Goal: Information Seeking & Learning: Find specific page/section

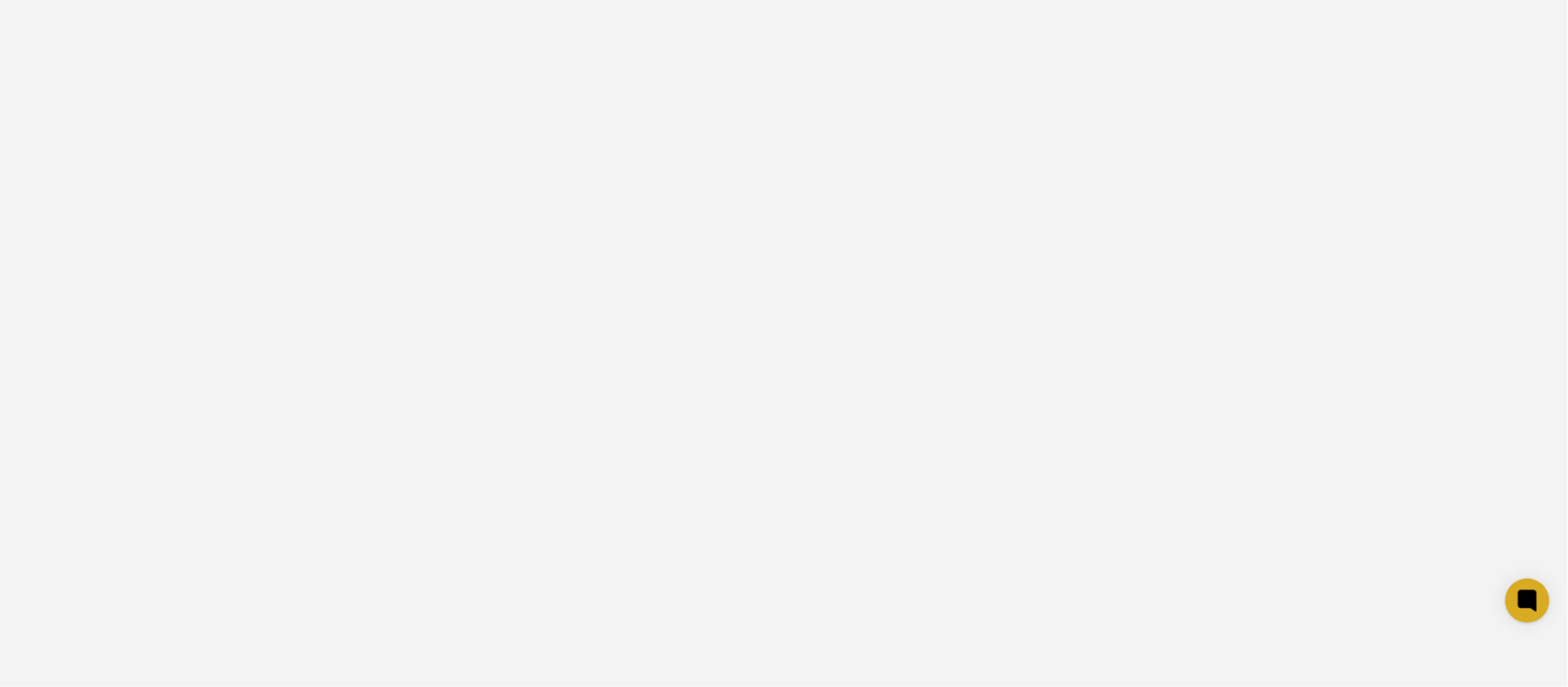
click at [363, 185] on ng-component at bounding box center [784, 343] width 1568 height 687
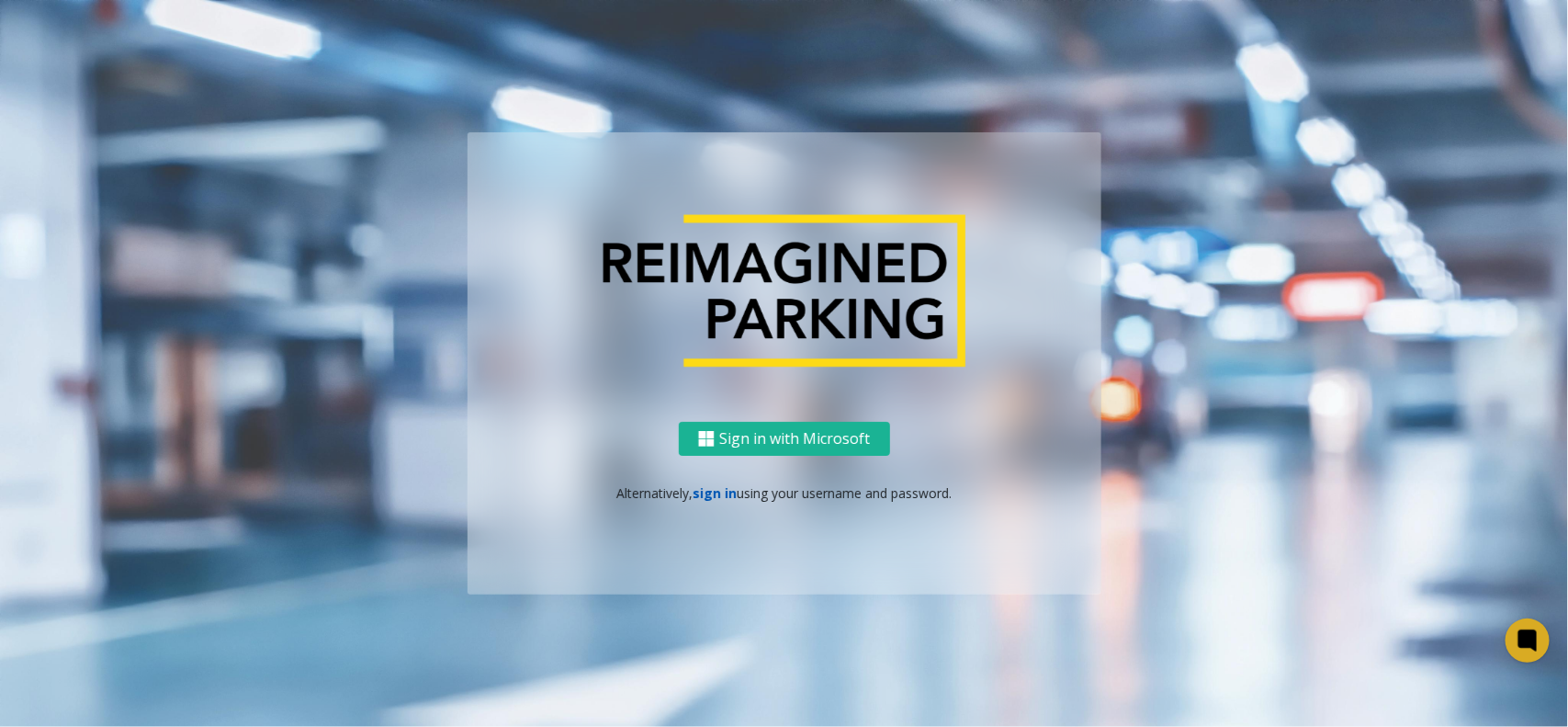
click at [695, 492] on link "sign in" at bounding box center [715, 493] width 44 height 18
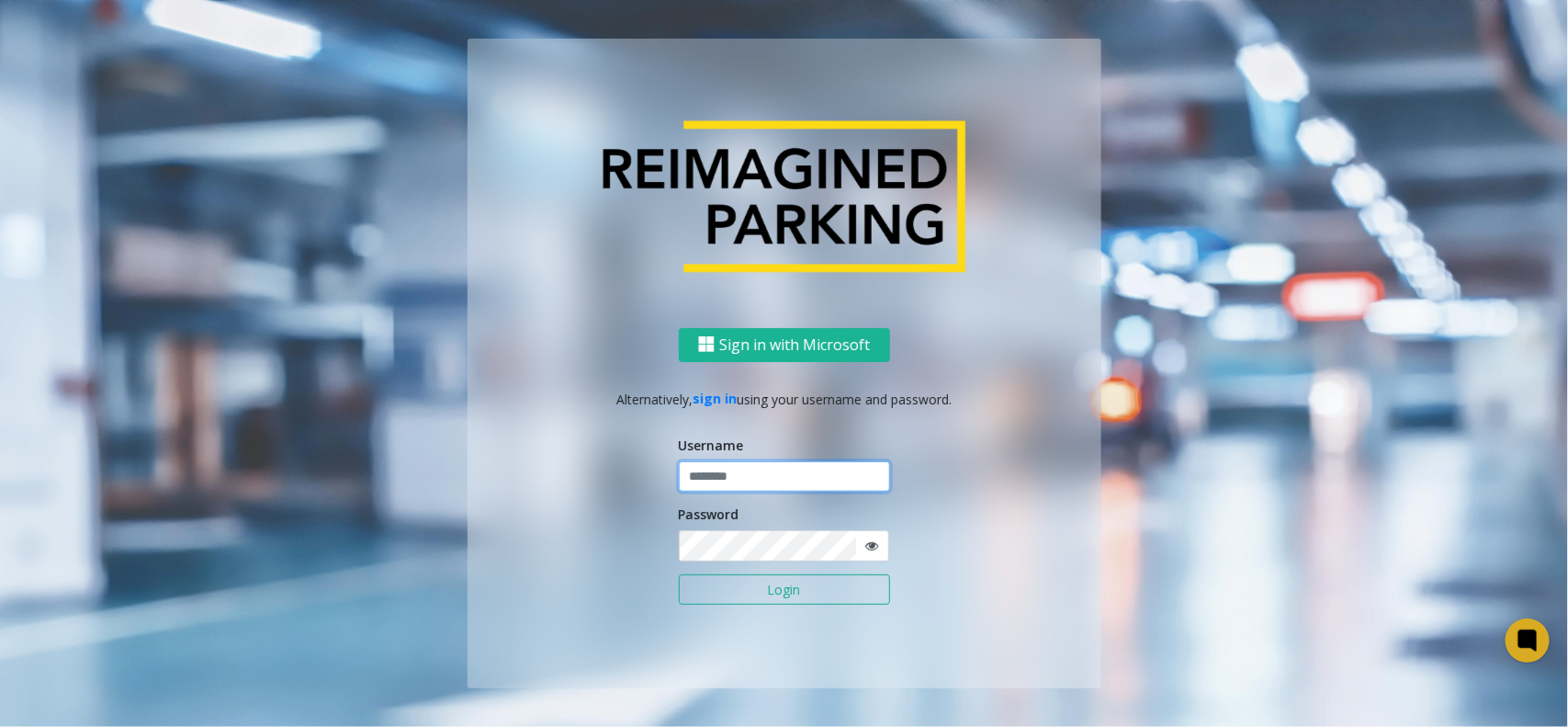
type input "**********"
drag, startPoint x: 736, startPoint y: 481, endPoint x: 733, endPoint y: 496, distance: 15.3
click at [736, 481] on input "**********" at bounding box center [784, 477] width 211 height 31
click at [754, 593] on button "Login" at bounding box center [784, 590] width 211 height 31
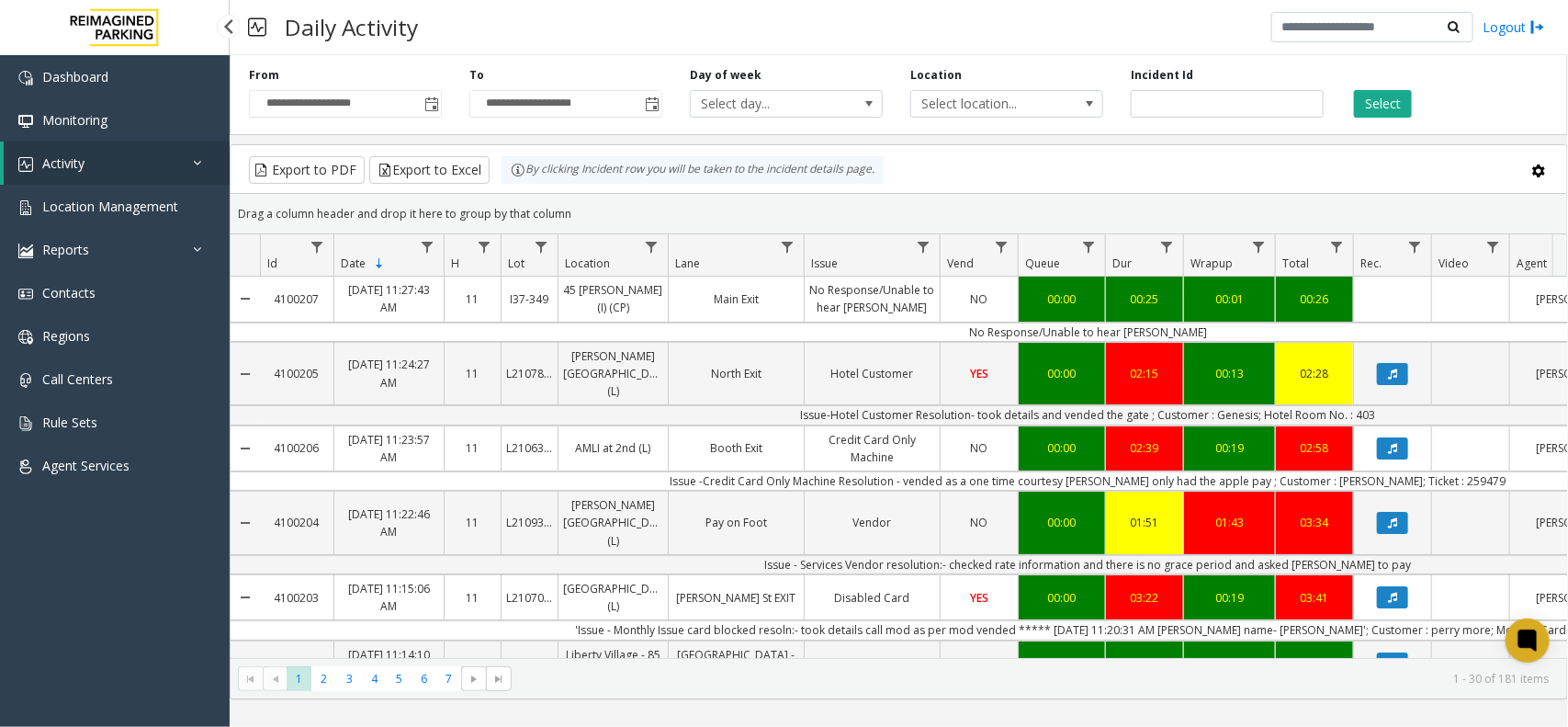
click at [126, 167] on link "Activity" at bounding box center [116, 162] width 226 height 43
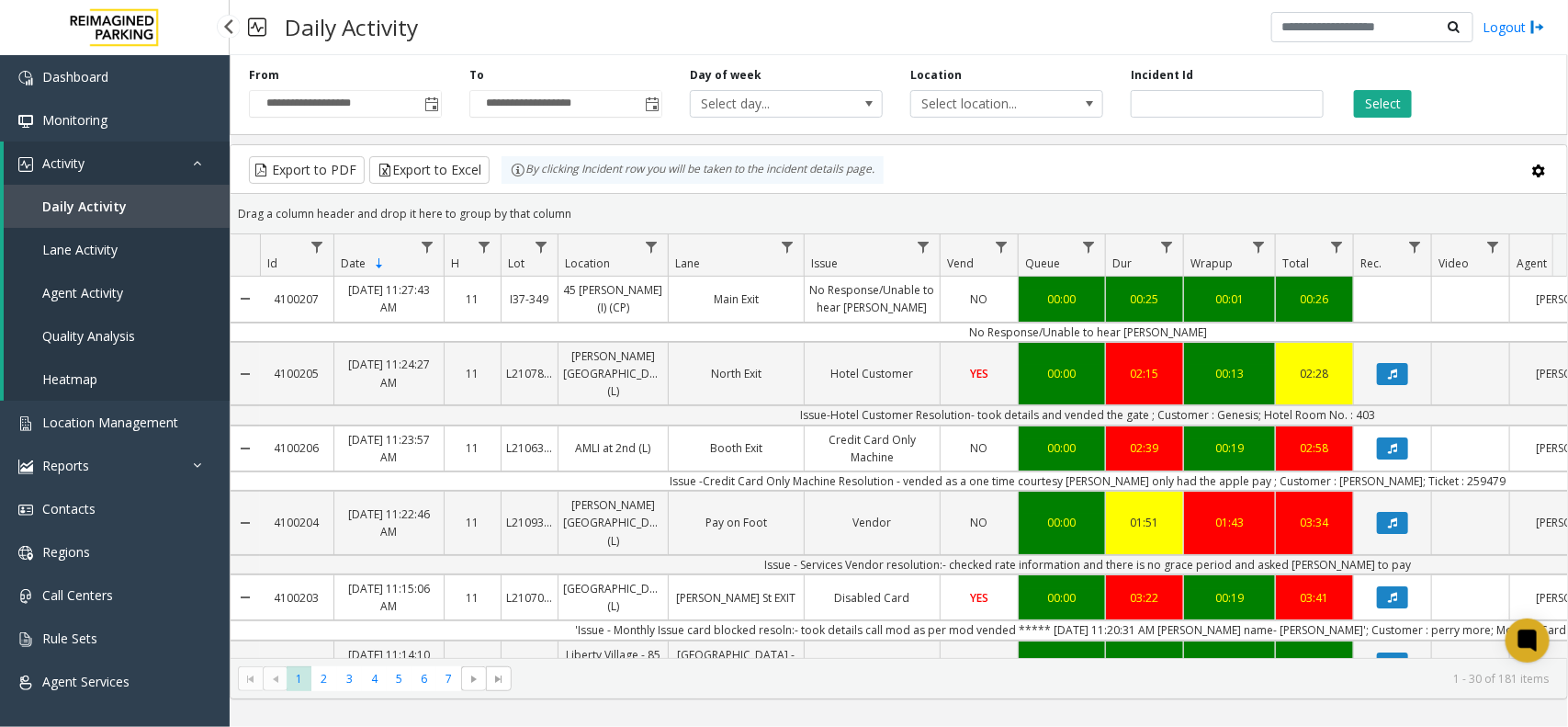
drag, startPoint x: 92, startPoint y: 213, endPoint x: 627, endPoint y: 251, distance: 536.3
click at [92, 212] on link "Daily Activity" at bounding box center [116, 206] width 226 height 43
click at [1402, 108] on button "Select" at bounding box center [1383, 104] width 58 height 28
click at [60, 411] on link "Location Management" at bounding box center [114, 422] width 230 height 43
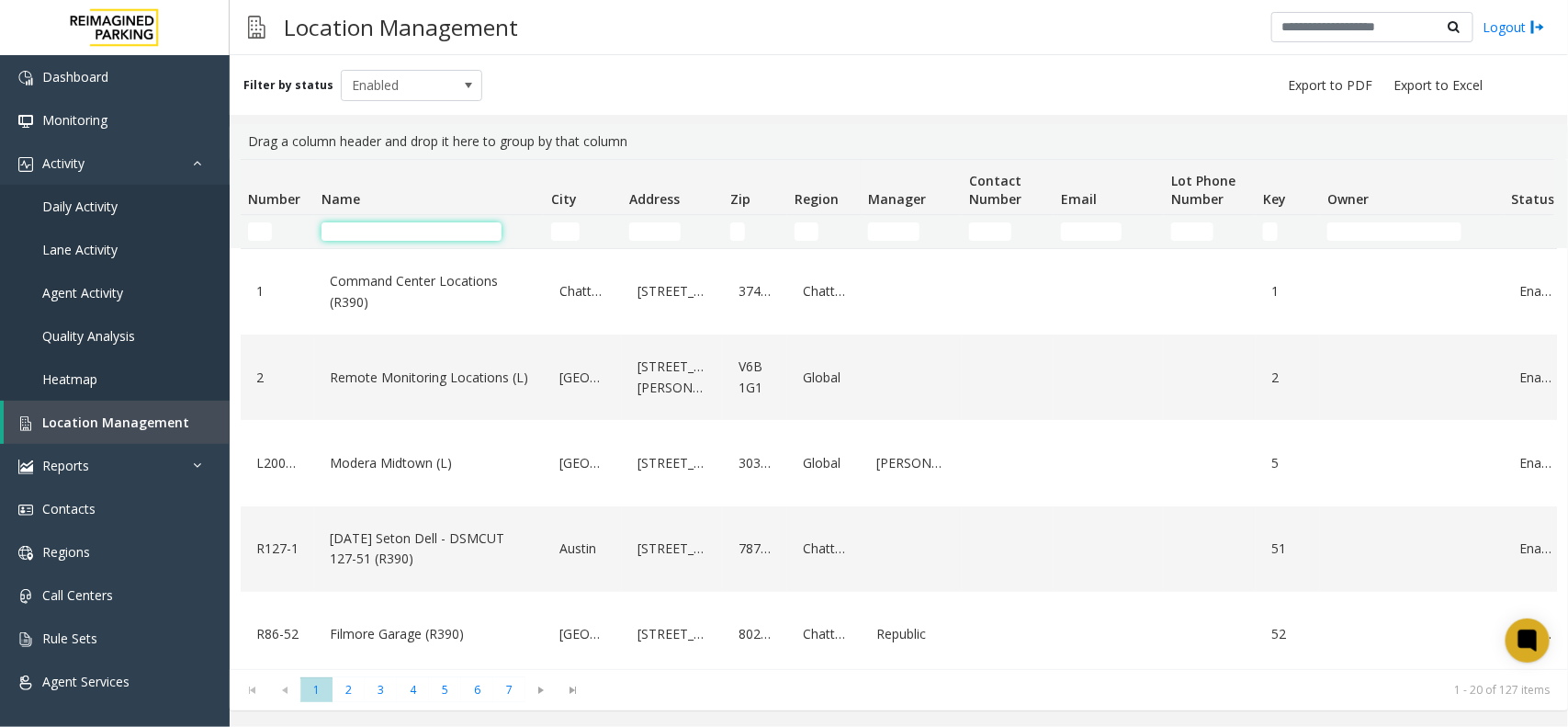
click at [390, 230] on input "Name Filter" at bounding box center [410, 232] width 180 height 18
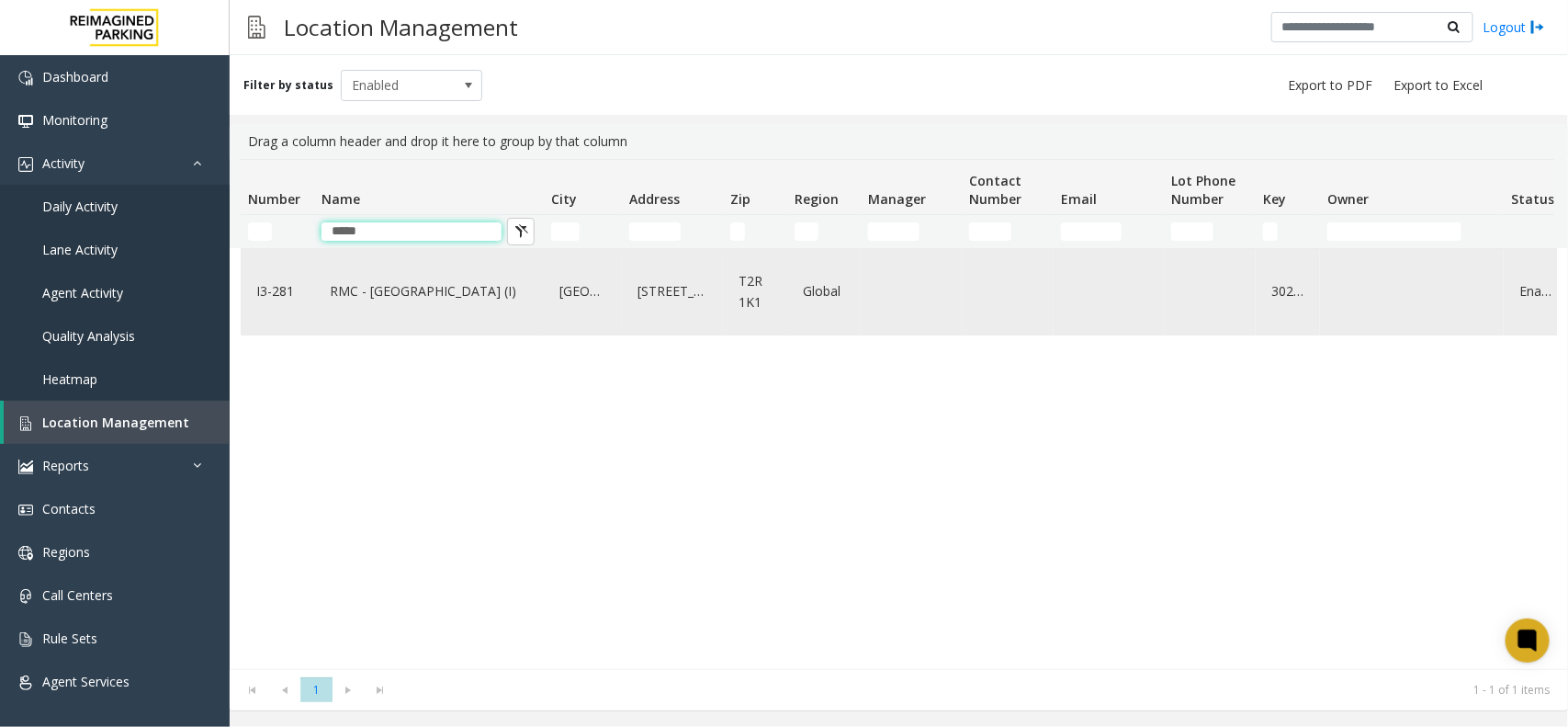
type input "*****"
click at [398, 285] on link "RMC - Mount Royal Village (I)" at bounding box center [428, 292] width 208 height 30
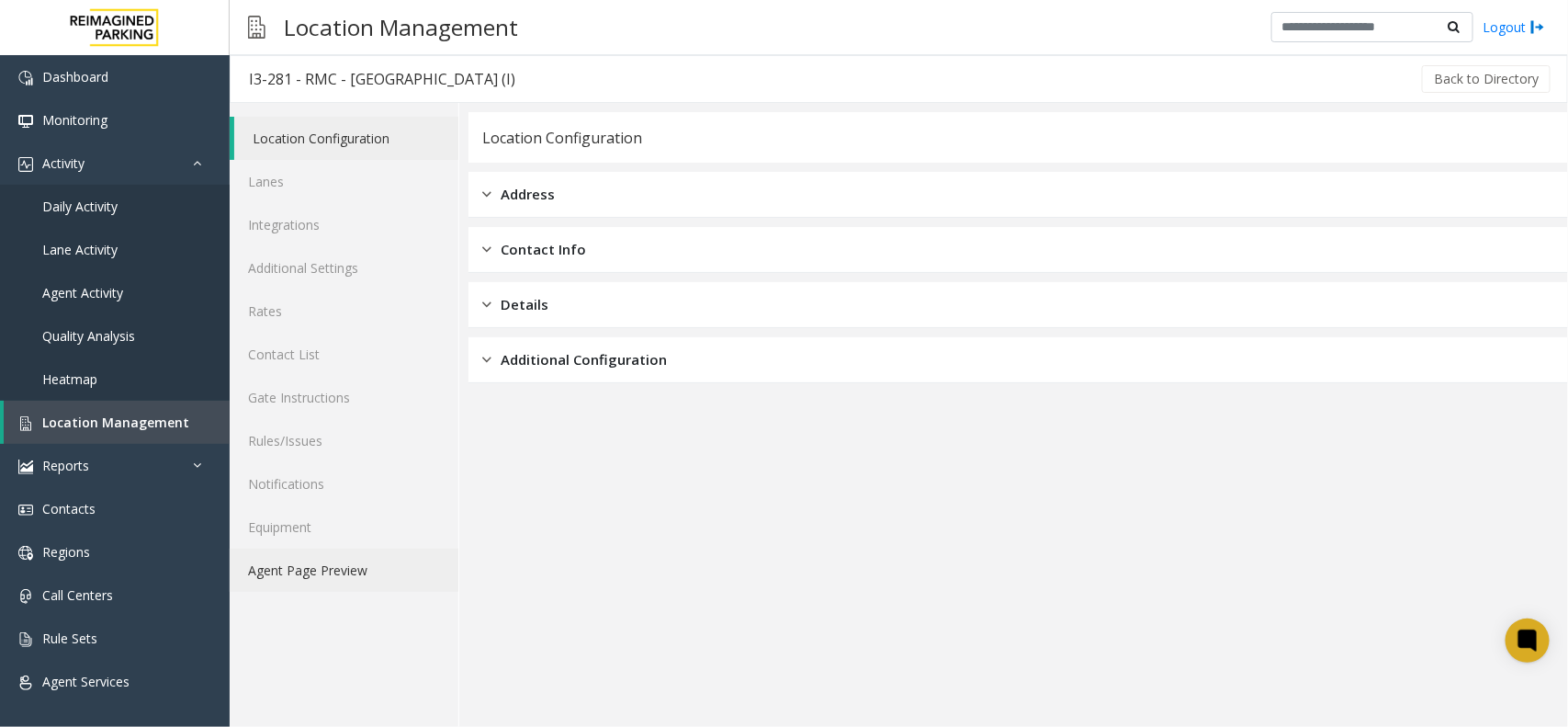
click at [374, 576] on link "Agent Page Preview" at bounding box center [344, 569] width 229 height 43
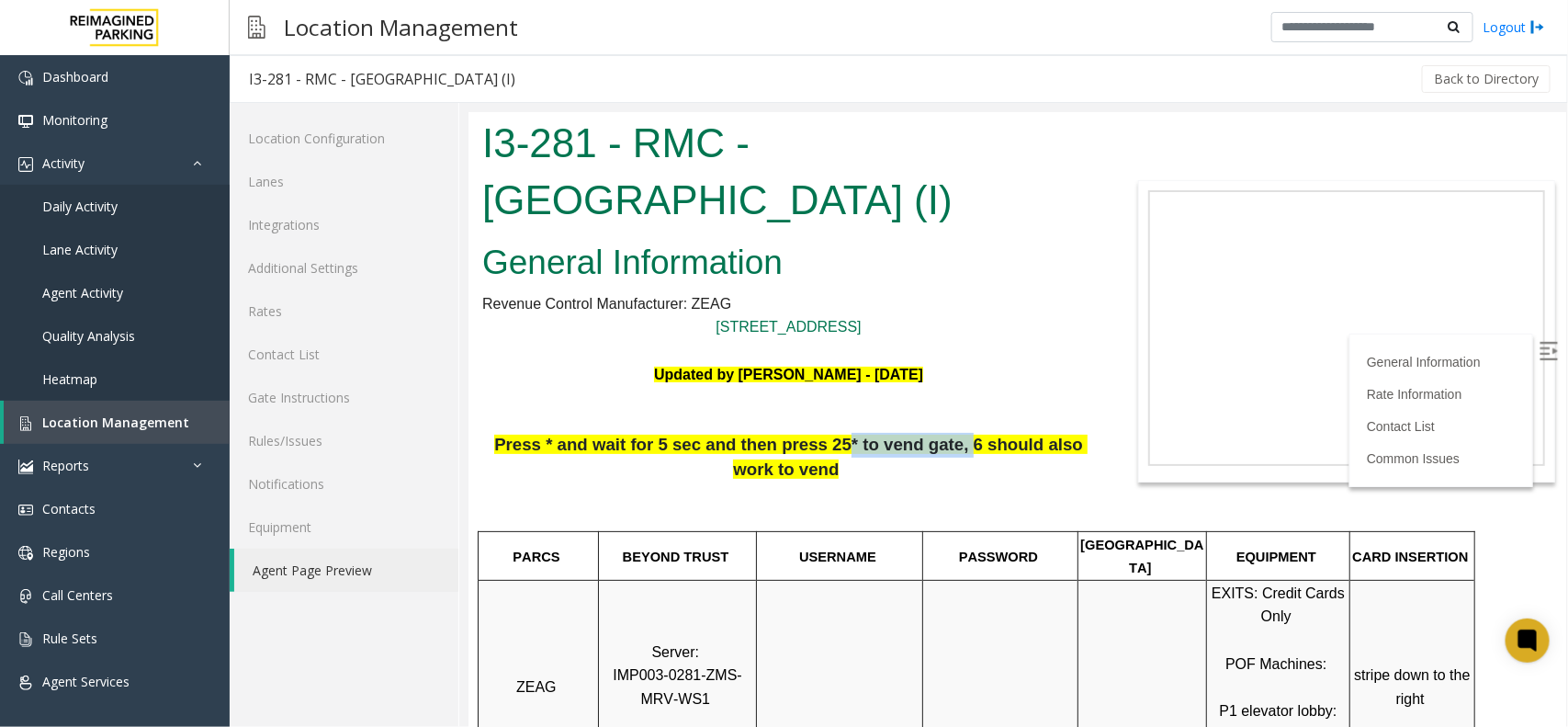
drag, startPoint x: 927, startPoint y: 434, endPoint x: 1038, endPoint y: 433, distance: 111.0
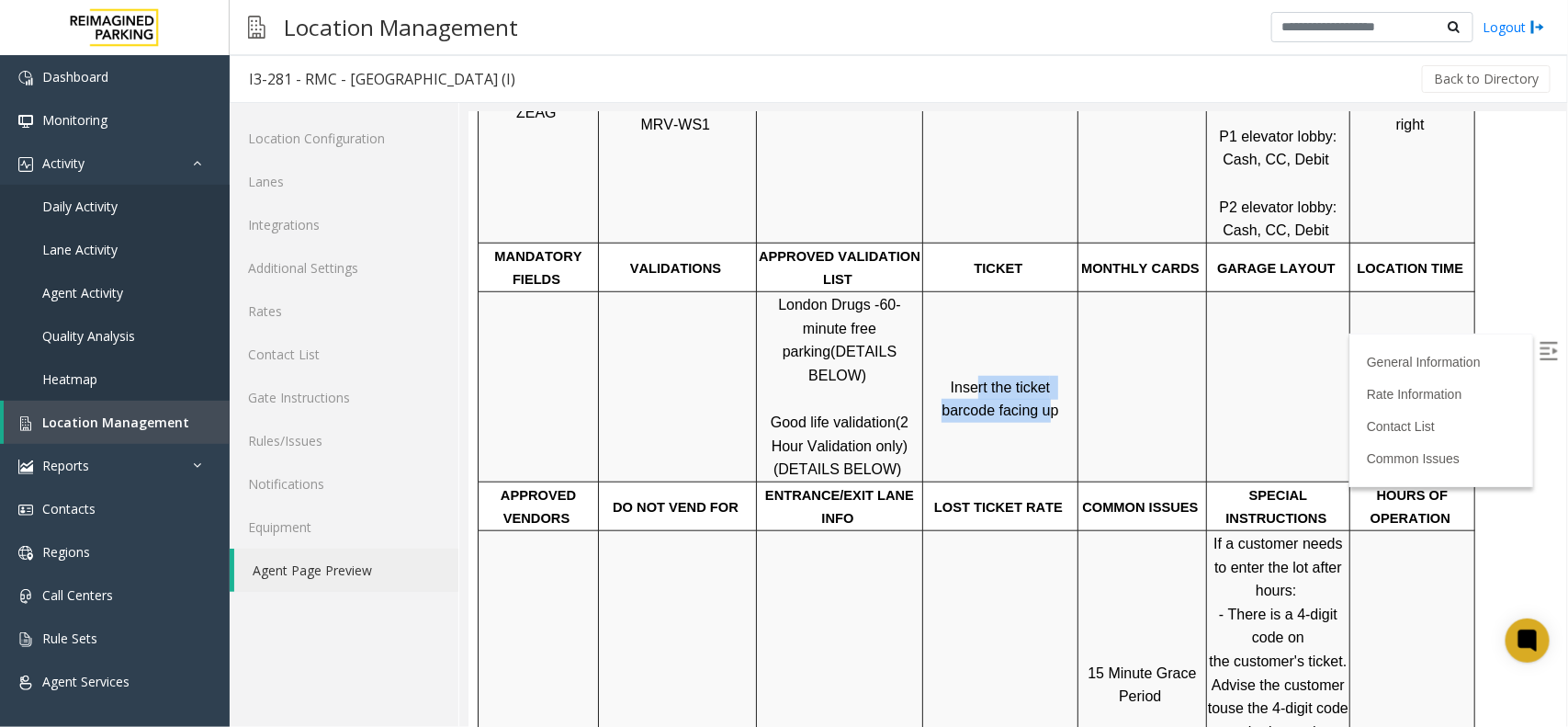
drag, startPoint x: 946, startPoint y: 355, endPoint x: 1043, endPoint y: 429, distance: 122.0
click at [1035, 425] on td "Insert the ticket barcode facing up" at bounding box center [1000, 387] width 155 height 190
click at [1088, 478] on div at bounding box center [1141, 481] width 128 height 6
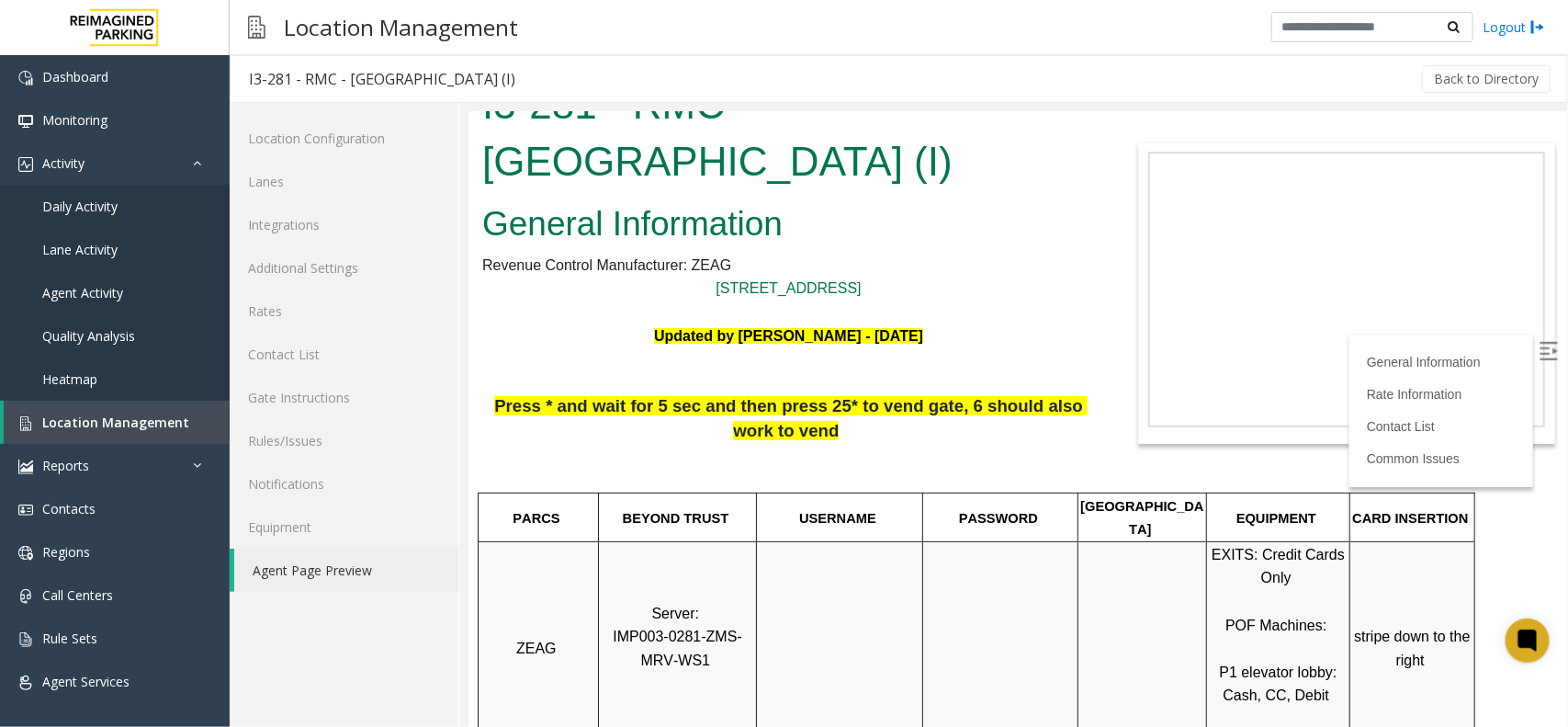
scroll to position [0, 0]
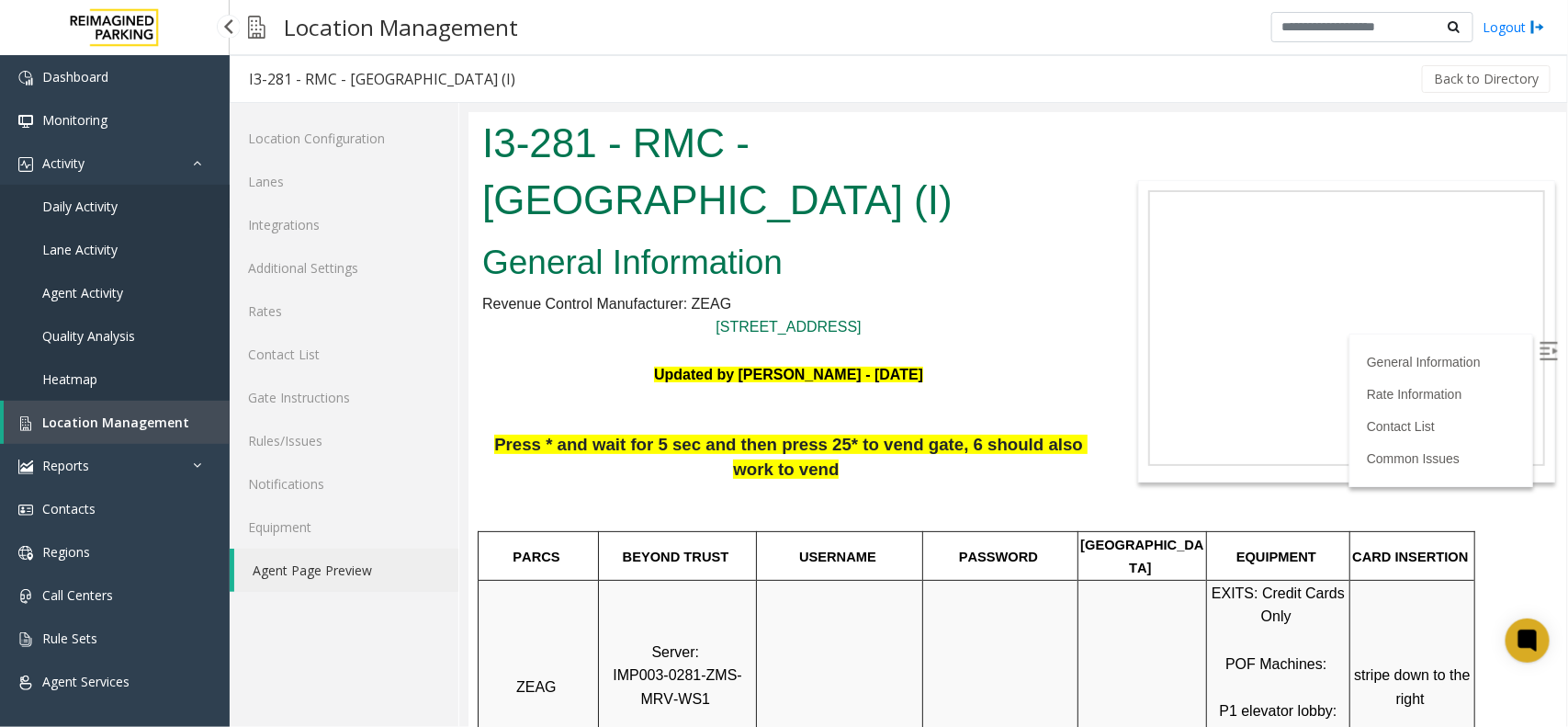
click at [89, 193] on link "Daily Activity" at bounding box center [114, 206] width 230 height 43
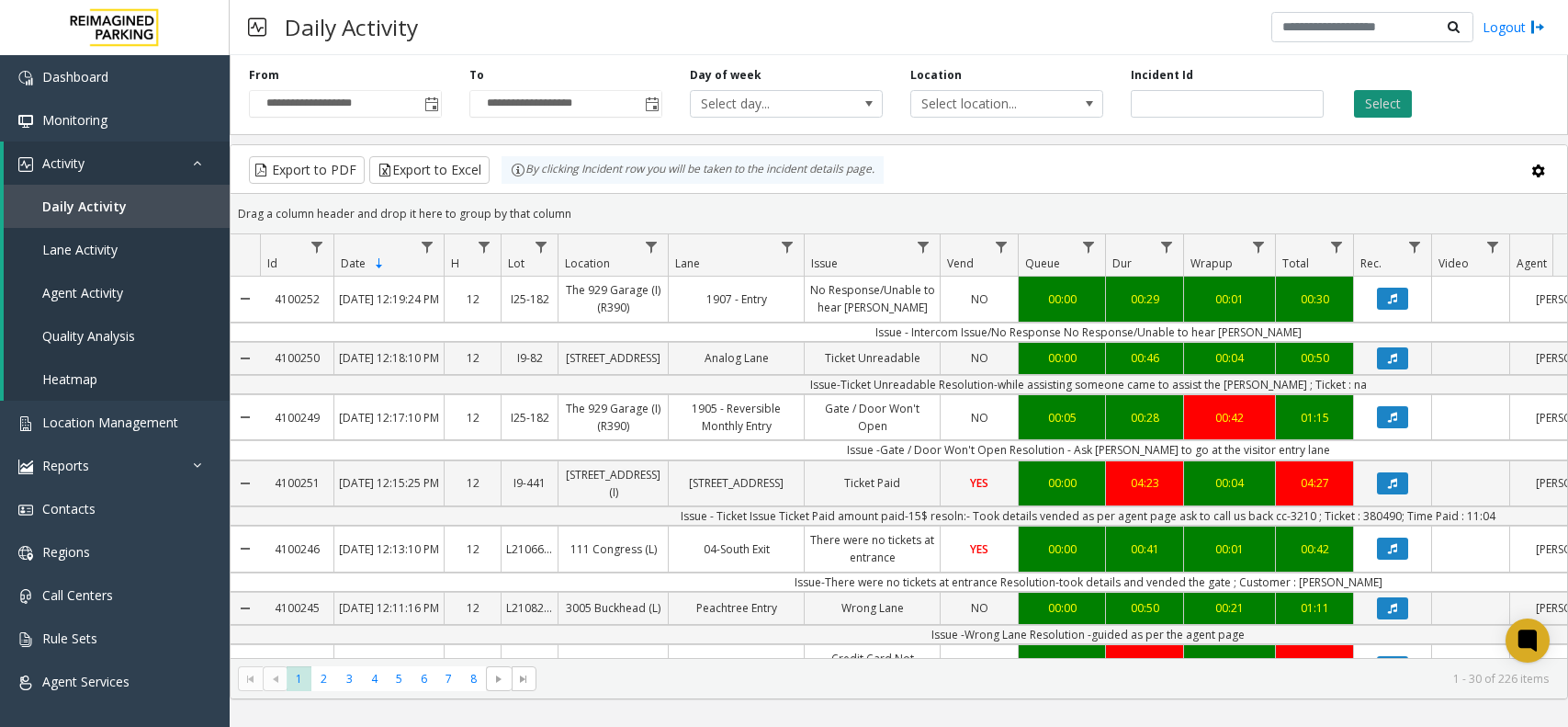
click at [1391, 108] on button "Select" at bounding box center [1383, 104] width 58 height 28
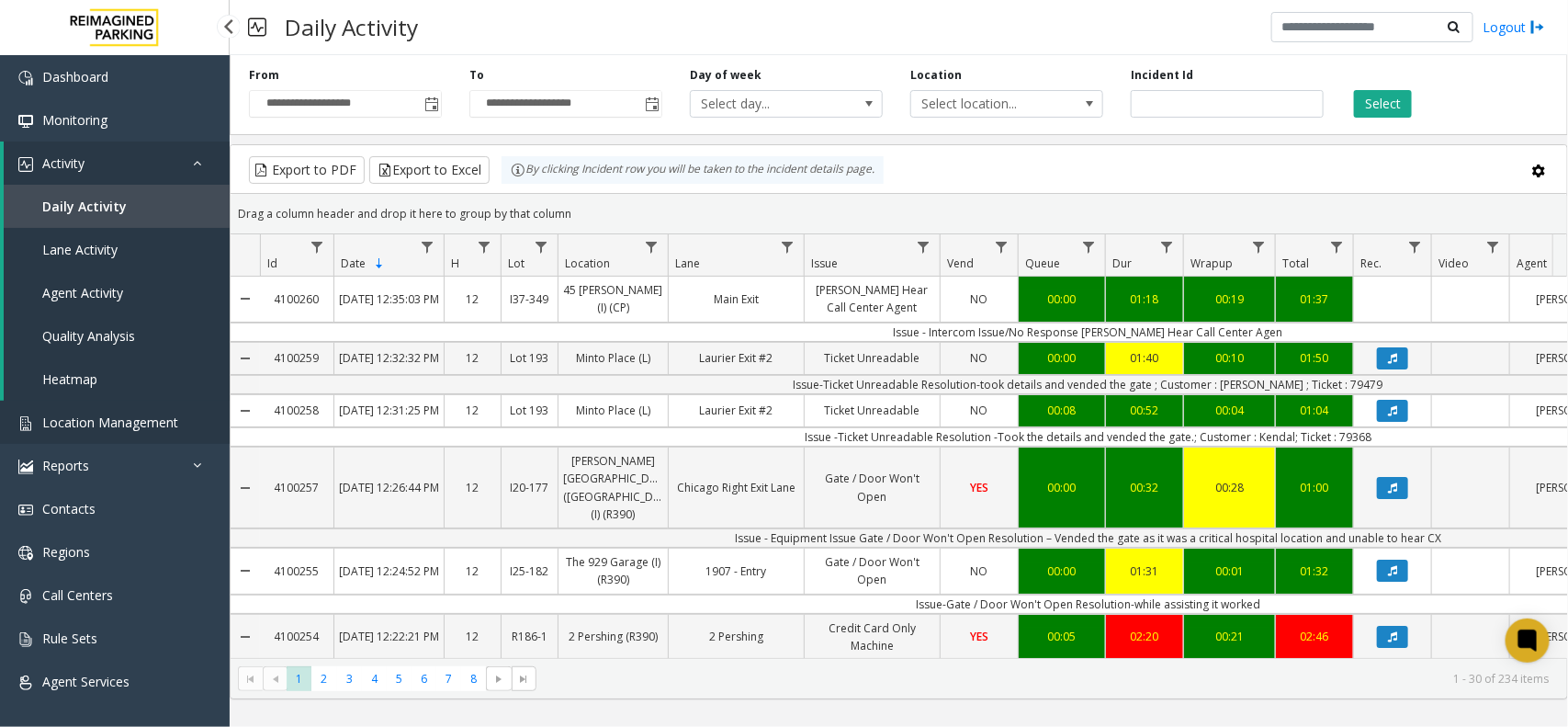
click at [162, 425] on span "Location Management" at bounding box center [110, 422] width 136 height 18
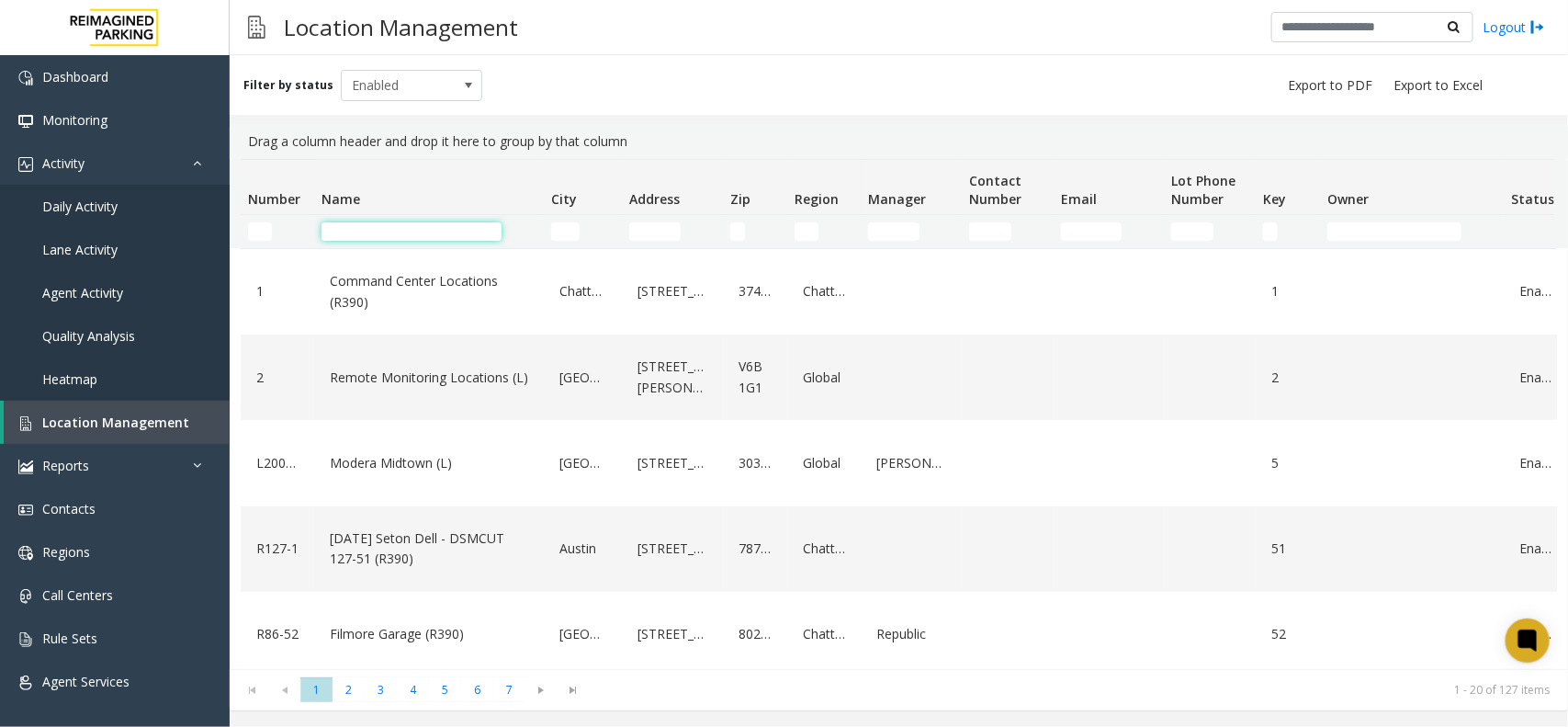
click at [354, 225] on input "Name Filter" at bounding box center [410, 232] width 180 height 18
click at [122, 220] on link "Daily Activity" at bounding box center [114, 206] width 230 height 43
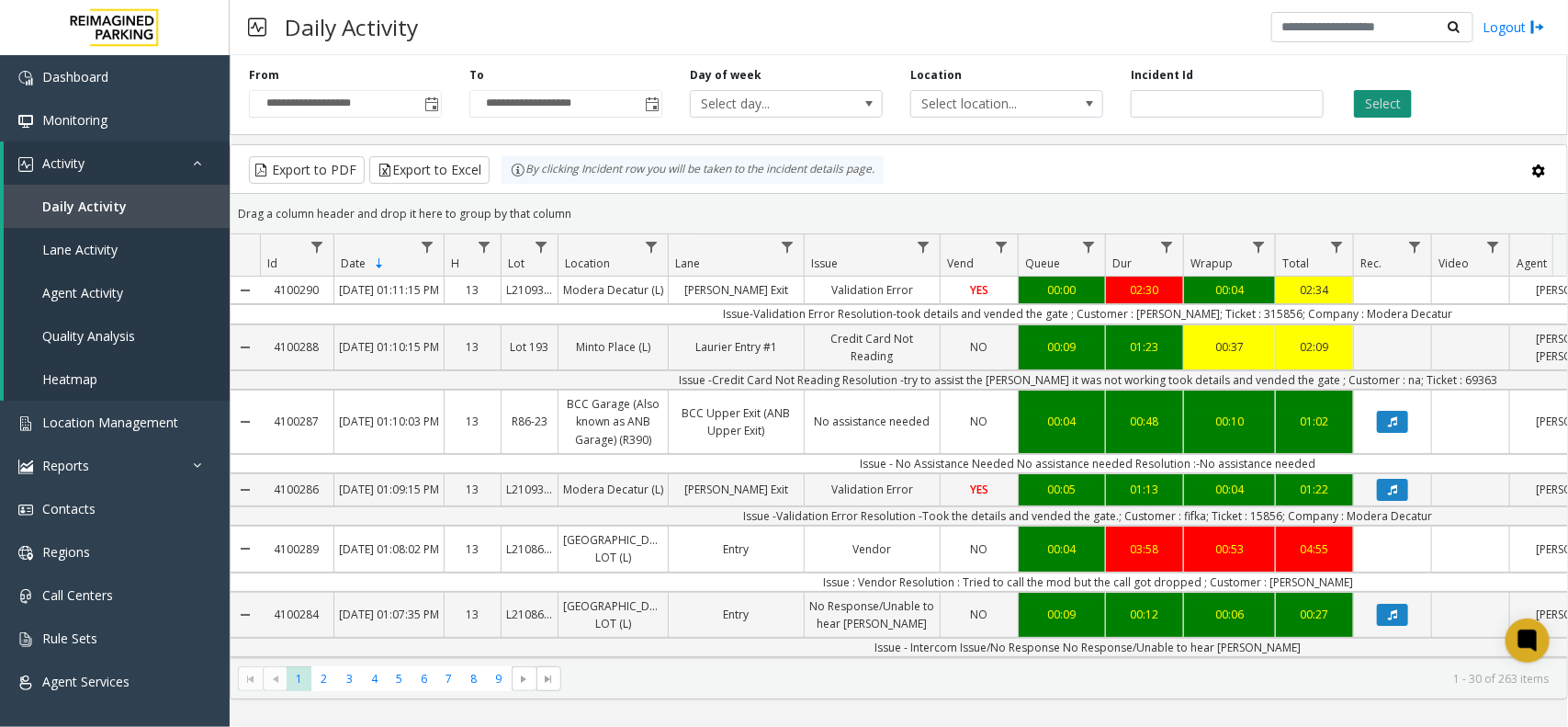
click at [1356, 102] on div "Select" at bounding box center [1447, 92] width 220 height 51
click at [1367, 102] on button "Select" at bounding box center [1383, 104] width 58 height 28
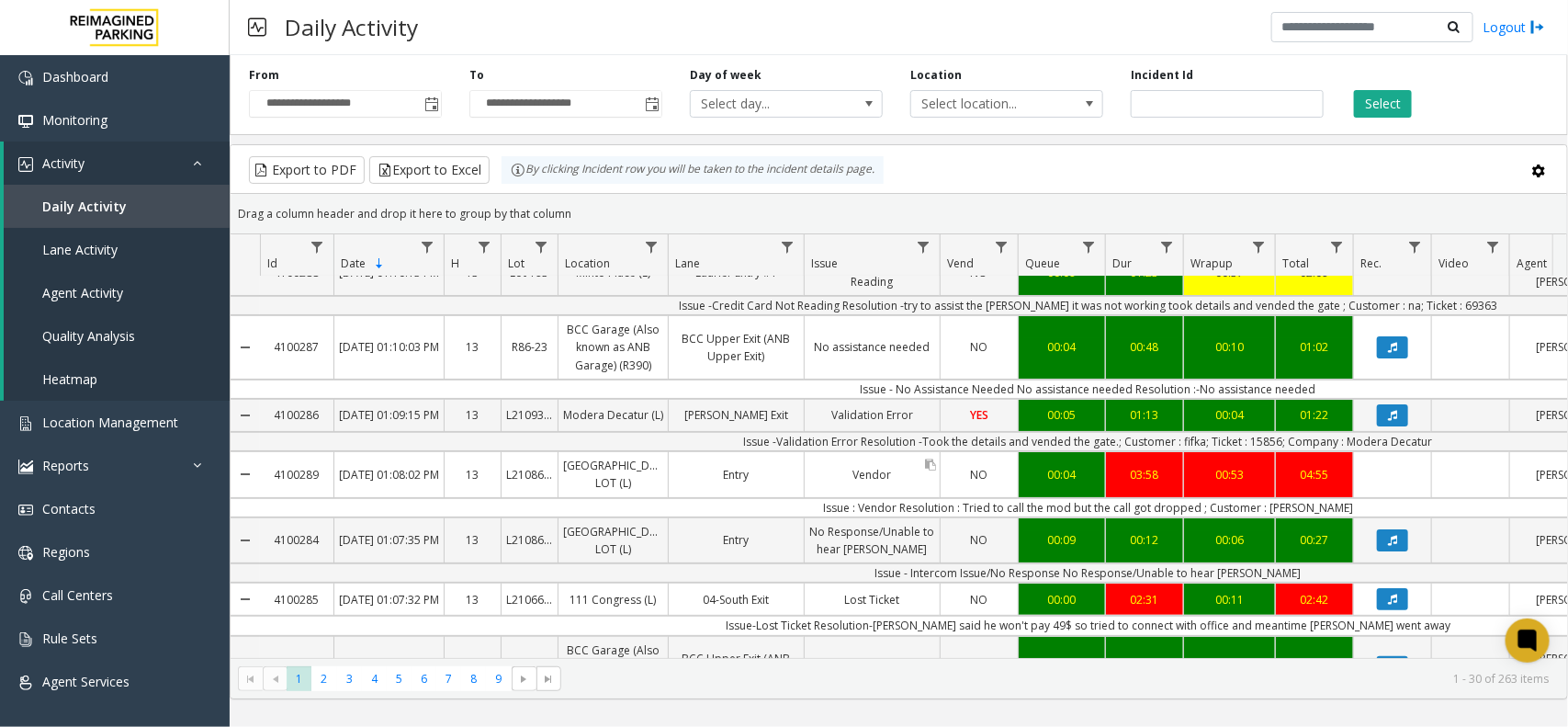
scroll to position [114, 0]
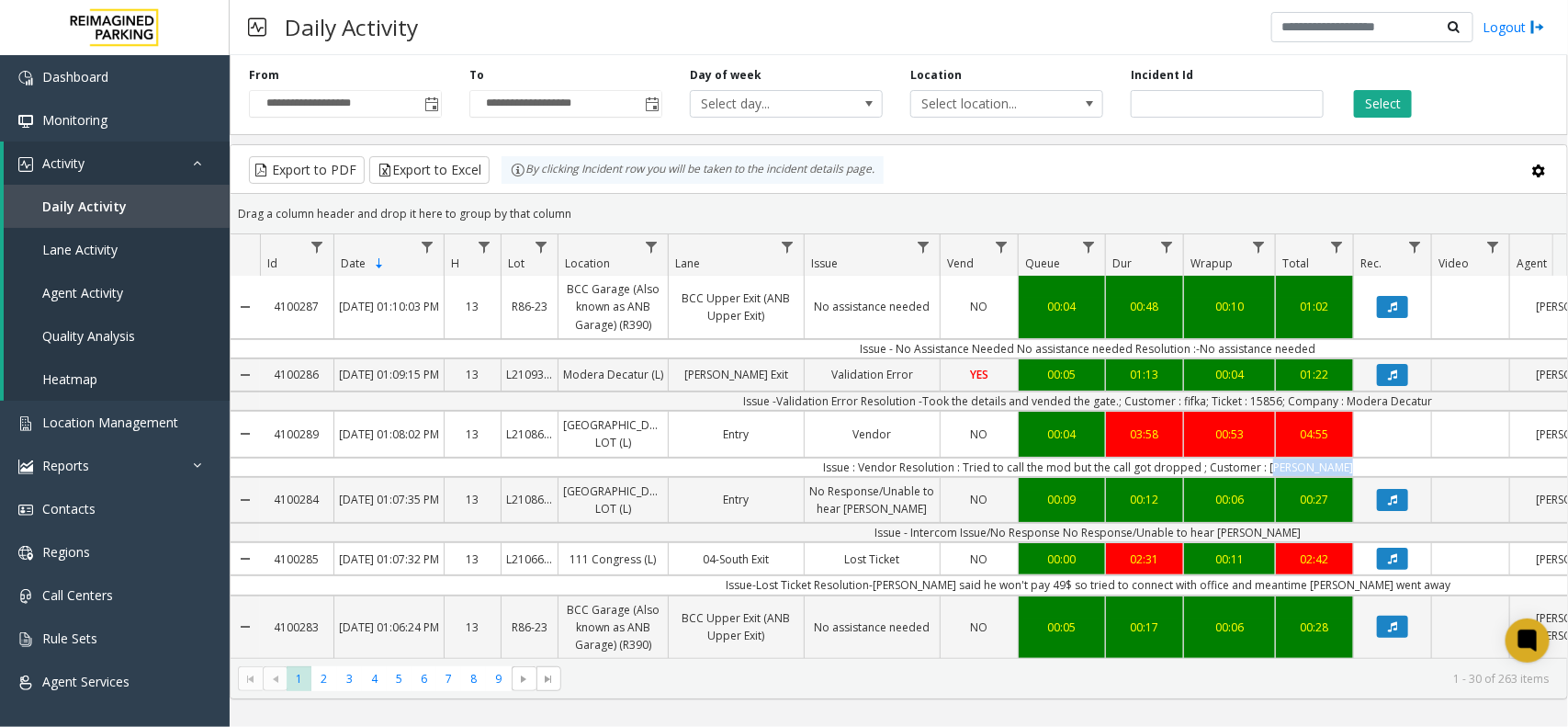
copy td "[PERSON_NAME]"
drag, startPoint x: 1275, startPoint y: 519, endPoint x: 1356, endPoint y: 522, distance: 81.1
click at [1356, 477] on td "Issue : Vendor Resolution : Tried to call the mod but the call got dropped ; Cu…" at bounding box center [1087, 467] width 1656 height 19
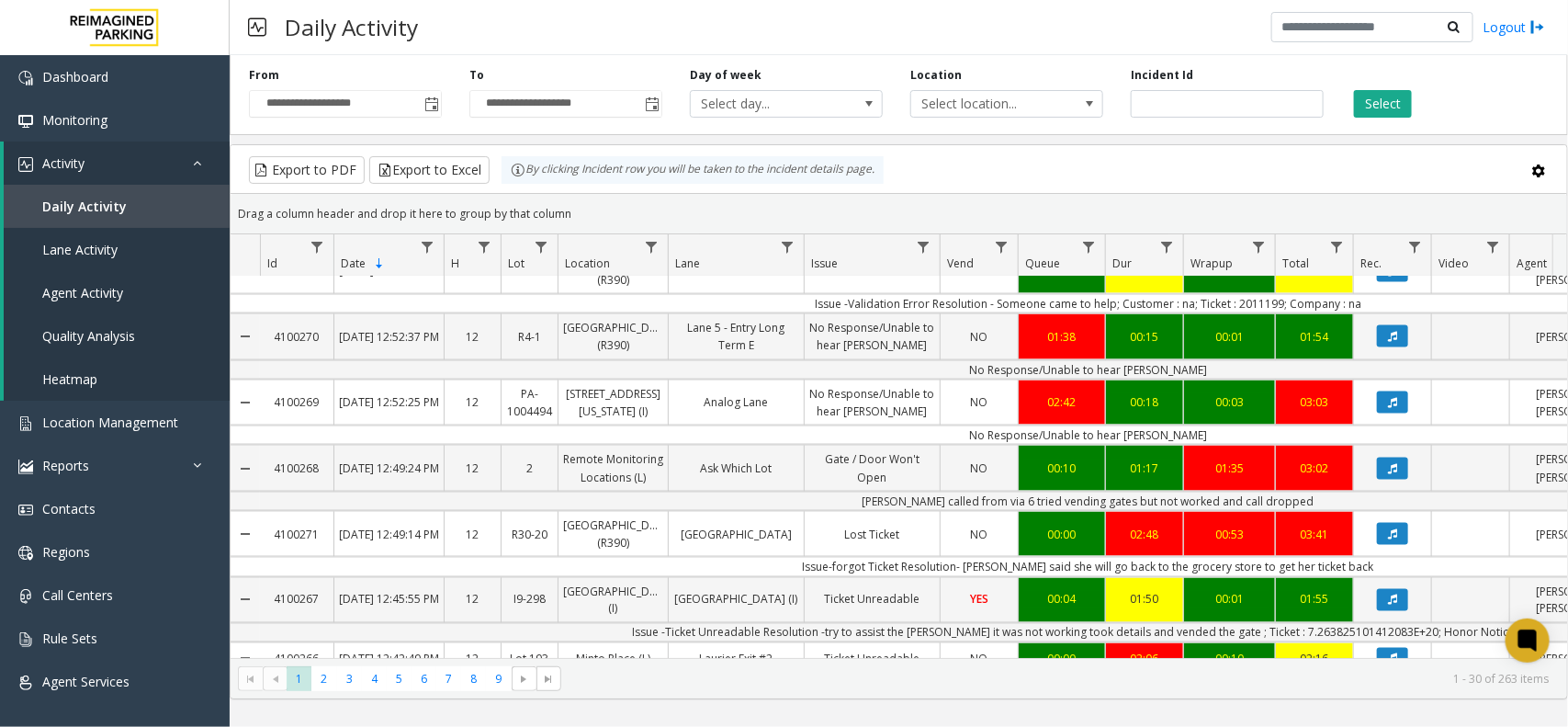
scroll to position [1263, 0]
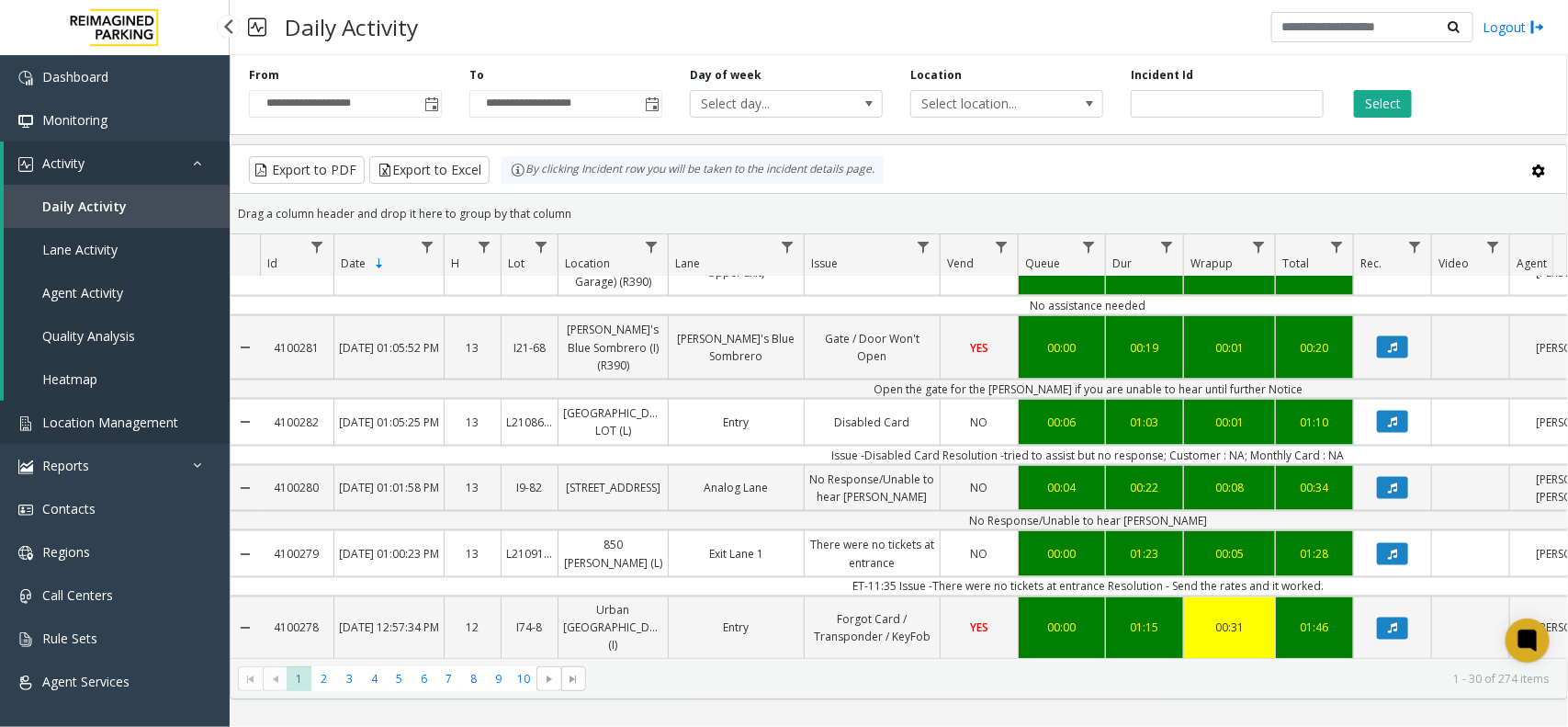
click at [108, 421] on span "Location Management" at bounding box center [110, 422] width 136 height 18
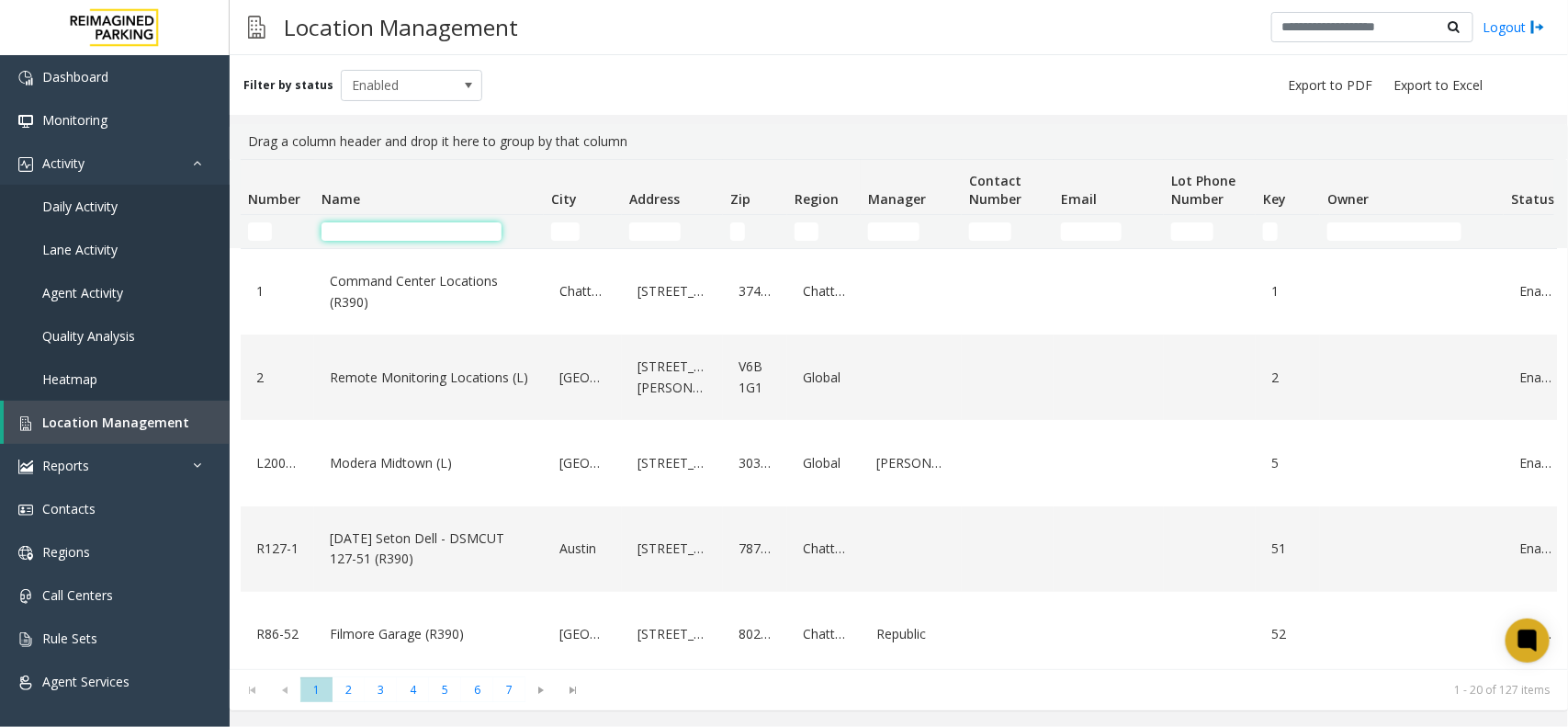
click at [359, 234] on input "Name Filter" at bounding box center [410, 232] width 180 height 18
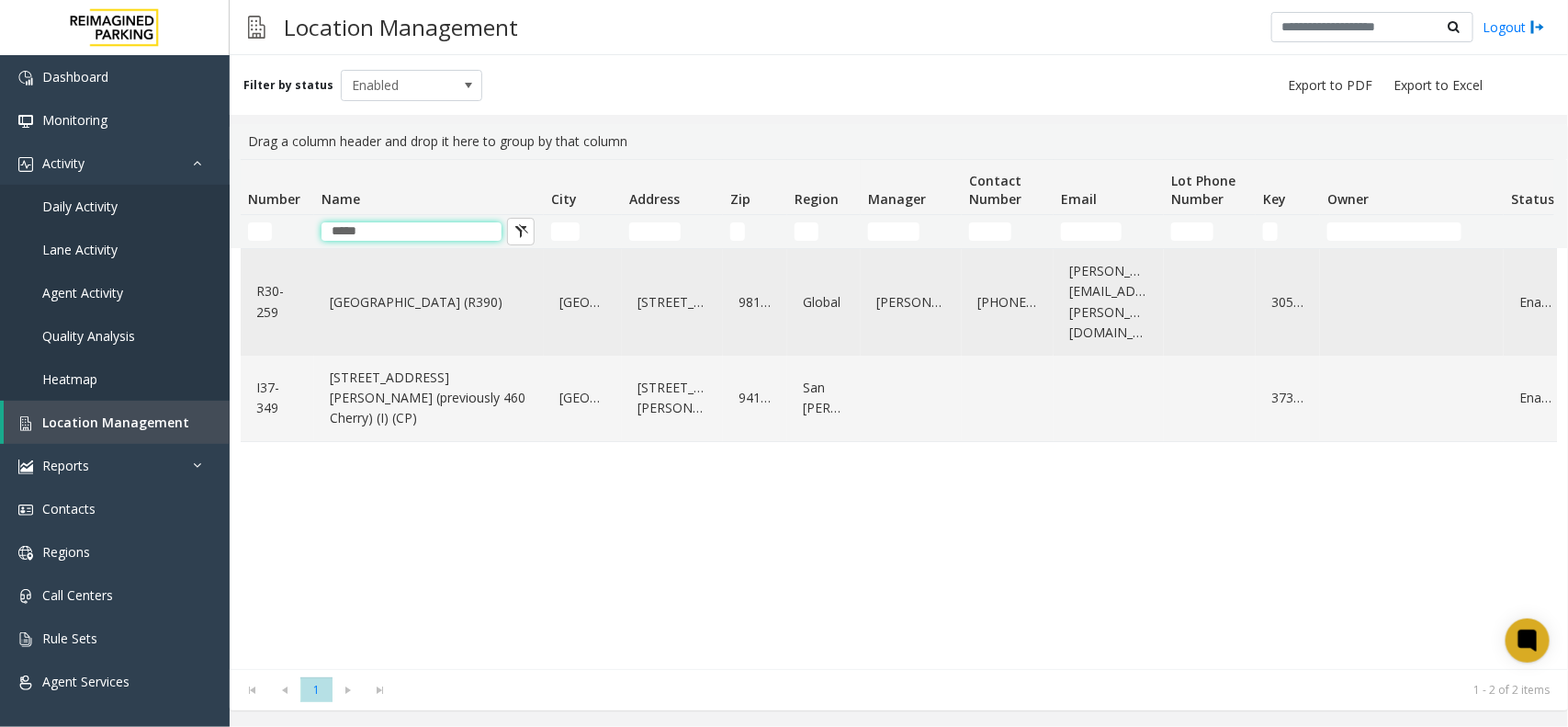
type input "*****"
click at [430, 305] on link "Cherry Hill (R390)" at bounding box center [428, 303] width 208 height 30
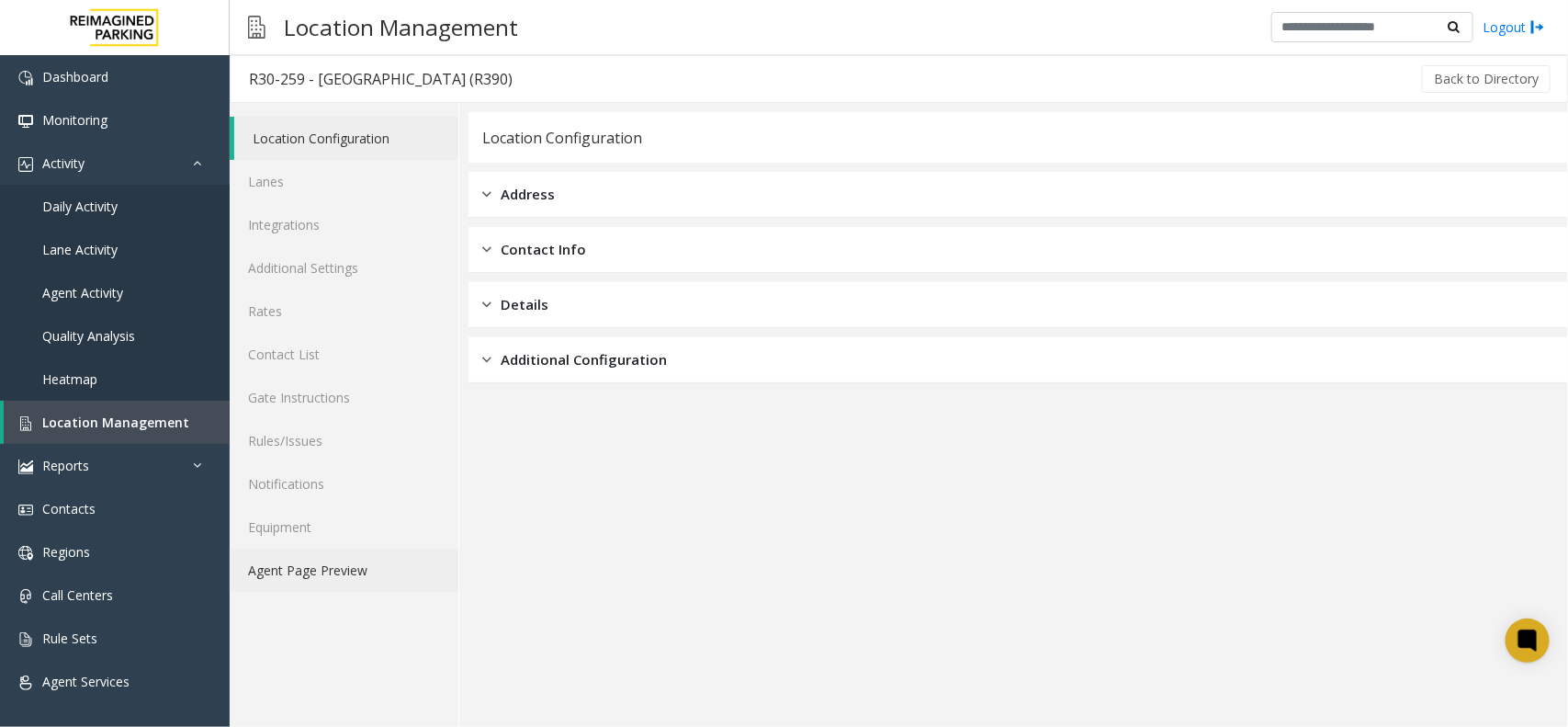
click at [331, 566] on link "Agent Page Preview" at bounding box center [344, 569] width 229 height 43
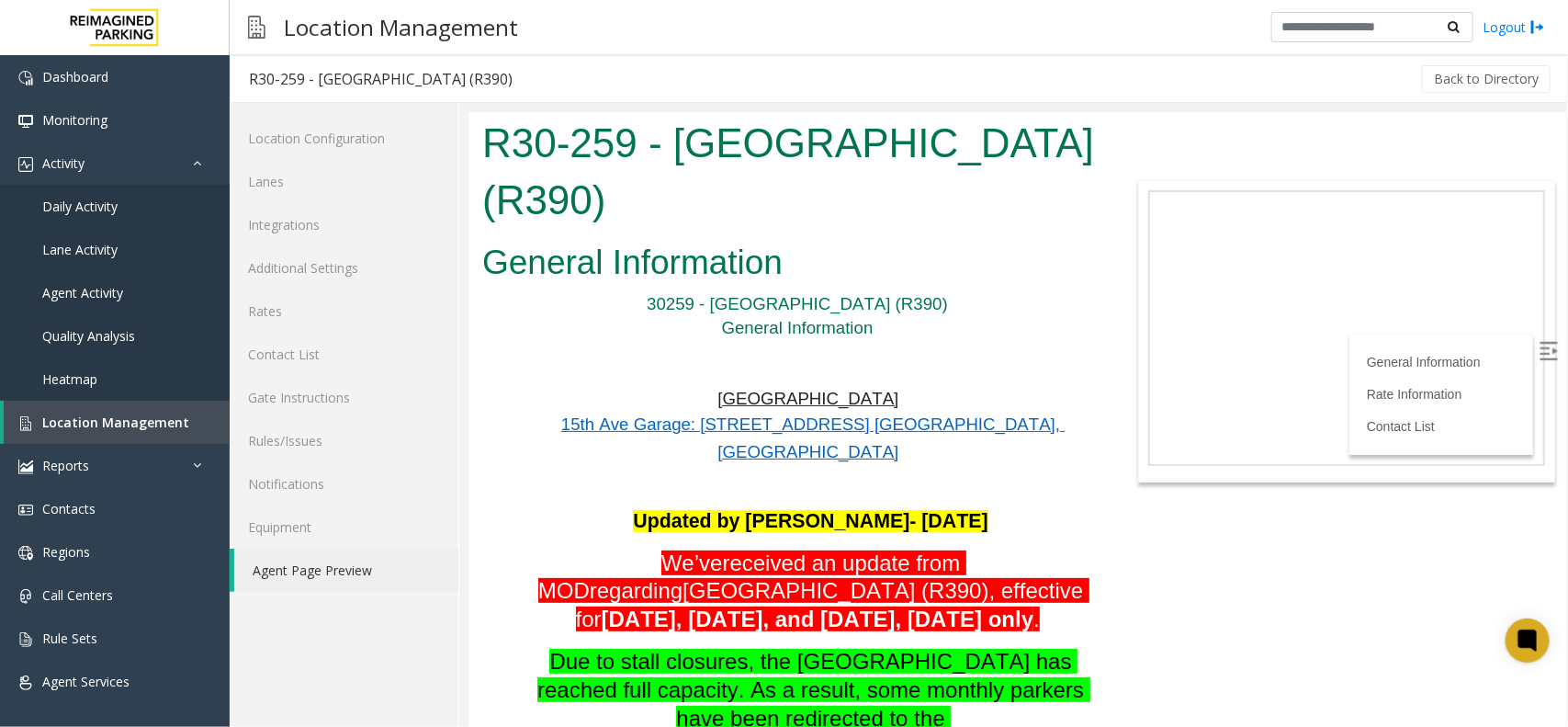
click at [1149, 522] on body "R30-259 - Cherry Hill (R390) General Information 30259 - Cherry Hill (R390) Gen…" at bounding box center [1016, 418] width 1098 height 614
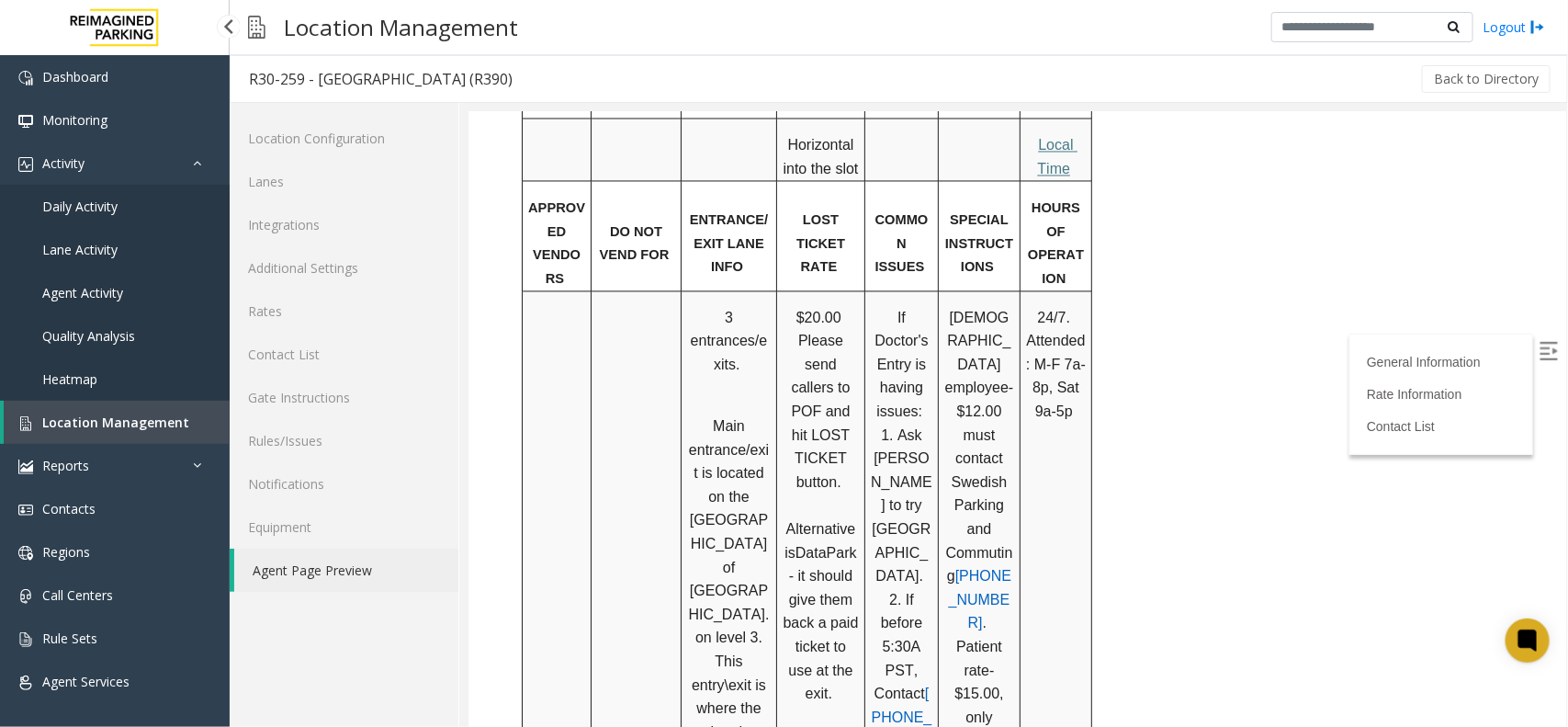
click at [88, 409] on link "Location Management" at bounding box center [116, 422] width 226 height 43
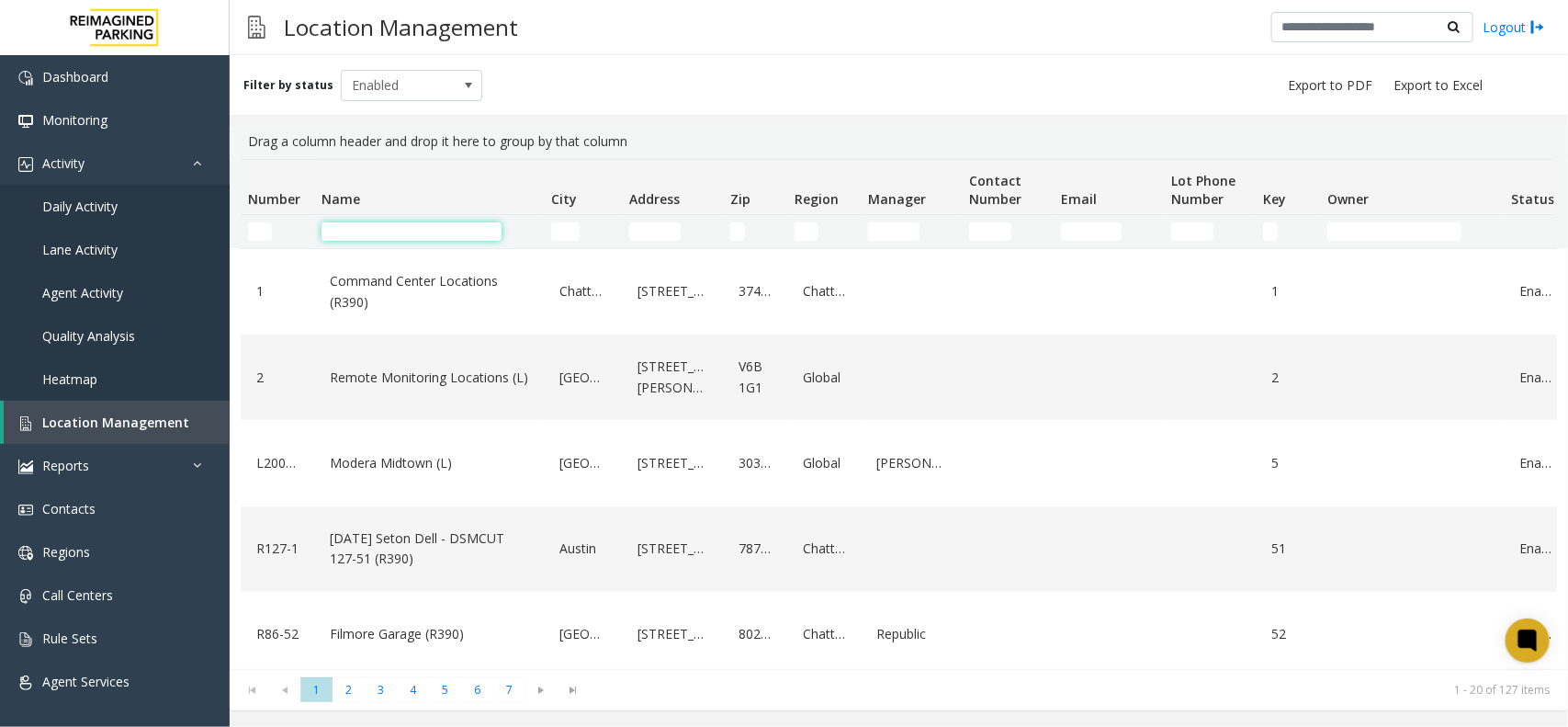
drag, startPoint x: 404, startPoint y: 228, endPoint x: 420, endPoint y: 240, distance: 20.0
click at [402, 228] on input "Name Filter" at bounding box center [410, 232] width 180 height 18
paste input "**********"
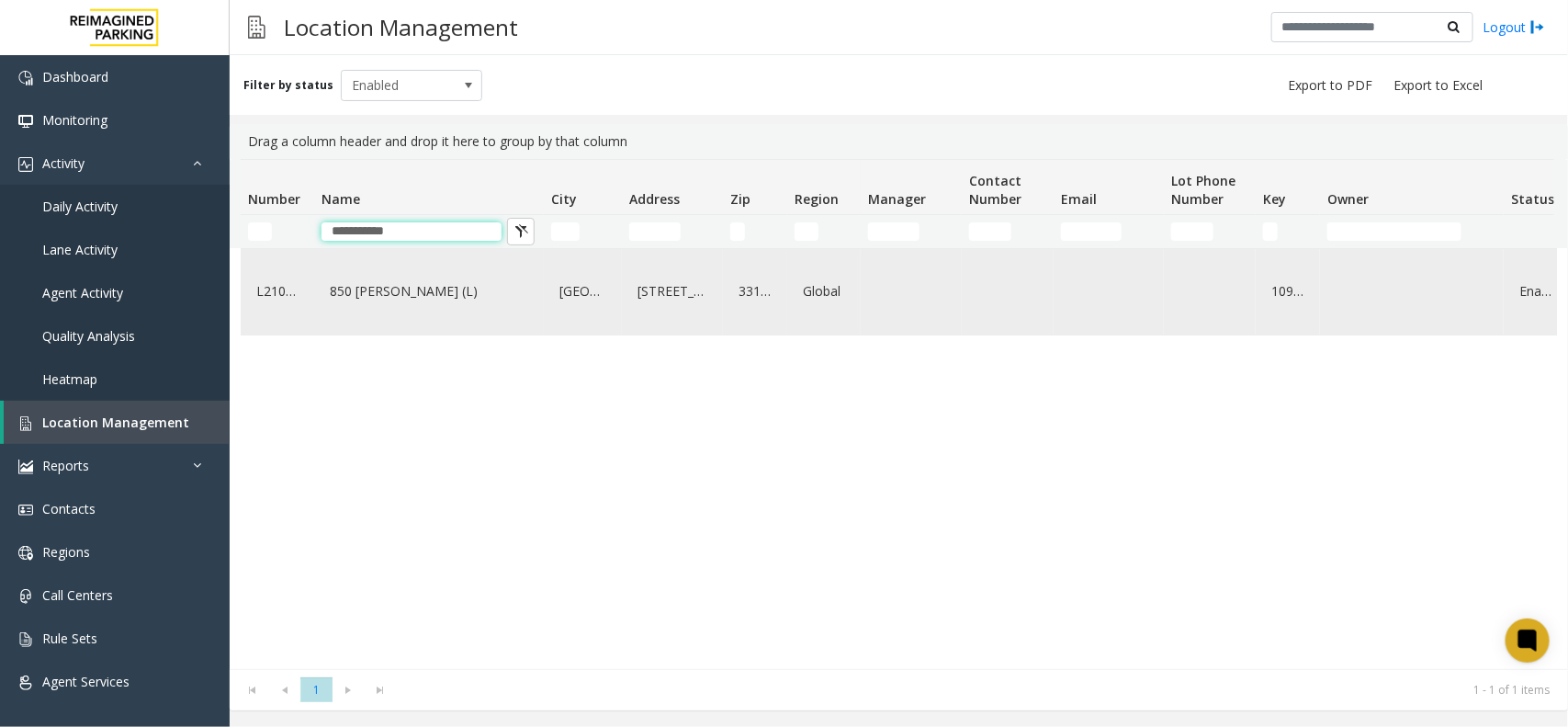
type input "**********"
click at [469, 291] on link "850 LeJeune (L)" at bounding box center [428, 292] width 208 height 30
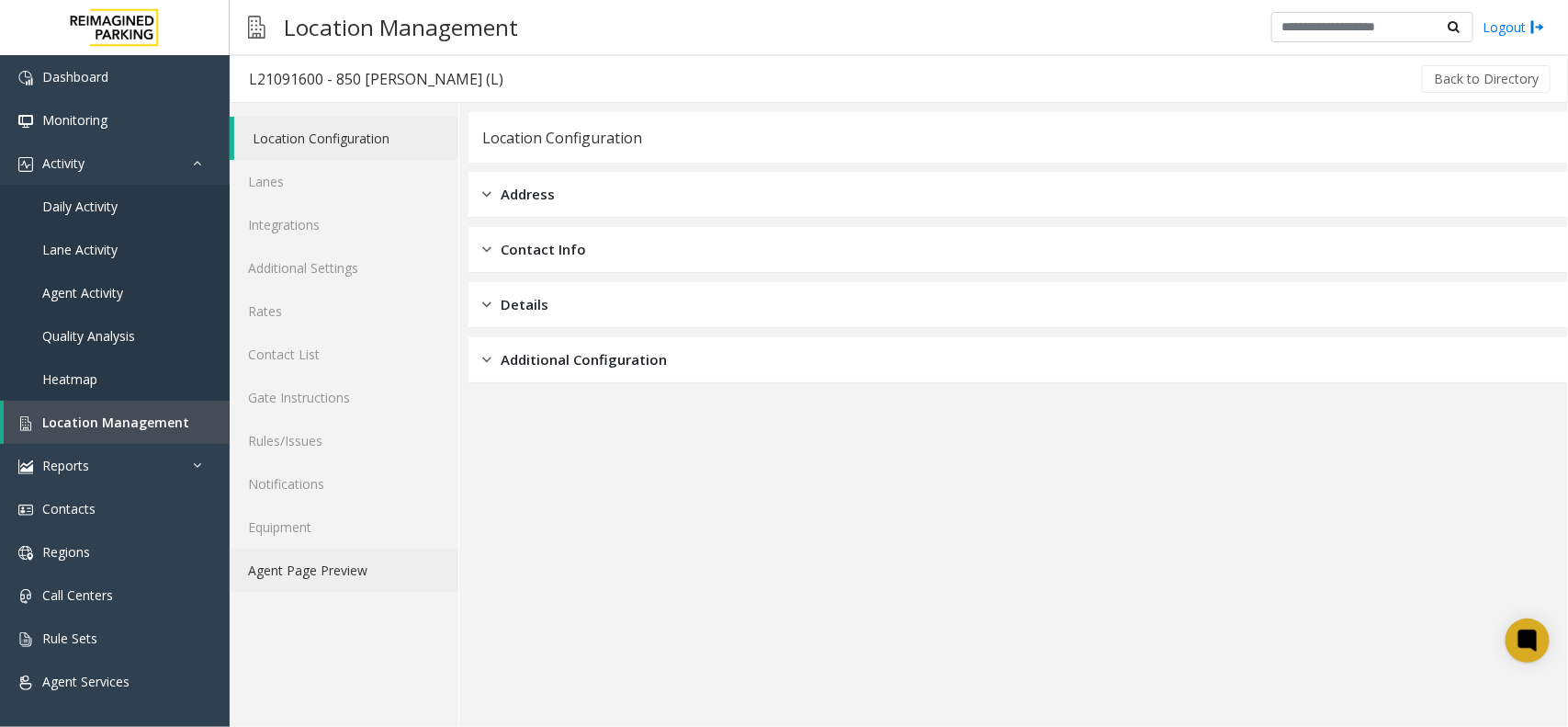
click at [336, 577] on link "Agent Page Preview" at bounding box center [344, 569] width 229 height 43
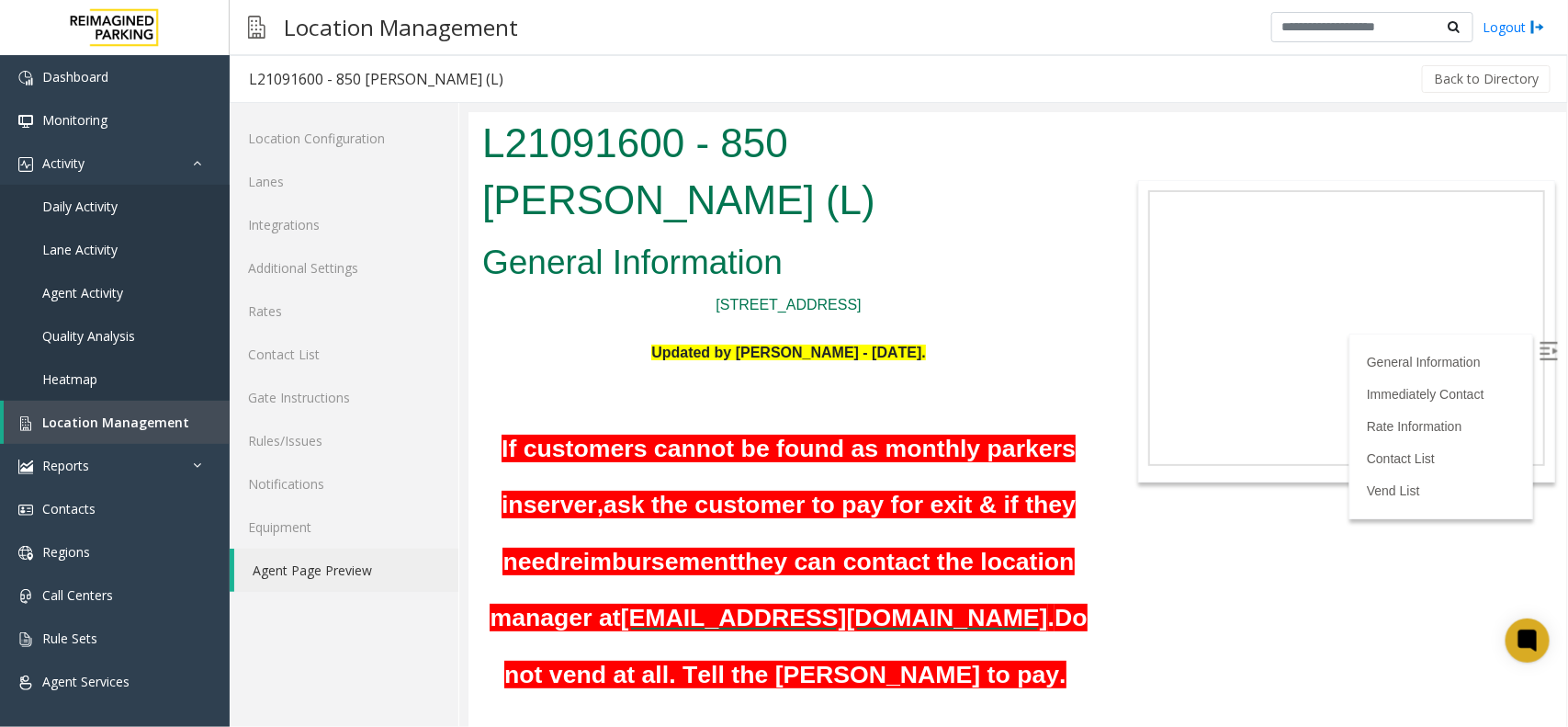
click at [1011, 363] on p at bounding box center [788, 375] width 612 height 24
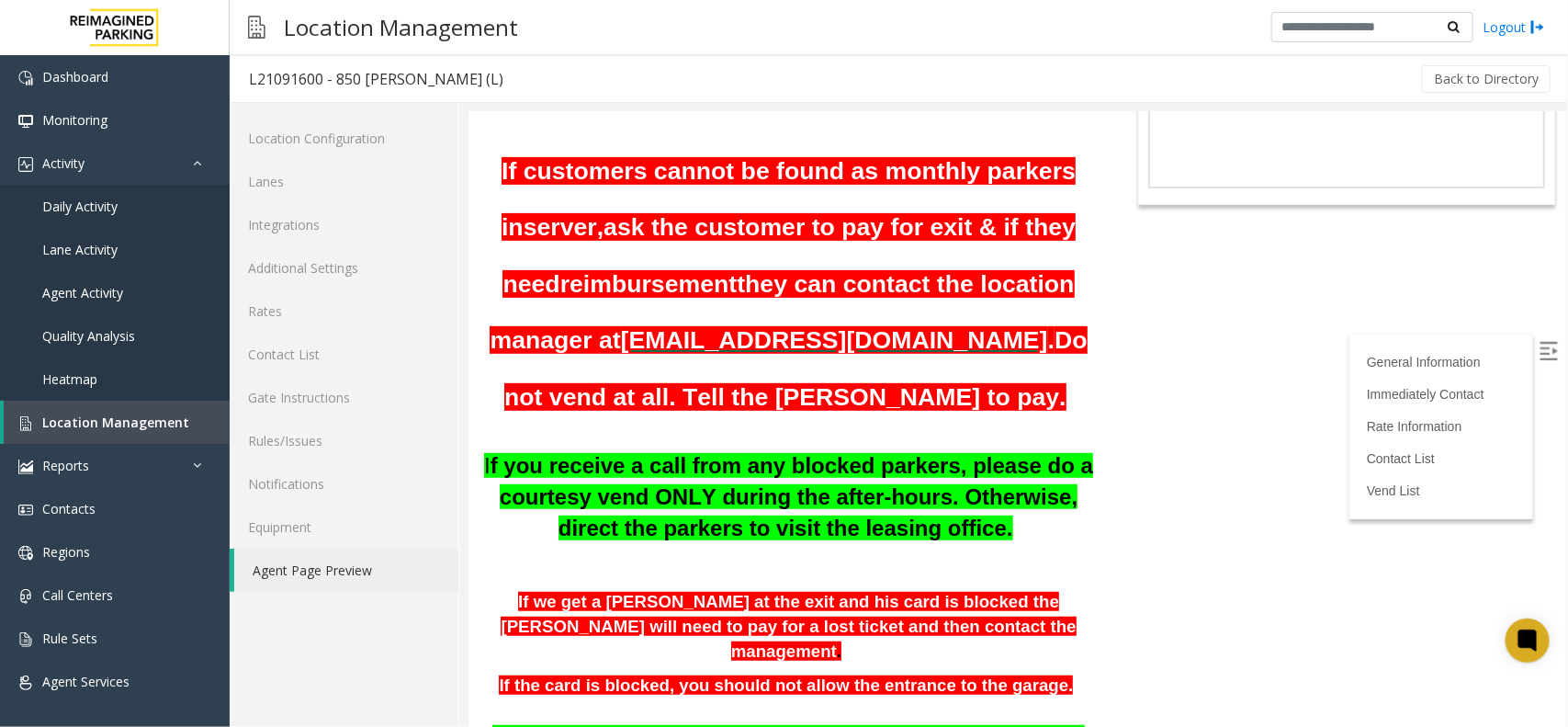
scroll to position [344, 0]
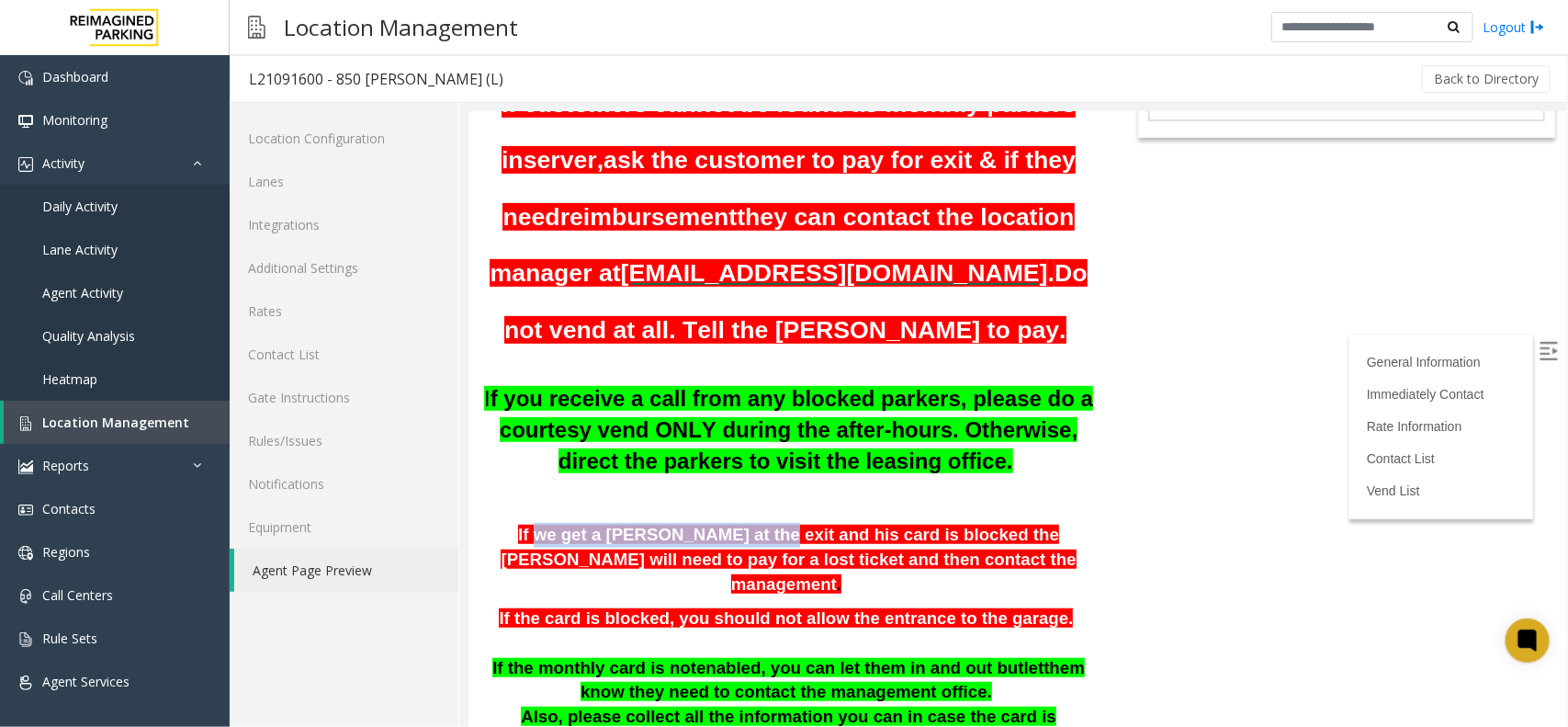
drag, startPoint x: 501, startPoint y: 472, endPoint x: 702, endPoint y: 470, distance: 201.0
click at [699, 524] on span "If we get a parker at the exit and his card is blocked the parker will need to …" at bounding box center [787, 558] width 575 height 68
drag, startPoint x: 754, startPoint y: 476, endPoint x: 785, endPoint y: 477, distance: 31.0
click at [766, 524] on span "If we get a parker at the exit and his card is blocked the parker will need to …" at bounding box center [787, 558] width 575 height 68
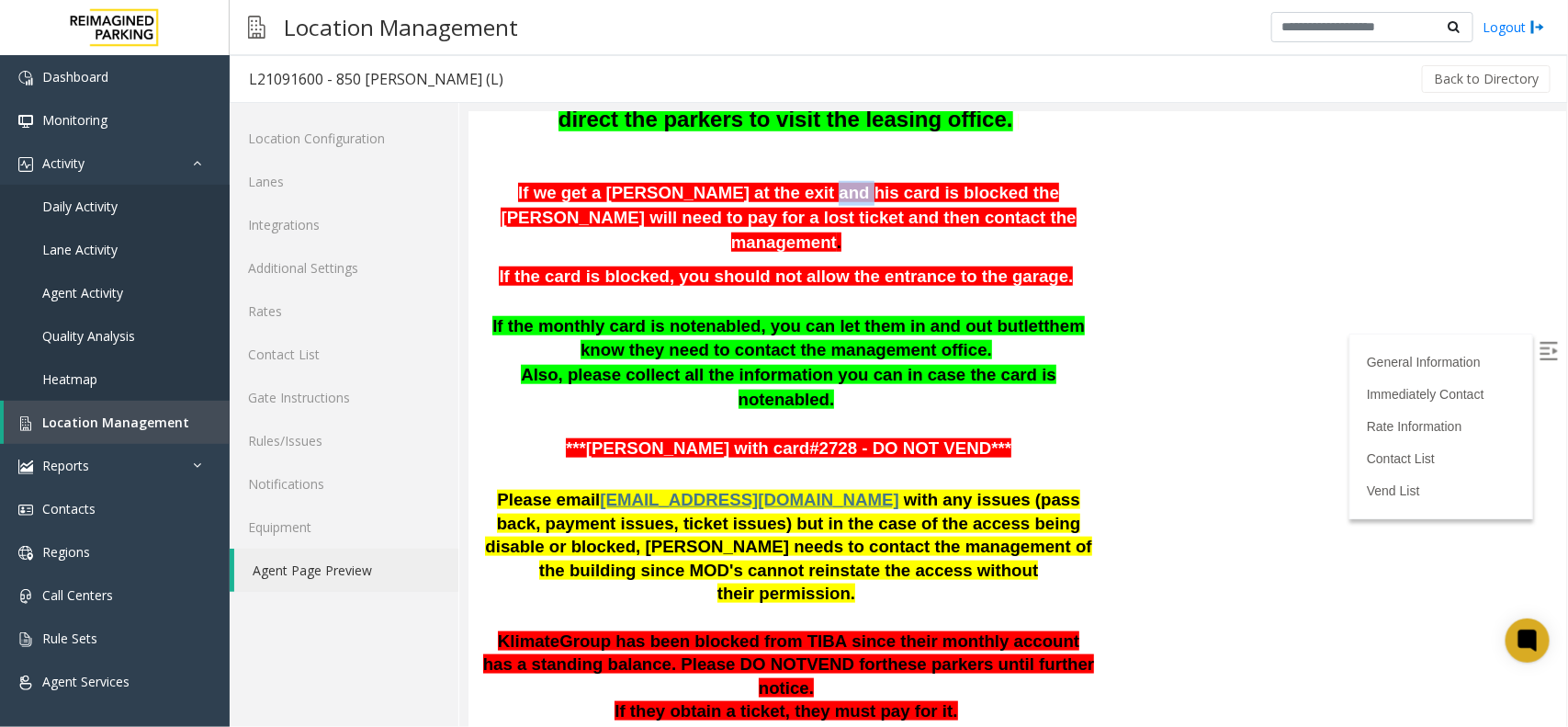
scroll to position [689, 0]
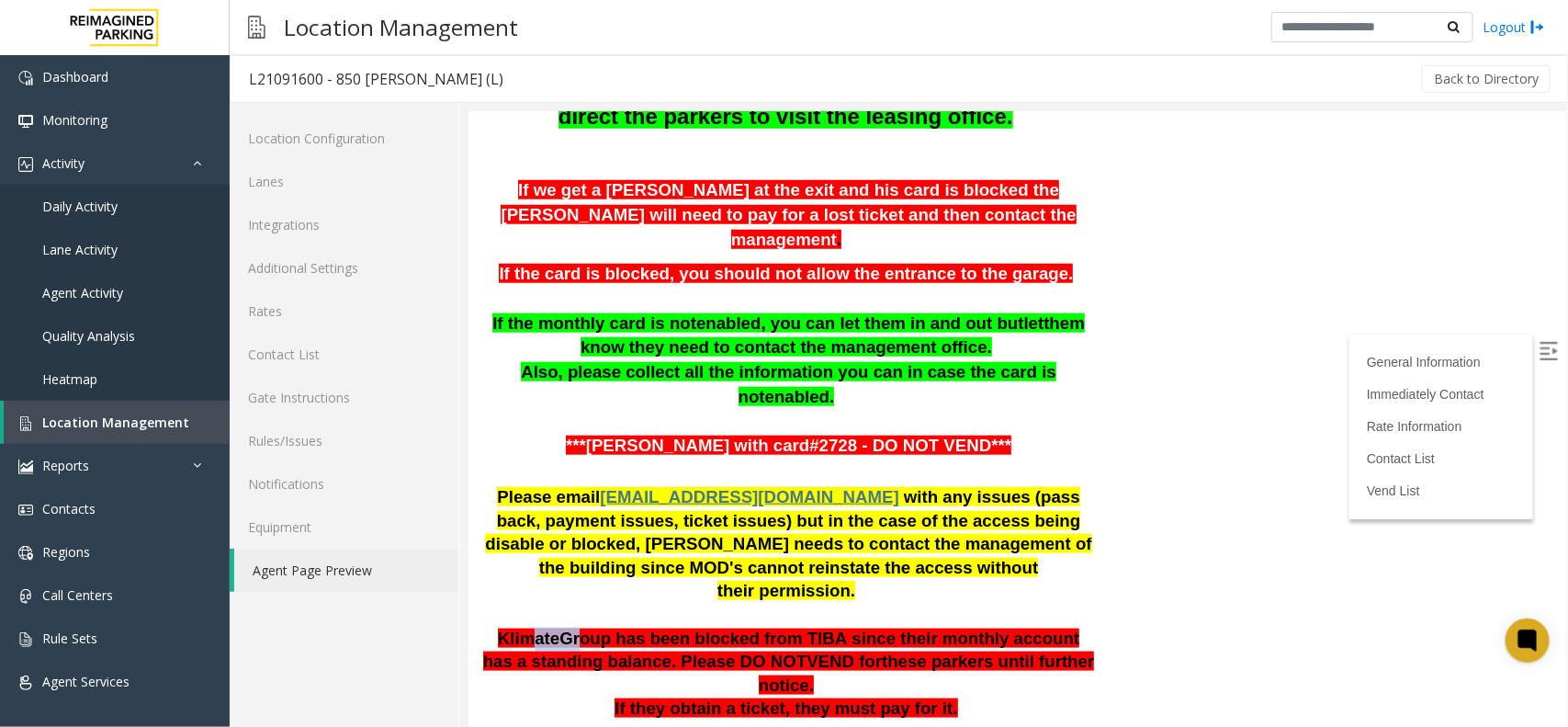
drag, startPoint x: 813, startPoint y: 536, endPoint x: 840, endPoint y: 539, distance: 27.2
click at [836, 626] on p "Klimate Group has been blocked from TIBA since their monthly account has a stan…" at bounding box center [788, 661] width 612 height 71
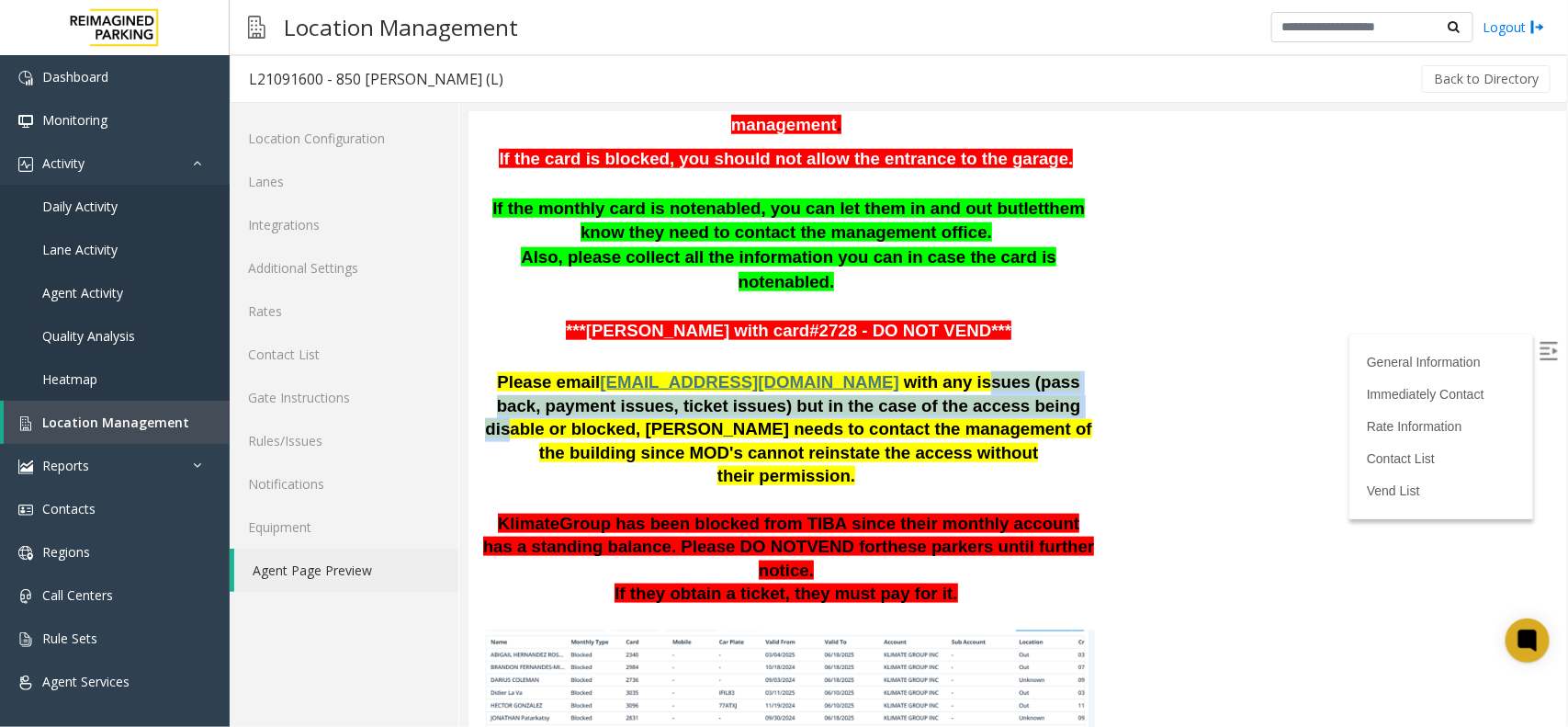
drag, startPoint x: 887, startPoint y: 277, endPoint x: 933, endPoint y: 366, distance: 100.2
click at [927, 370] on p "Please email 850lejeune@reefparking.com with any issues (pass back, payment iss…" at bounding box center [788, 428] width 612 height 117
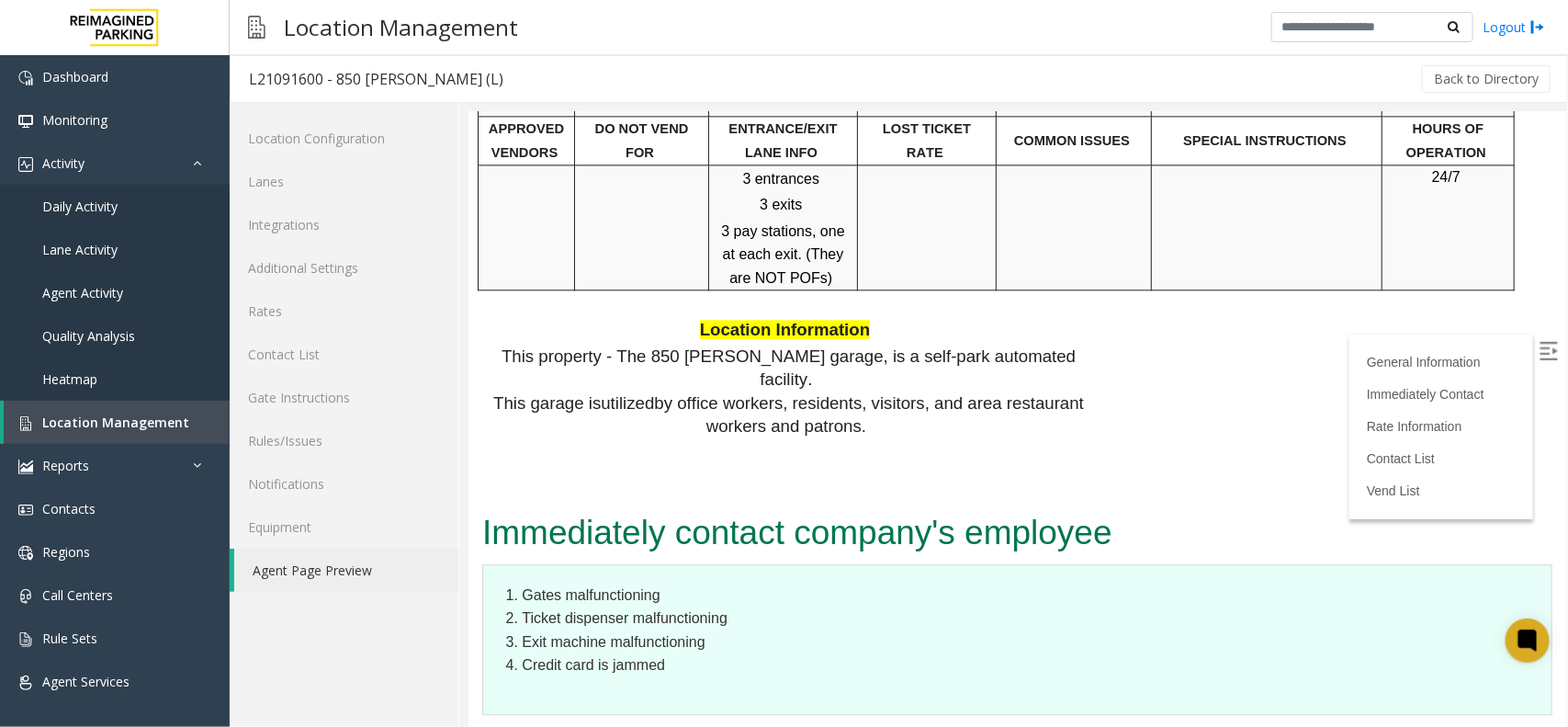
scroll to position [436, 0]
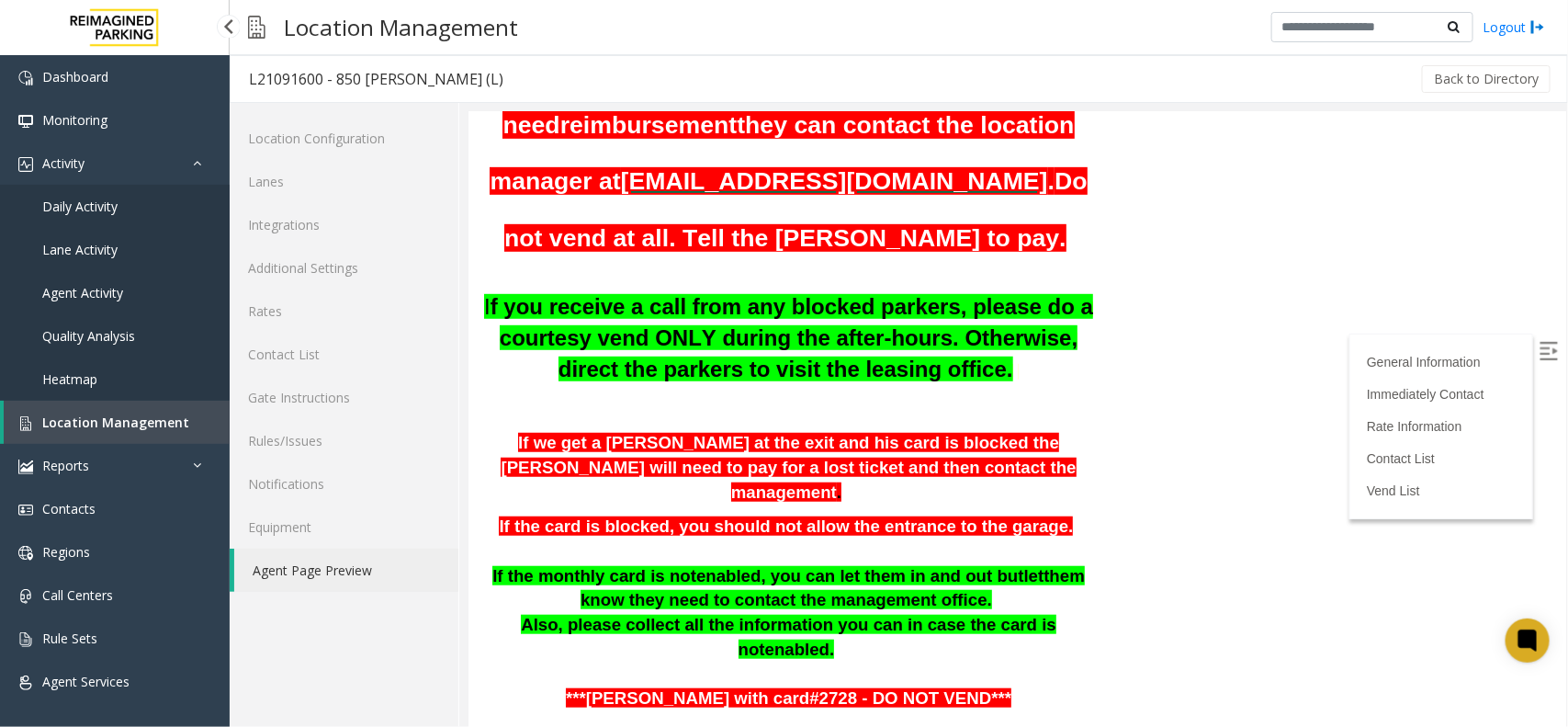
click at [140, 421] on span "Location Management" at bounding box center [115, 422] width 147 height 18
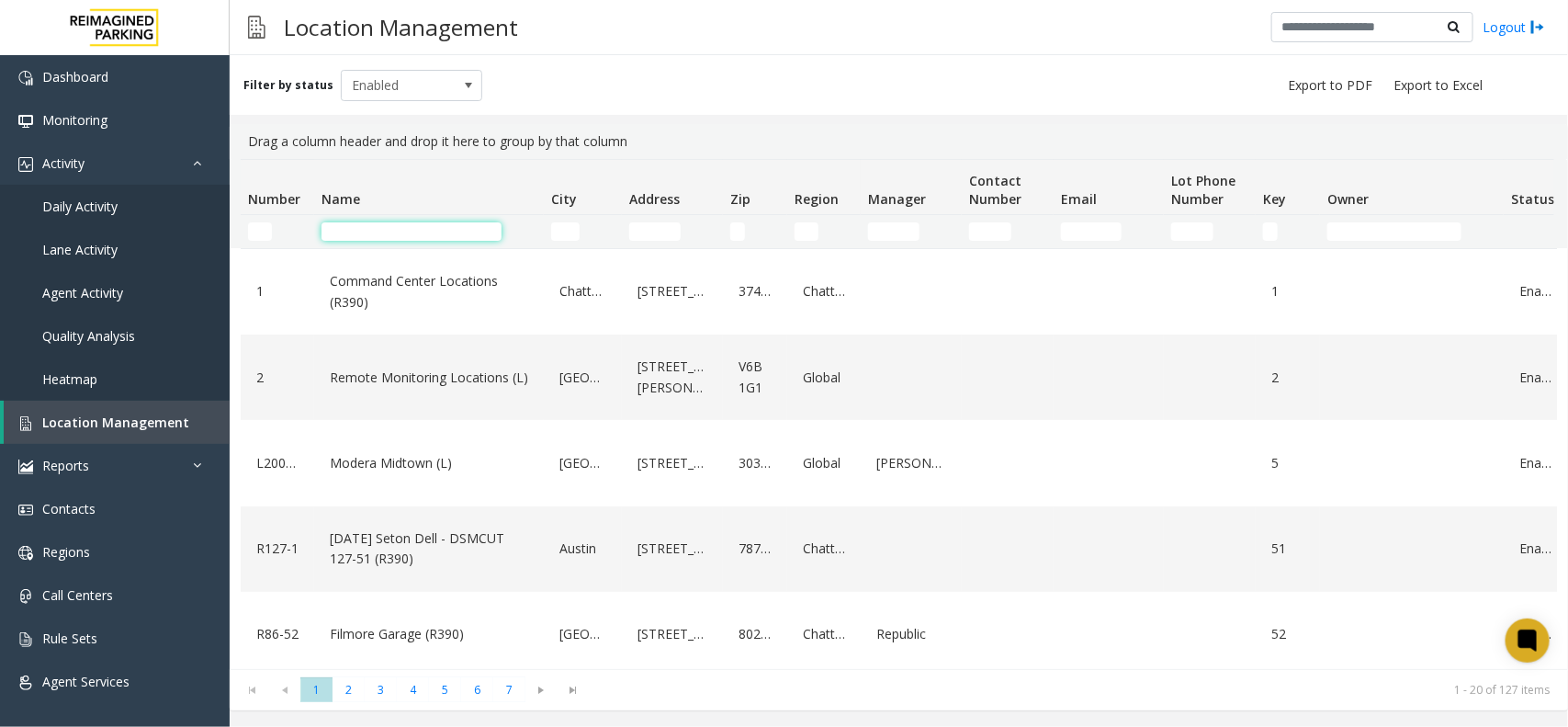
click at [406, 230] on input "Name Filter" at bounding box center [410, 232] width 180 height 18
paste input "**********"
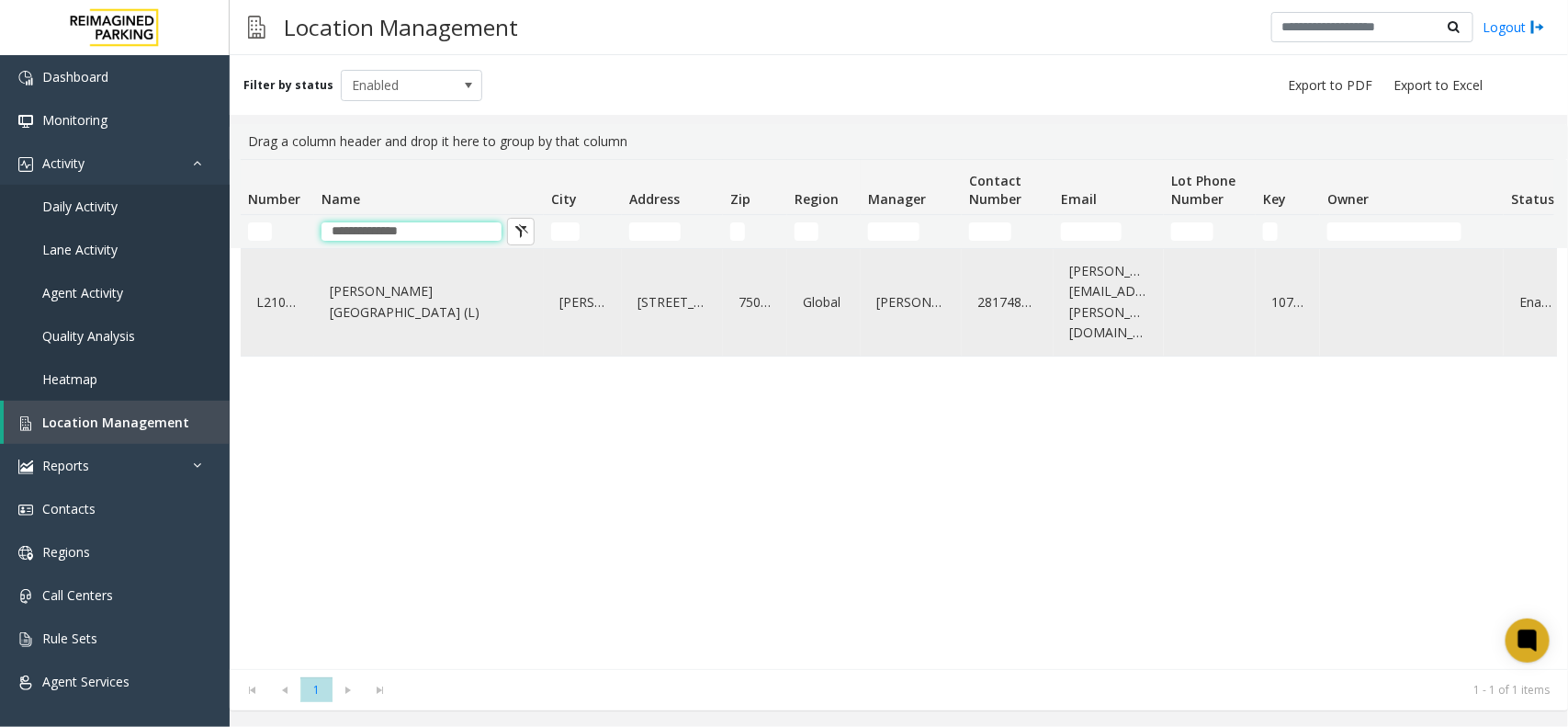
type input "**********"
click at [455, 310] on div "Eisemann Center (L)" at bounding box center [428, 303] width 208 height 92
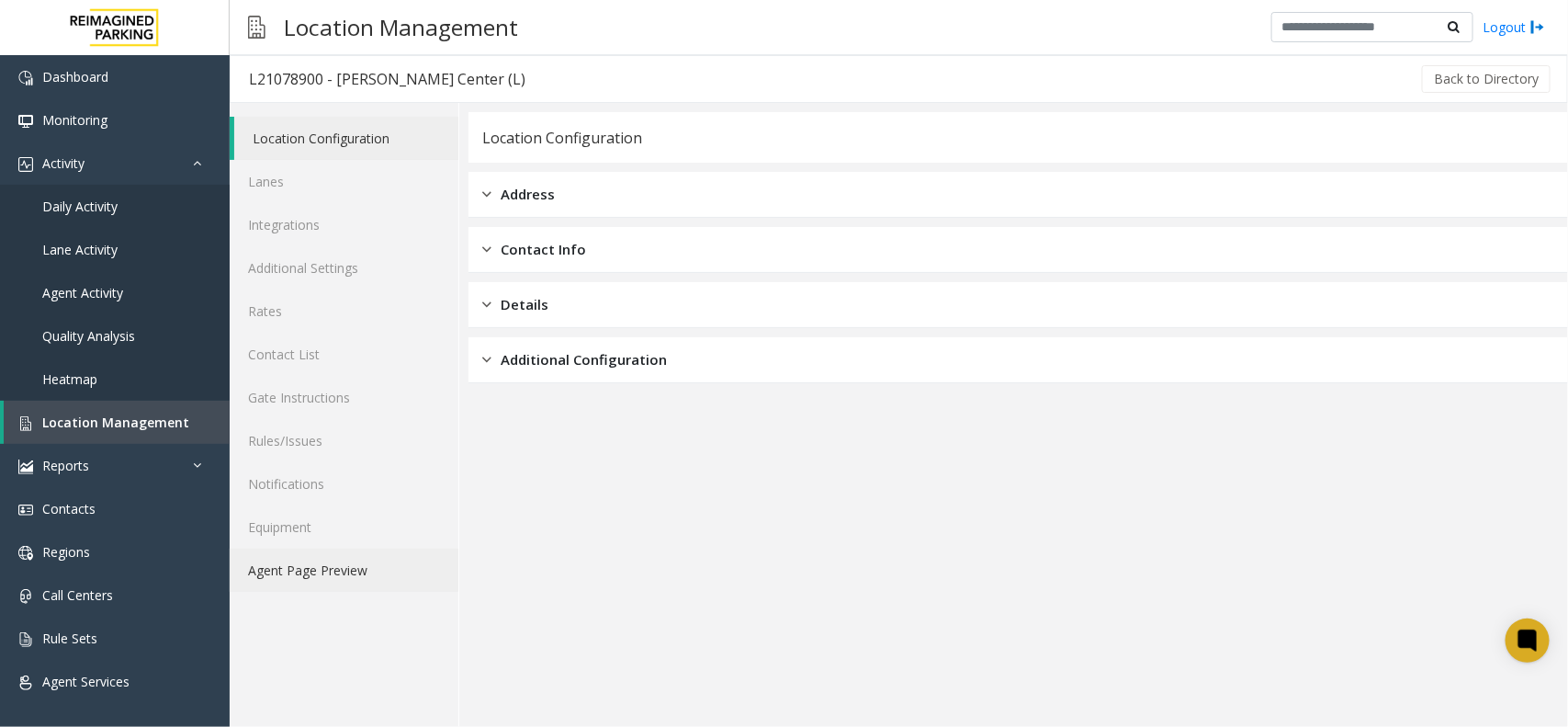
click at [349, 563] on link "Agent Page Preview" at bounding box center [344, 569] width 229 height 43
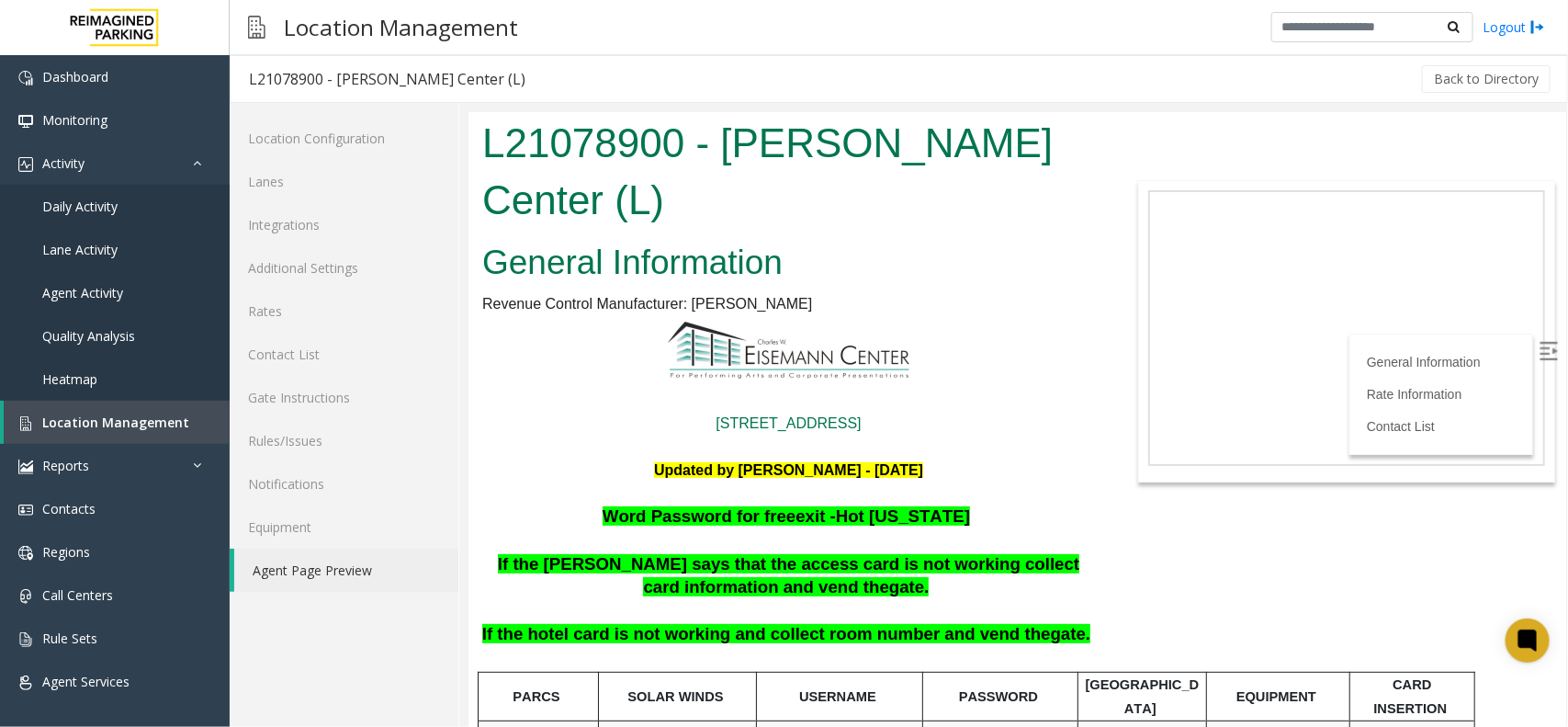
scroll to position [114, 0]
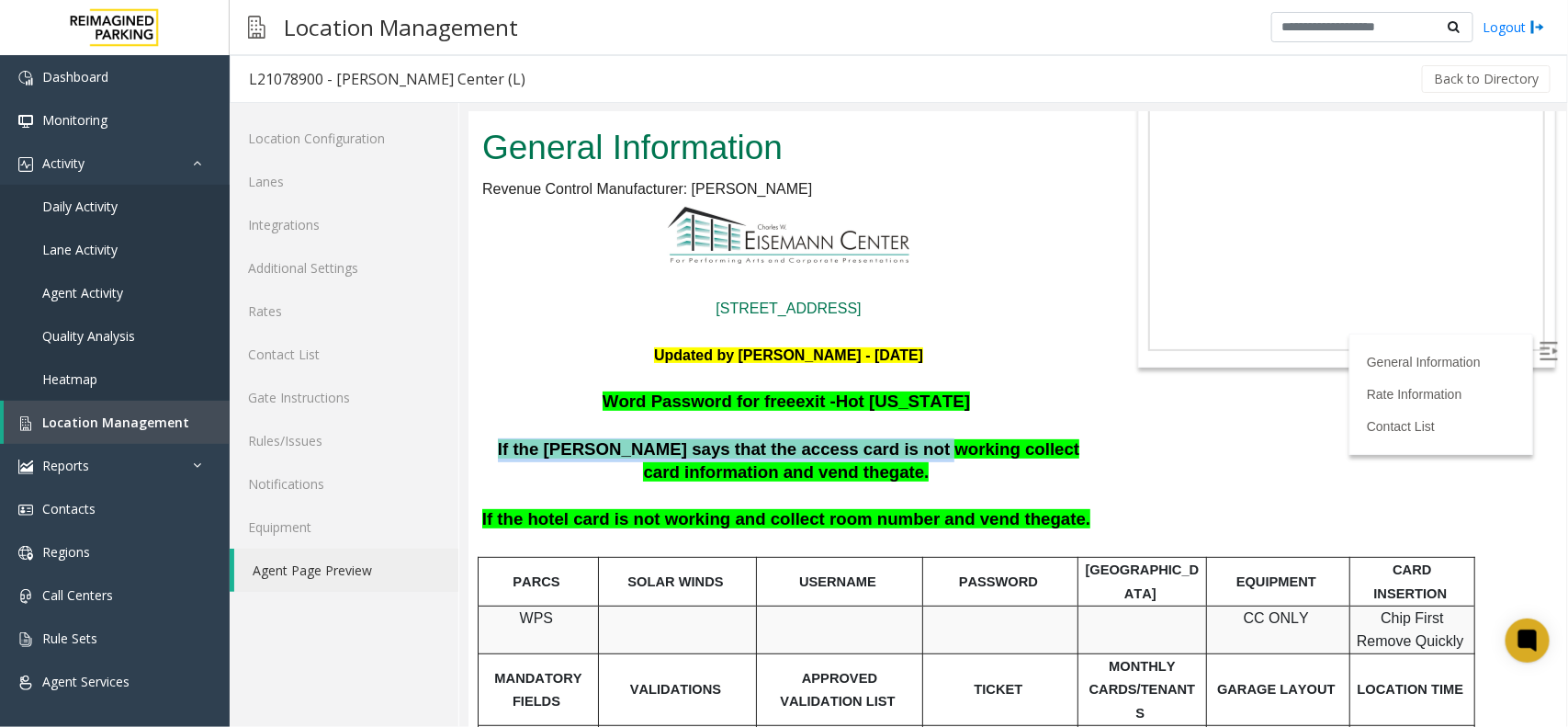
drag, startPoint x: 493, startPoint y: 453, endPoint x: 865, endPoint y: 449, distance: 372.0
click at [865, 449] on span "If the parker says that the access card is not working collect card information…" at bounding box center [788, 459] width 581 height 43
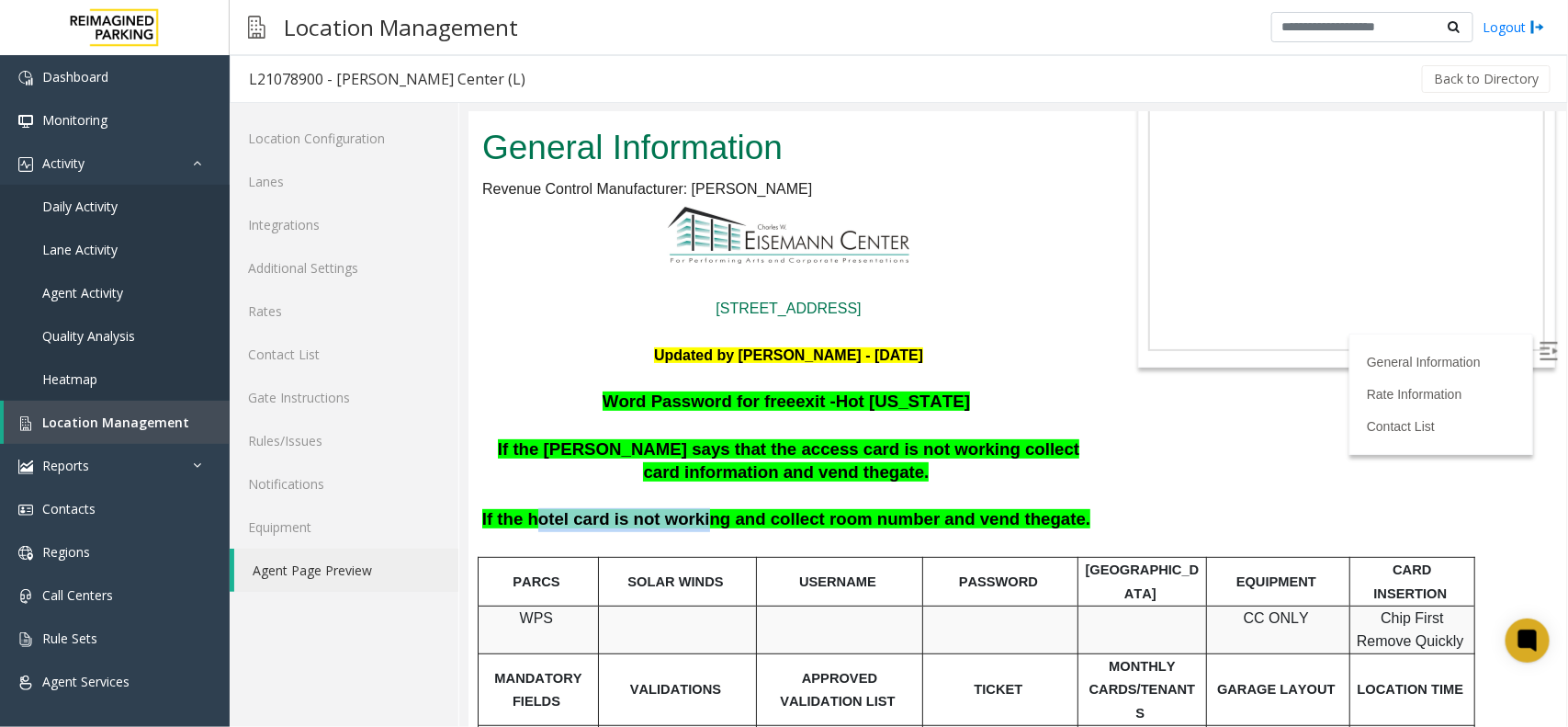
drag, startPoint x: 559, startPoint y: 525, endPoint x: 754, endPoint y: 517, distance: 195.2
click at [716, 518] on span "If the hotel card is not working and collect room number and vend the" at bounding box center [766, 518] width 568 height 19
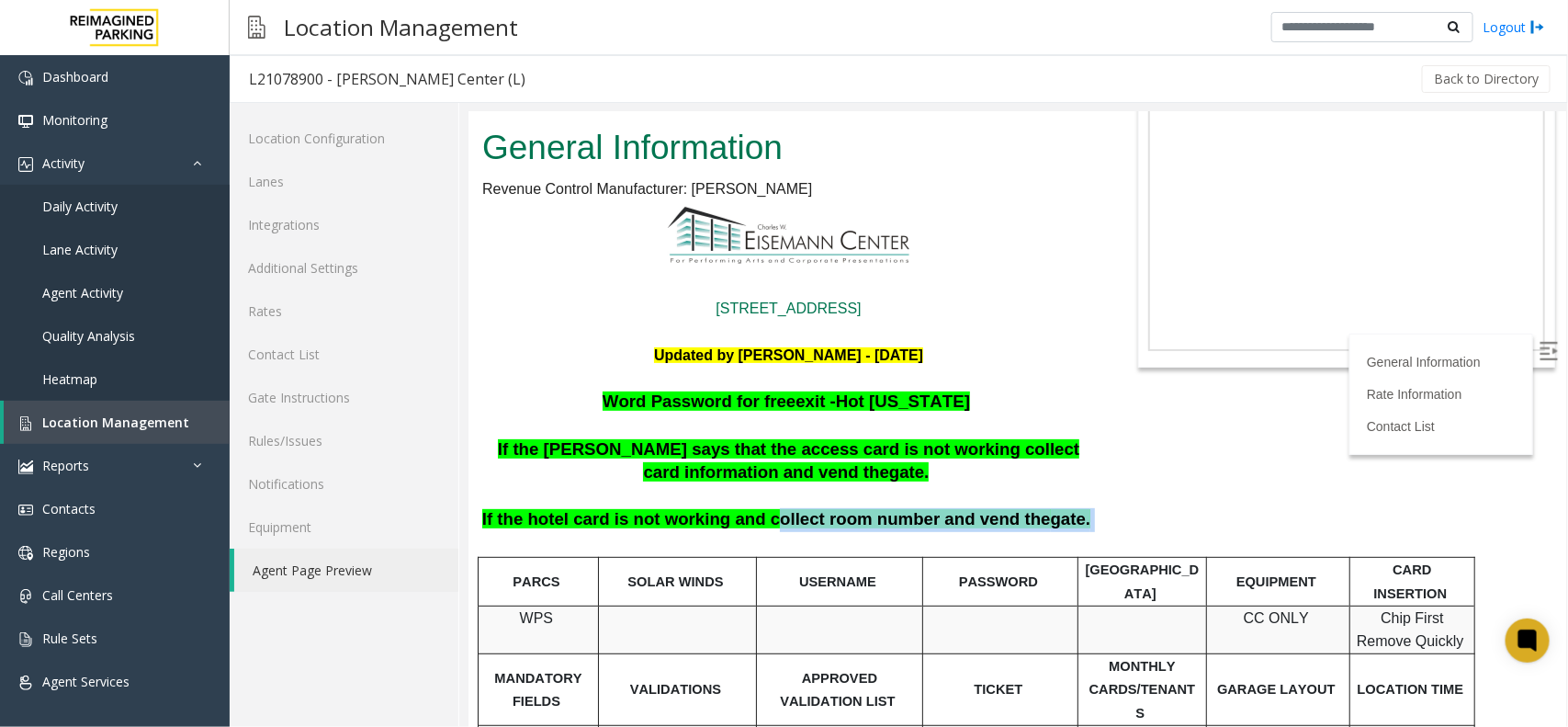
drag, startPoint x: 777, startPoint y: 516, endPoint x: 902, endPoint y: 543, distance: 127.9
click at [1075, 527] on p "If the hotel card is not working and collect room number and vend the gate." at bounding box center [788, 519] width 616 height 24
click at [162, 423] on span "Location Management" at bounding box center [115, 422] width 147 height 18
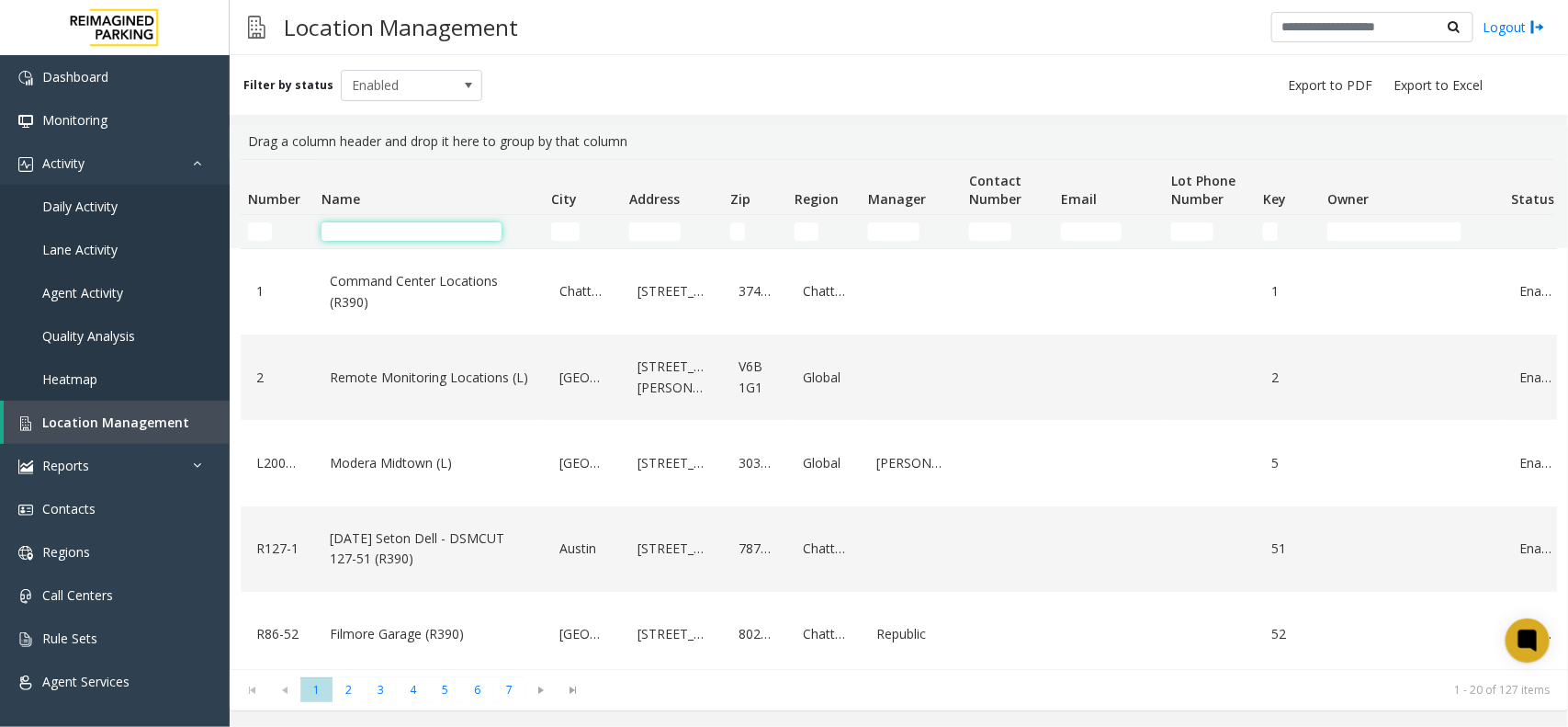
click at [444, 232] on input "Name Filter" at bounding box center [410, 232] width 180 height 18
paste input "**********"
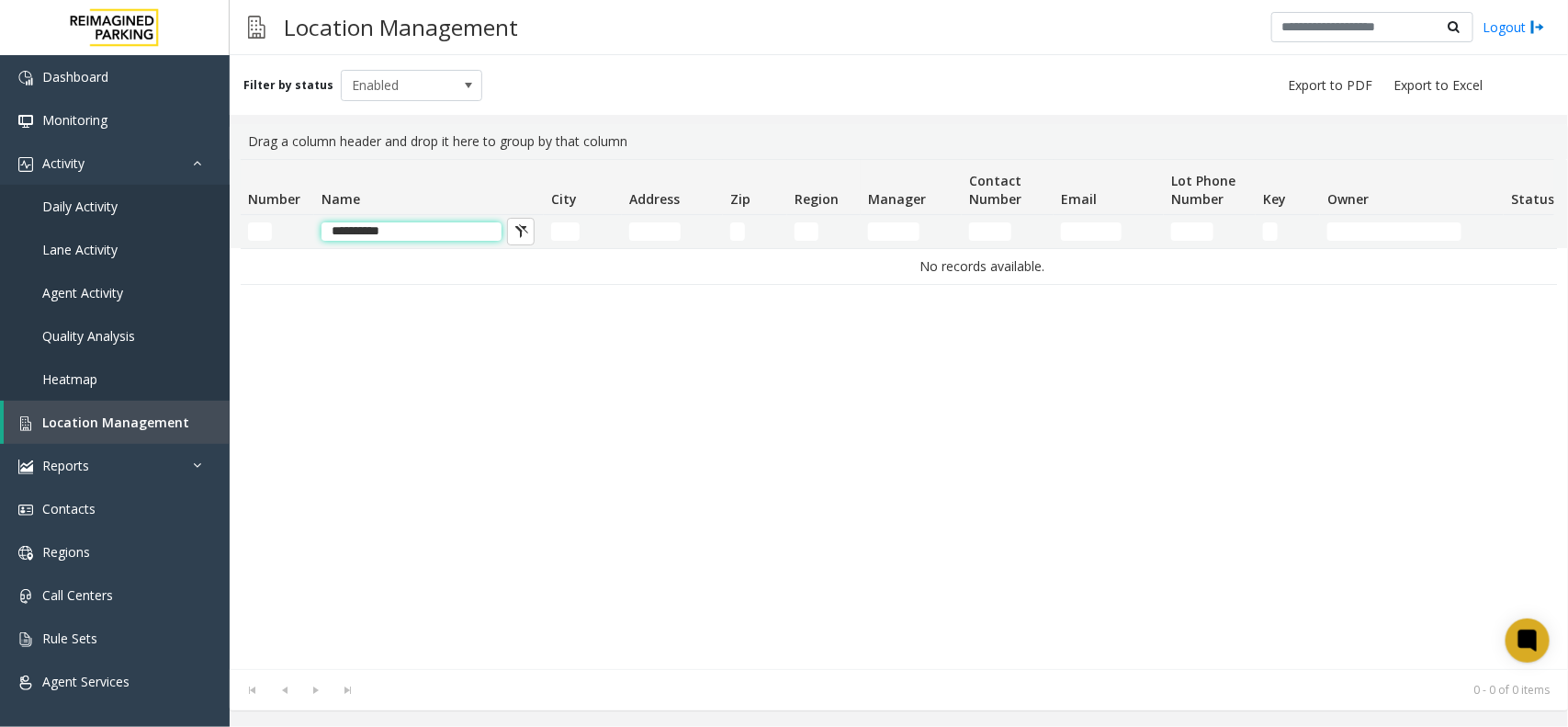
click at [337, 234] on input "**********" at bounding box center [410, 232] width 180 height 18
type input "**********"
click at [425, 80] on span "Enabled" at bounding box center [397, 86] width 112 height 30
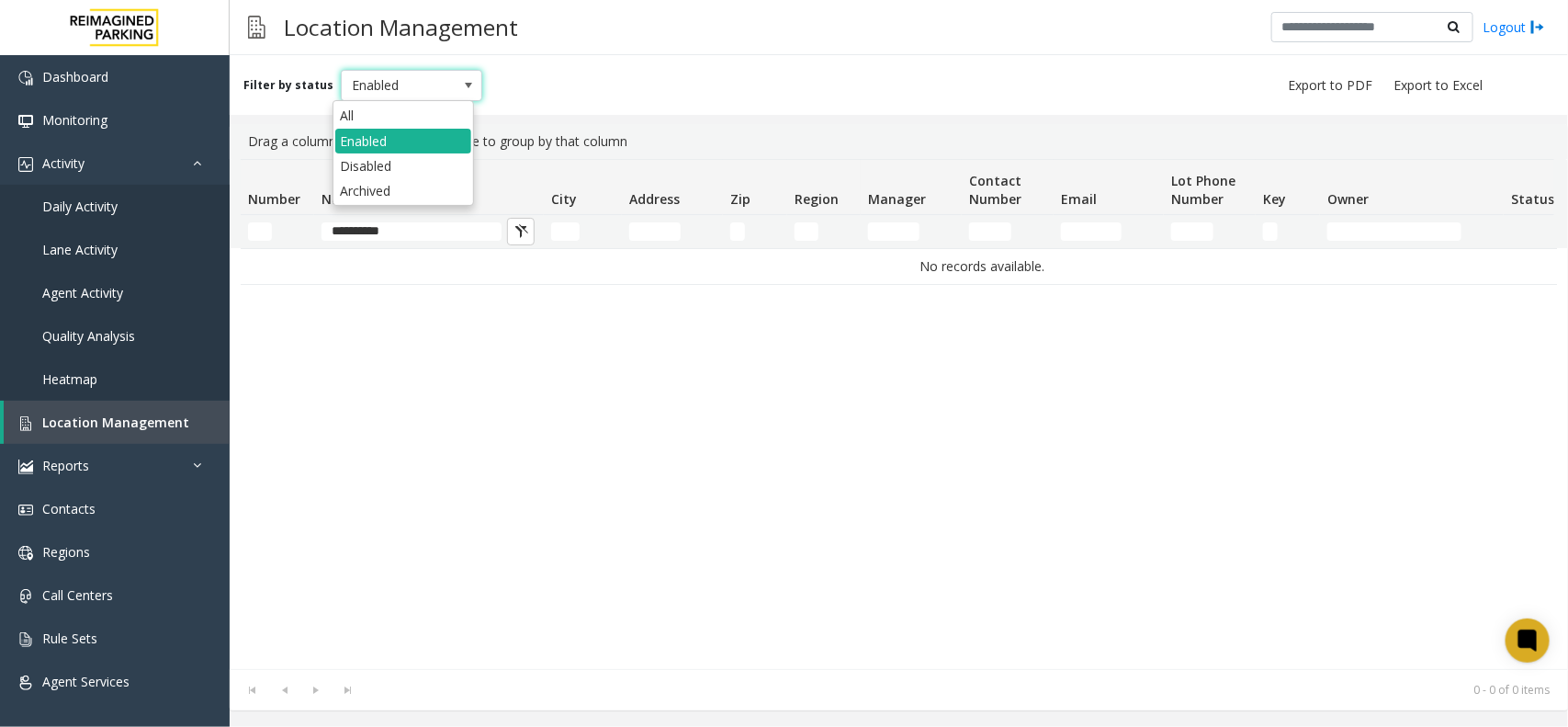
click at [420, 110] on li "All" at bounding box center [402, 115] width 136 height 25
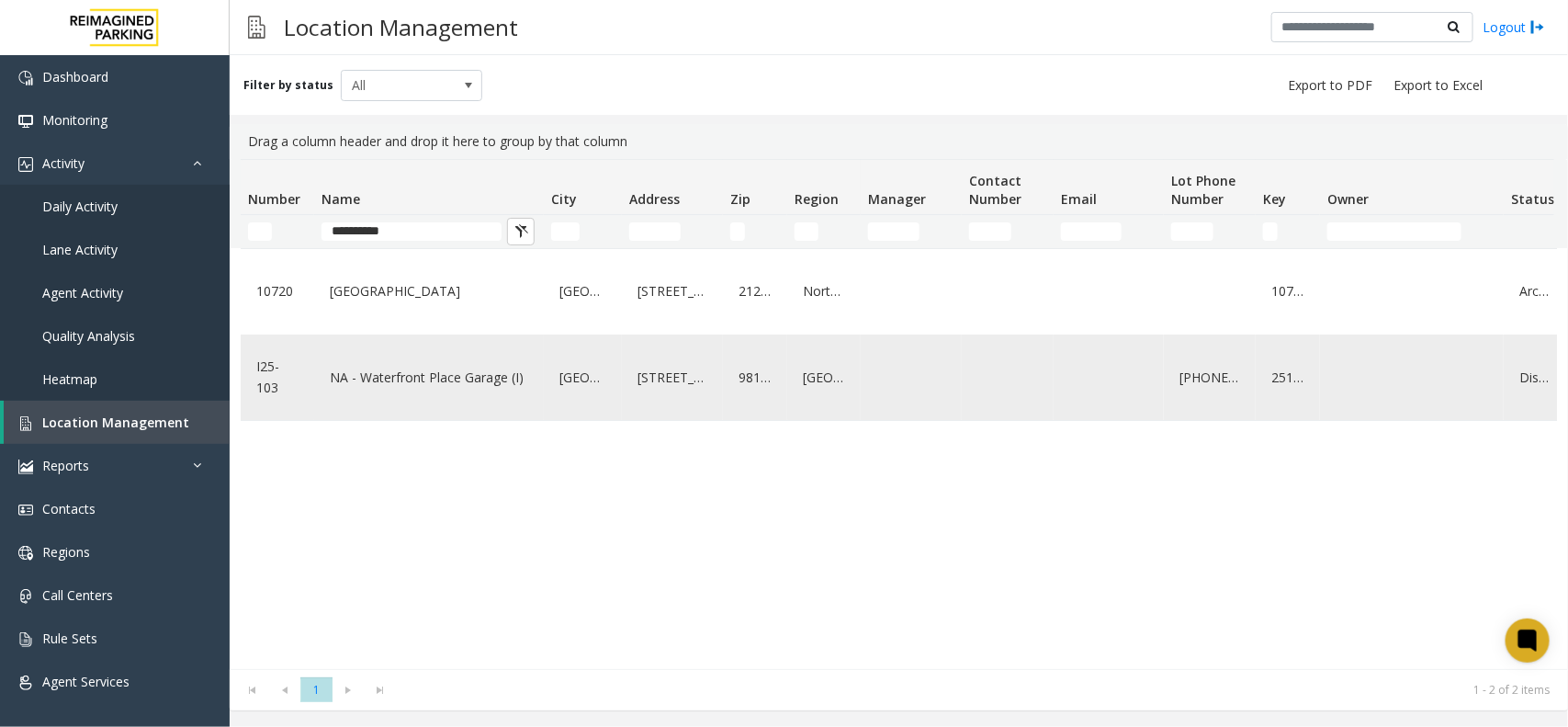
click at [535, 377] on td "NA - Waterfront Place Garage (I)" at bounding box center [429, 376] width 230 height 86
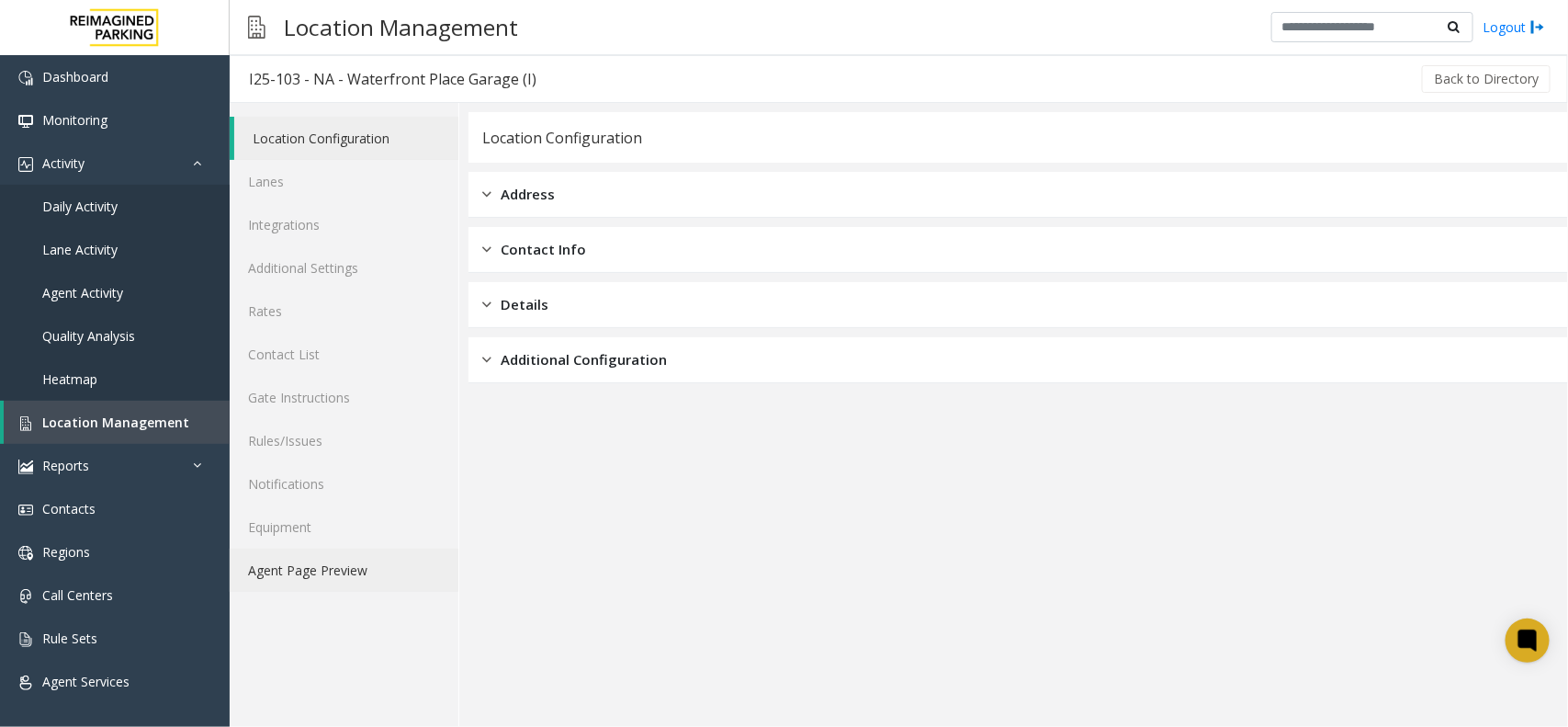
drag, startPoint x: 333, startPoint y: 566, endPoint x: 345, endPoint y: 569, distance: 12.4
click at [333, 566] on link "Agent Page Preview" at bounding box center [344, 569] width 229 height 43
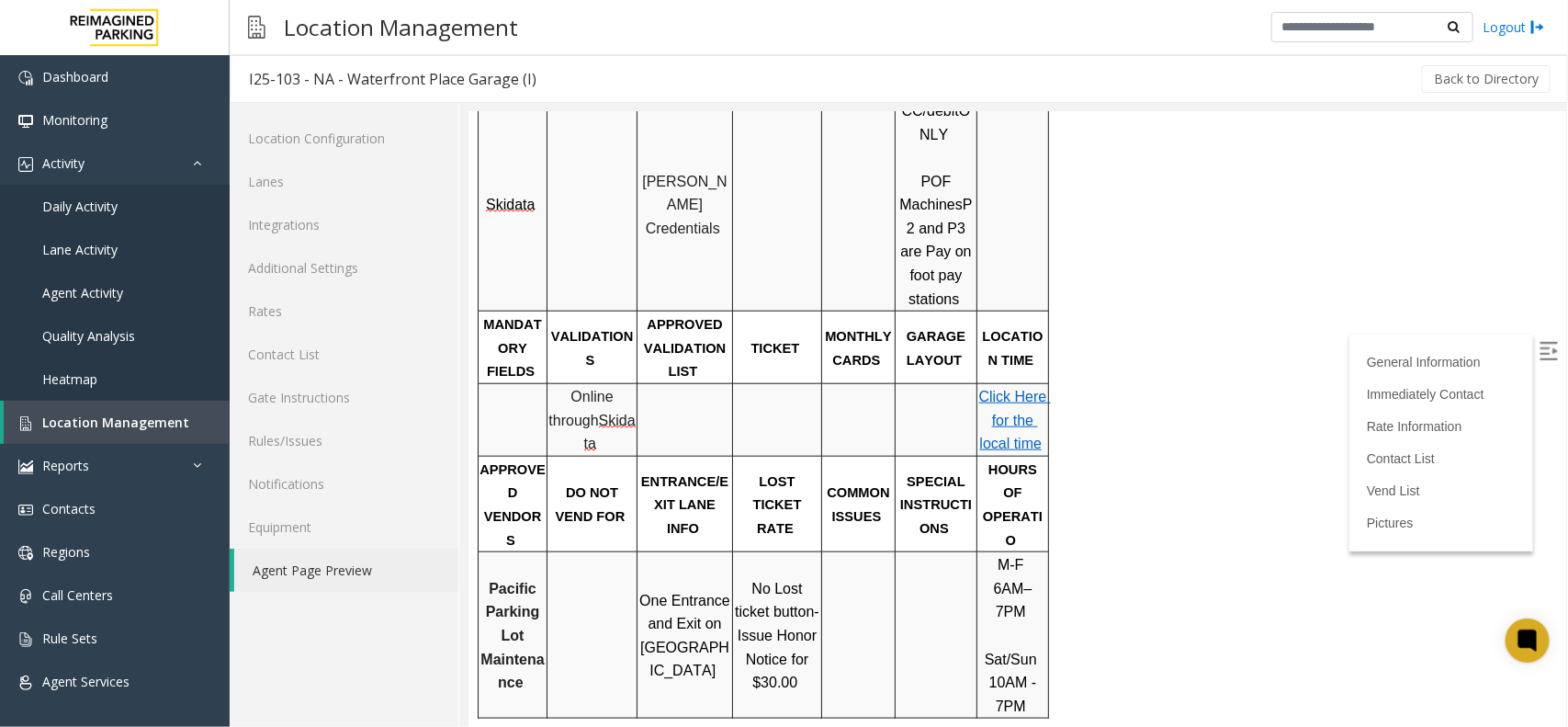
scroll to position [689, 0]
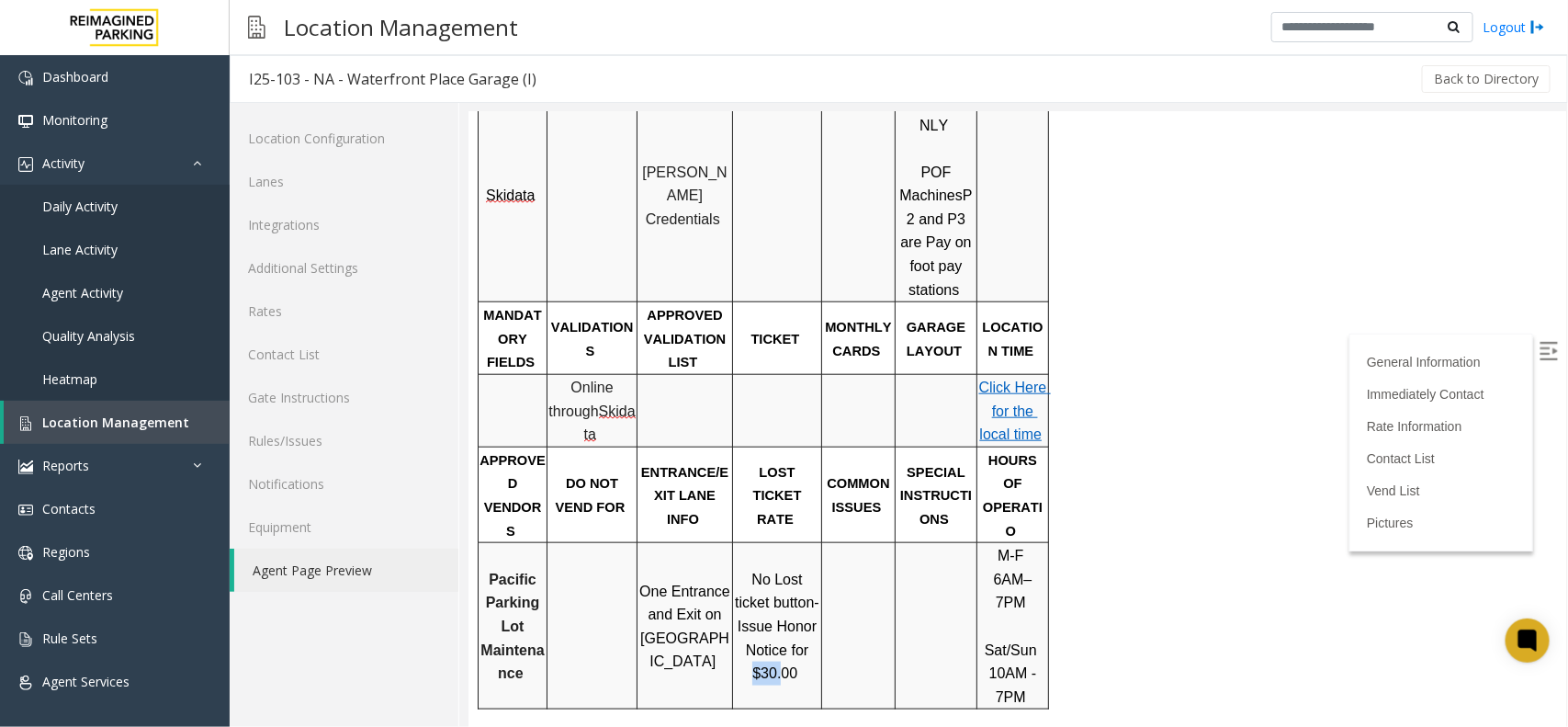
click at [817, 568] on td "No Lost ticket button- Issue Honor Notice for $30.00" at bounding box center [777, 625] width 89 height 166
click at [148, 415] on span "Location Management" at bounding box center [115, 422] width 147 height 18
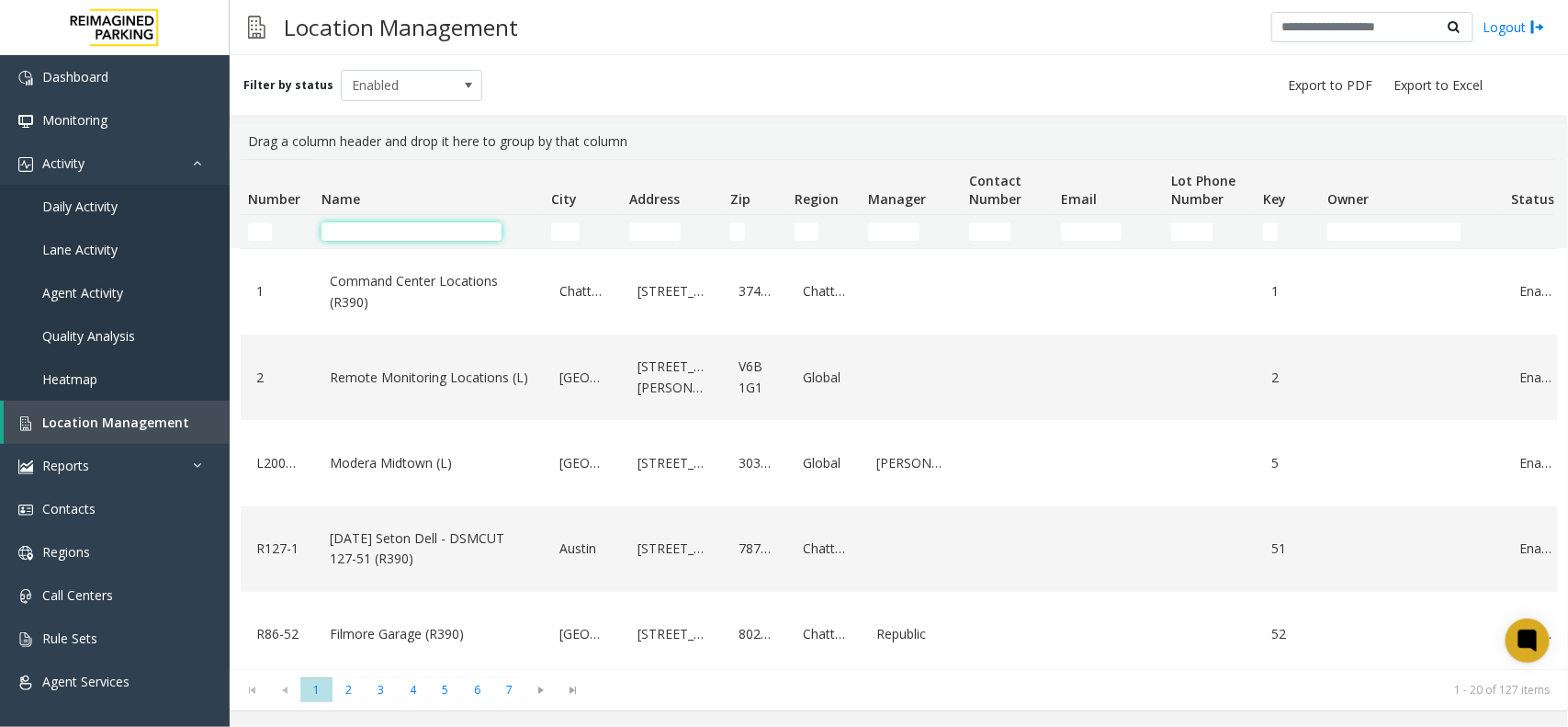
click at [351, 239] on input "Name Filter" at bounding box center [410, 232] width 180 height 18
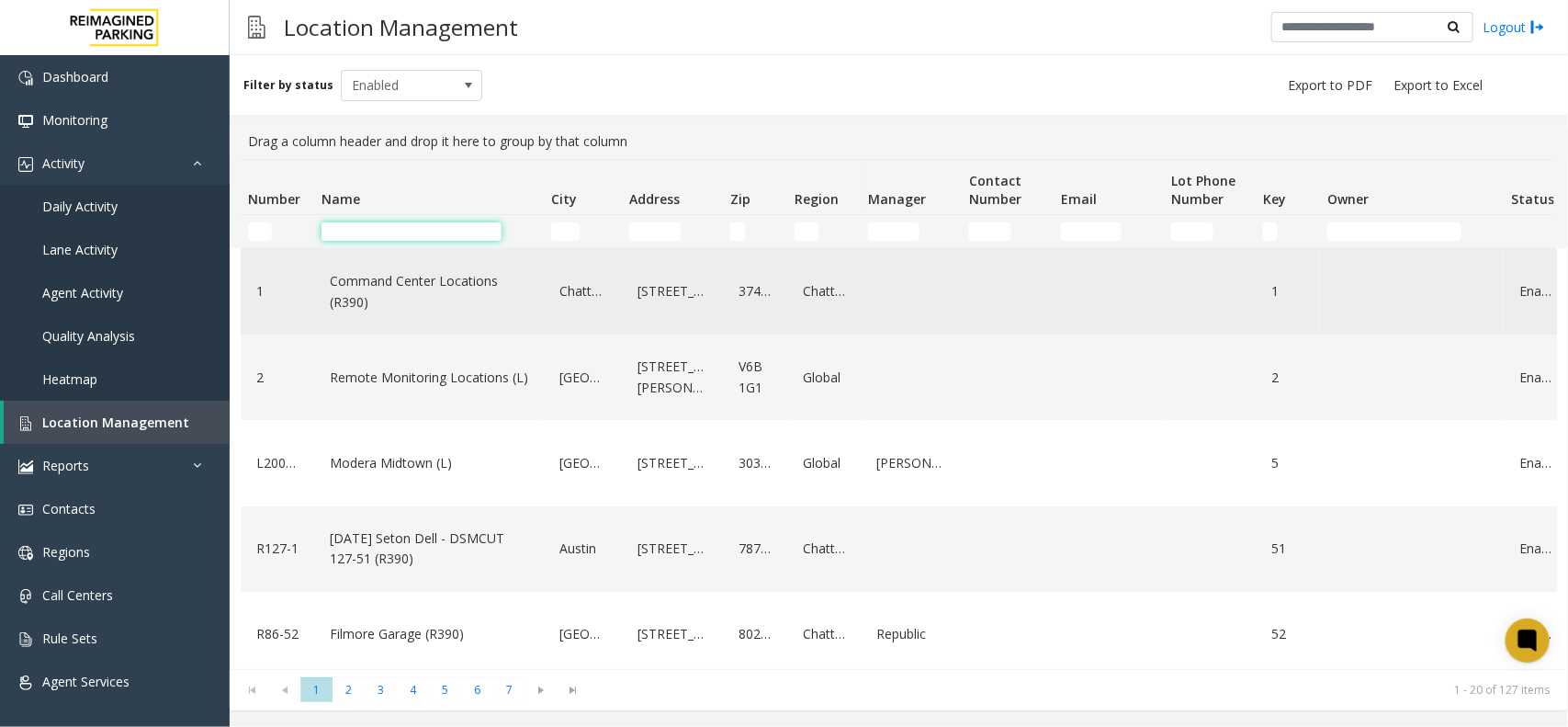
paste input "********"
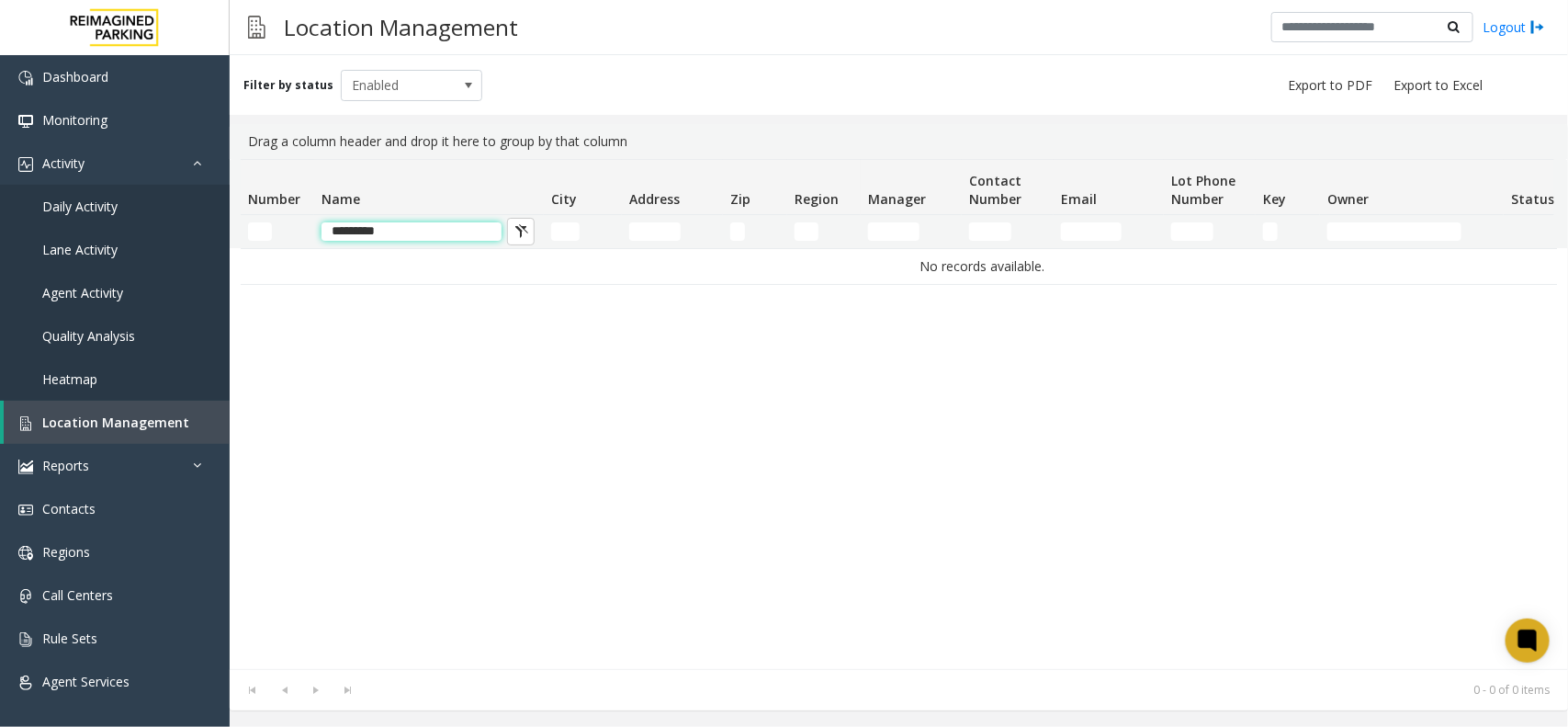
drag, startPoint x: 361, startPoint y: 237, endPoint x: 321, endPoint y: 235, distance: 40.0
click at [321, 235] on input "********" at bounding box center [410, 232] width 180 height 18
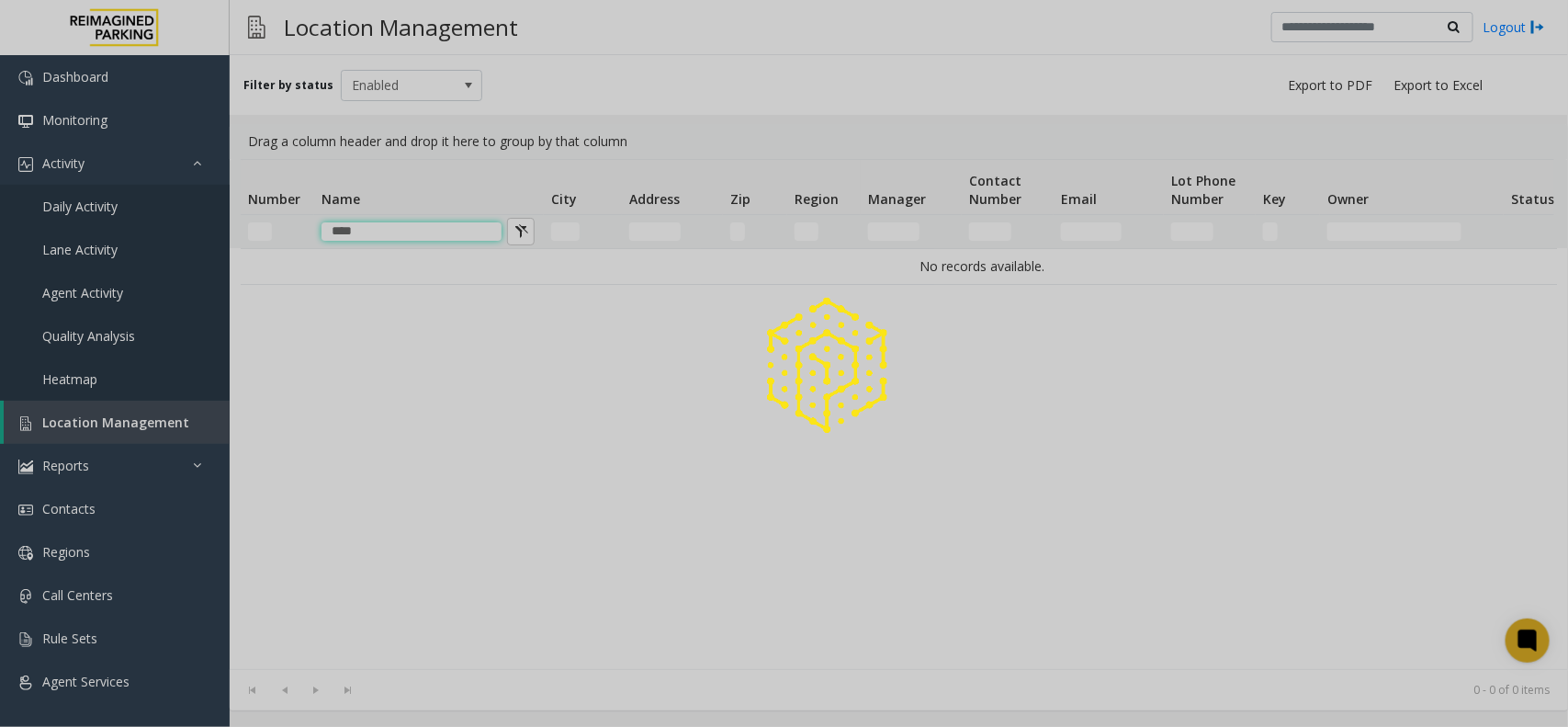
type input "****"
click at [401, 84] on span "Enabled" at bounding box center [397, 86] width 112 height 30
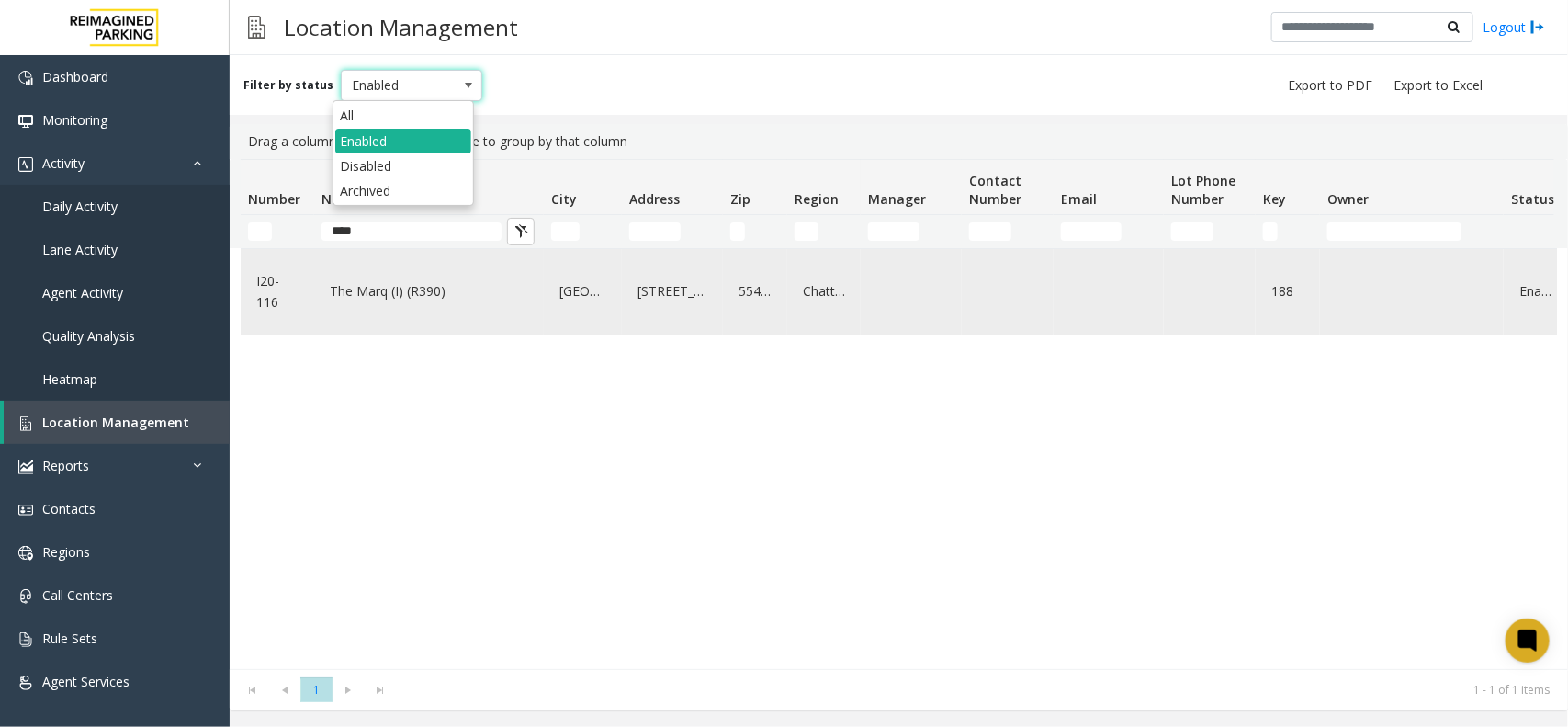
click at [413, 292] on link "The Marq (I) (R390)" at bounding box center [428, 292] width 208 height 30
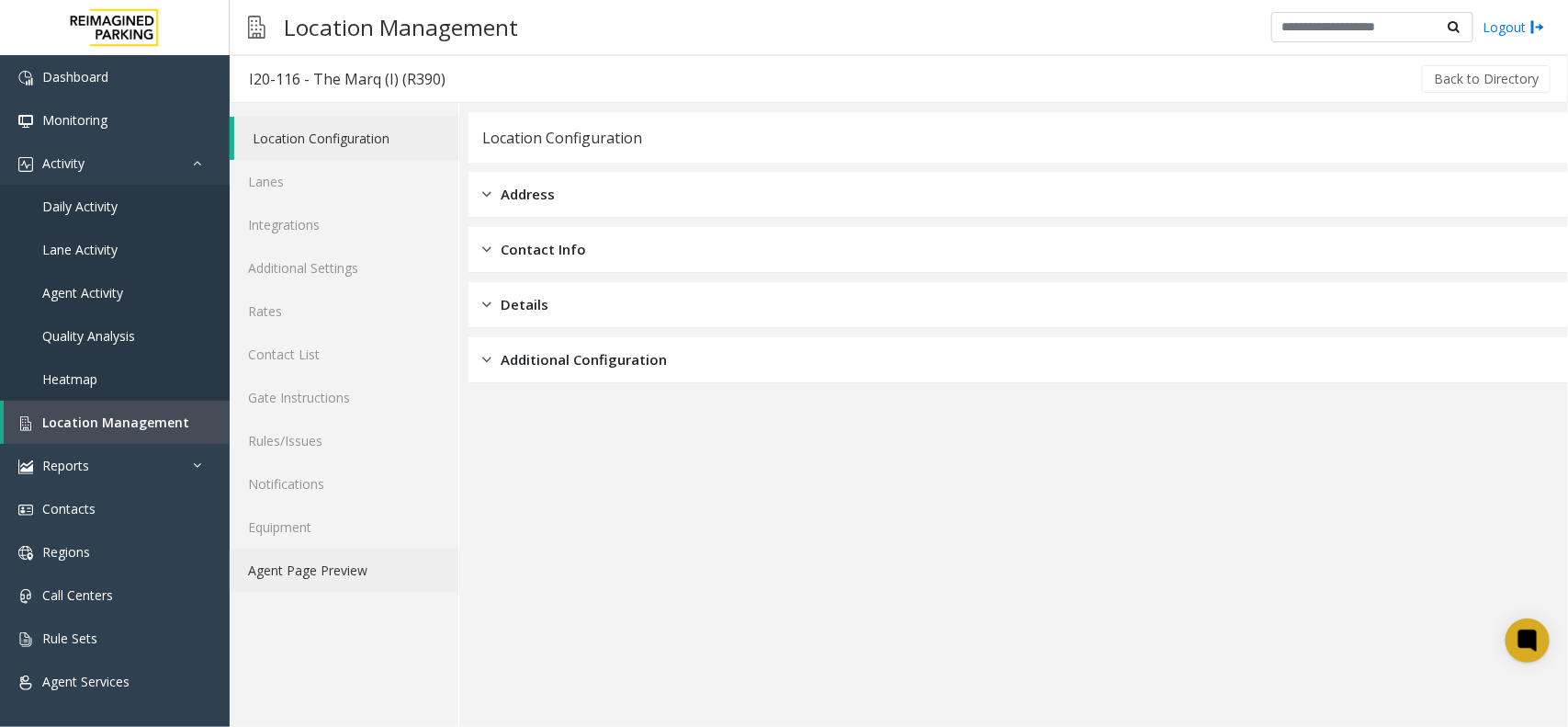
drag, startPoint x: 361, startPoint y: 575, endPoint x: 420, endPoint y: 561, distance: 60.6
click at [360, 576] on link "Agent Page Preview" at bounding box center [344, 569] width 229 height 43
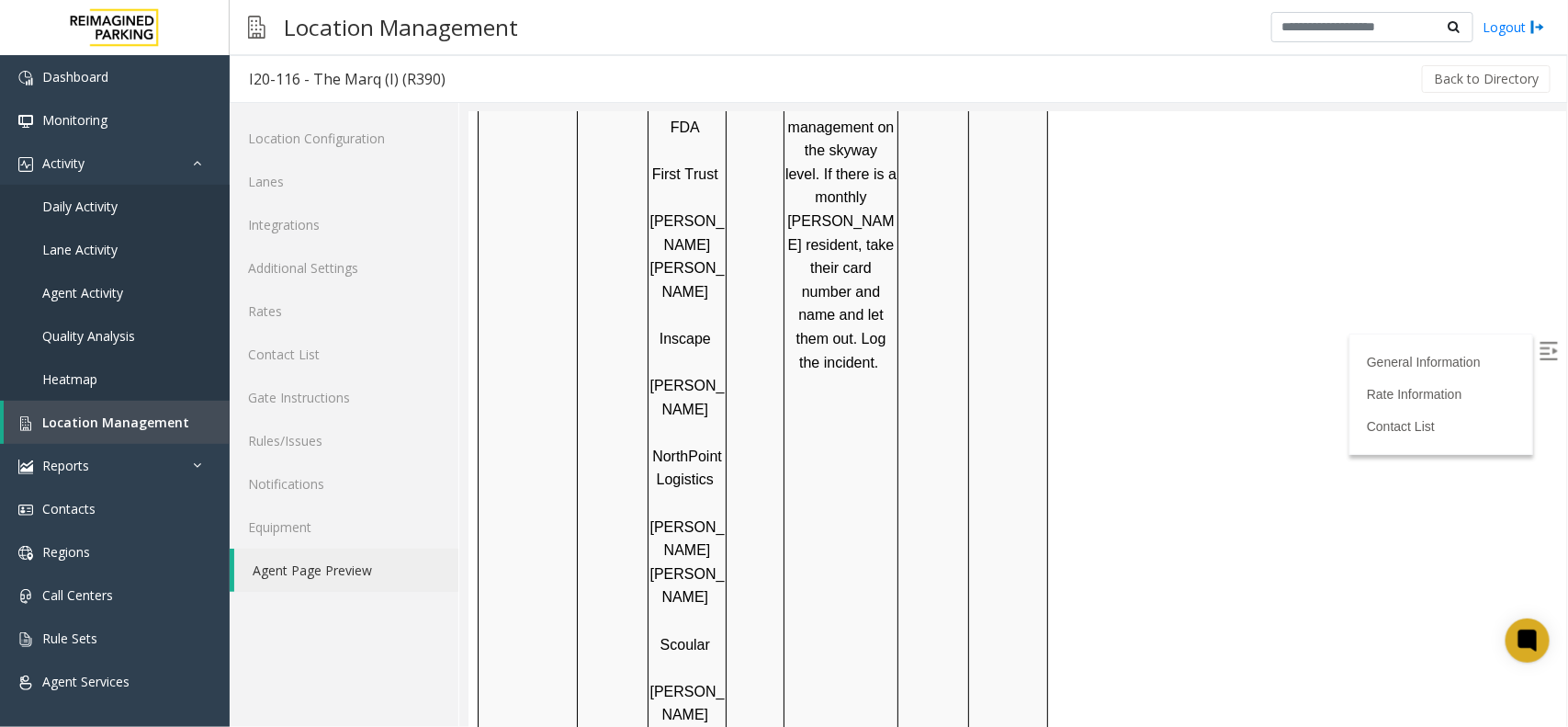
scroll to position [1672, 0]
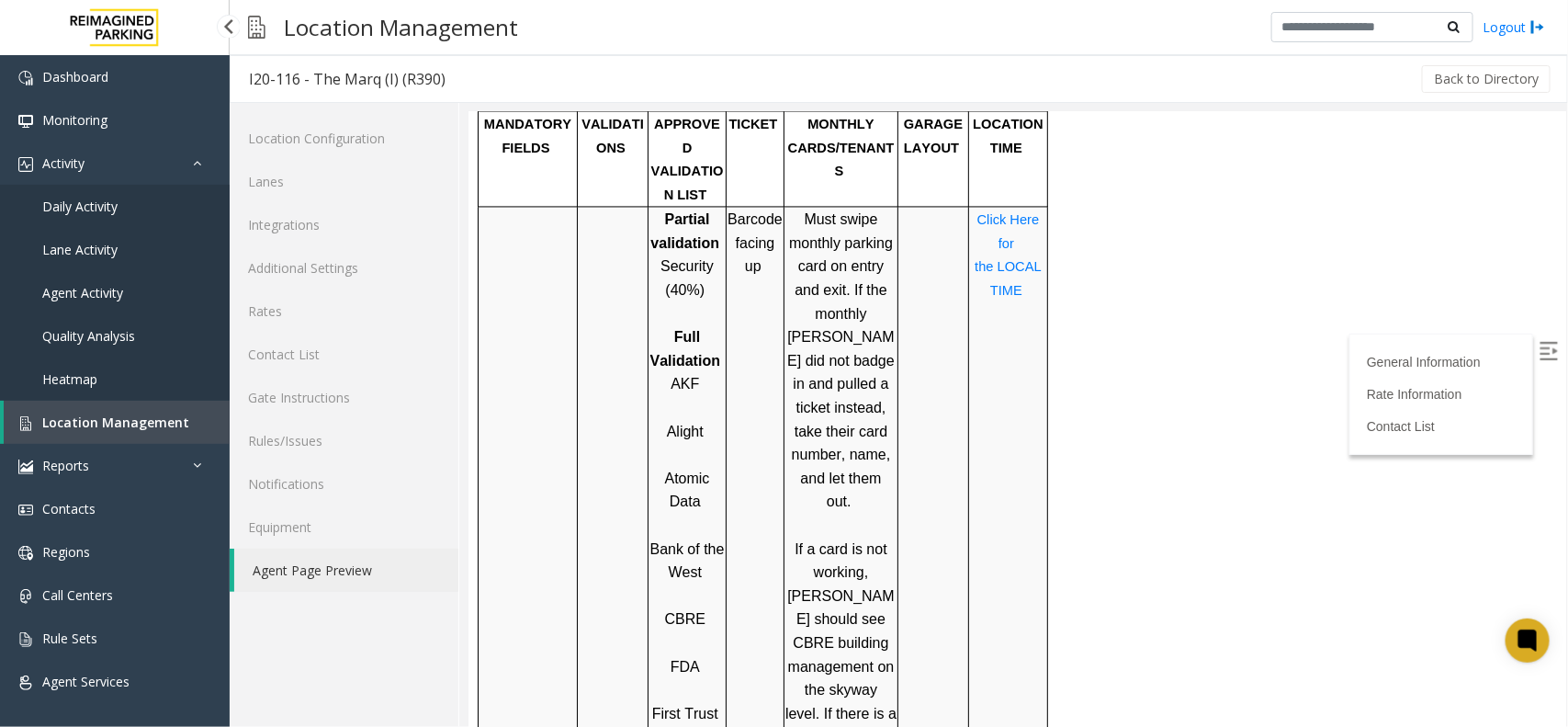
click at [139, 416] on span "Location Management" at bounding box center [115, 422] width 147 height 18
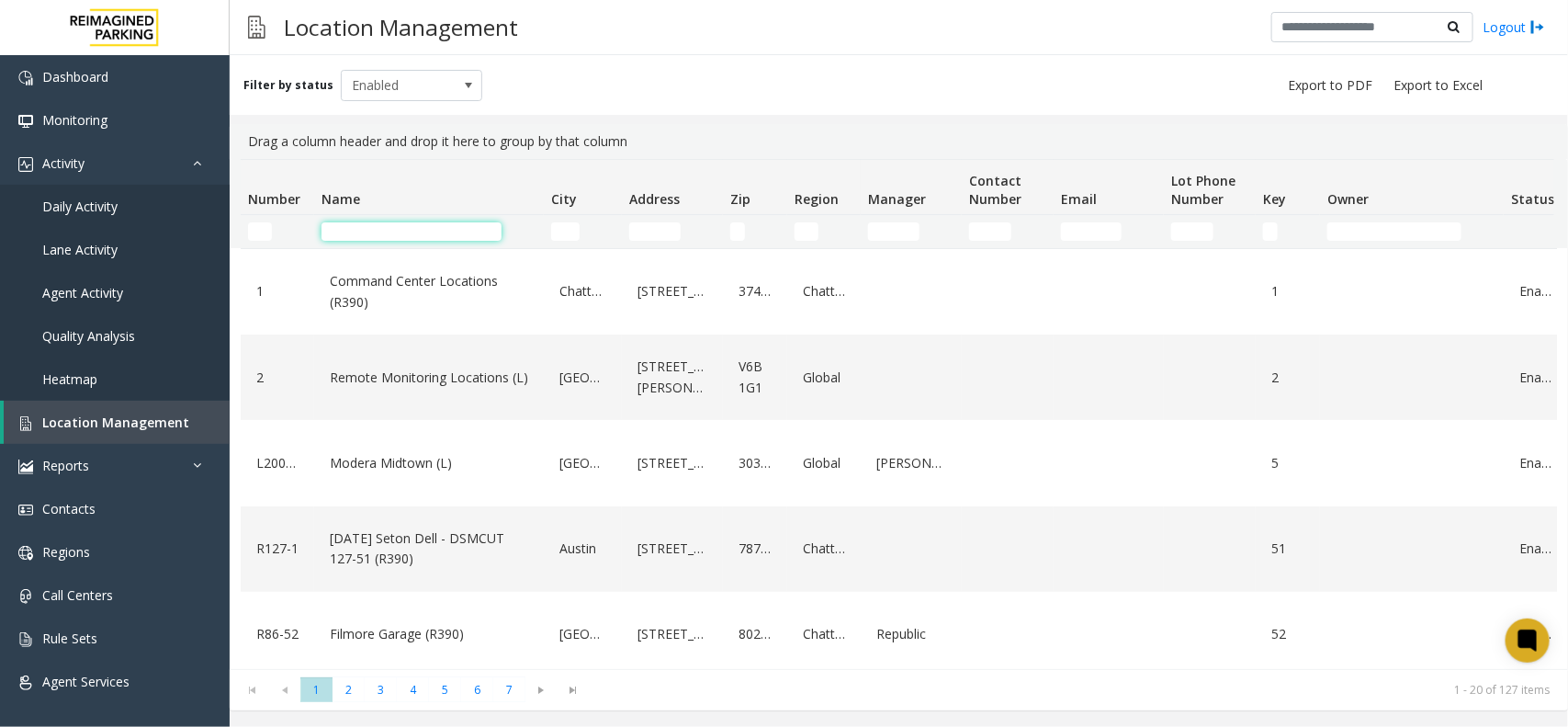
paste input "**********"
click at [339, 228] on input "Name Filter" at bounding box center [410, 232] width 180 height 18
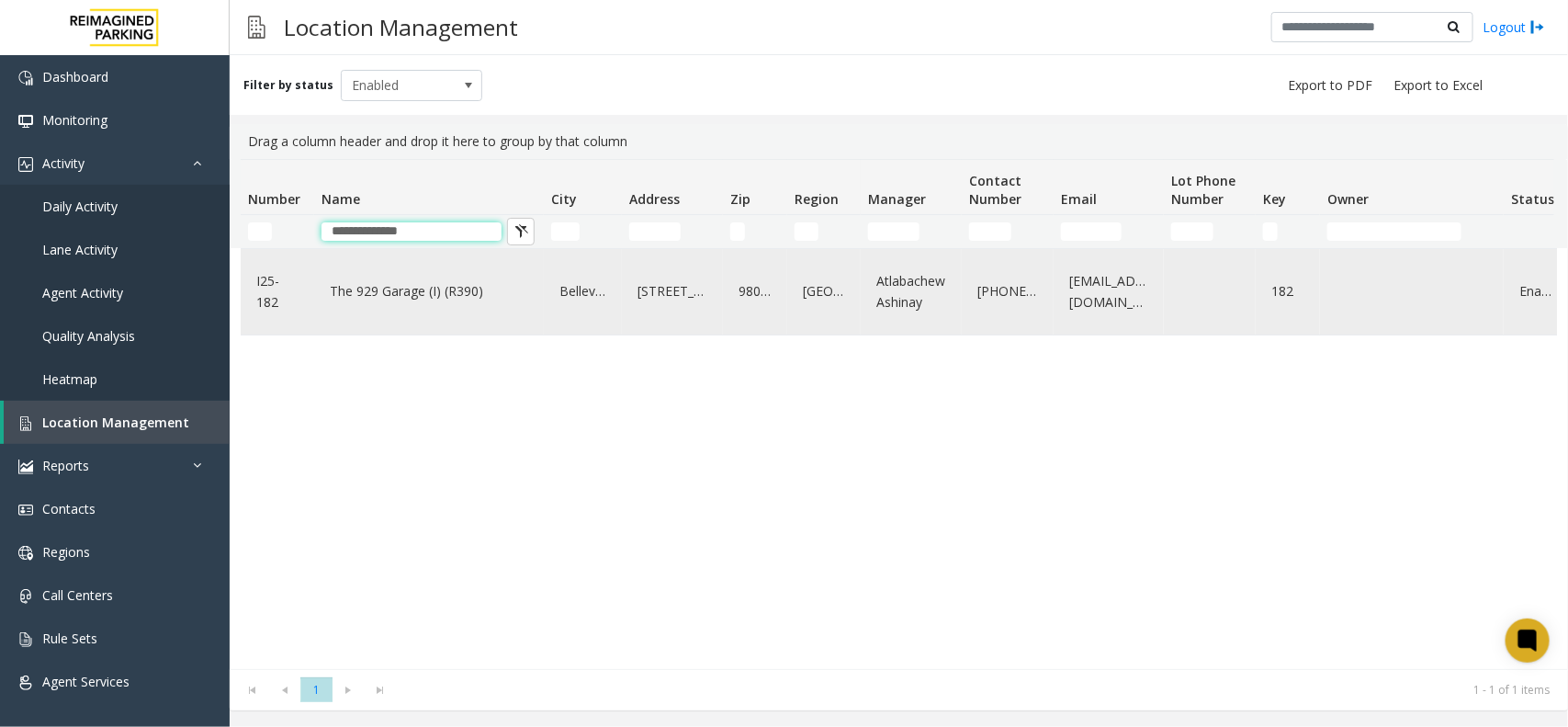
type input "**********"
click at [441, 300] on link "The 929 Garage (I) (R390)" at bounding box center [428, 292] width 208 height 30
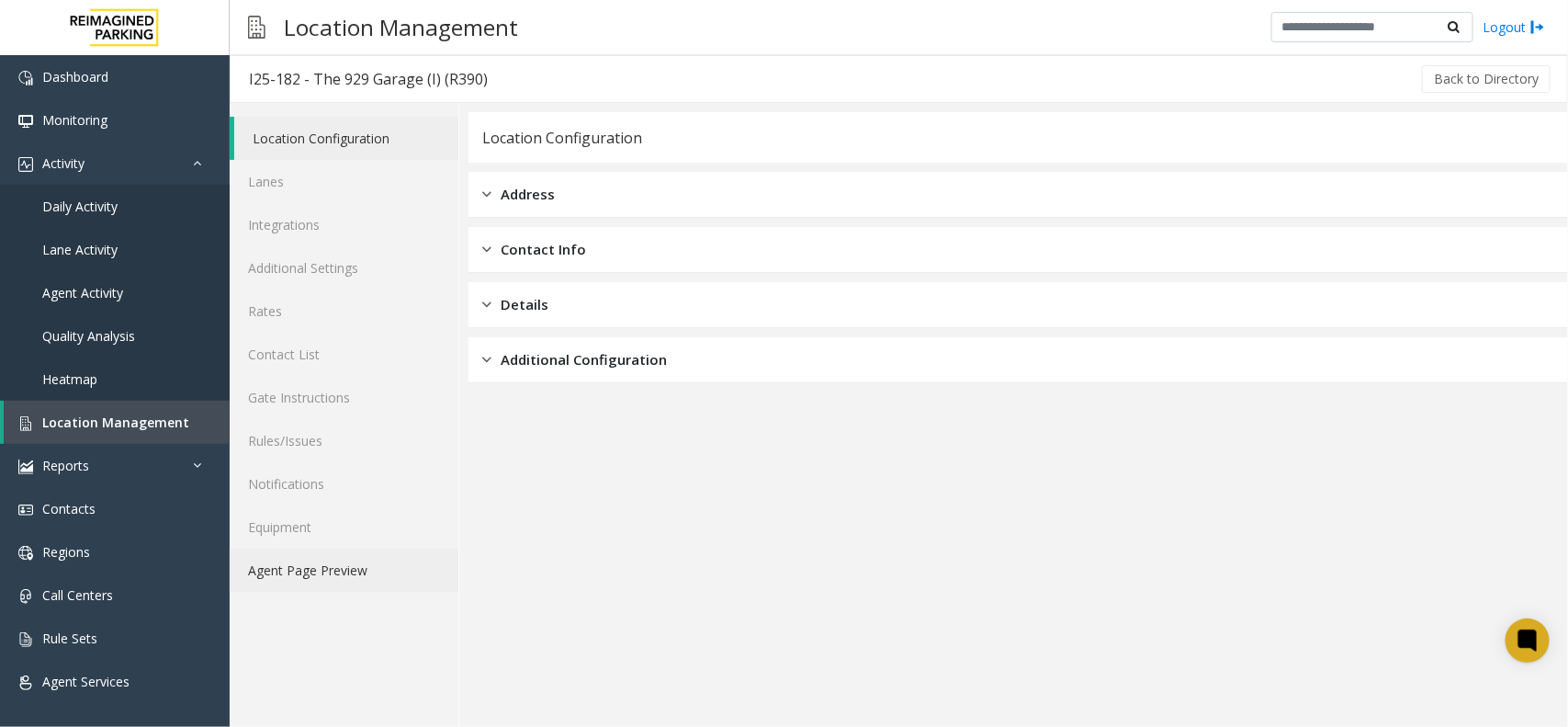
click at [273, 581] on link "Agent Page Preview" at bounding box center [344, 569] width 229 height 43
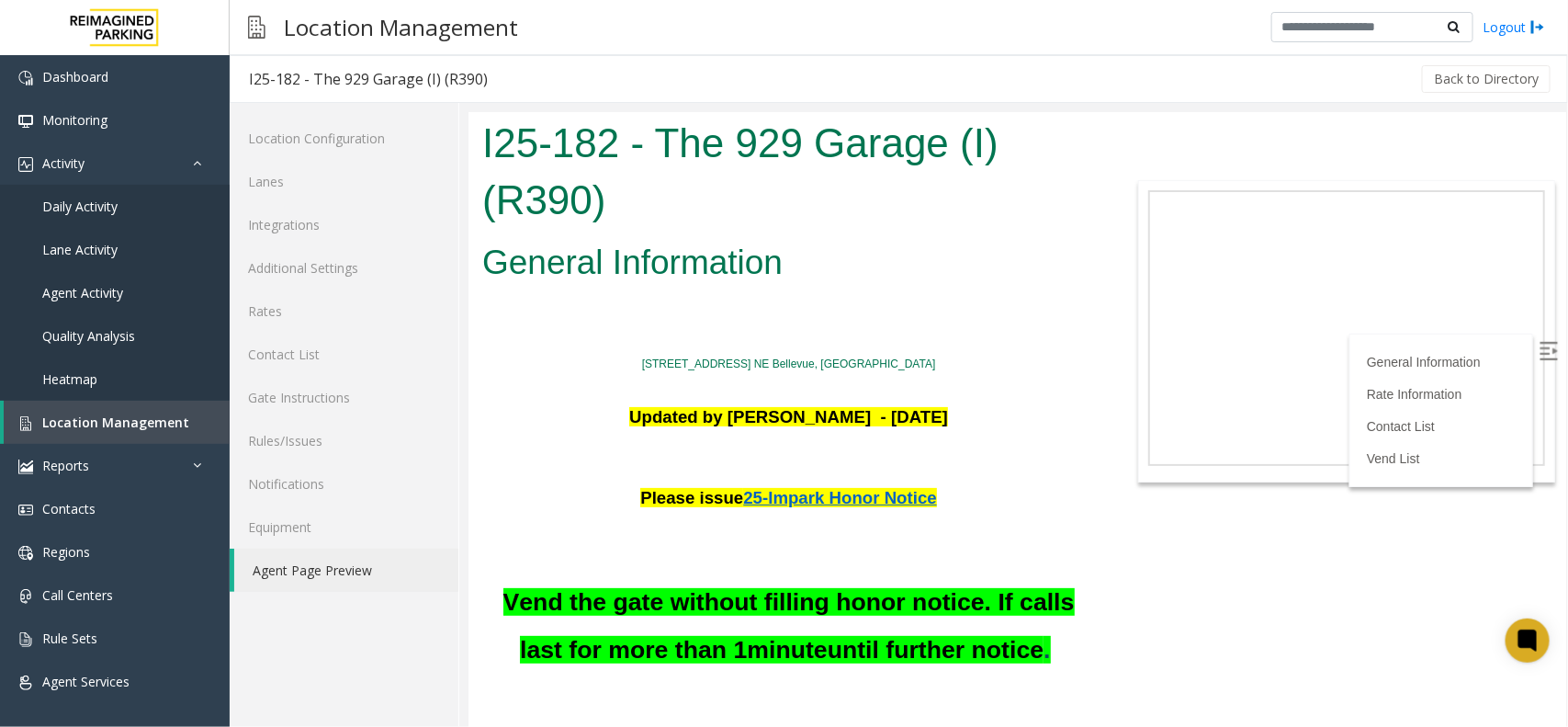
scroll to position [3351, 0]
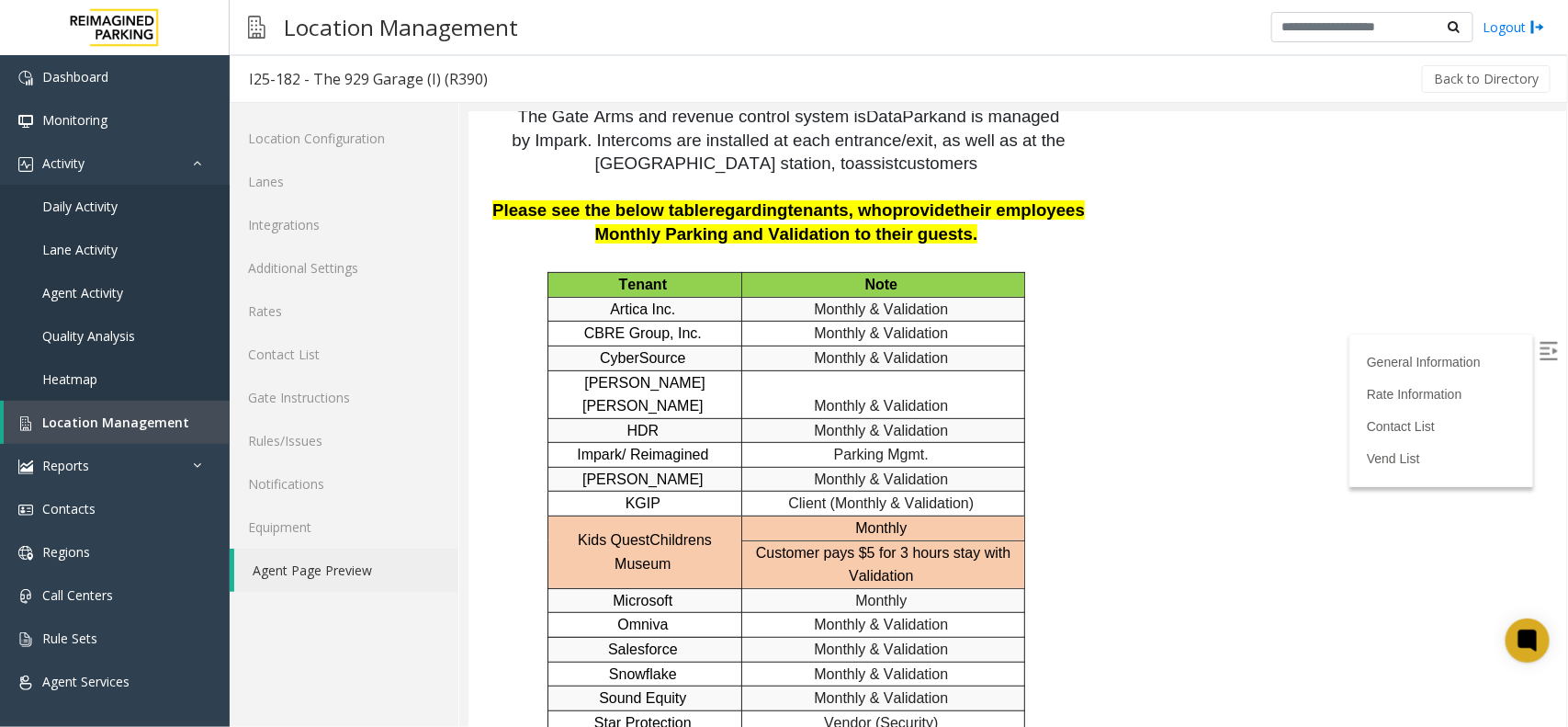
drag, startPoint x: 863, startPoint y: 414, endPoint x: 922, endPoint y: 411, distance: 59.1
click at [114, 419] on span "Location Management" at bounding box center [115, 422] width 147 height 18
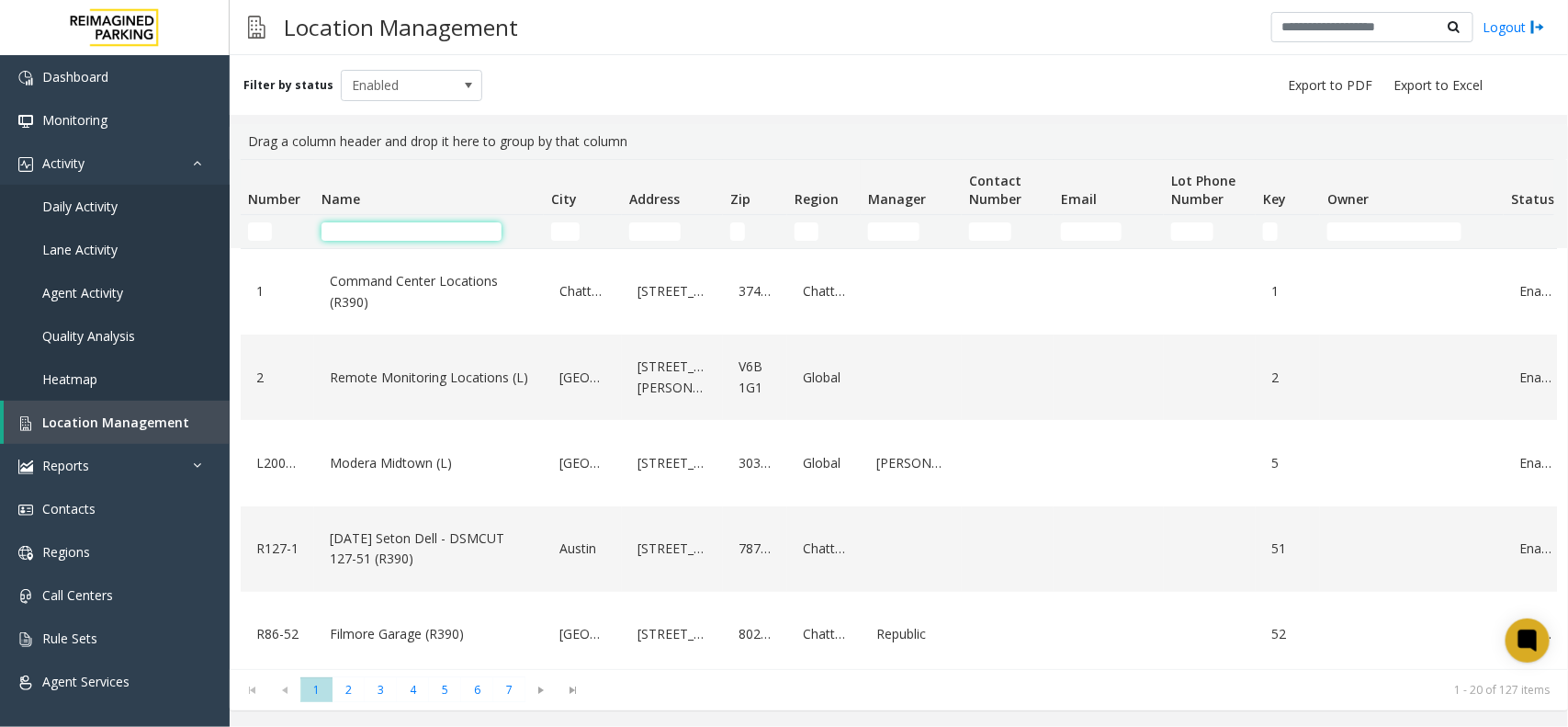
click at [395, 227] on input "Name Filter" at bounding box center [410, 232] width 180 height 18
paste input "**********"
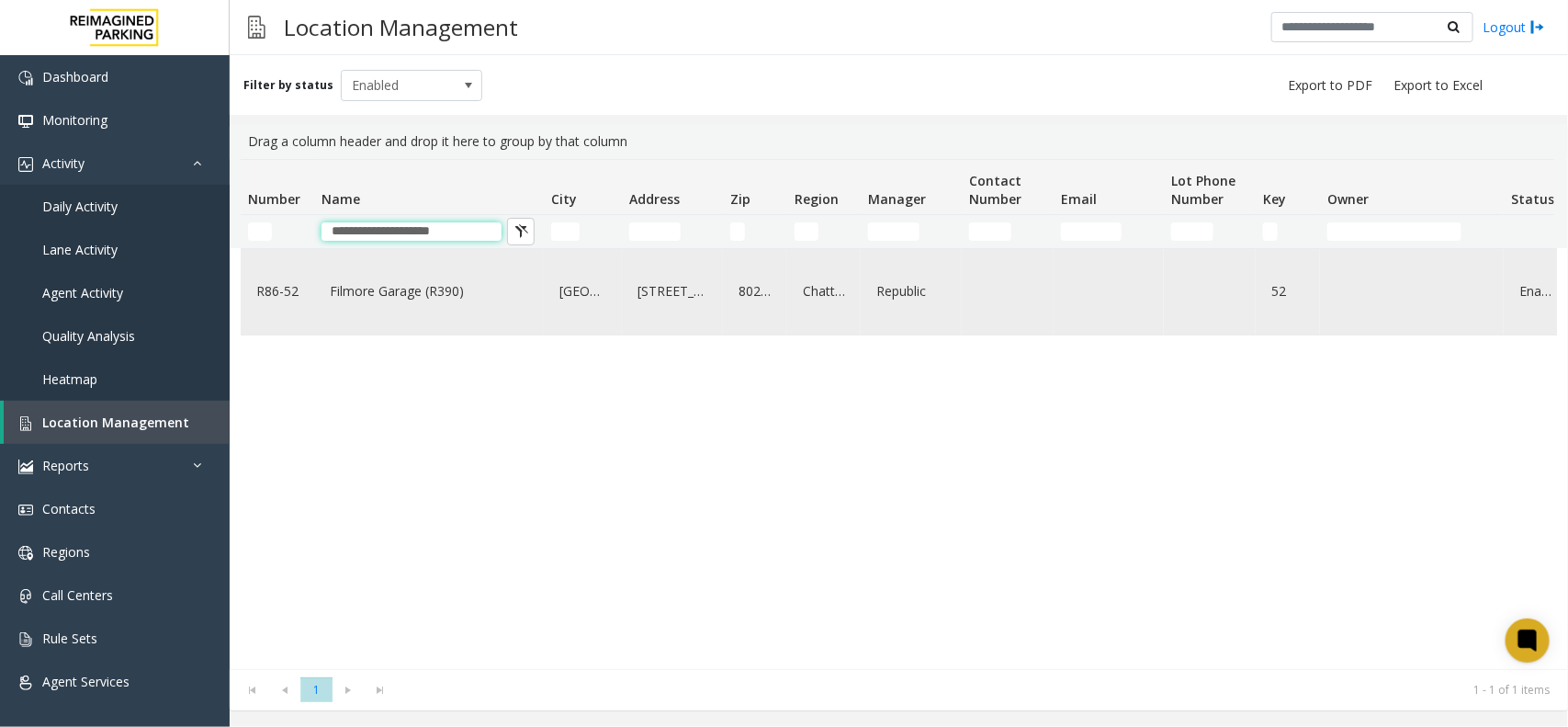
type input "**********"
click at [490, 308] on div "Filmore Garage (R390)" at bounding box center [428, 292] width 208 height 71
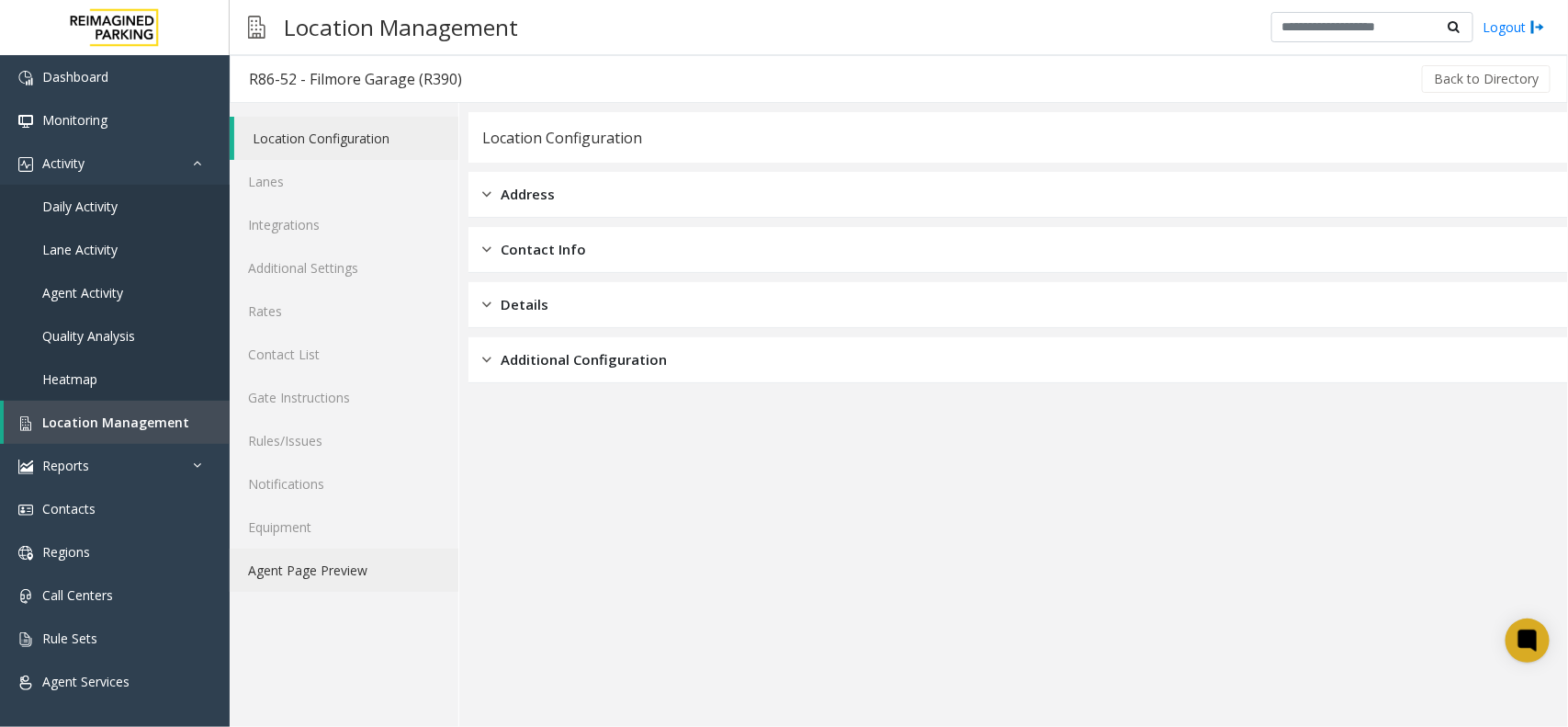
click at [347, 589] on link "Agent Page Preview" at bounding box center [344, 569] width 229 height 43
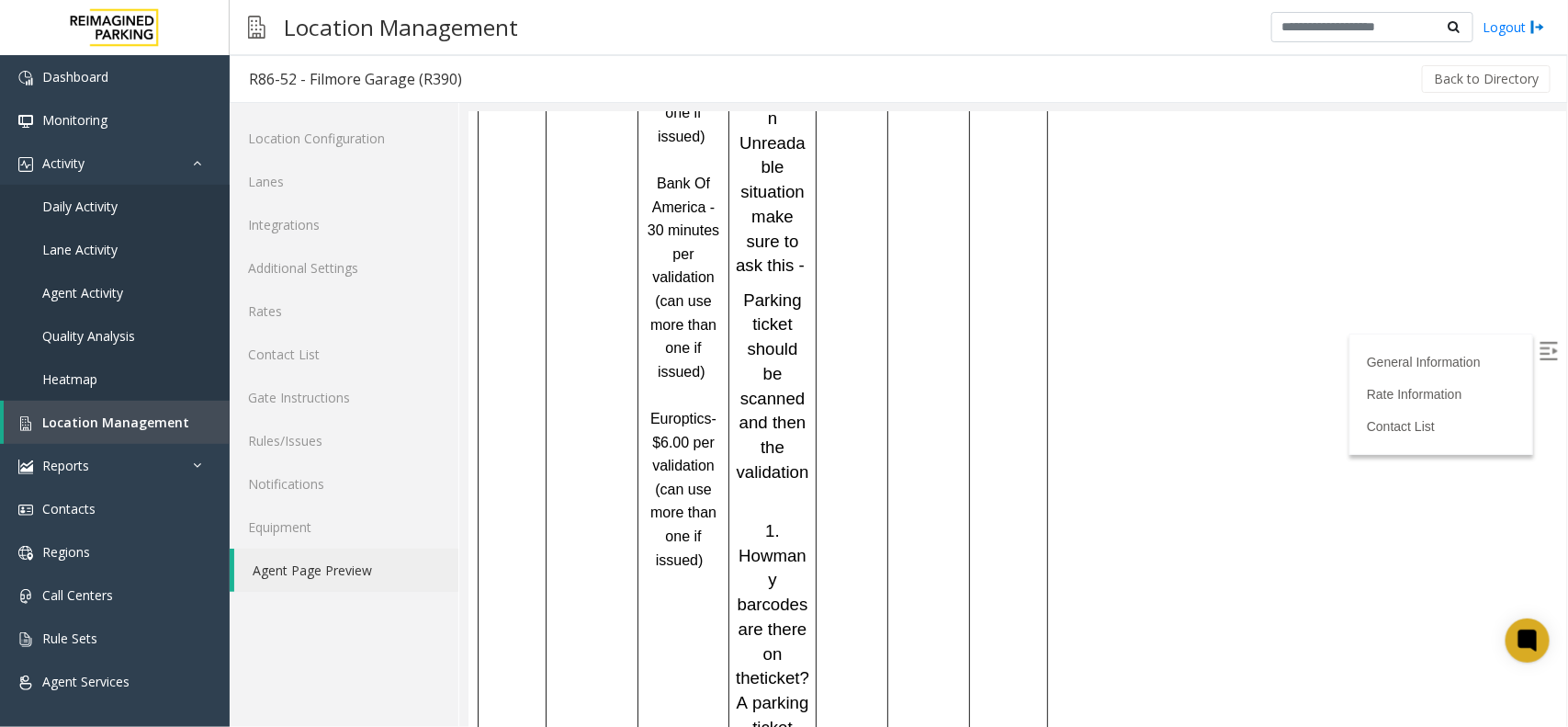
scroll to position [1782, 0]
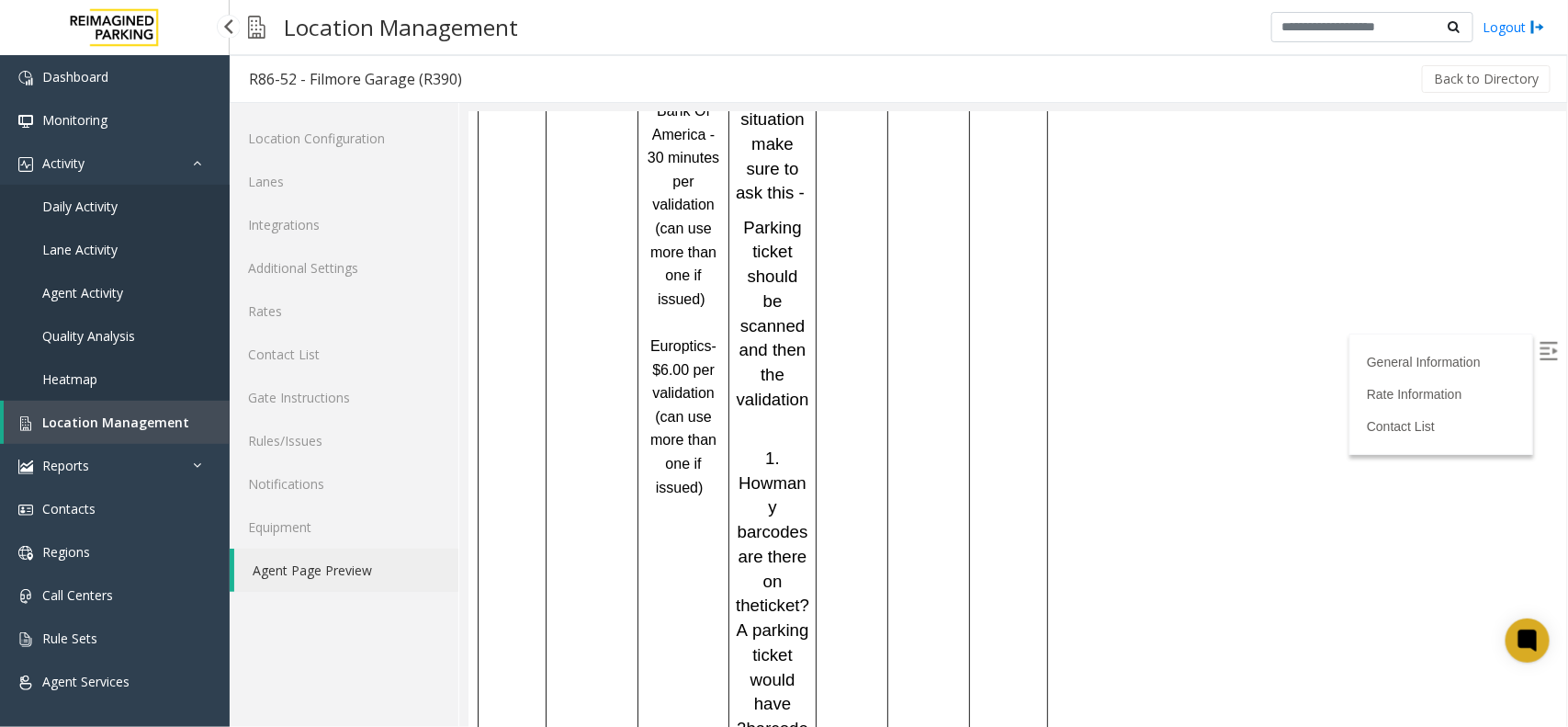
click at [122, 413] on span "Location Management" at bounding box center [115, 422] width 147 height 18
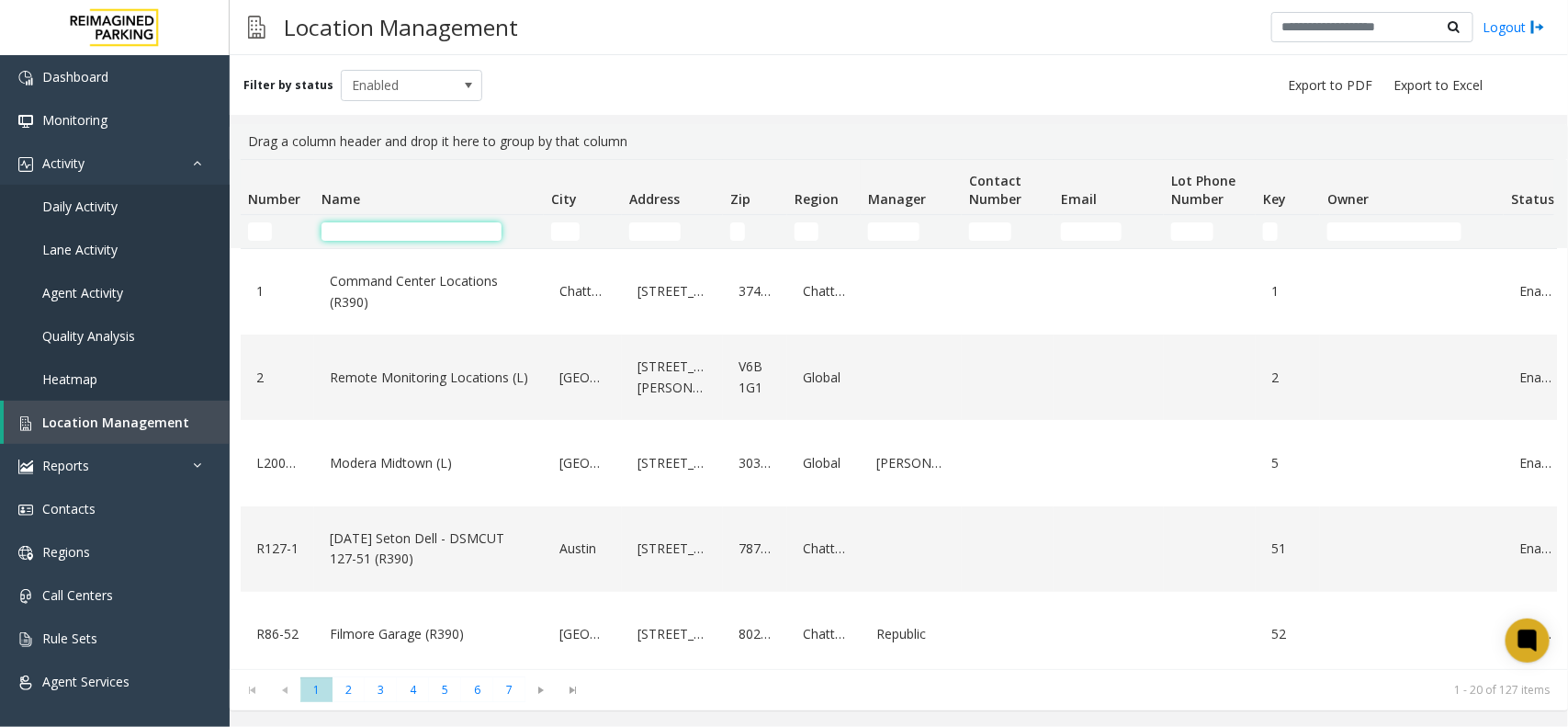
paste input "**********"
click at [376, 234] on input "**********" at bounding box center [410, 232] width 180 height 18
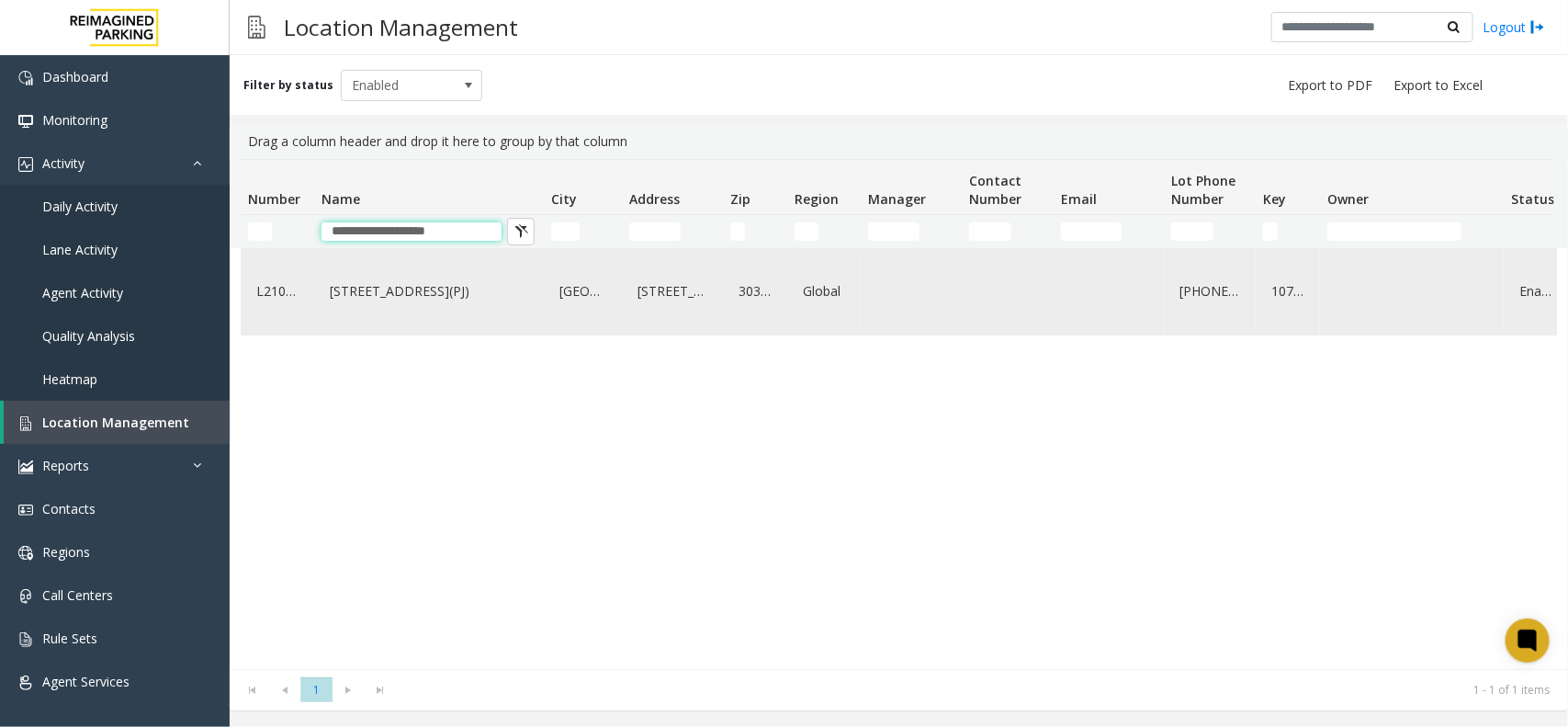
type input "**********"
click at [424, 306] on link "730 Peachtree Street (L)(PJ)" at bounding box center [428, 292] width 208 height 30
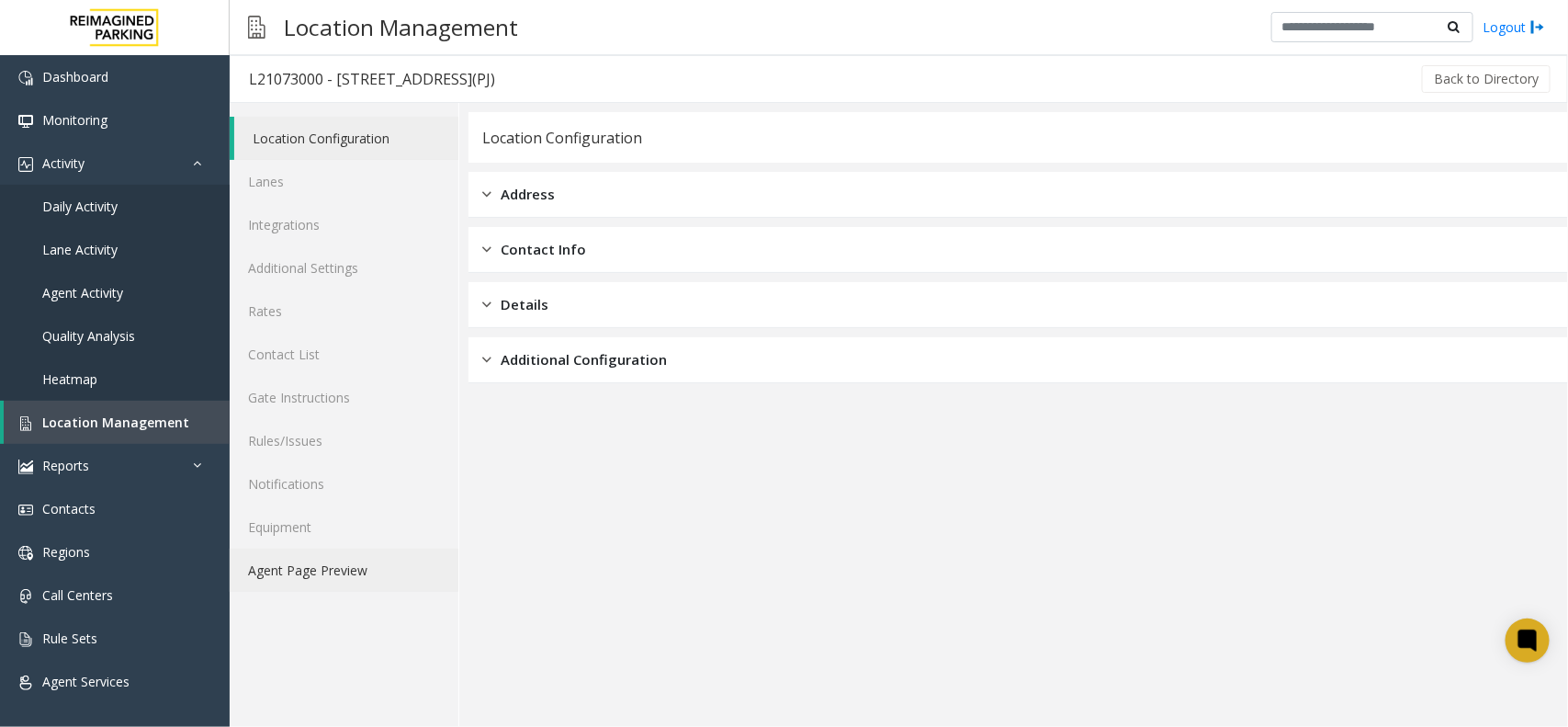
click at [314, 570] on link "Agent Page Preview" at bounding box center [344, 569] width 229 height 43
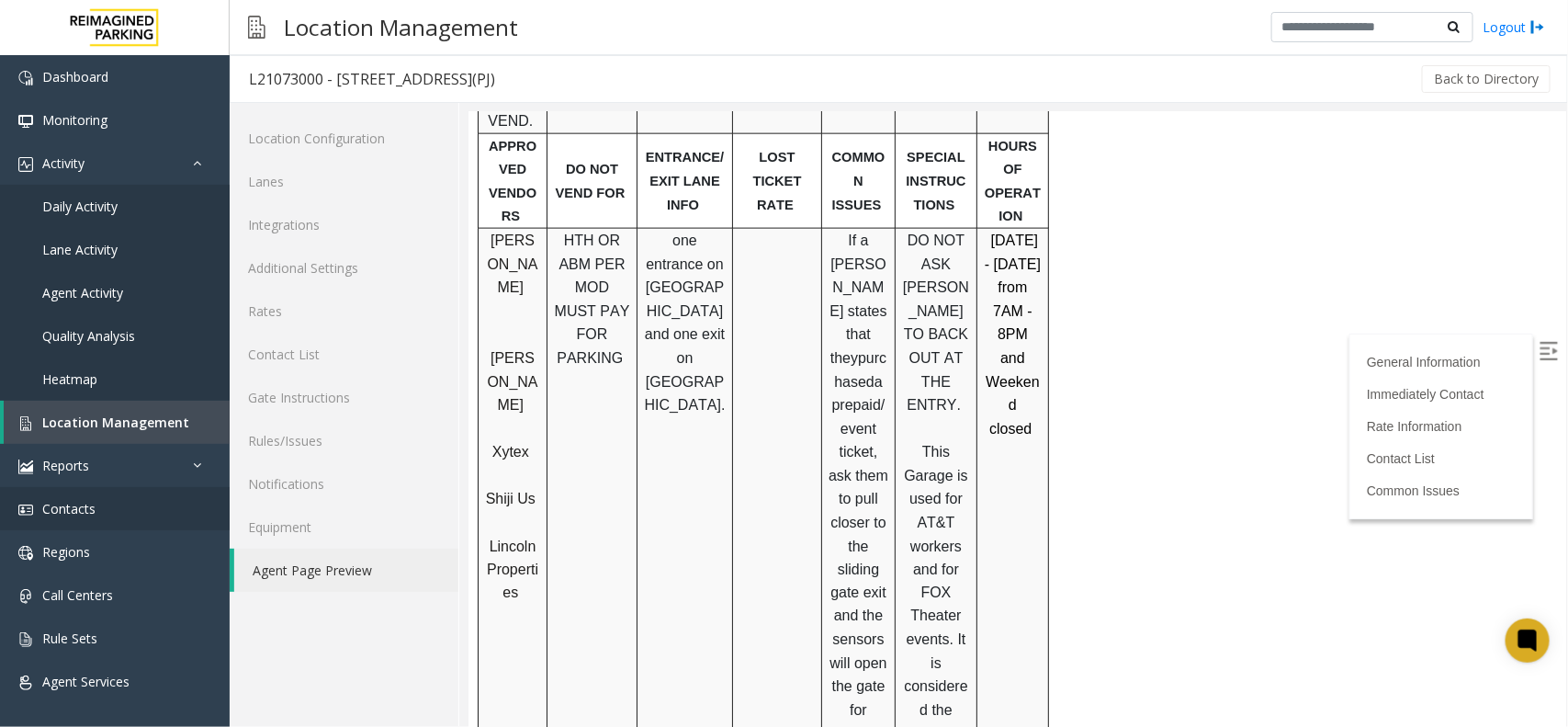
scroll to position [1165, 0]
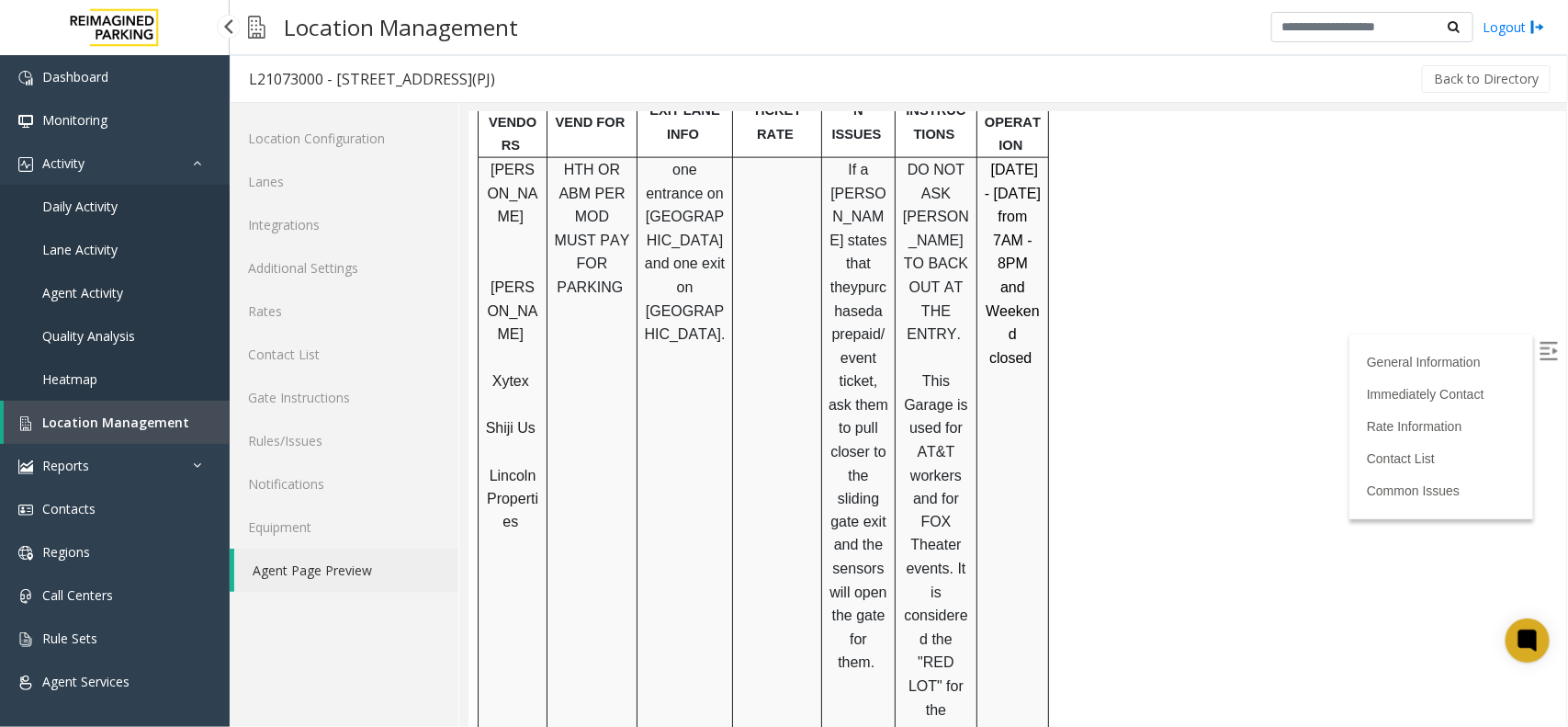
click at [158, 419] on span "Location Management" at bounding box center [115, 422] width 147 height 18
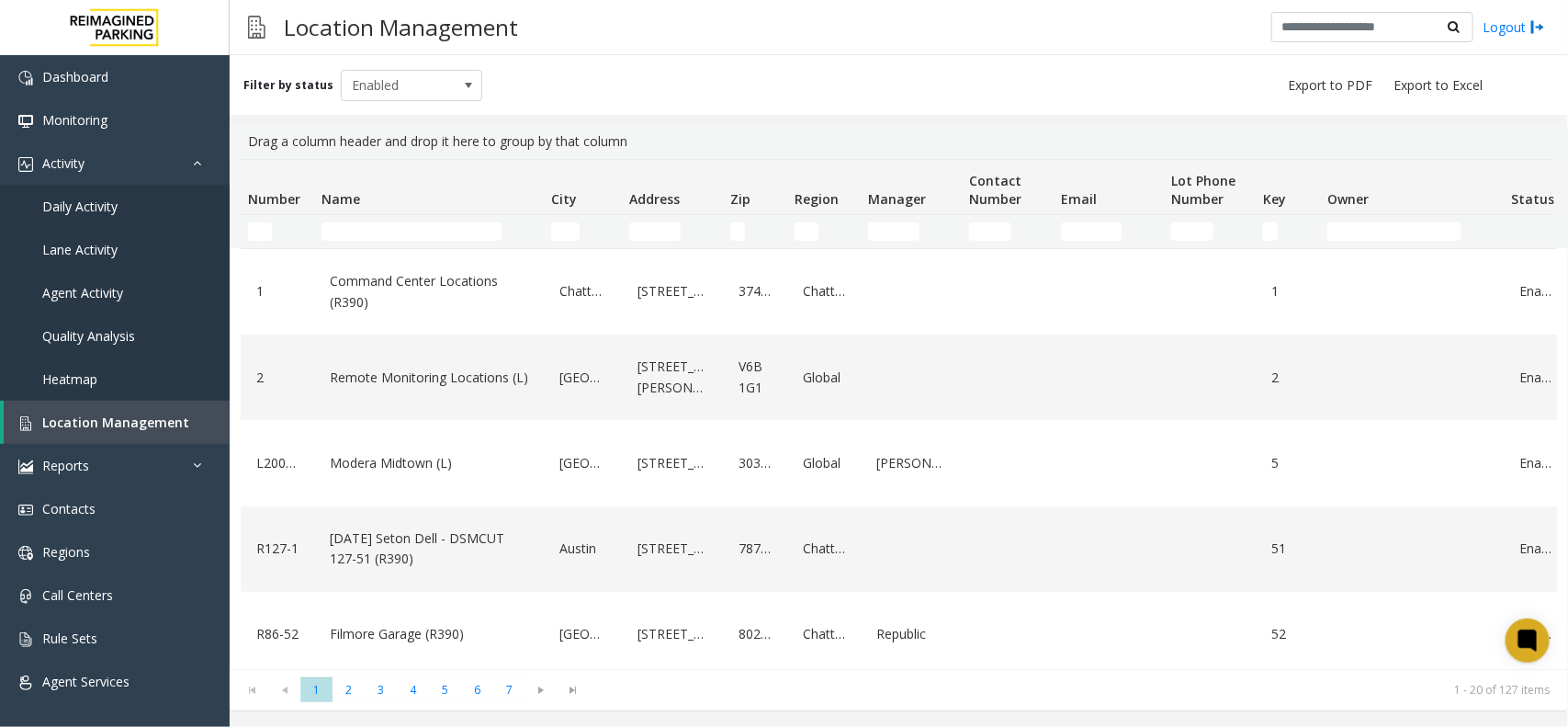
click at [376, 214] on th "Name" at bounding box center [429, 187] width 230 height 55
paste input "**********"
click at [376, 230] on input "**********" at bounding box center [410, 232] width 180 height 18
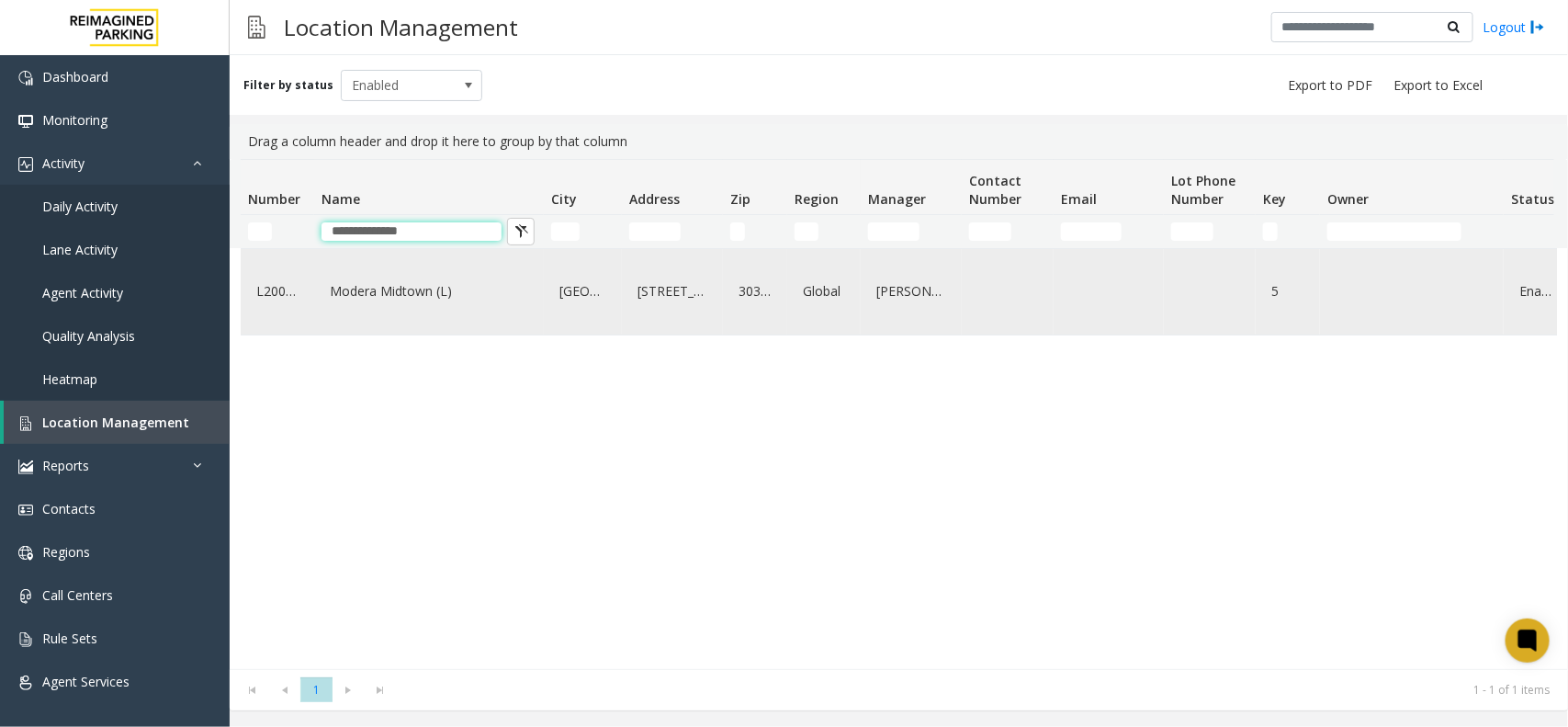
type input "**********"
click at [404, 300] on link "Modera Midtown (L)" at bounding box center [428, 292] width 208 height 30
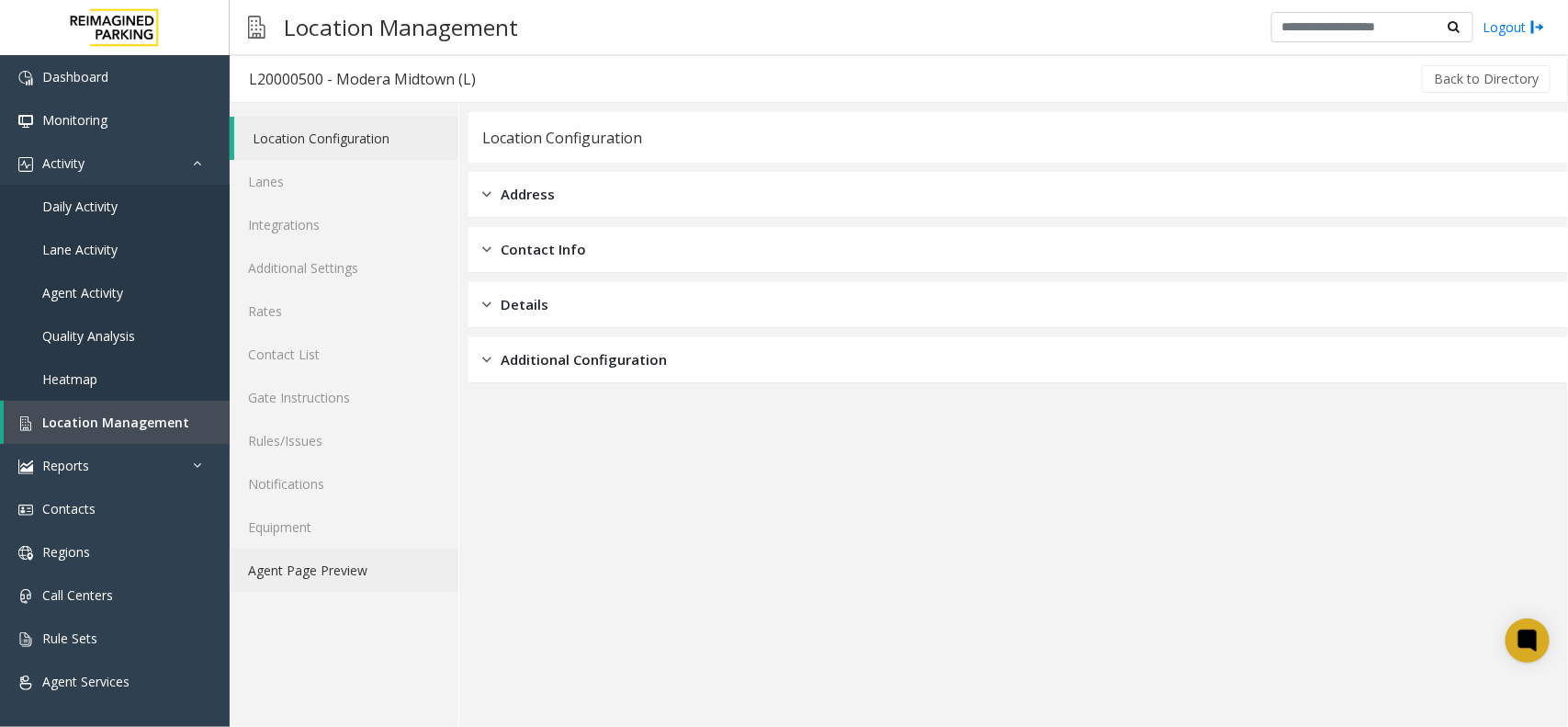
click at [302, 553] on link "Agent Page Preview" at bounding box center [344, 569] width 229 height 43
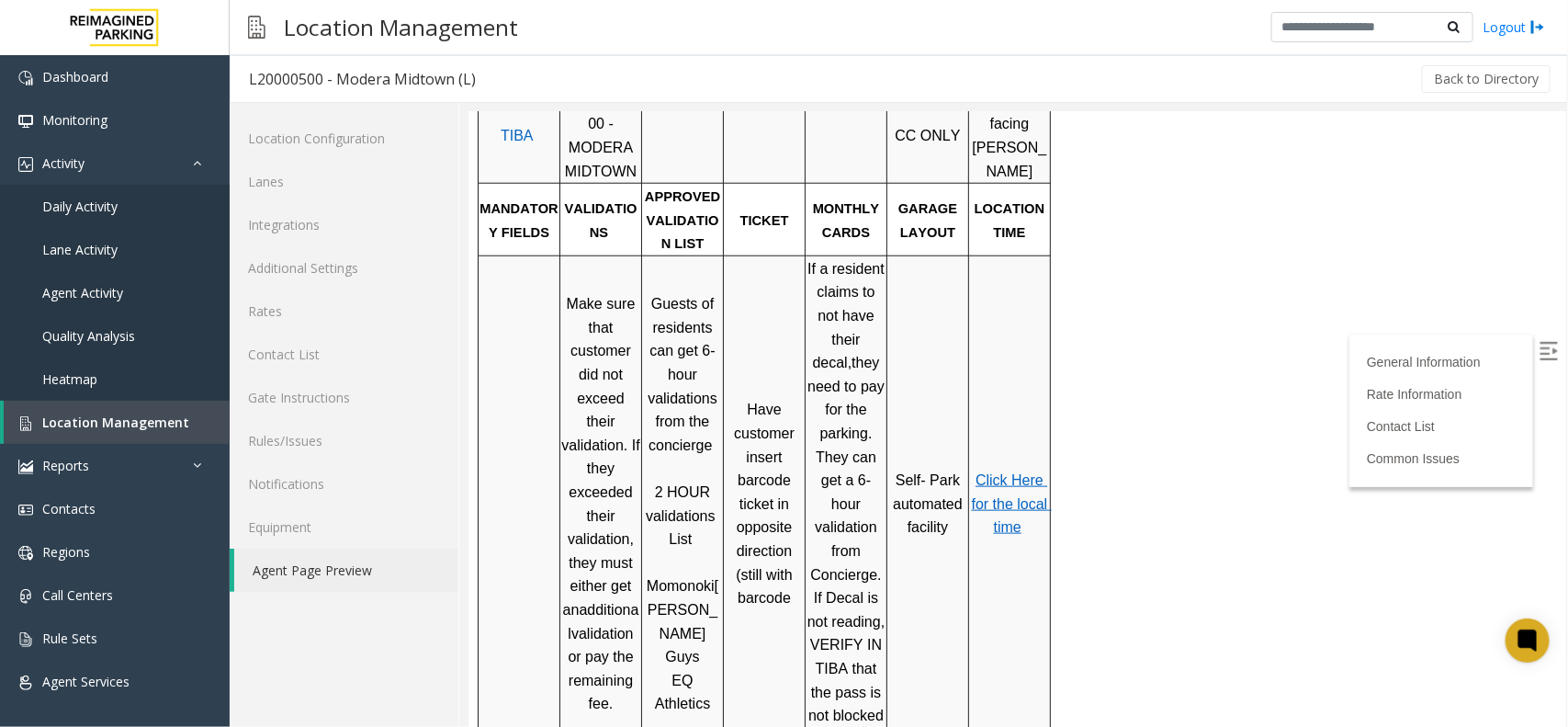
scroll to position [804, 0]
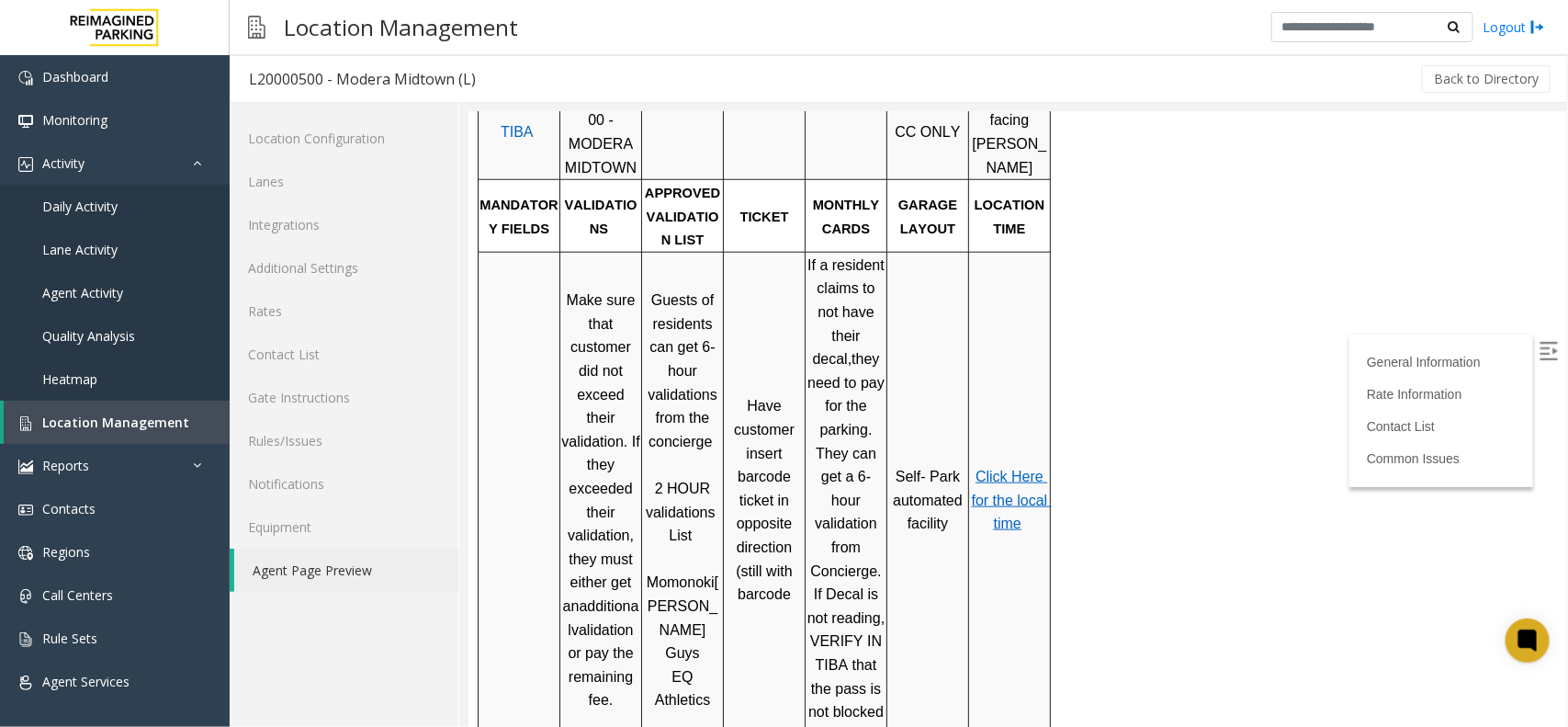
click at [610, 502] on span "Make sure that customer did not exceed their validation. If they exceeded their…" at bounding box center [601, 452] width 83 height 321
drag, startPoint x: 602, startPoint y: 507, endPoint x: 622, endPoint y: 619, distance: 113.8
click at [622, 619] on p "Make sure that customer did not exceed their validation. If they exceeded their…" at bounding box center [600, 499] width 79 height 423
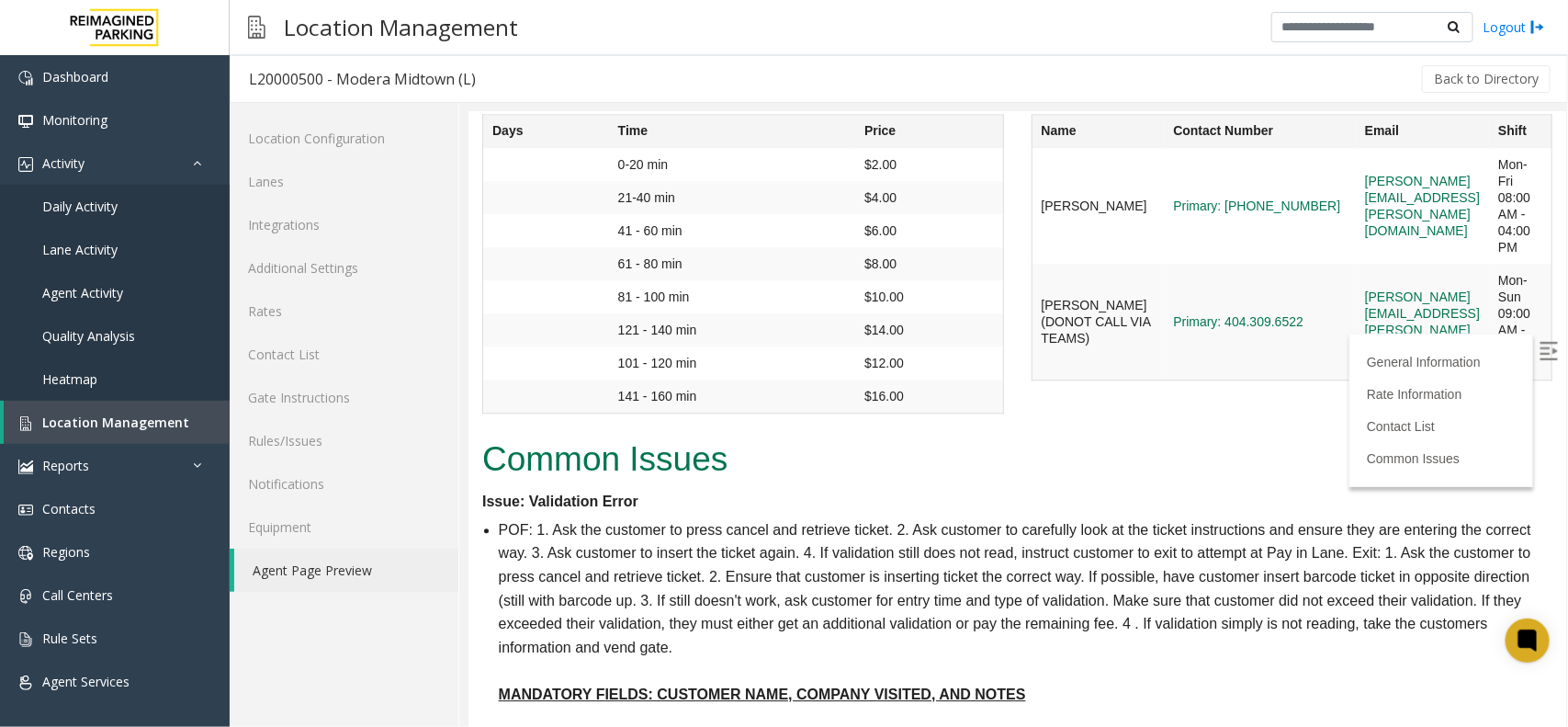
scroll to position [958, 0]
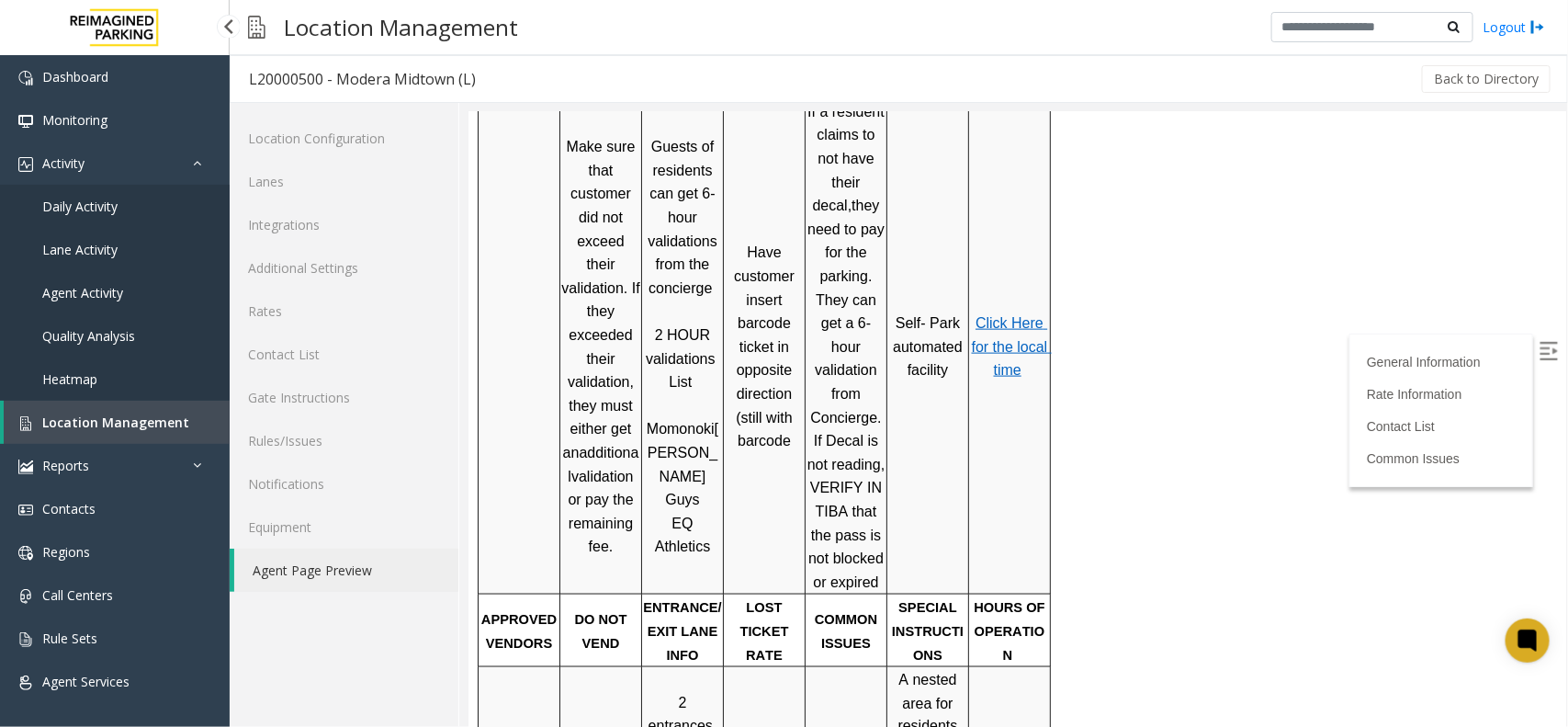
click at [85, 419] on span "Location Management" at bounding box center [115, 422] width 147 height 18
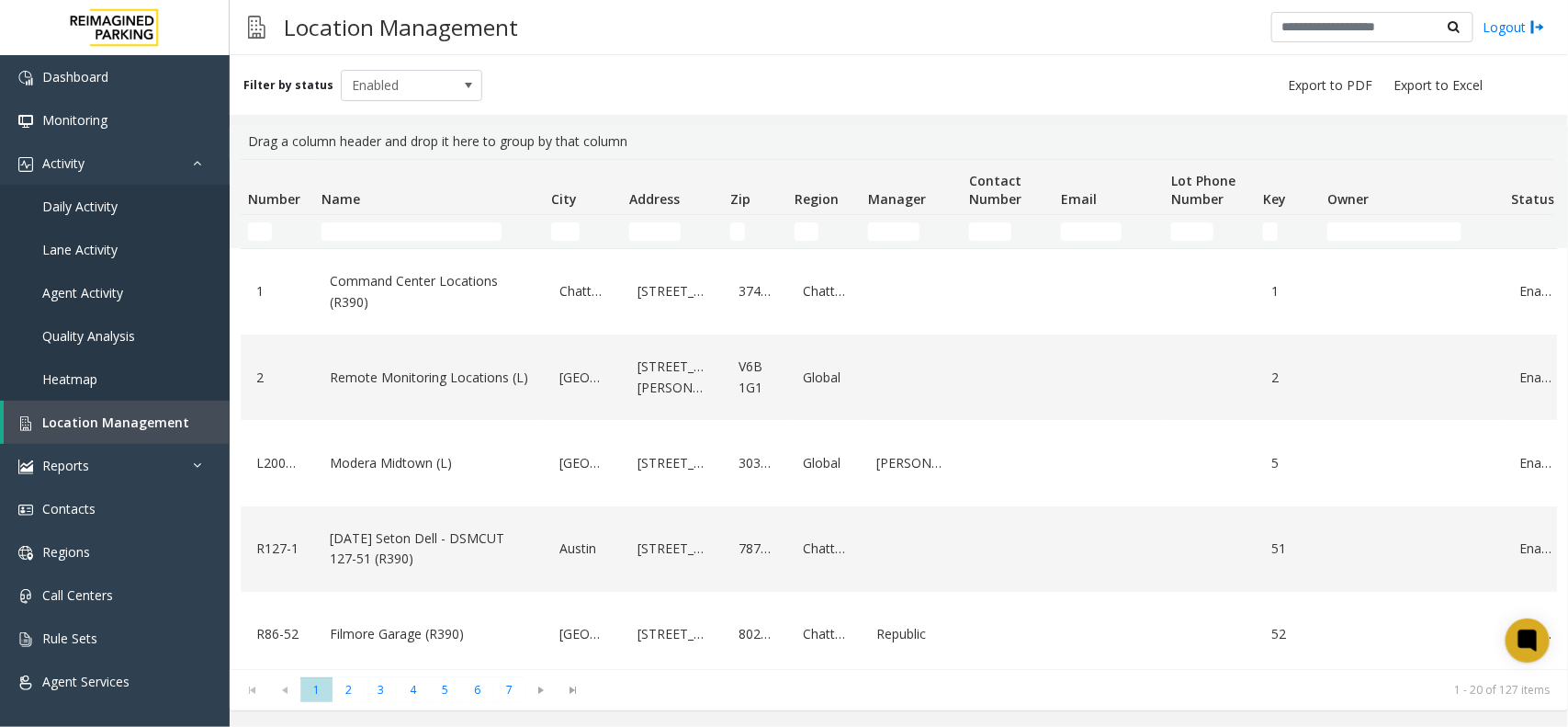
click at [383, 245] on td "Name Filter" at bounding box center [429, 232] width 230 height 33
paste input "**********"
click at [383, 237] on input "**********" at bounding box center [410, 232] width 180 height 18
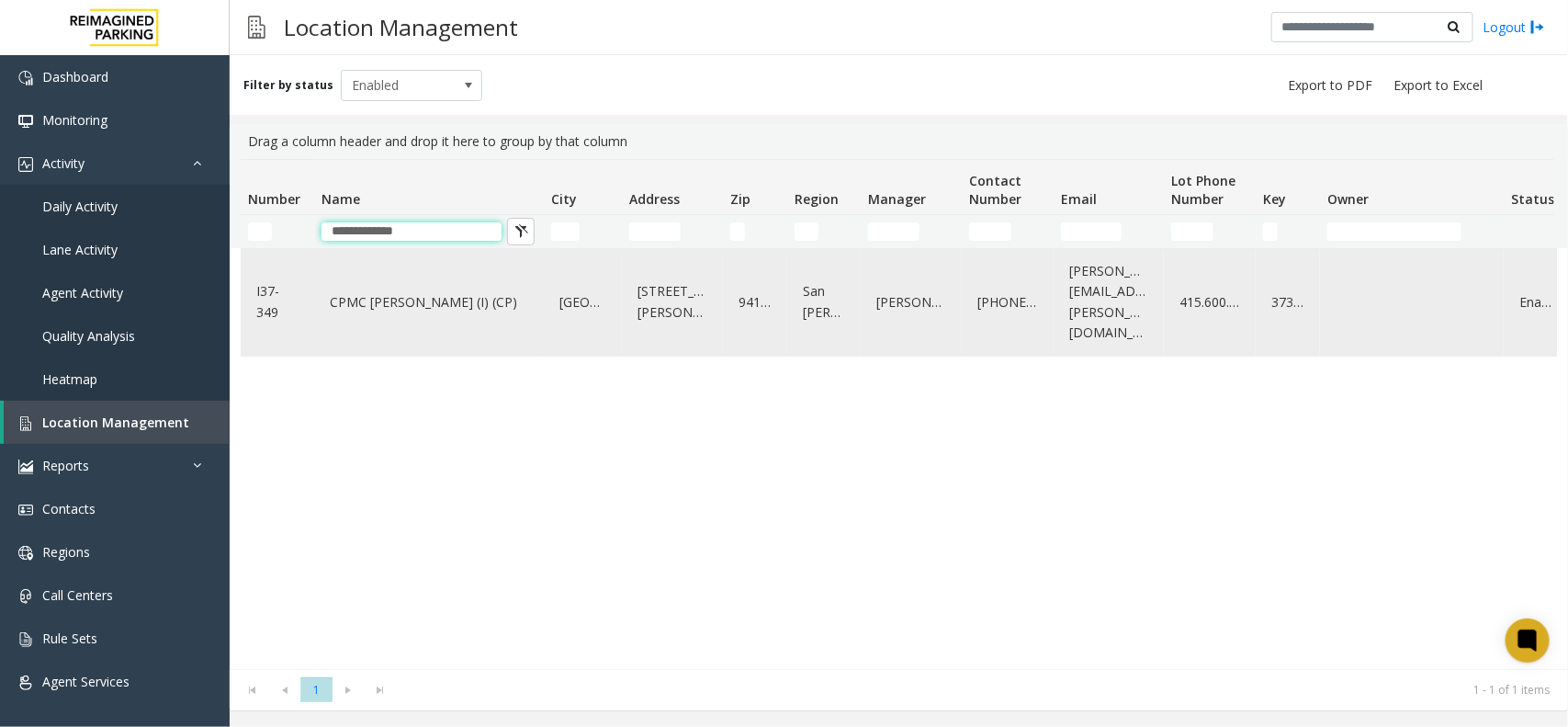
type input "**********"
click at [384, 318] on div "CPMC Van Ness (I) (CP)" at bounding box center [428, 303] width 208 height 92
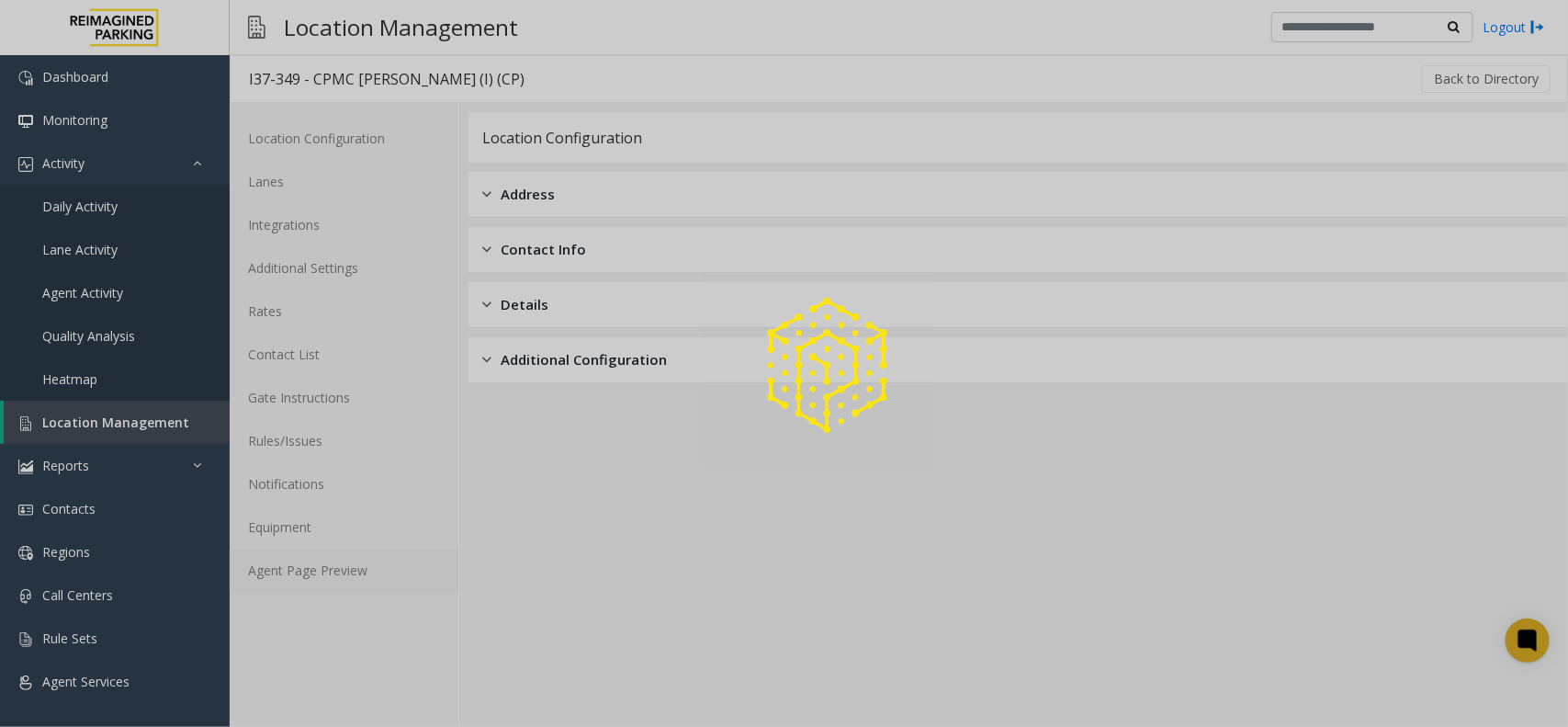
click at [323, 561] on link "Agent Page Preview" at bounding box center [344, 569] width 229 height 43
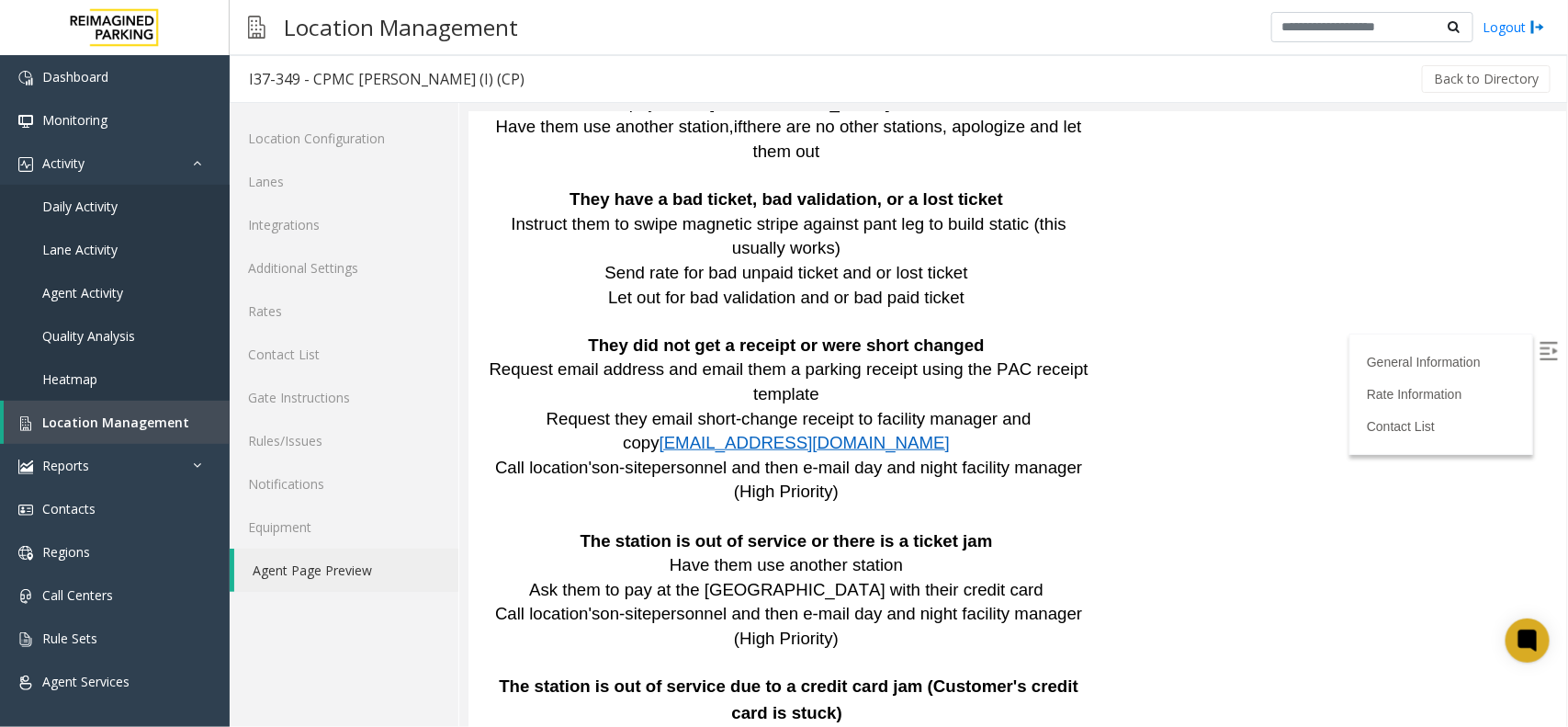
scroll to position [2629, 0]
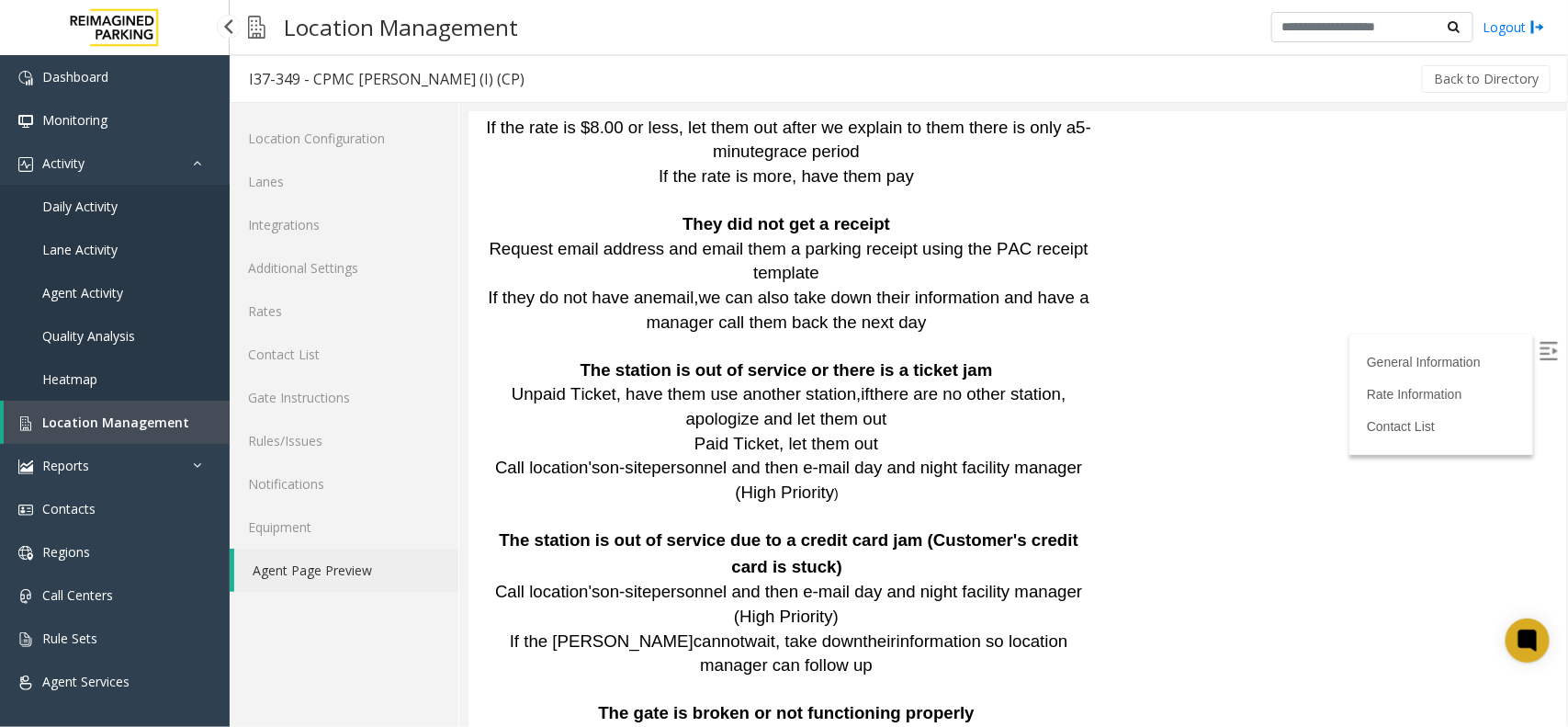
click at [90, 419] on span "Location Management" at bounding box center [115, 422] width 147 height 18
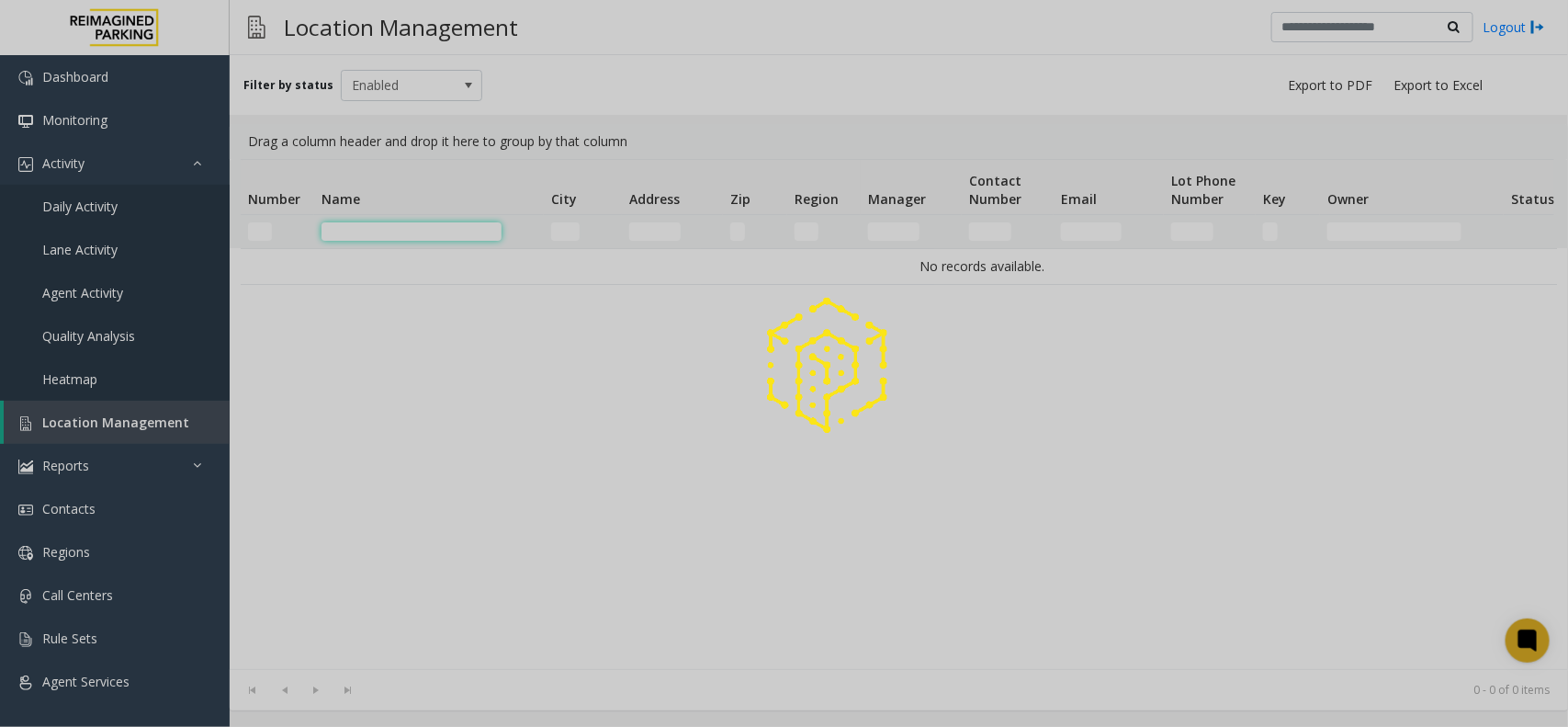
click at [382, 228] on input "Name Filter" at bounding box center [410, 232] width 180 height 18
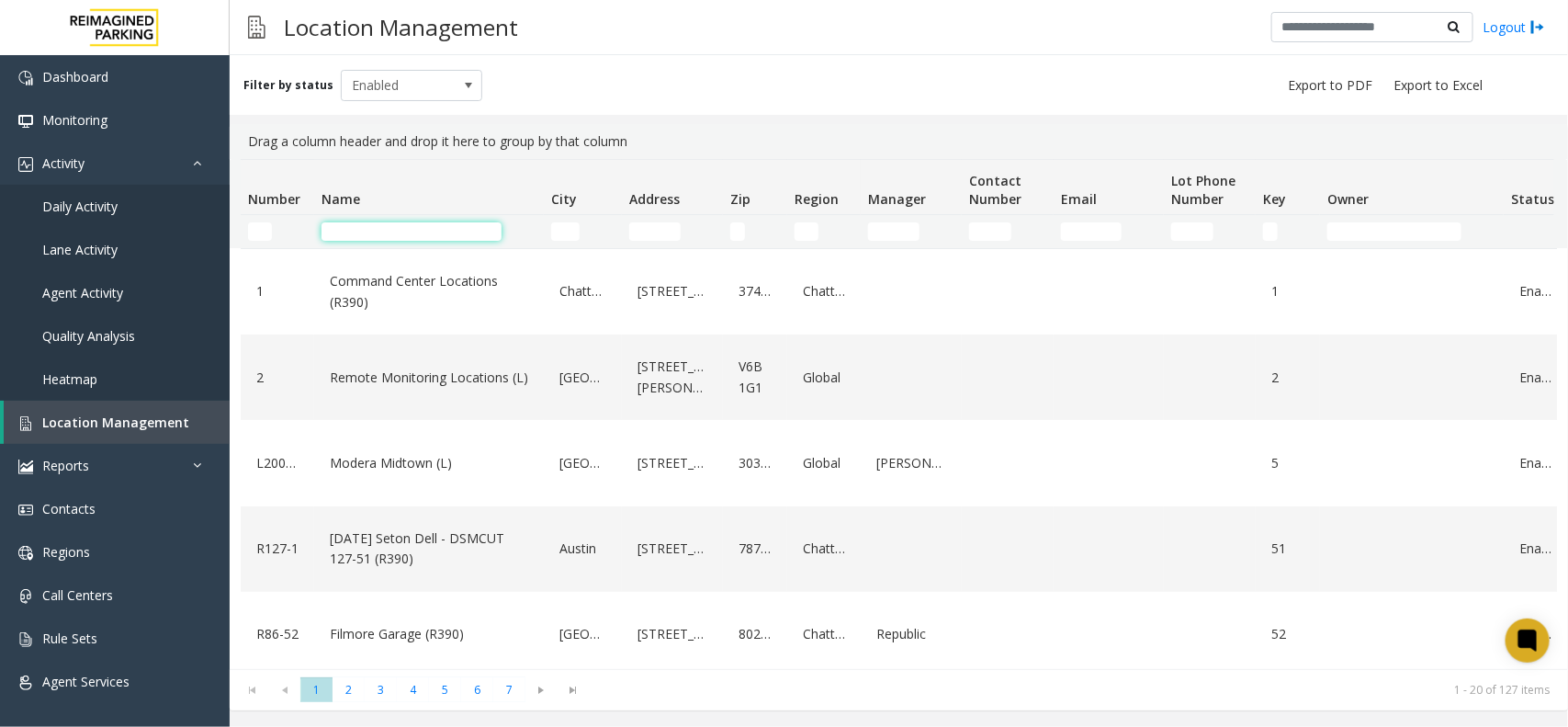
paste input "**********"
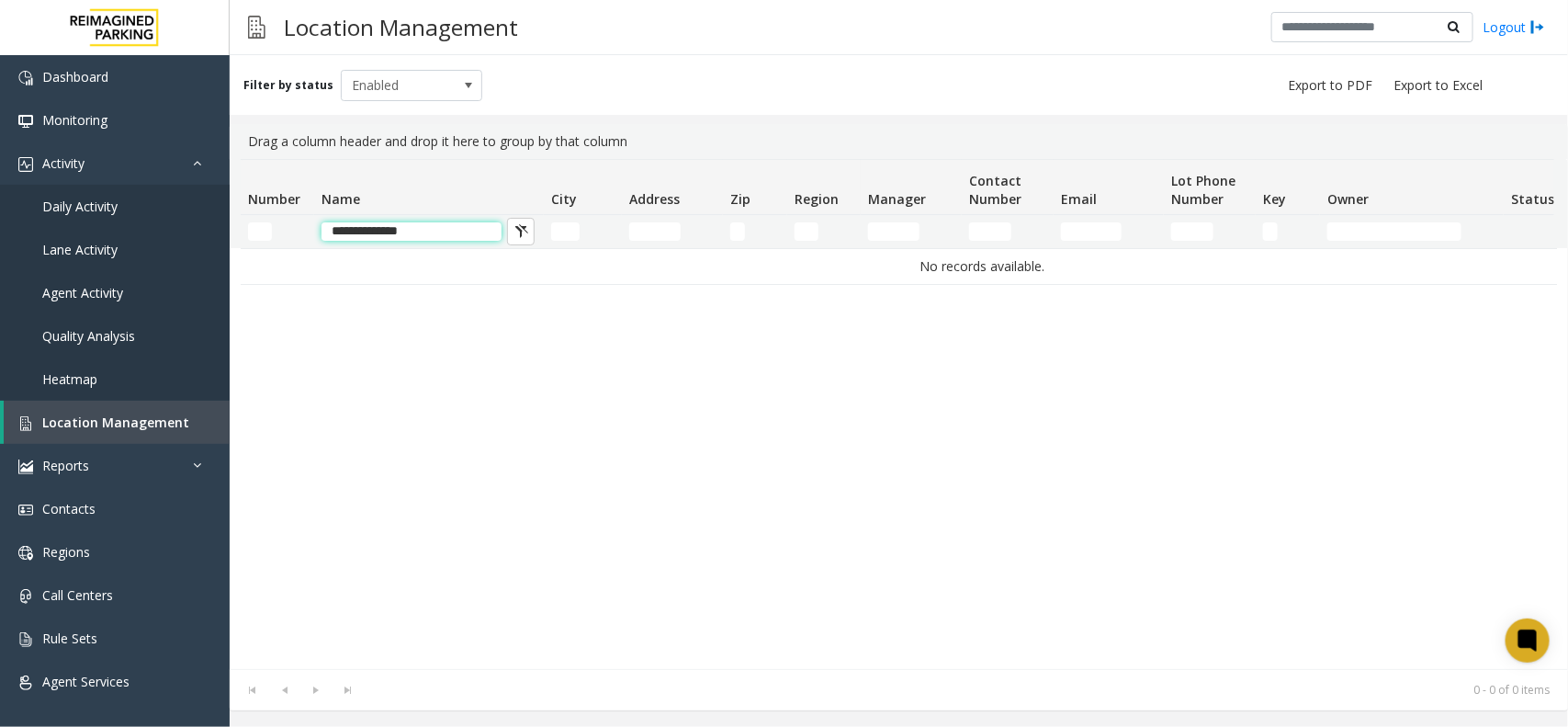
click at [327, 234] on input "**********" at bounding box center [410, 232] width 180 height 18
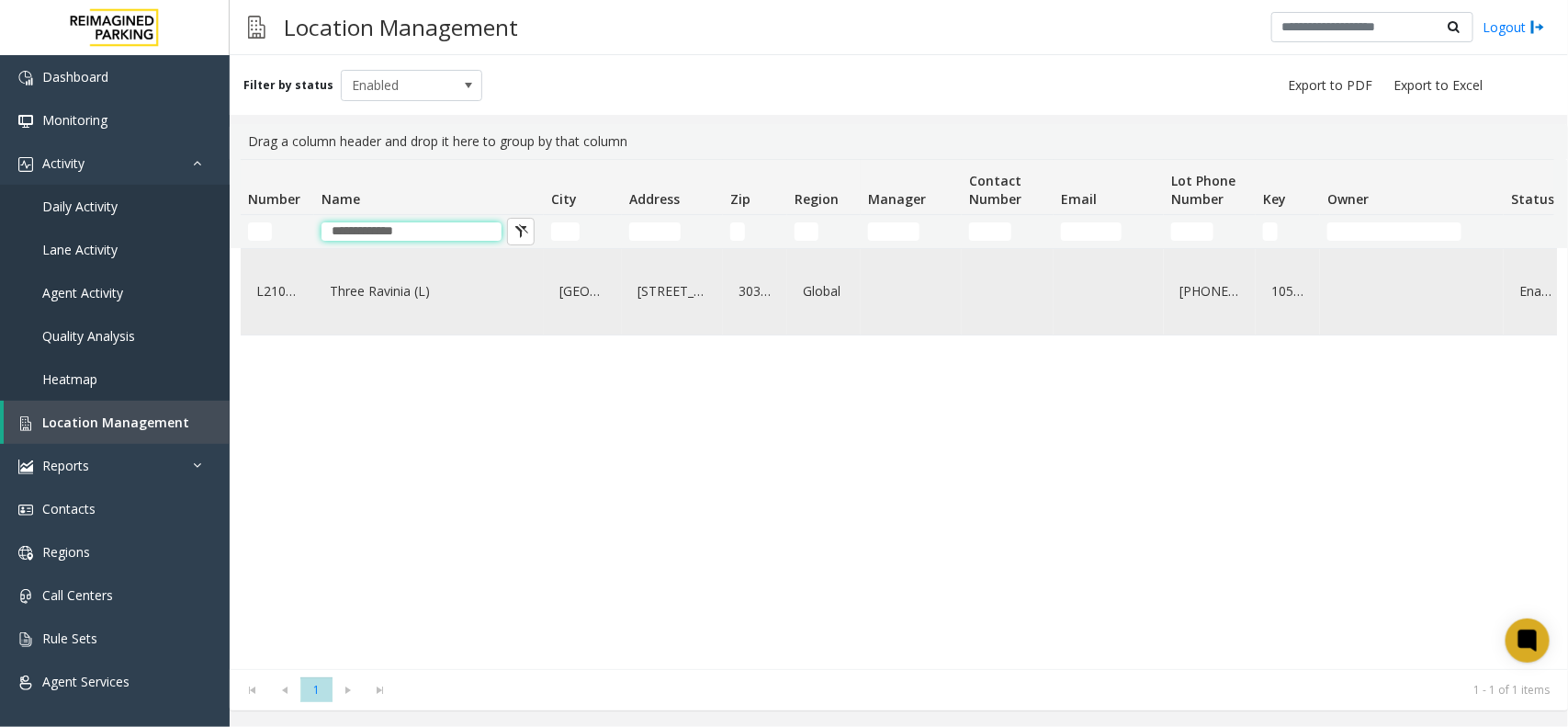
type input "**********"
click at [365, 292] on link "Three Ravinia (L)" at bounding box center [428, 292] width 208 height 30
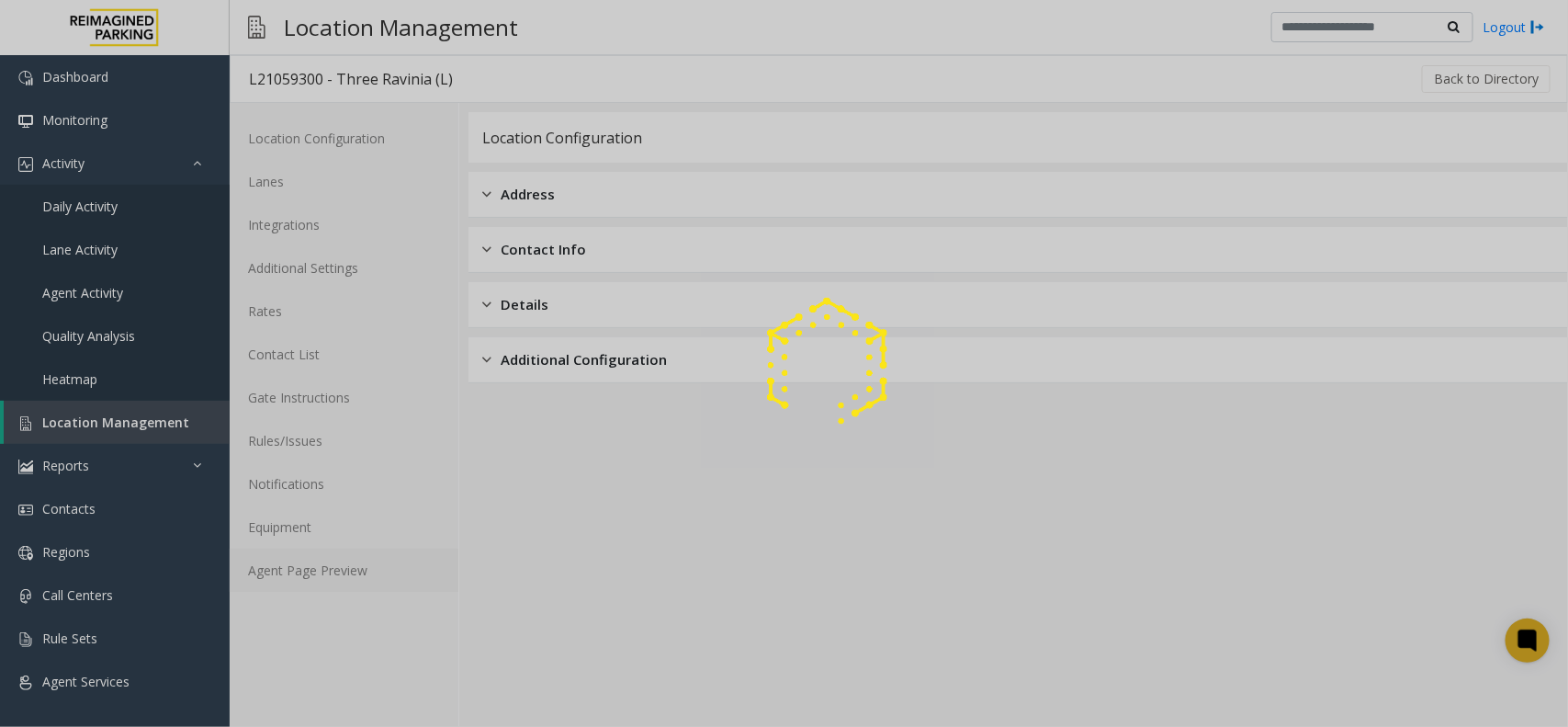
click at [311, 567] on link "Agent Page Preview" at bounding box center [344, 569] width 229 height 43
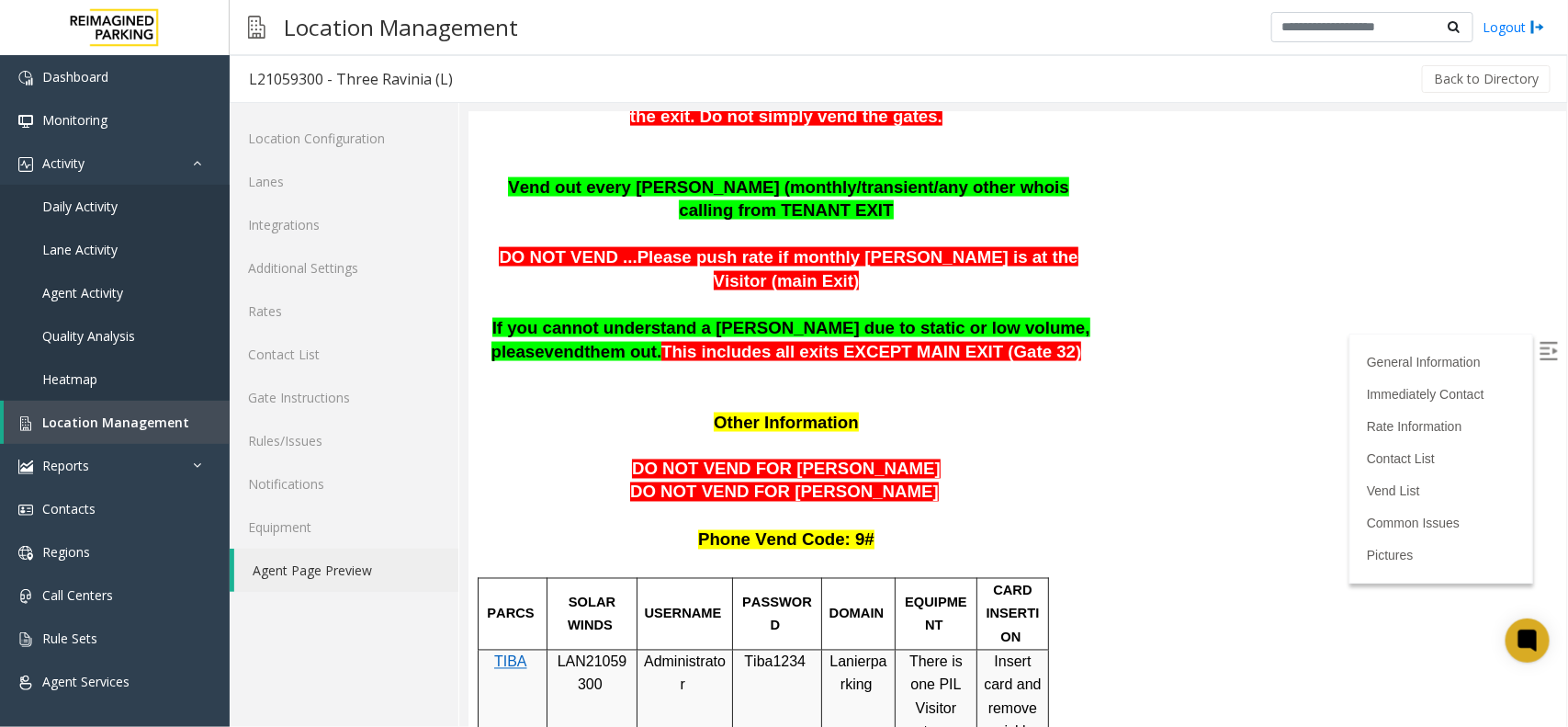
scroll to position [794, 0]
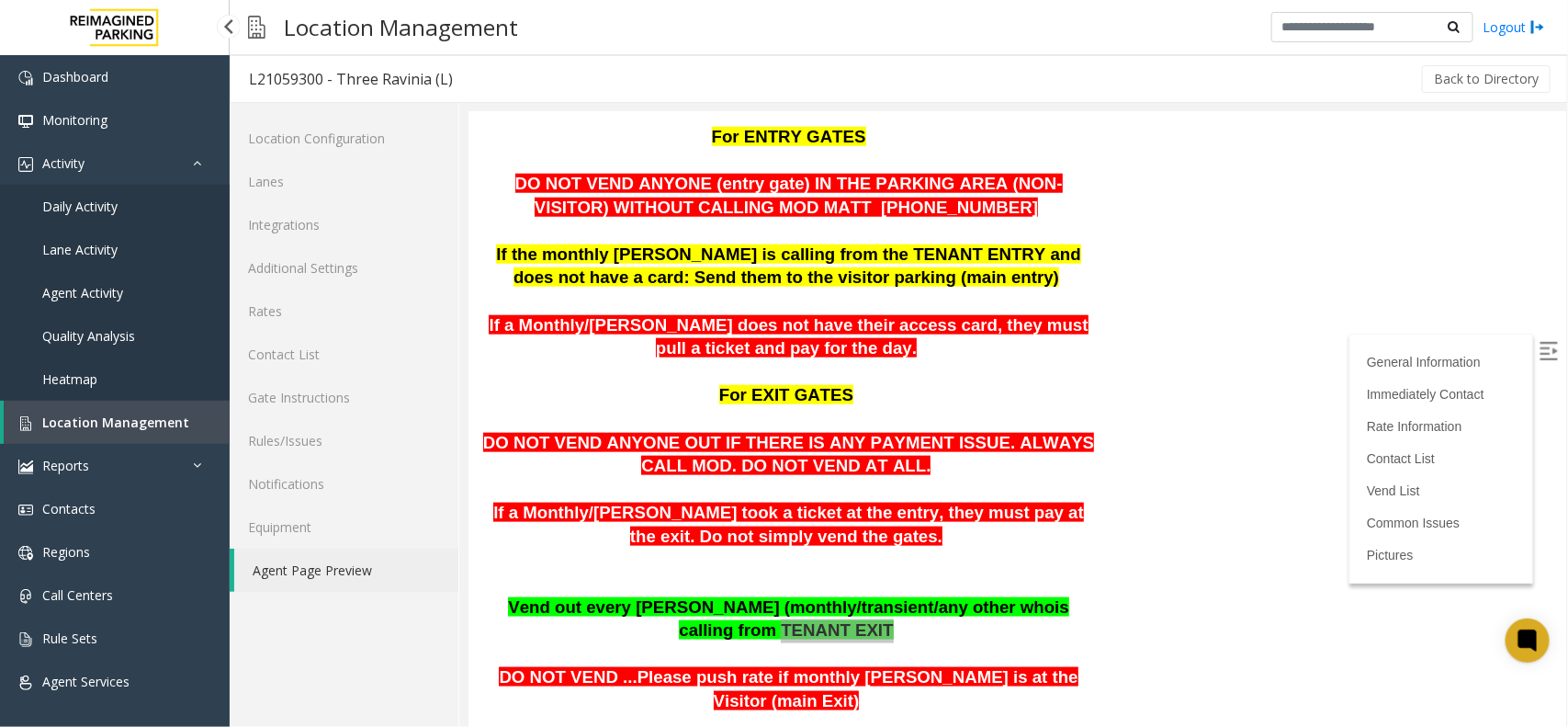
click at [98, 416] on span "Location Management" at bounding box center [115, 422] width 147 height 18
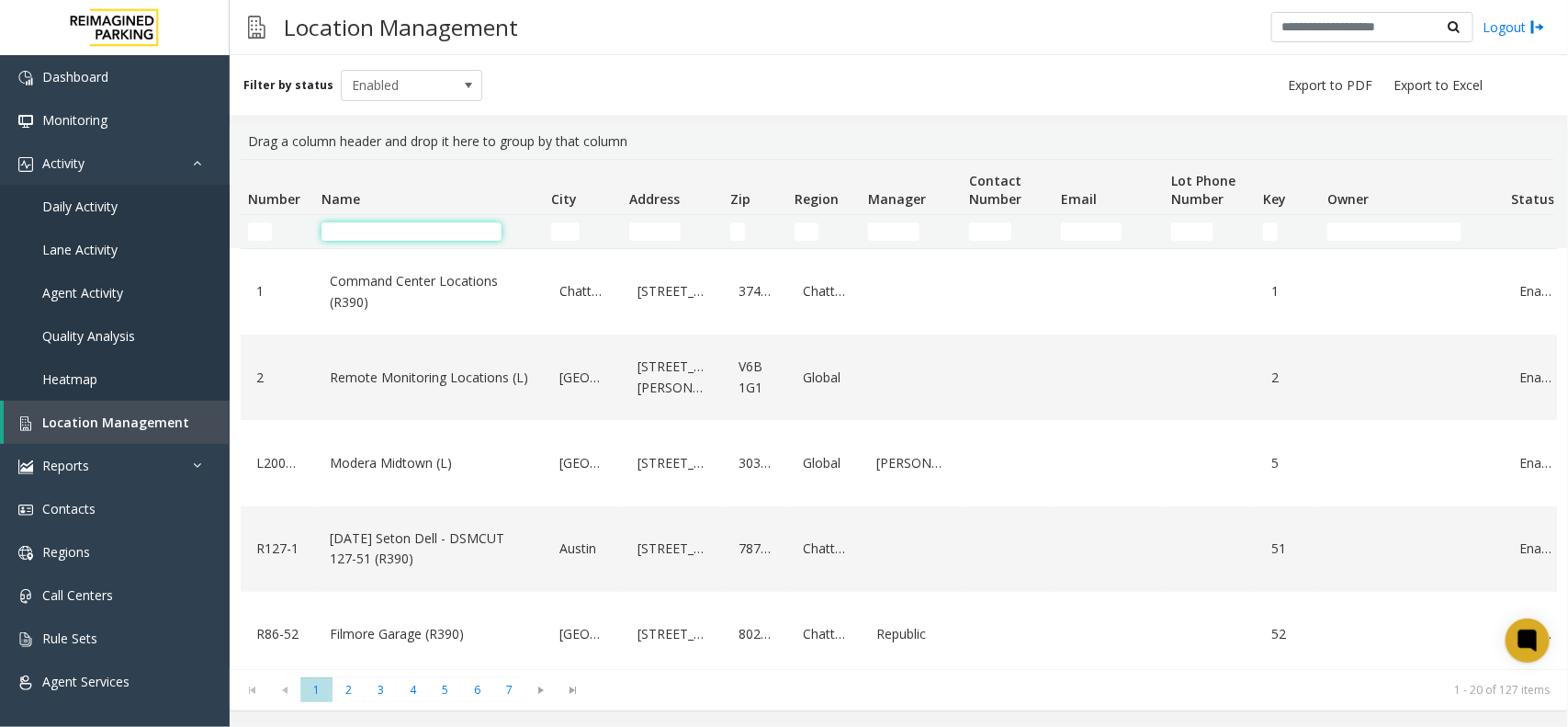
click at [350, 231] on input "Name Filter" at bounding box center [410, 232] width 180 height 18
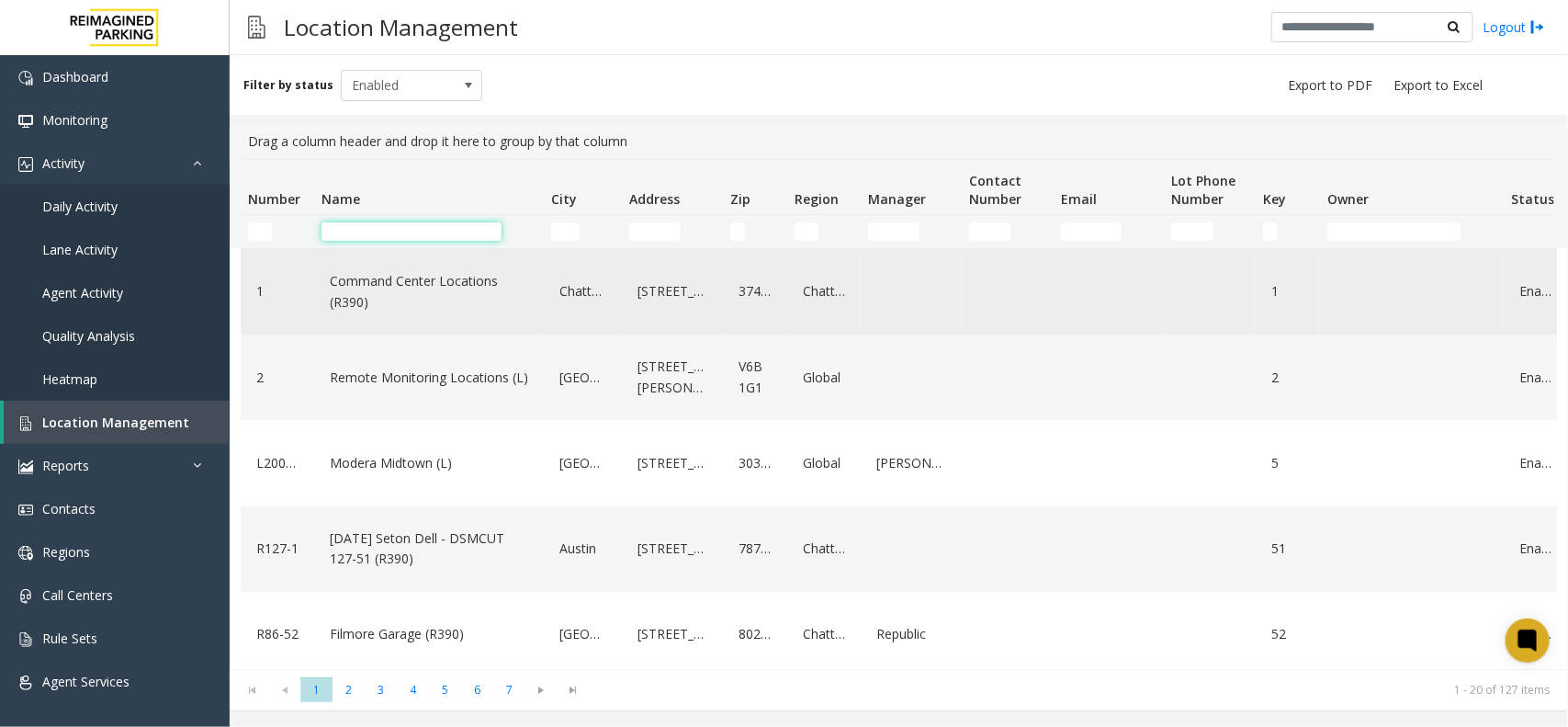
paste input "*********"
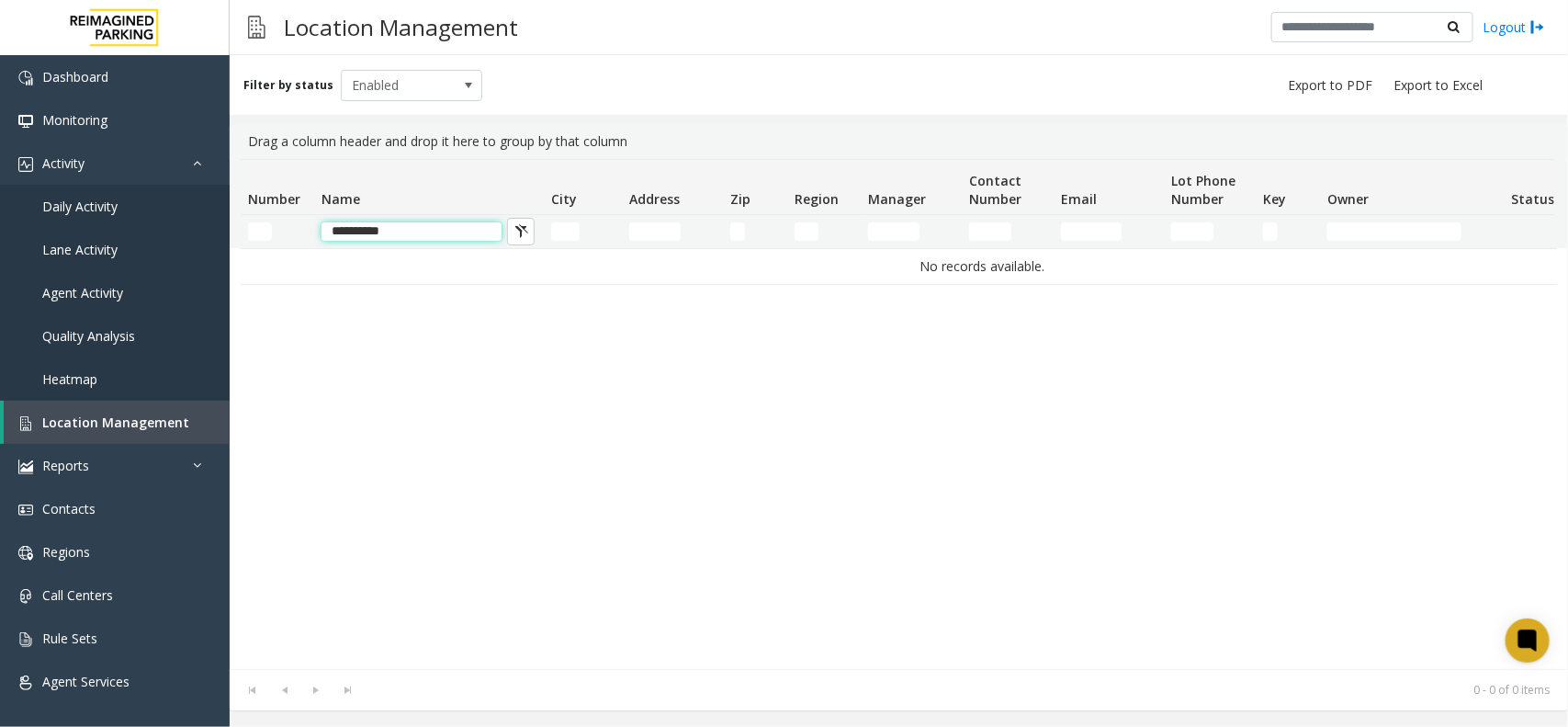
click at [355, 234] on input "*********" at bounding box center [410, 232] width 180 height 18
type input "******"
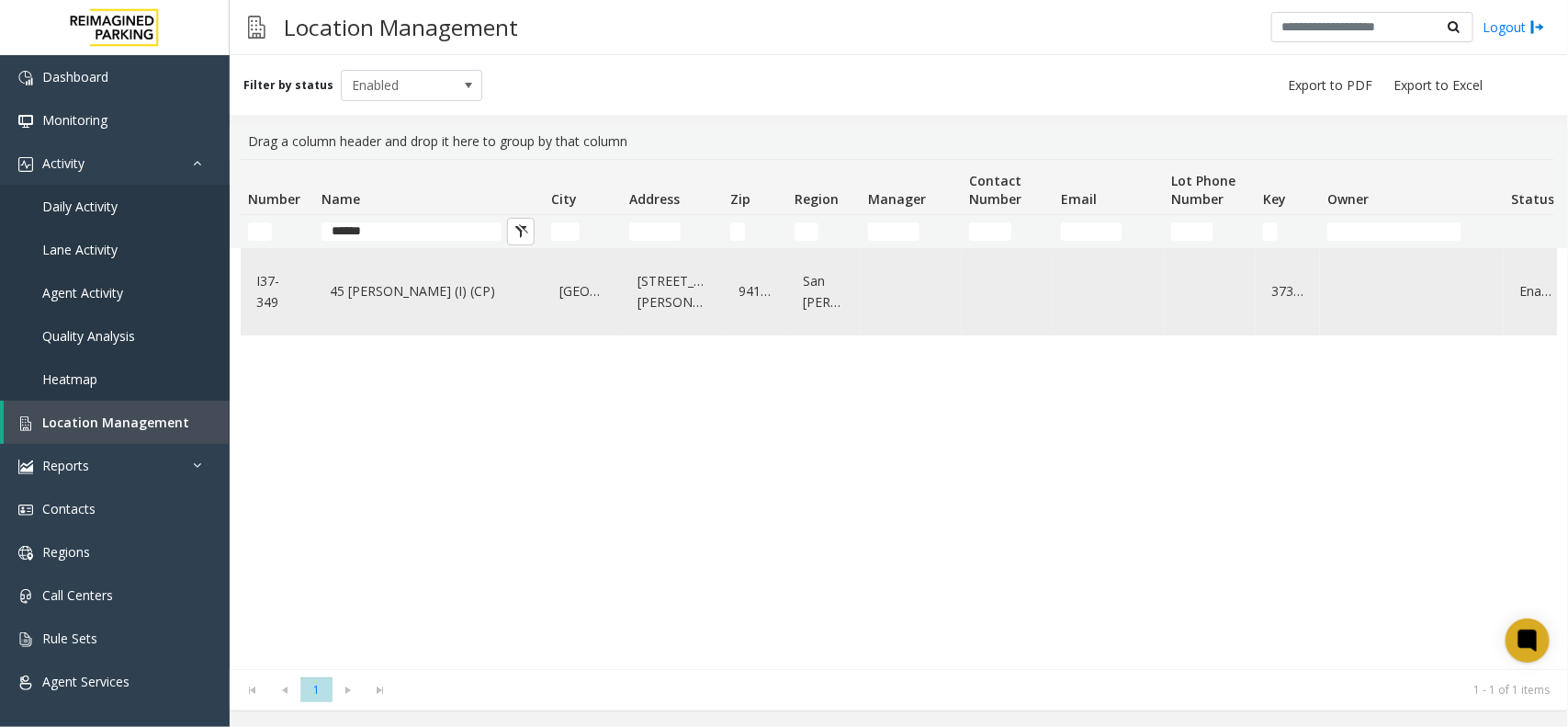
click at [395, 310] on div "45 Castro (I) (CP)" at bounding box center [428, 292] width 208 height 71
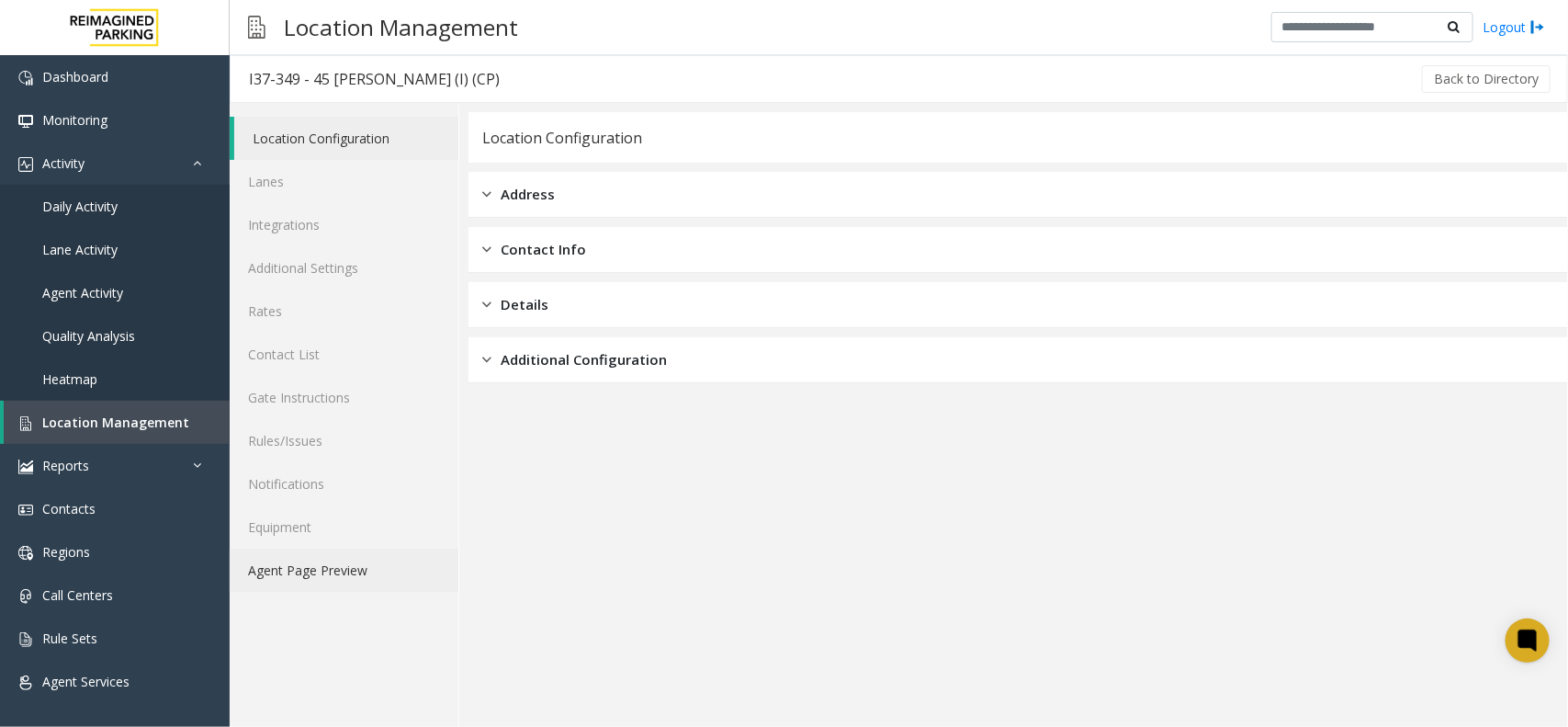
click at [335, 561] on link "Agent Page Preview" at bounding box center [344, 569] width 229 height 43
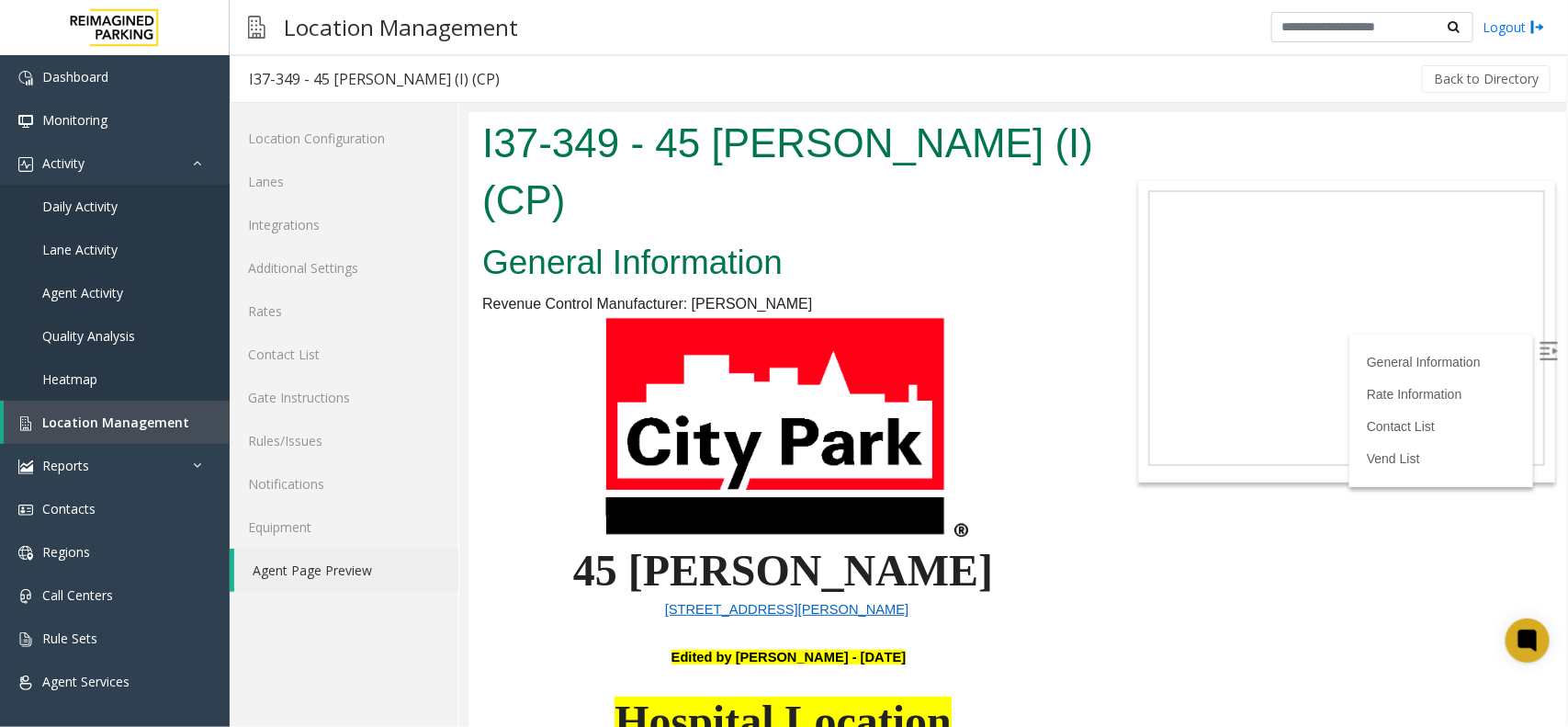
click at [1061, 238] on h2 "General Information" at bounding box center [788, 262] width 612 height 48
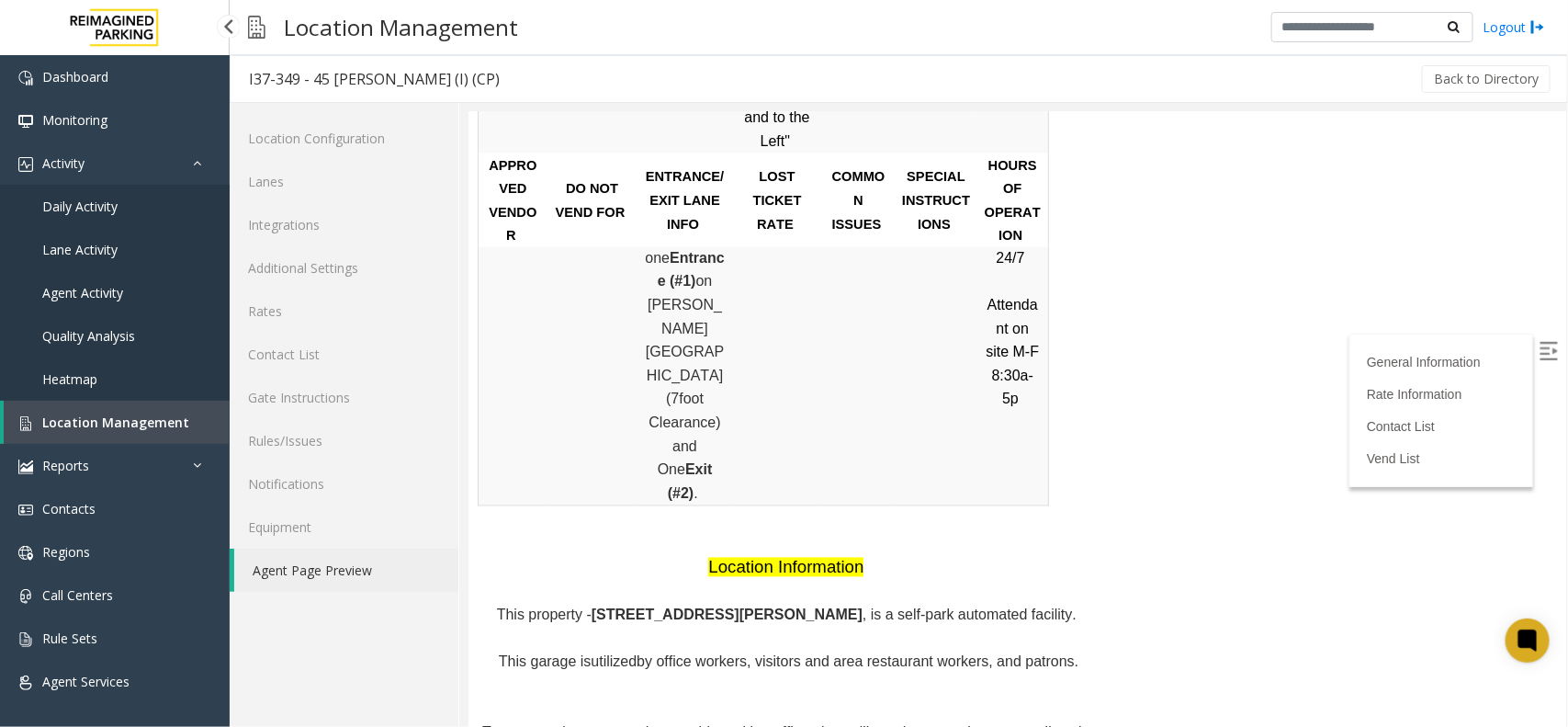
click at [94, 424] on span "Location Management" at bounding box center [115, 422] width 147 height 18
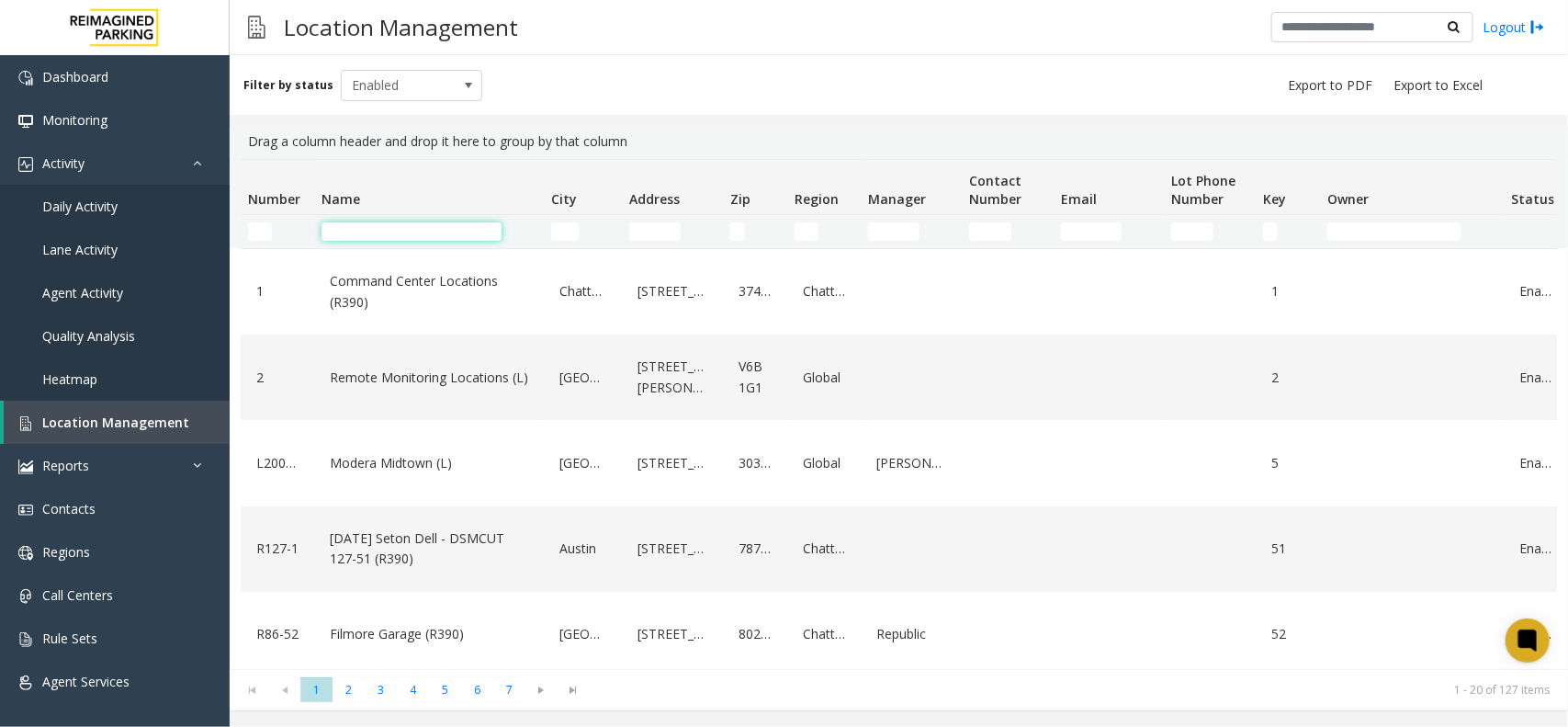
click at [411, 225] on input "Name Filter" at bounding box center [410, 232] width 180 height 18
paste input "**********"
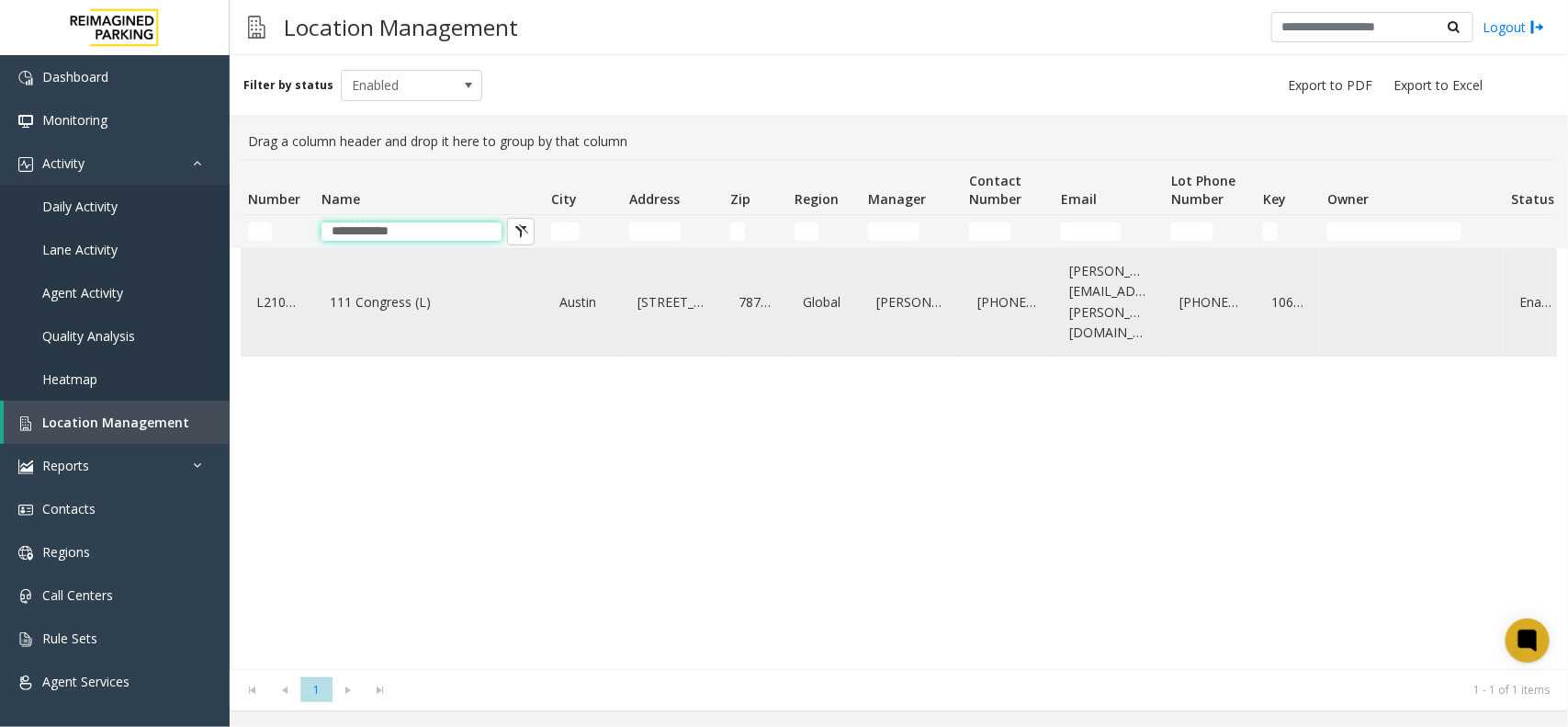
type input "**********"
click at [510, 292] on link "111 Congress (L)" at bounding box center [428, 303] width 208 height 30
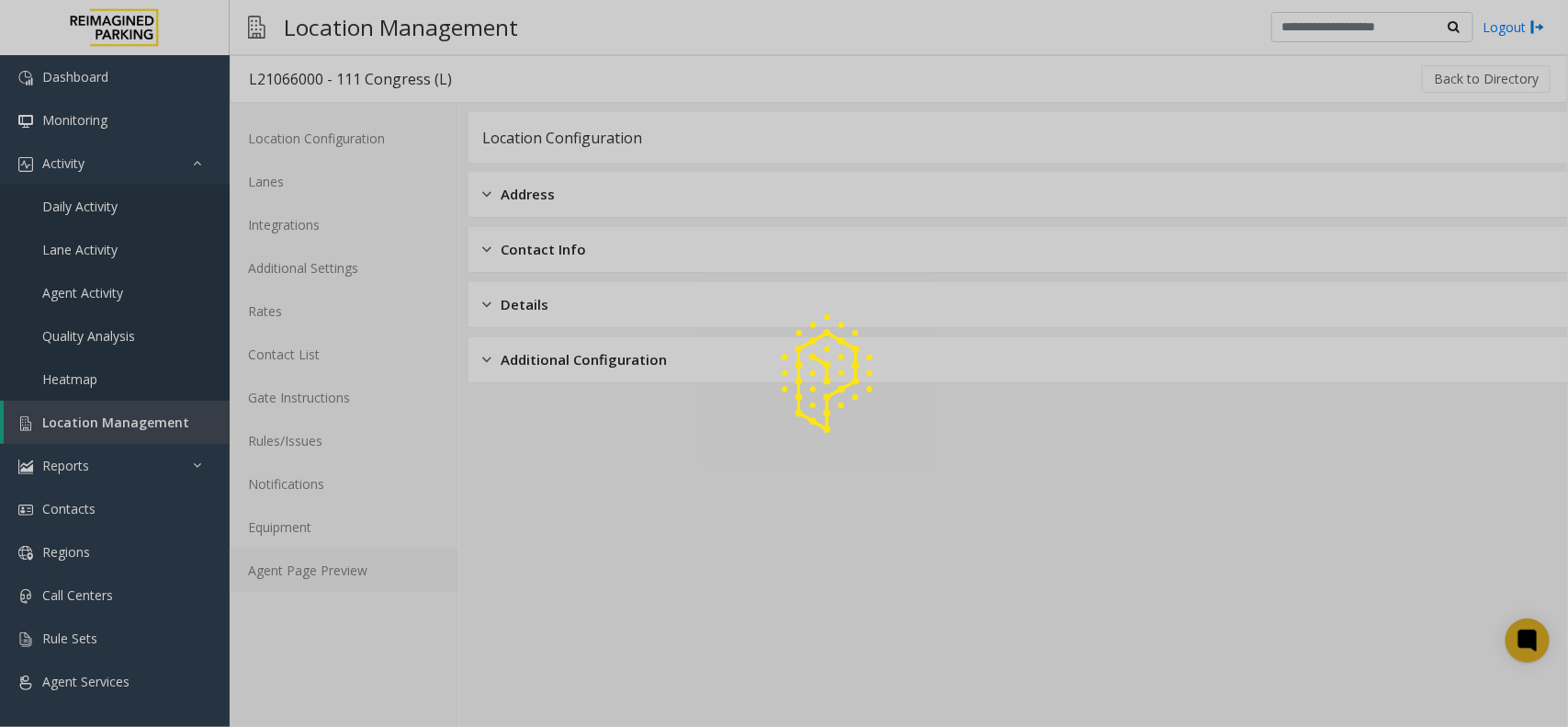
click at [318, 577] on link "Agent Page Preview" at bounding box center [344, 569] width 229 height 43
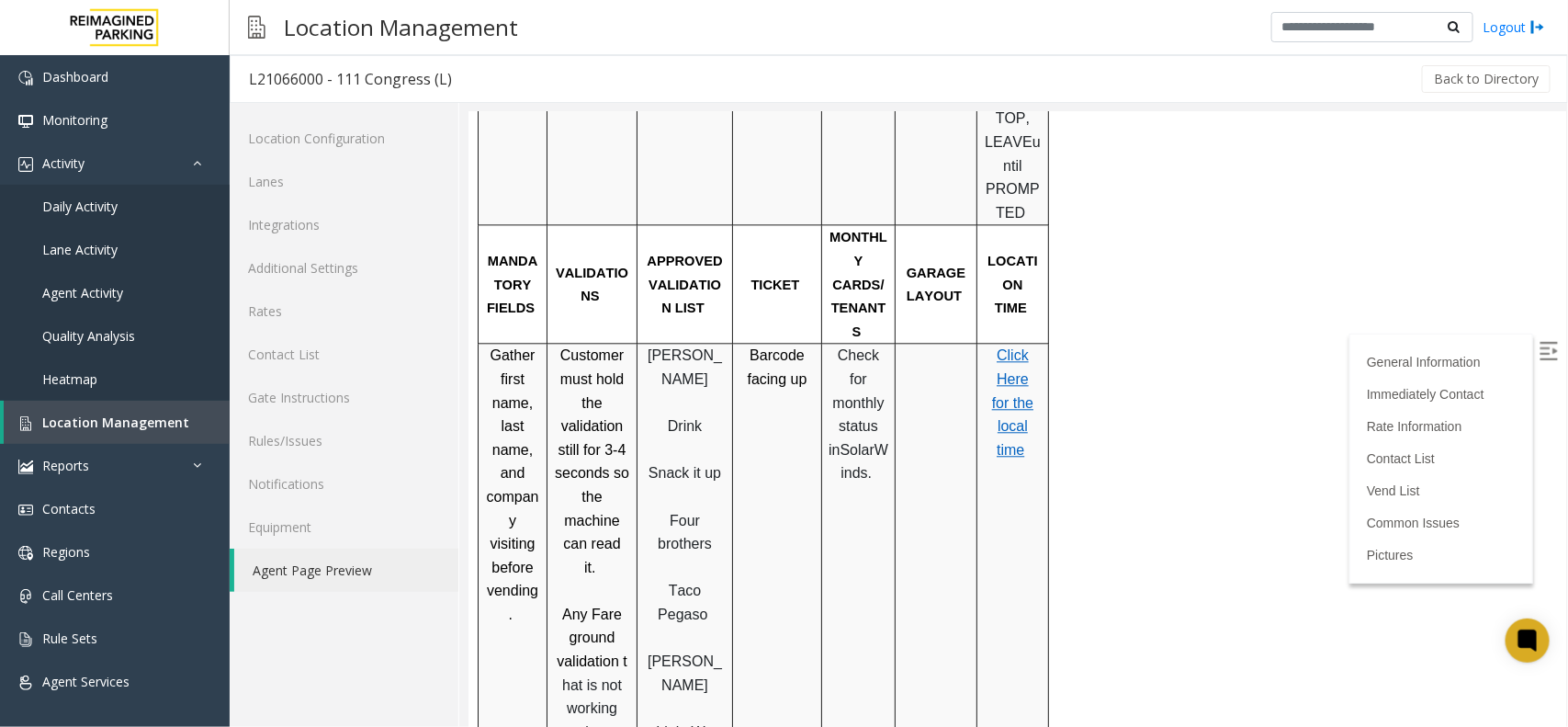
scroll to position [2067, 0]
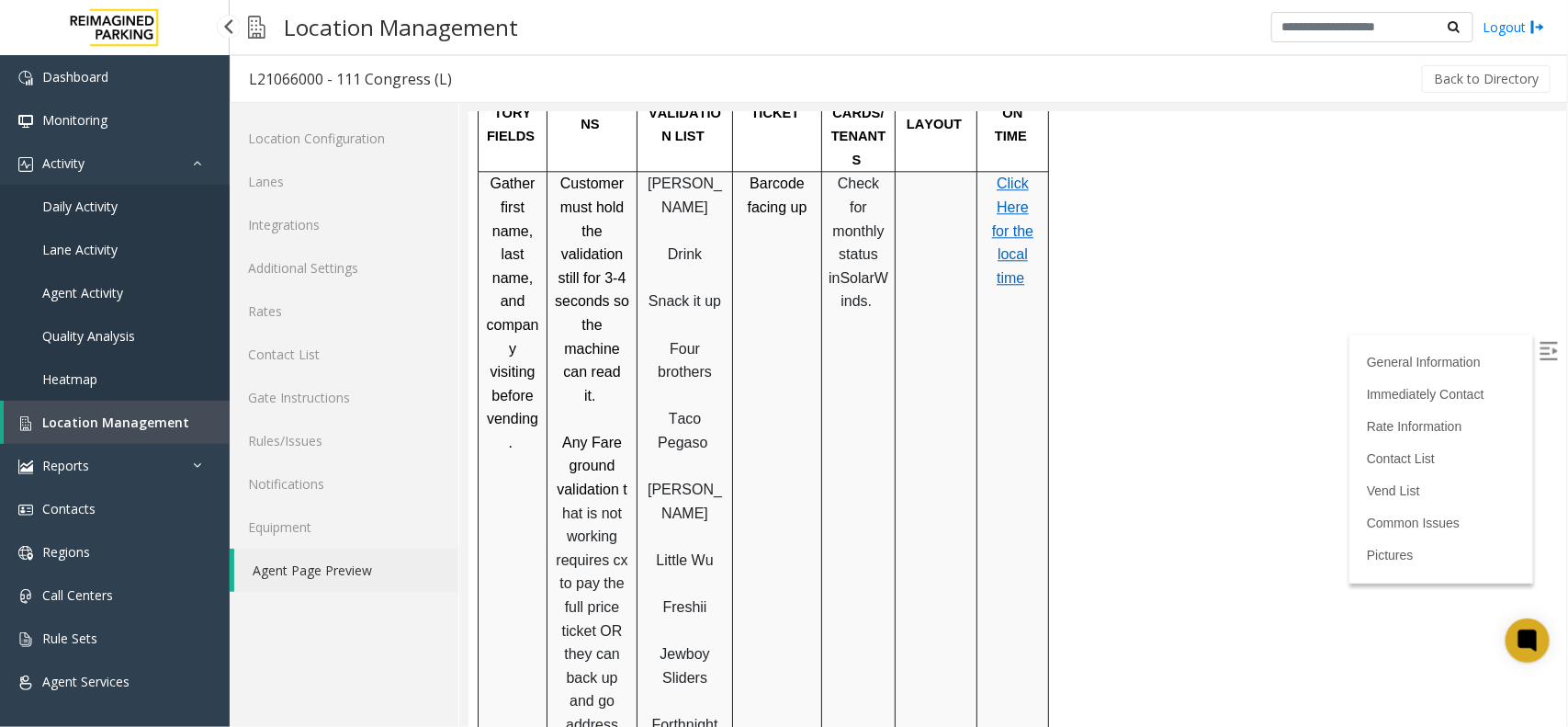
click at [76, 416] on span "Location Management" at bounding box center [115, 422] width 147 height 18
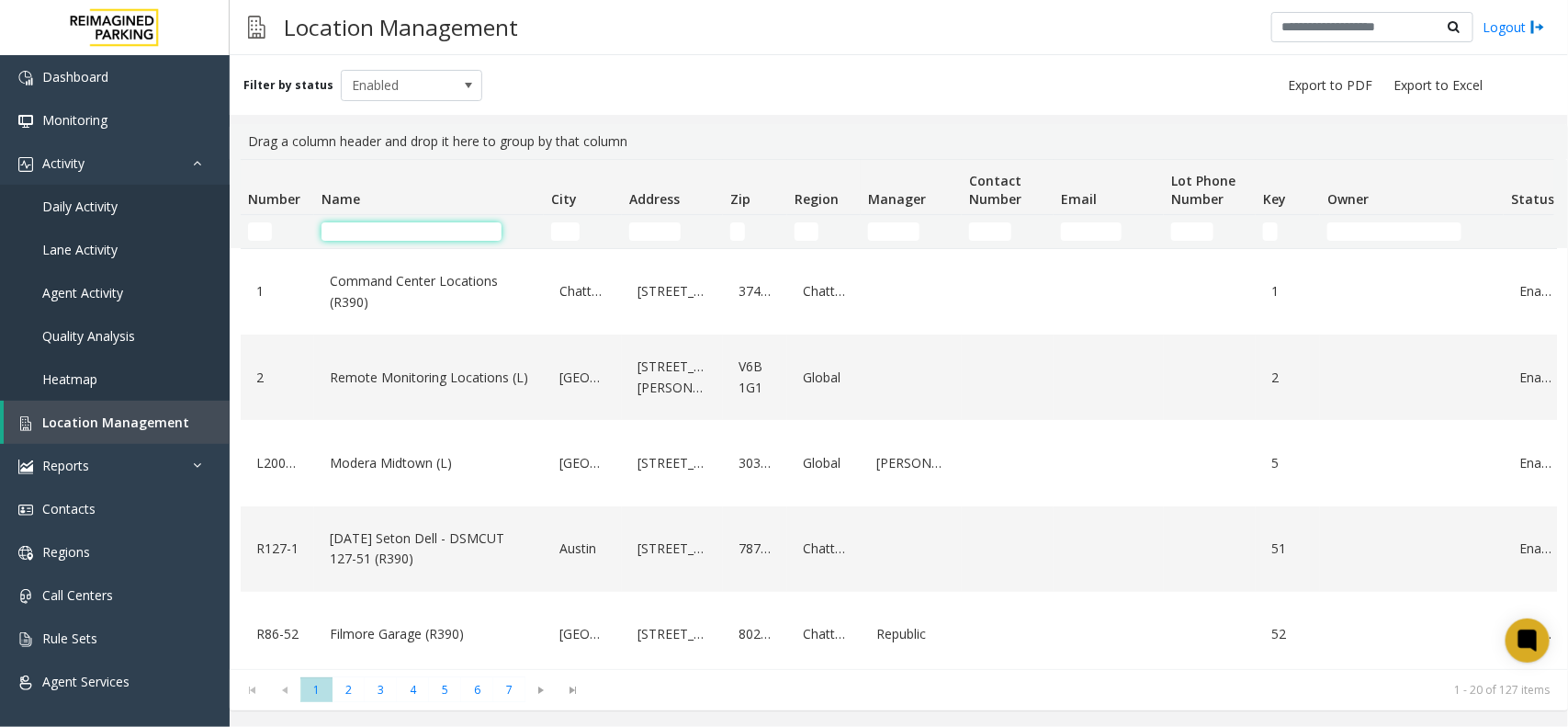
click at [428, 228] on input "Name Filter" at bounding box center [410, 232] width 180 height 18
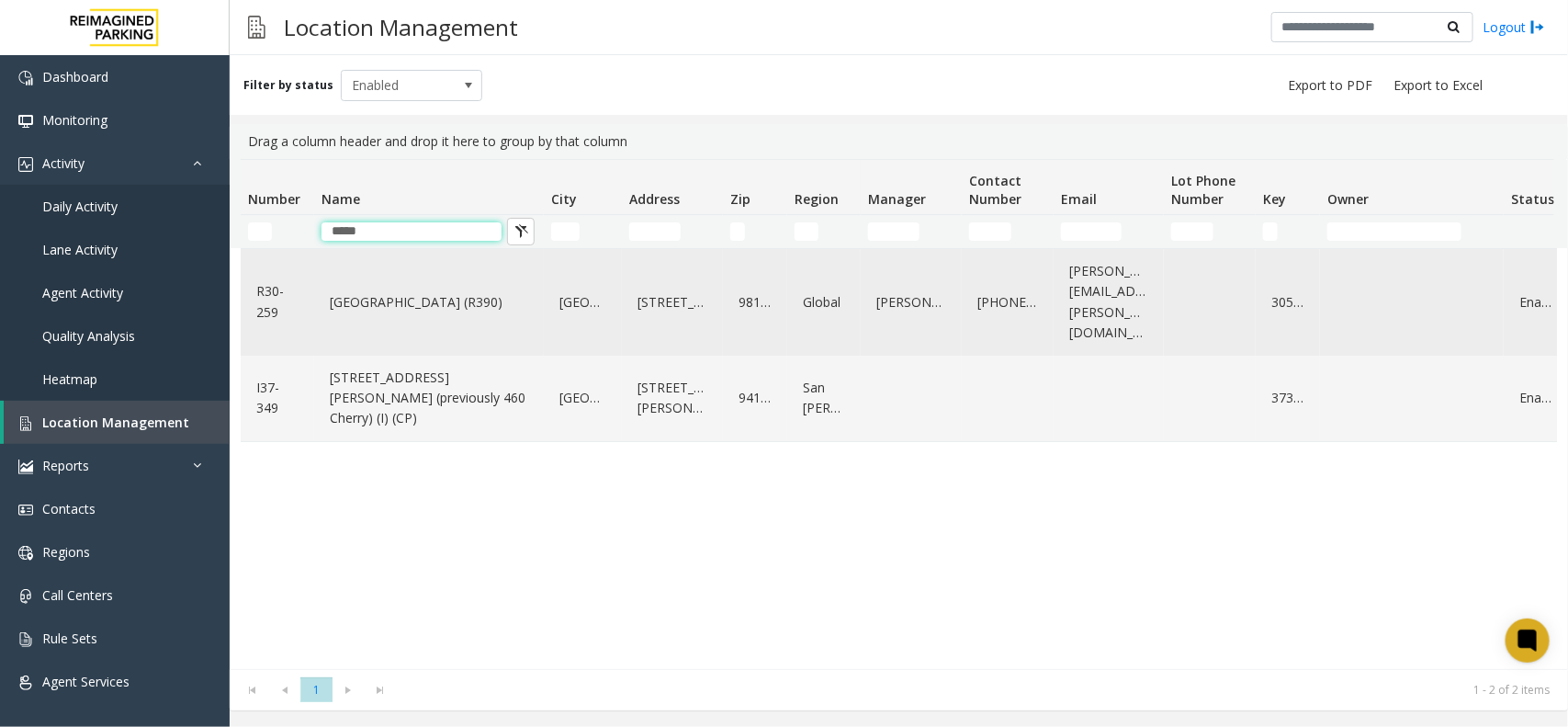
type input "*****"
click at [401, 300] on link "Cherry Hill (R390)" at bounding box center [428, 303] width 208 height 30
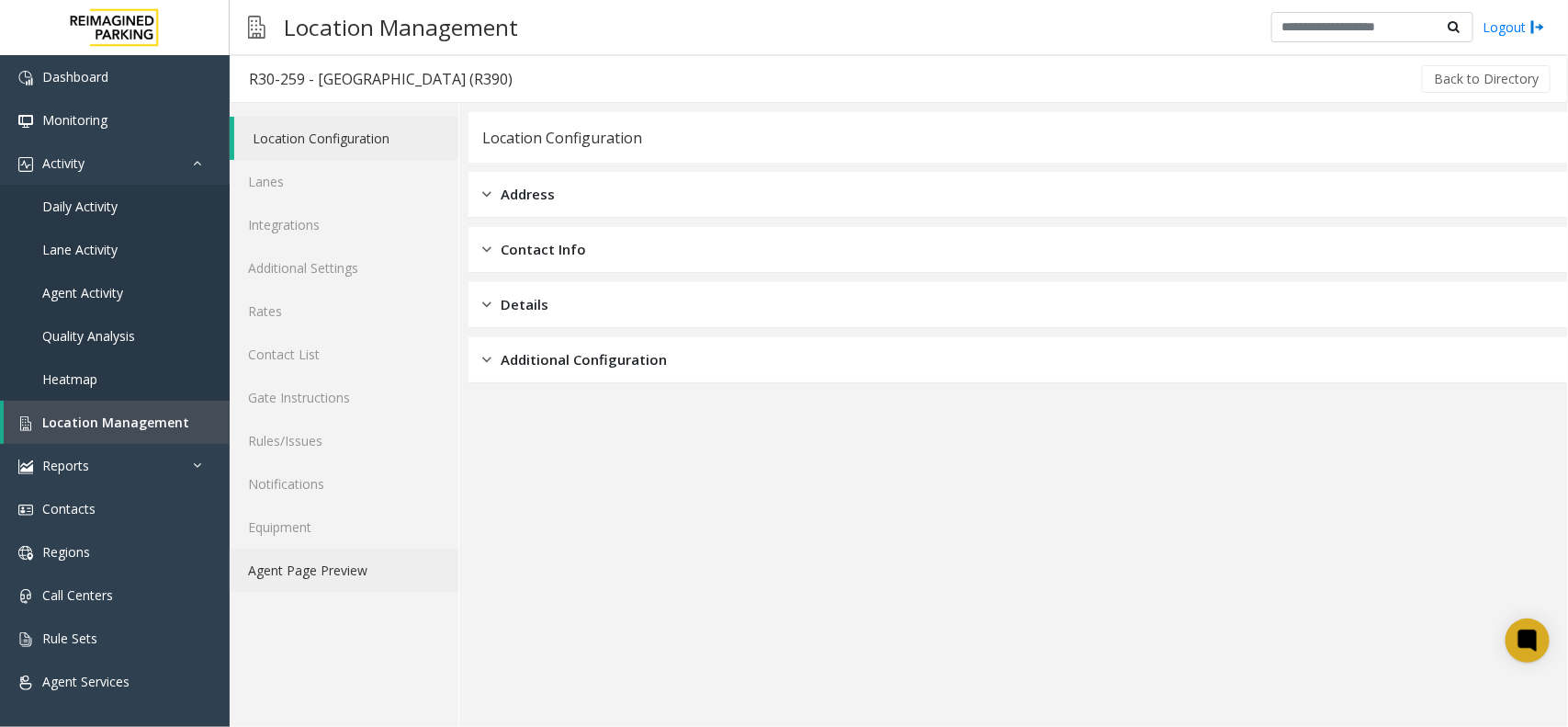
click at [322, 571] on link "Agent Page Preview" at bounding box center [344, 569] width 229 height 43
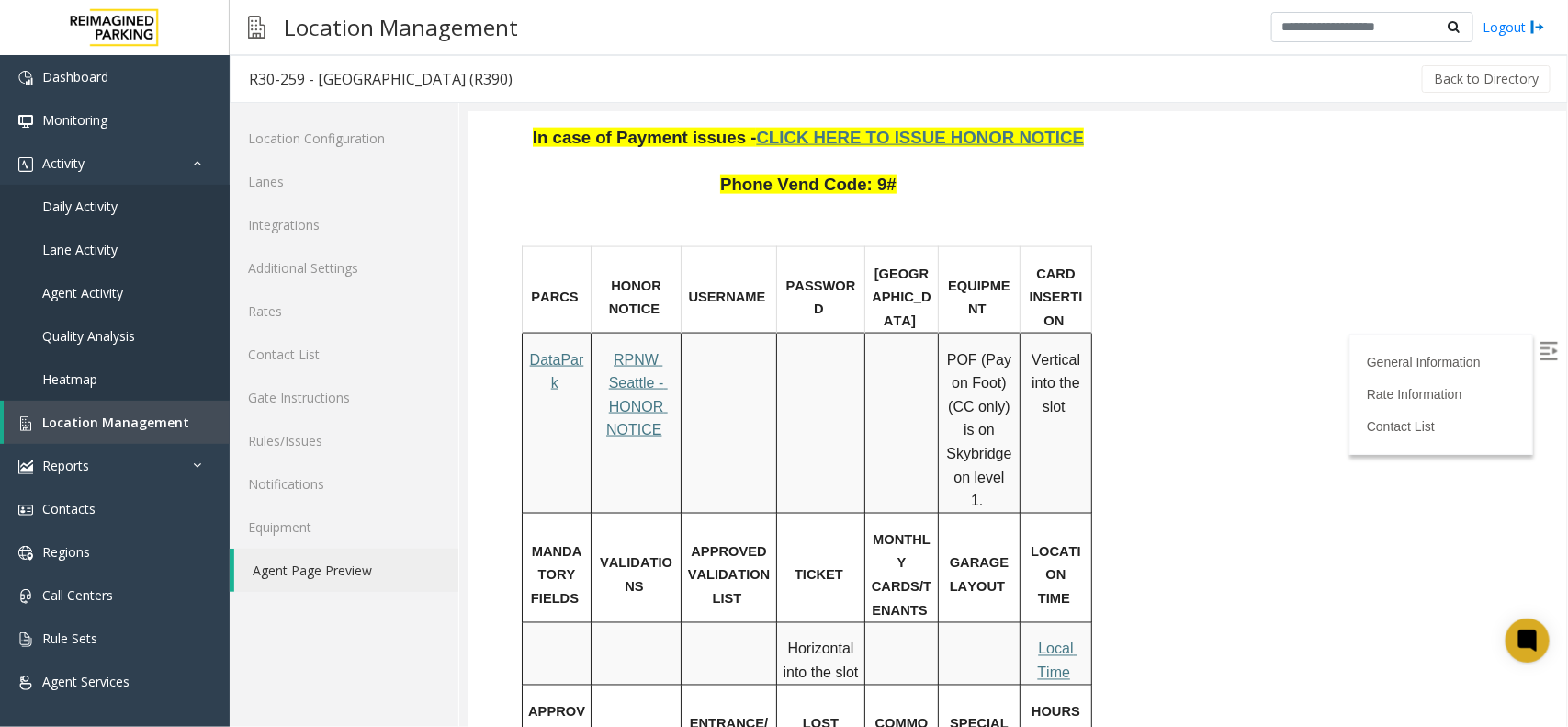
scroll to position [1661, 0]
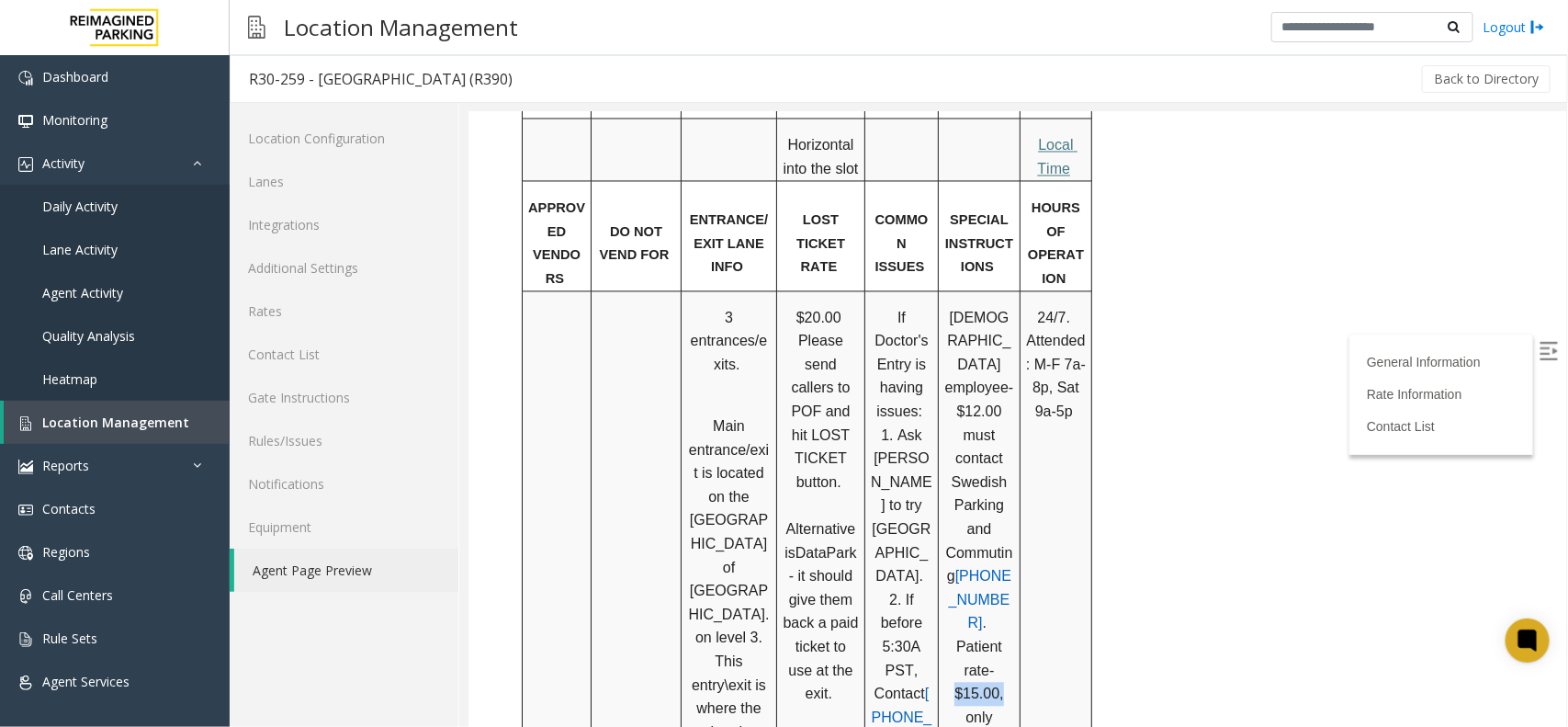
drag, startPoint x: 951, startPoint y: 460, endPoint x: 1000, endPoint y: 456, distance: 49.2
click at [1000, 456] on p "Swedish employee- $12.00 must contact Swedish Parking and Commuting (206) 386-2…" at bounding box center [979, 565] width 70 height 518
drag, startPoint x: 975, startPoint y: 424, endPoint x: 973, endPoint y: 444, distance: 20.1
click at [973, 638] on span "Patient rate- $15.00, only available at Cashier when attended." at bounding box center [980, 728] width 71 height 180
drag, startPoint x: 957, startPoint y: 449, endPoint x: 991, endPoint y: 462, distance: 36.4
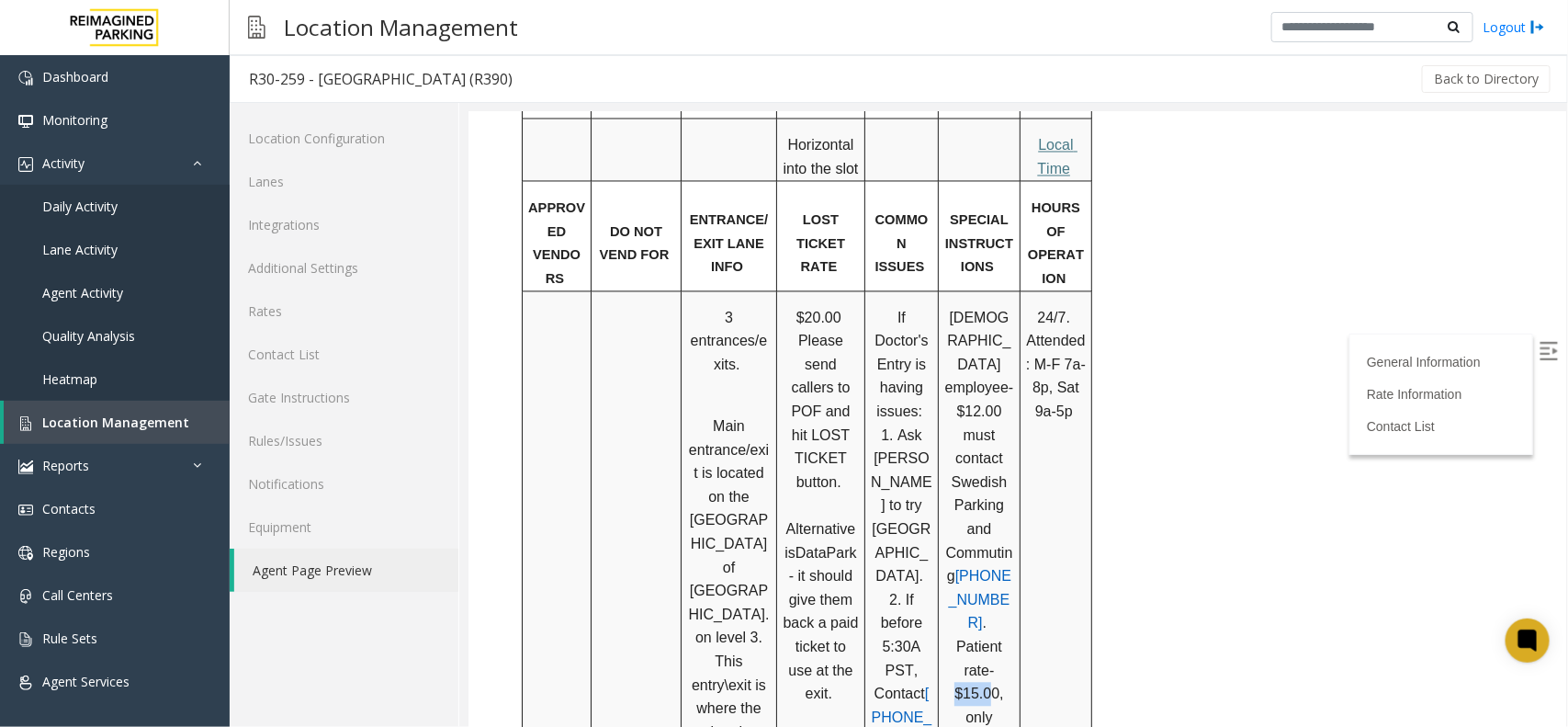
click at [991, 638] on span "Patient rate- $15.00, only available at Cashier when attended." at bounding box center [980, 728] width 71 height 180
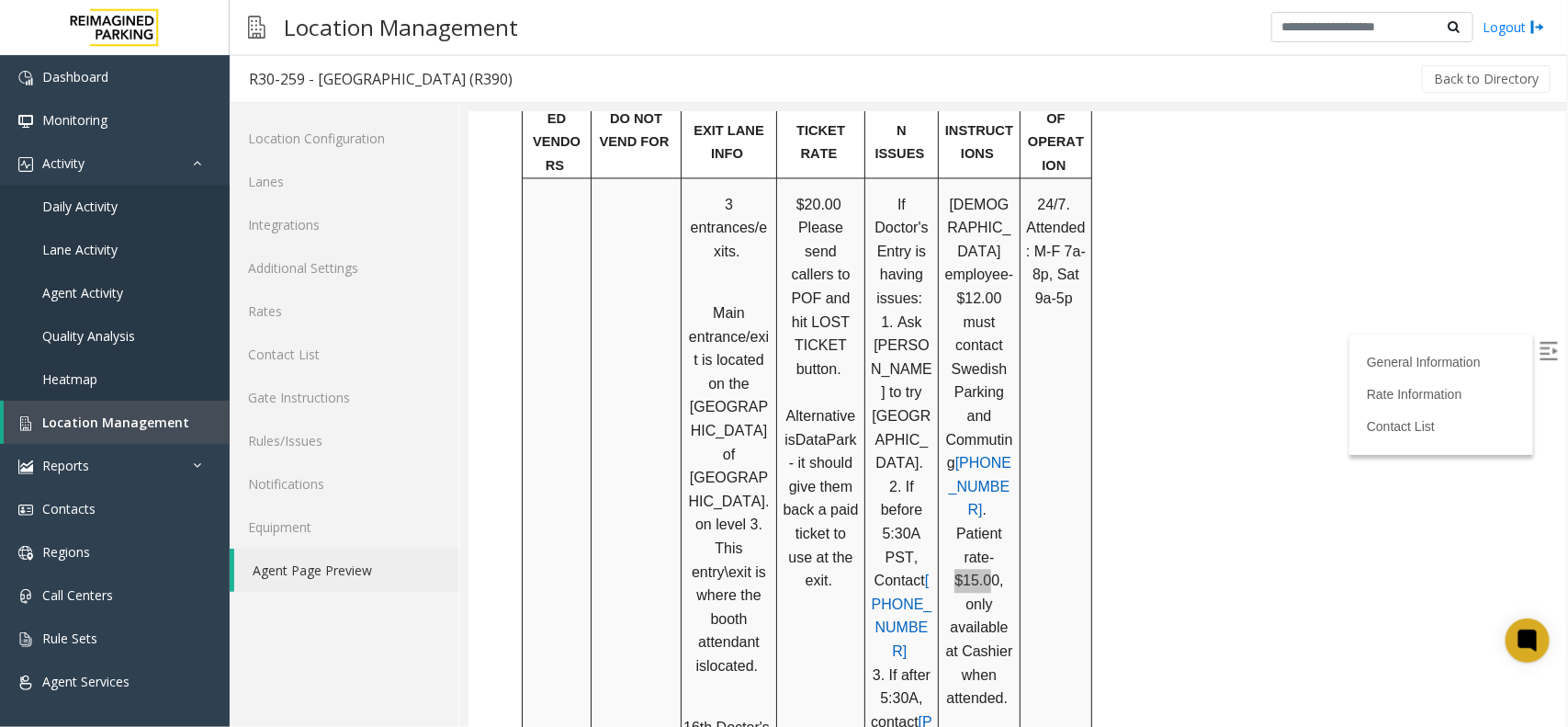
scroll to position [1776, 0]
click at [991, 524] on span "Patient rate- $15.00, only available at Cashier when attended." at bounding box center [980, 614] width 71 height 180
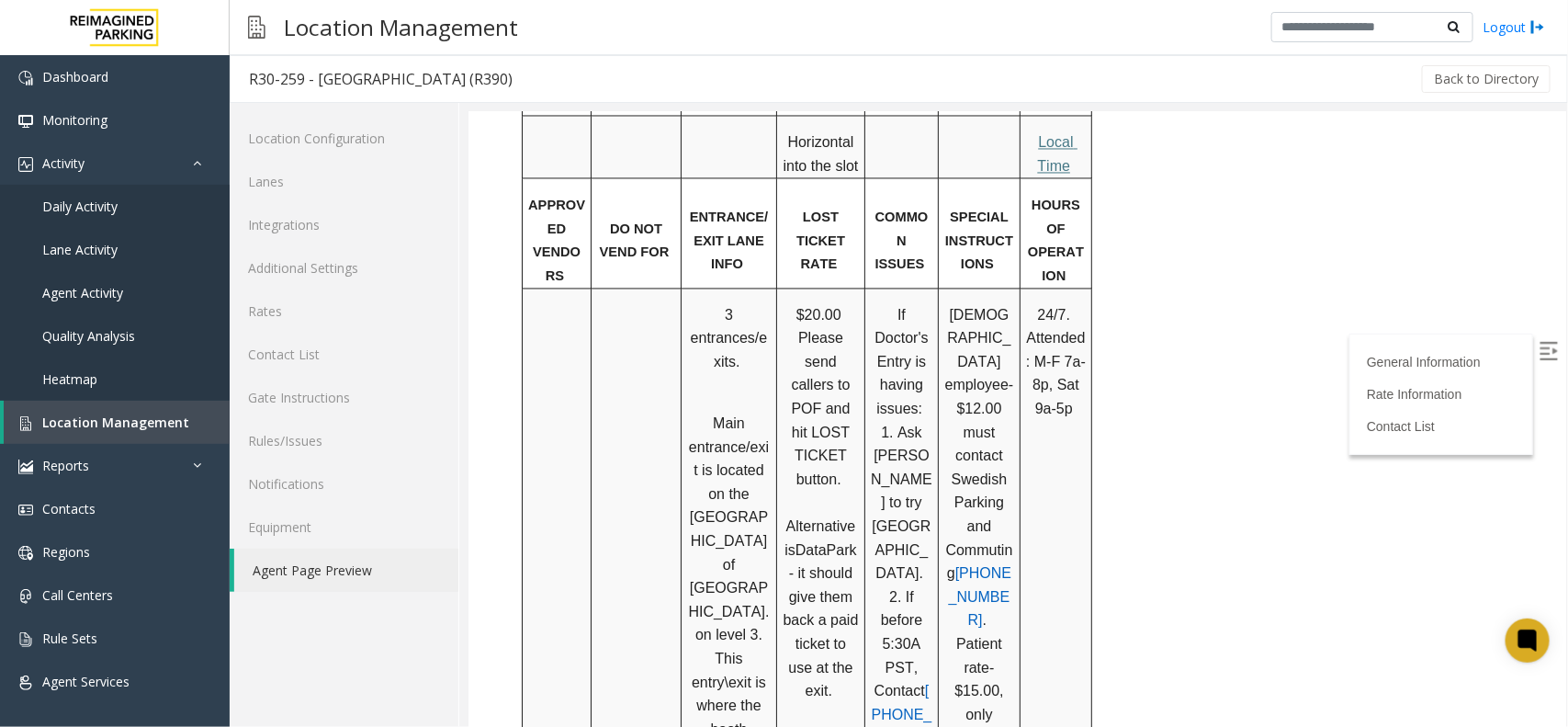
scroll to position [1661, 0]
click at [154, 413] on span "Location Management" at bounding box center [115, 422] width 147 height 18
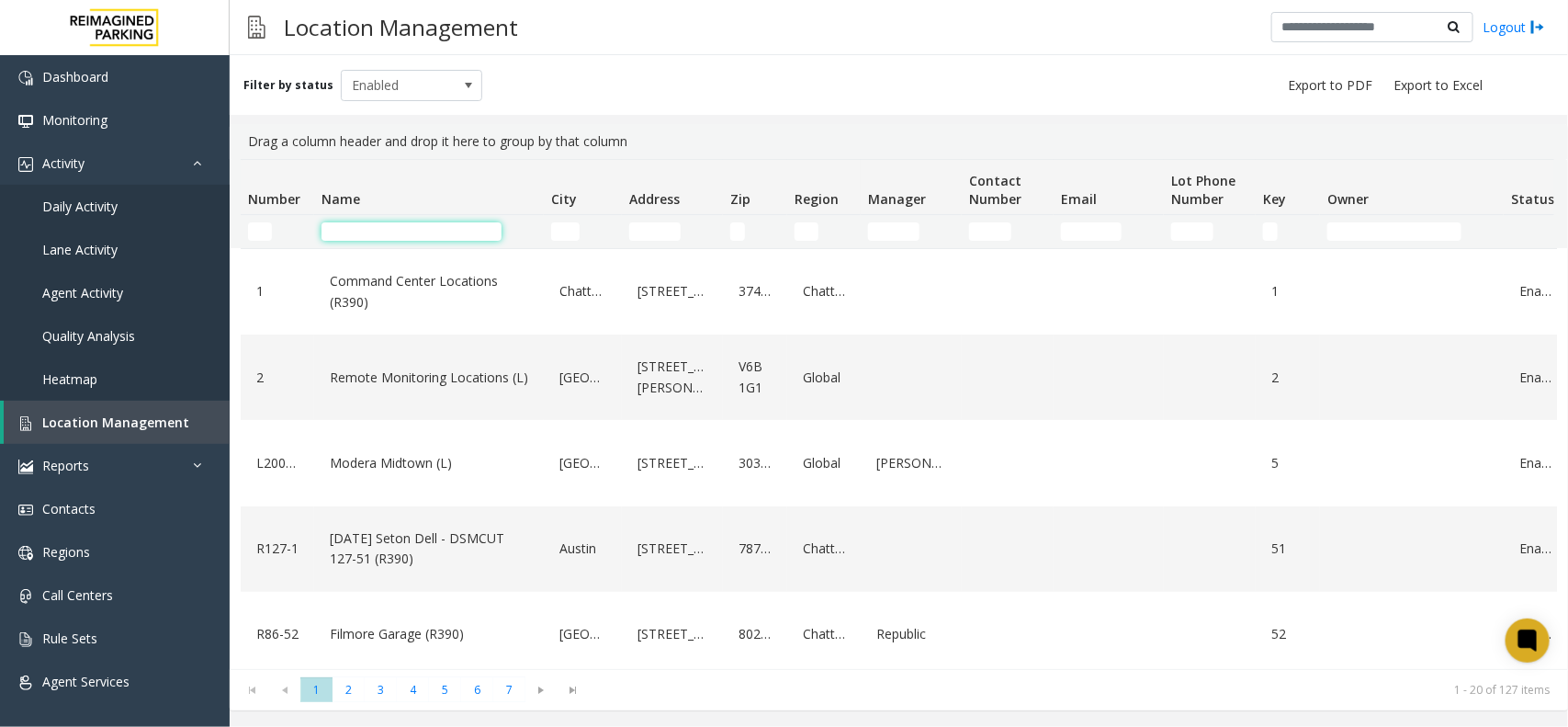
click at [383, 226] on input "Name Filter" at bounding box center [410, 232] width 180 height 18
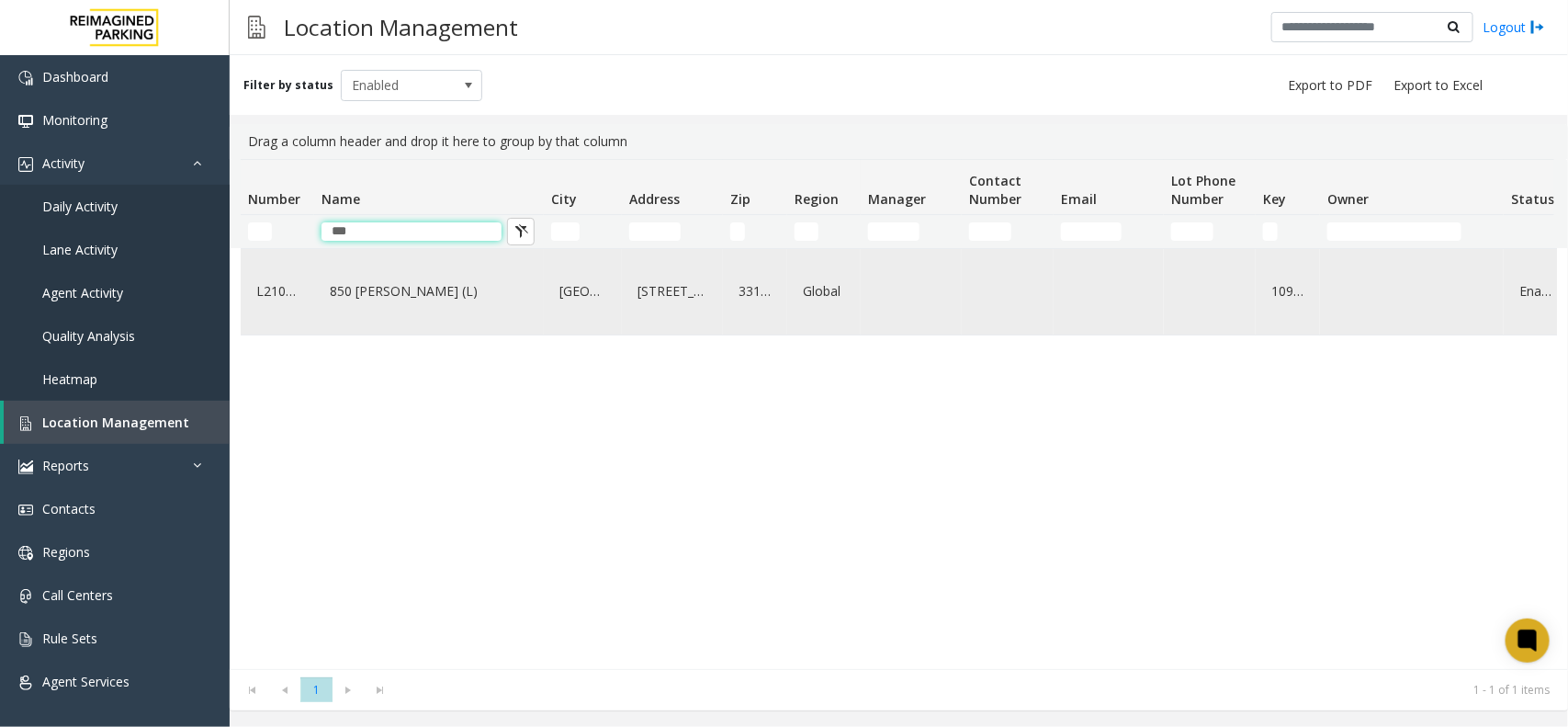
type input "***"
click at [365, 306] on link "850 LeJeune (L)" at bounding box center [428, 292] width 208 height 30
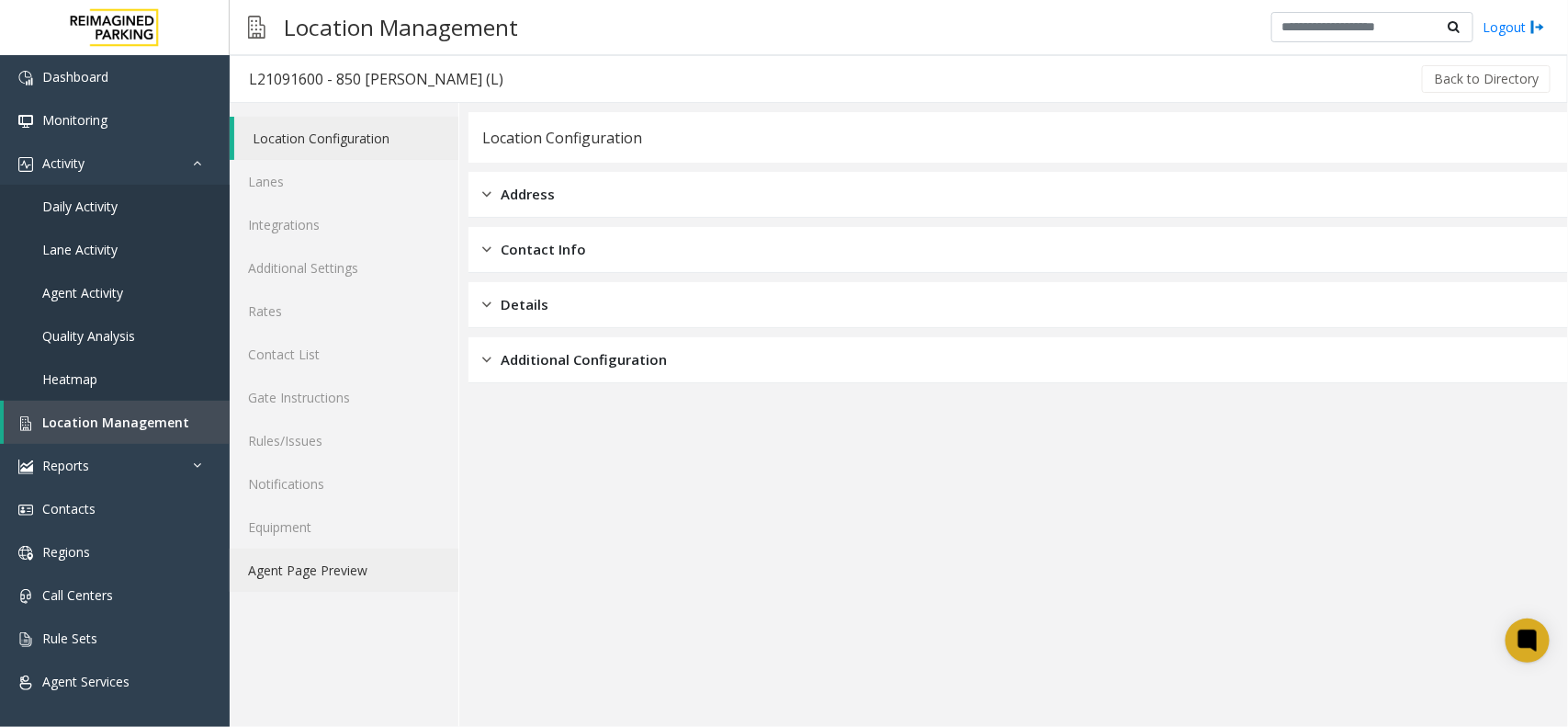
click at [310, 556] on link "Agent Page Preview" at bounding box center [344, 569] width 229 height 43
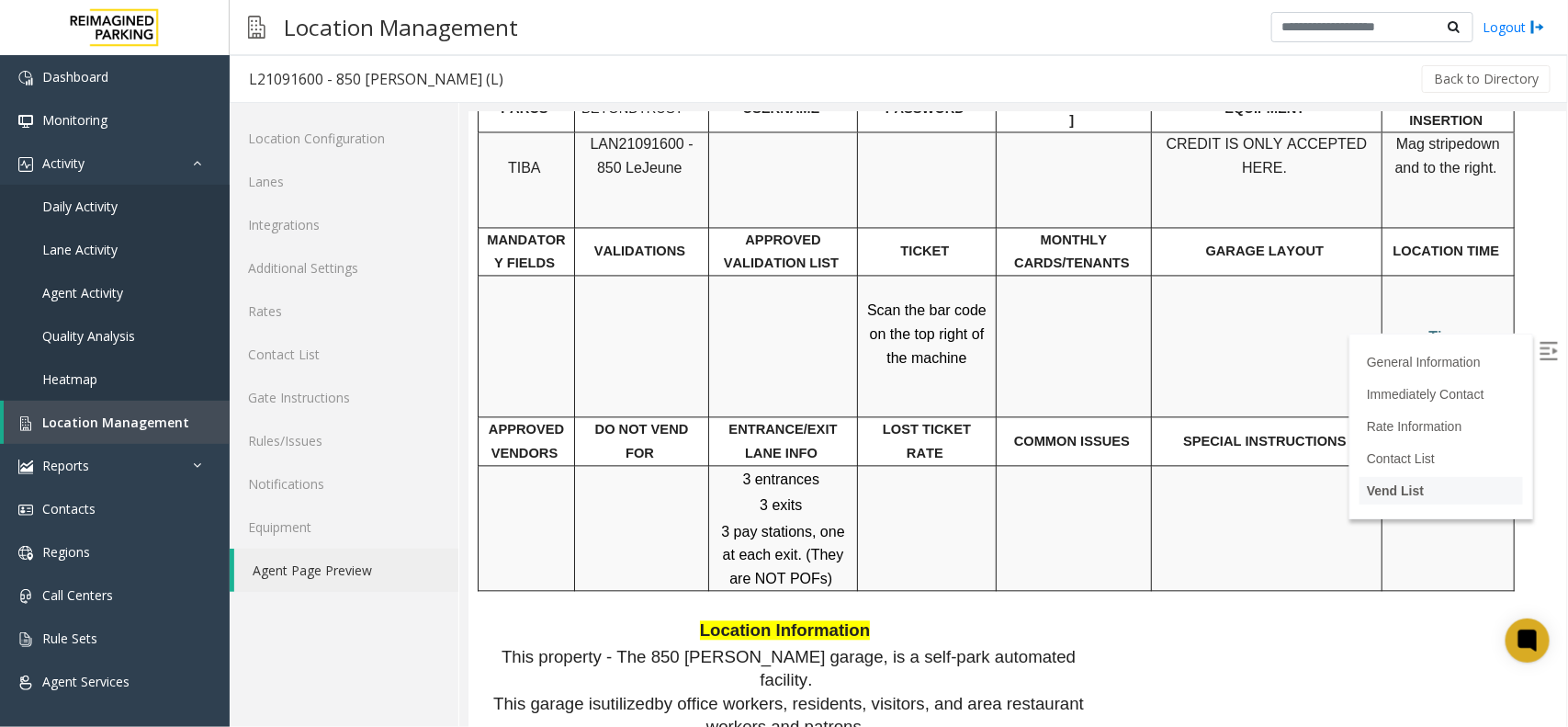
scroll to position [1607, 0]
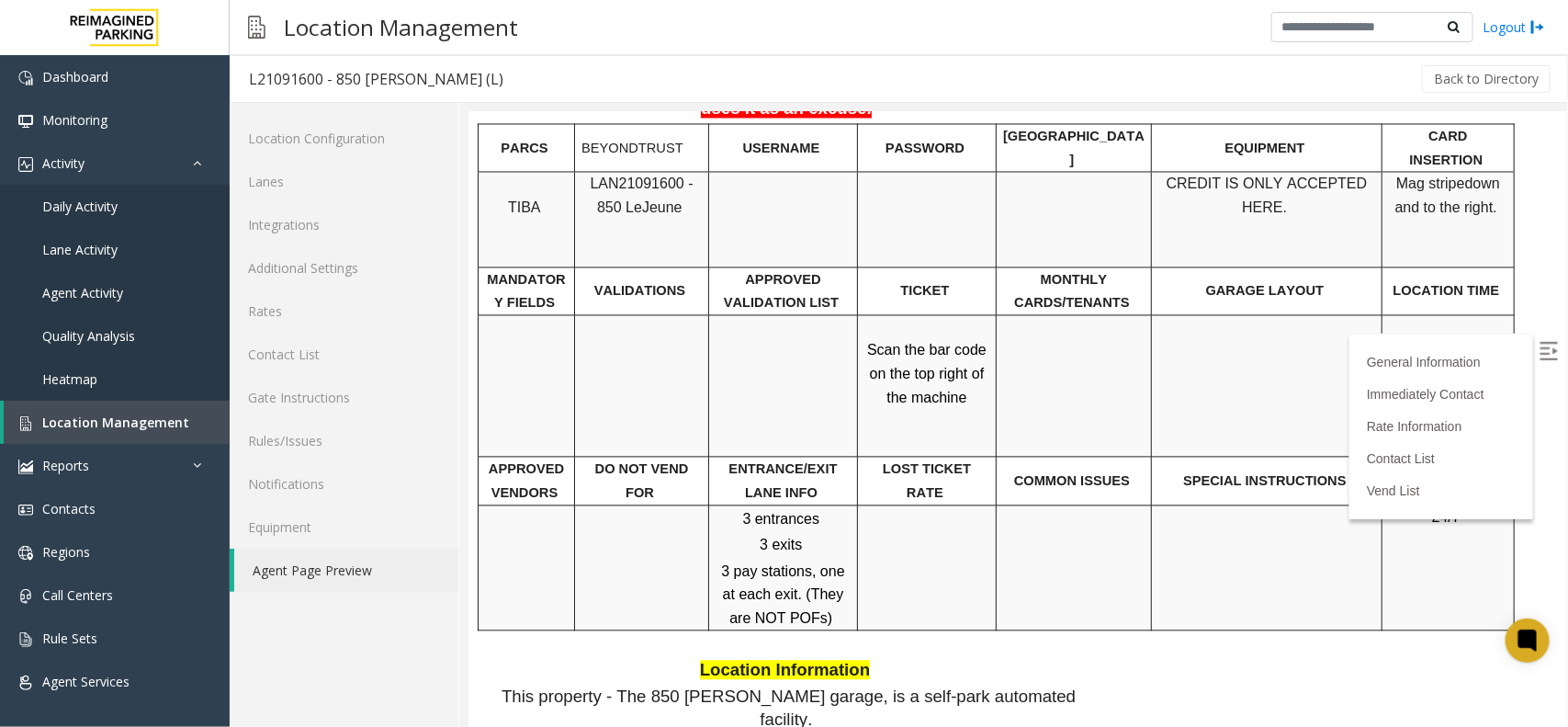
click at [1538, 346] on img at bounding box center [1548, 350] width 18 height 18
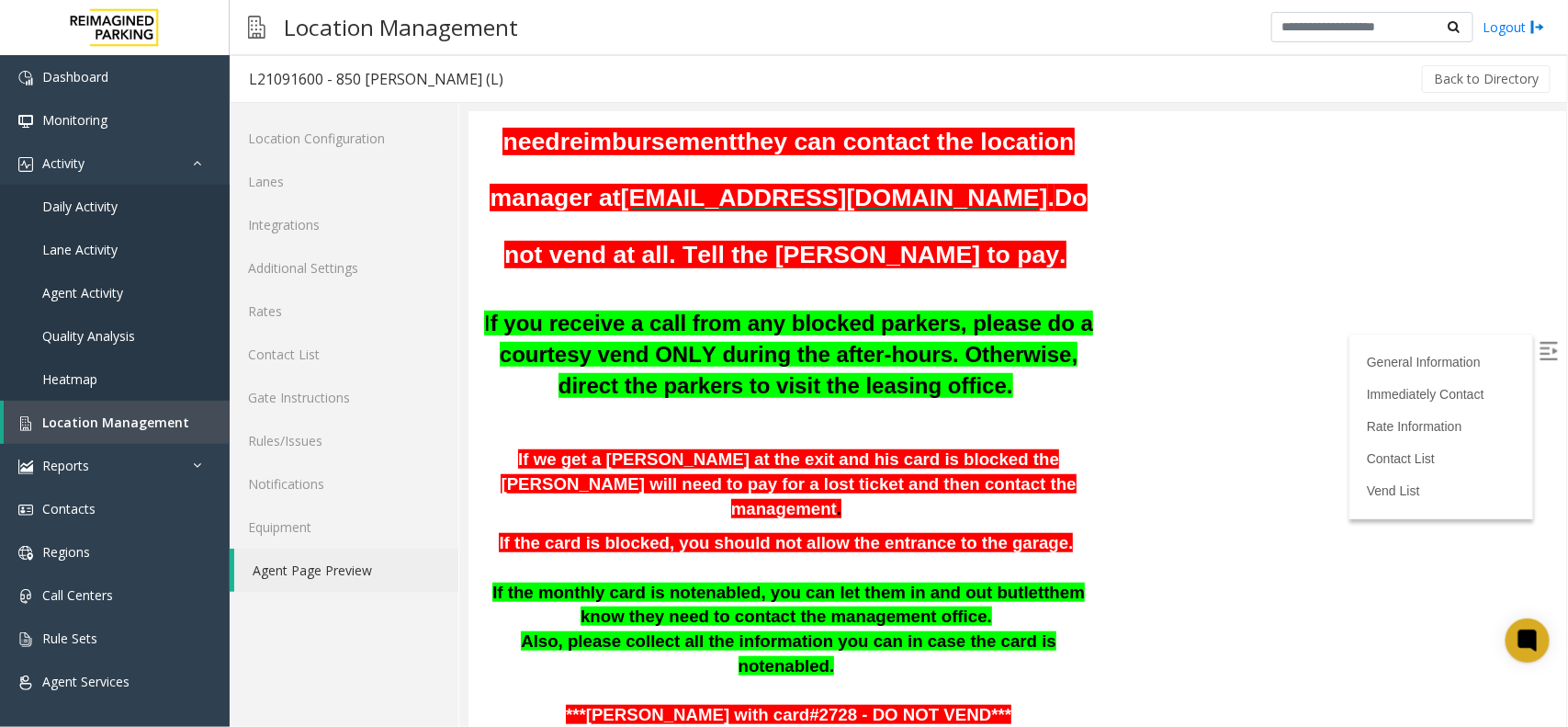
scroll to position [459, 0]
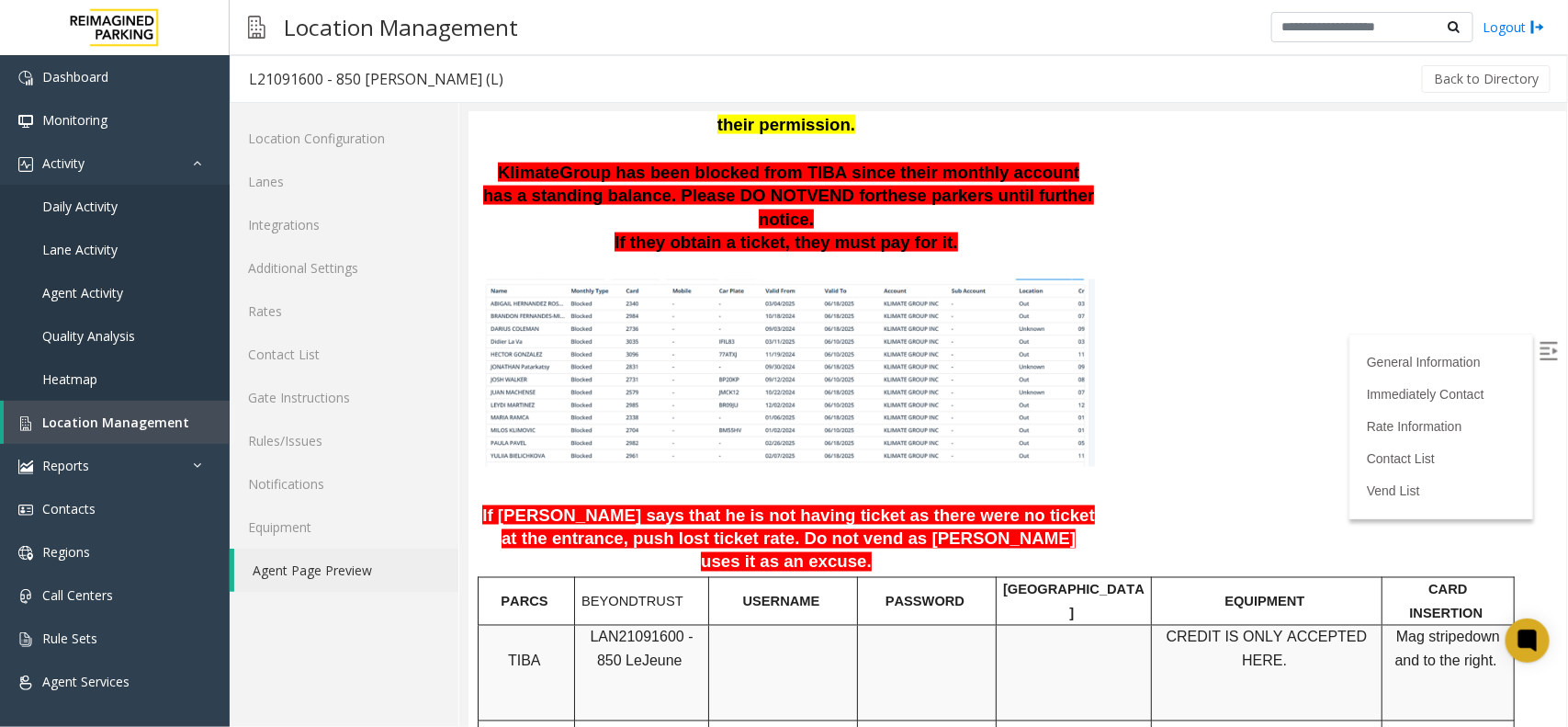
click at [501, 505] on span "If parker says that he is not having ticket as there were no ticket at the entr…" at bounding box center [788, 538] width 612 height 66
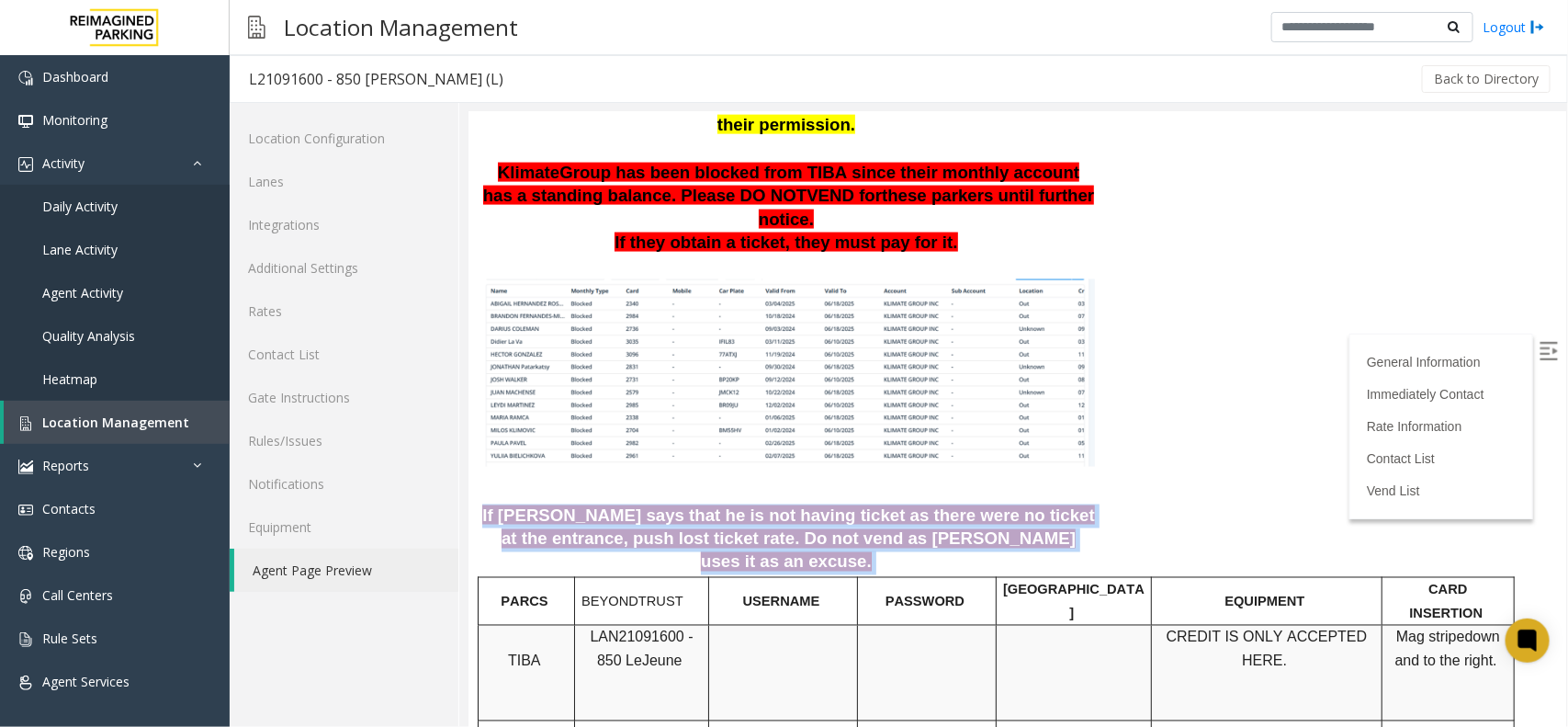
drag, startPoint x: 495, startPoint y: 379, endPoint x: 1076, endPoint y: 416, distance: 582.2
click at [1076, 504] on p "If parker says that he is not having ticket as there were no ticket at the entr…" at bounding box center [788, 539] width 612 height 71
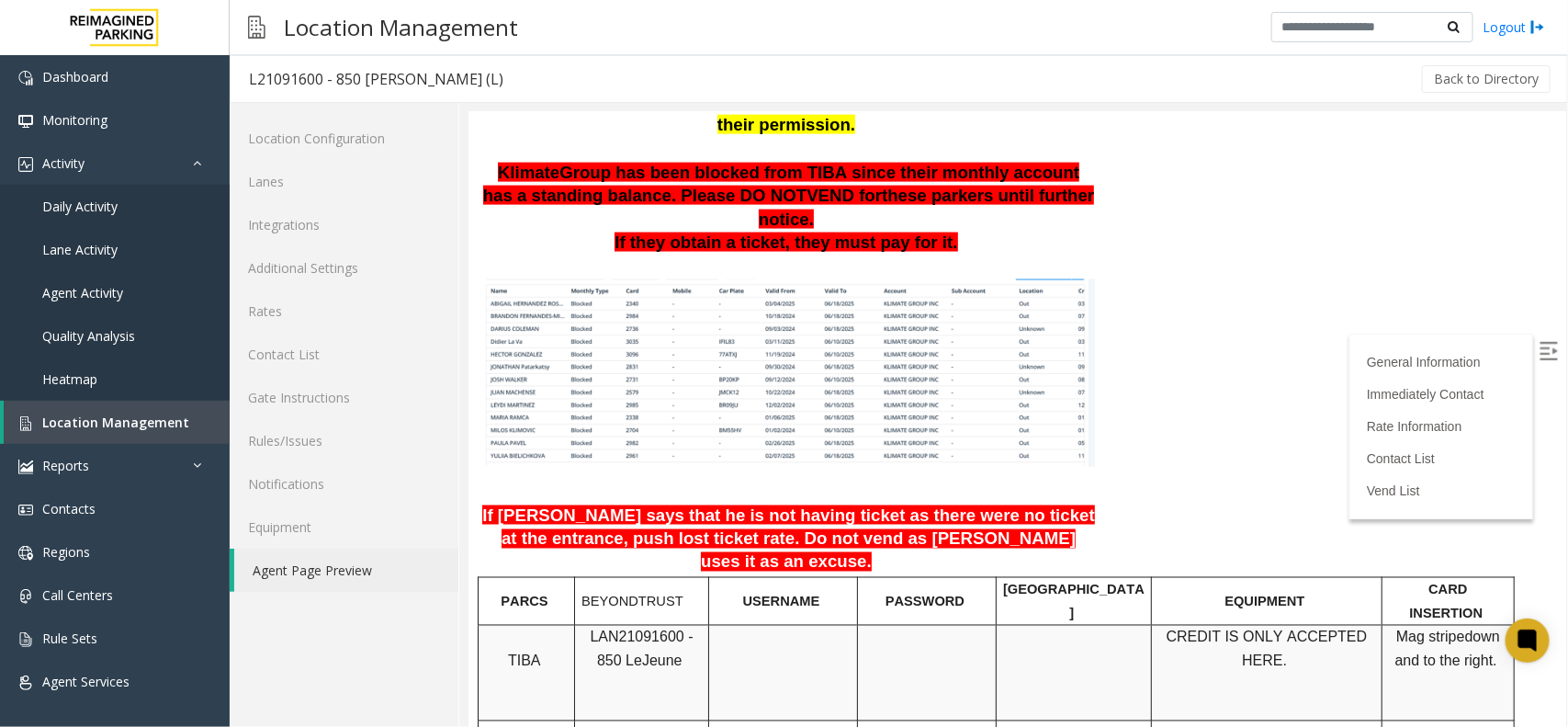
drag, startPoint x: 1075, startPoint y: 419, endPoint x: 1291, endPoint y: 380, distance: 219.5
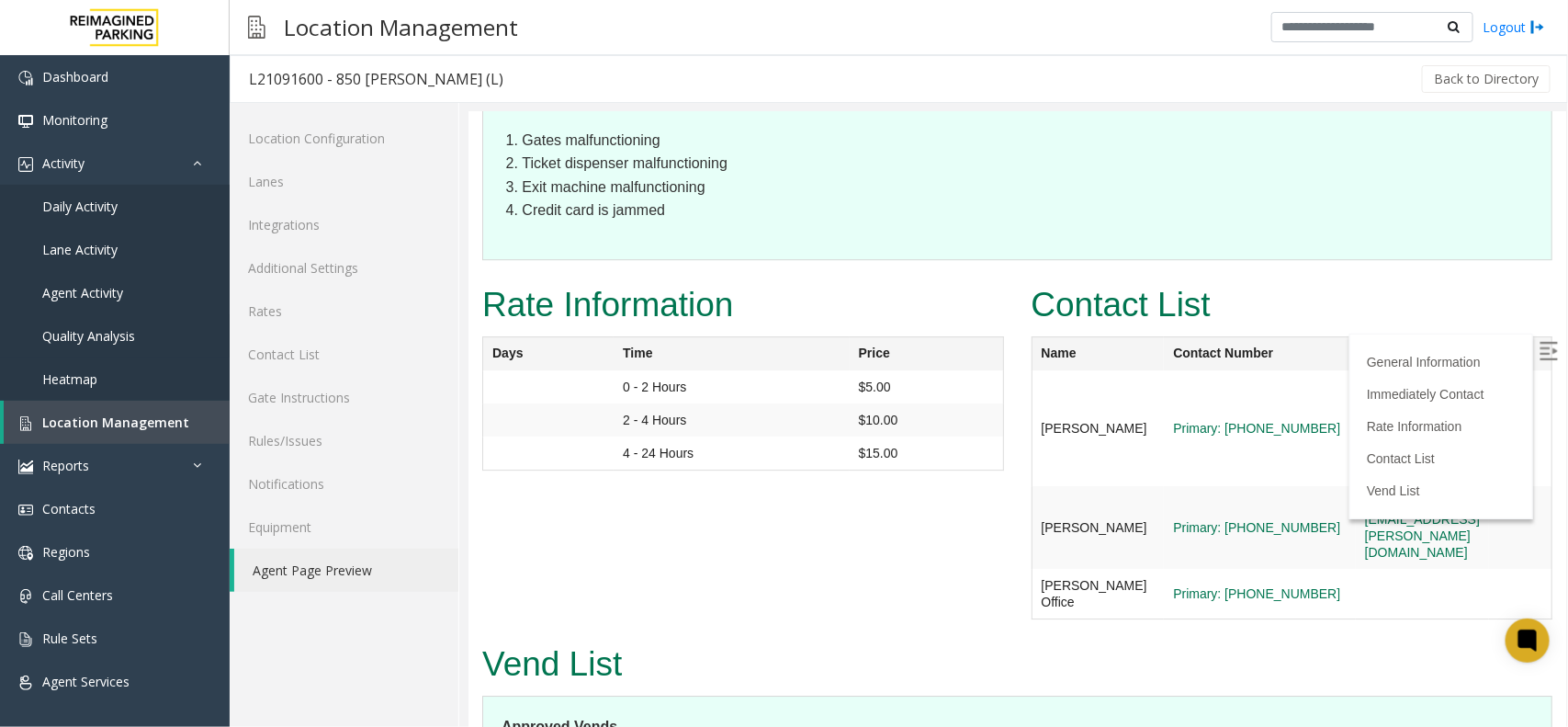
scroll to position [2063, 0]
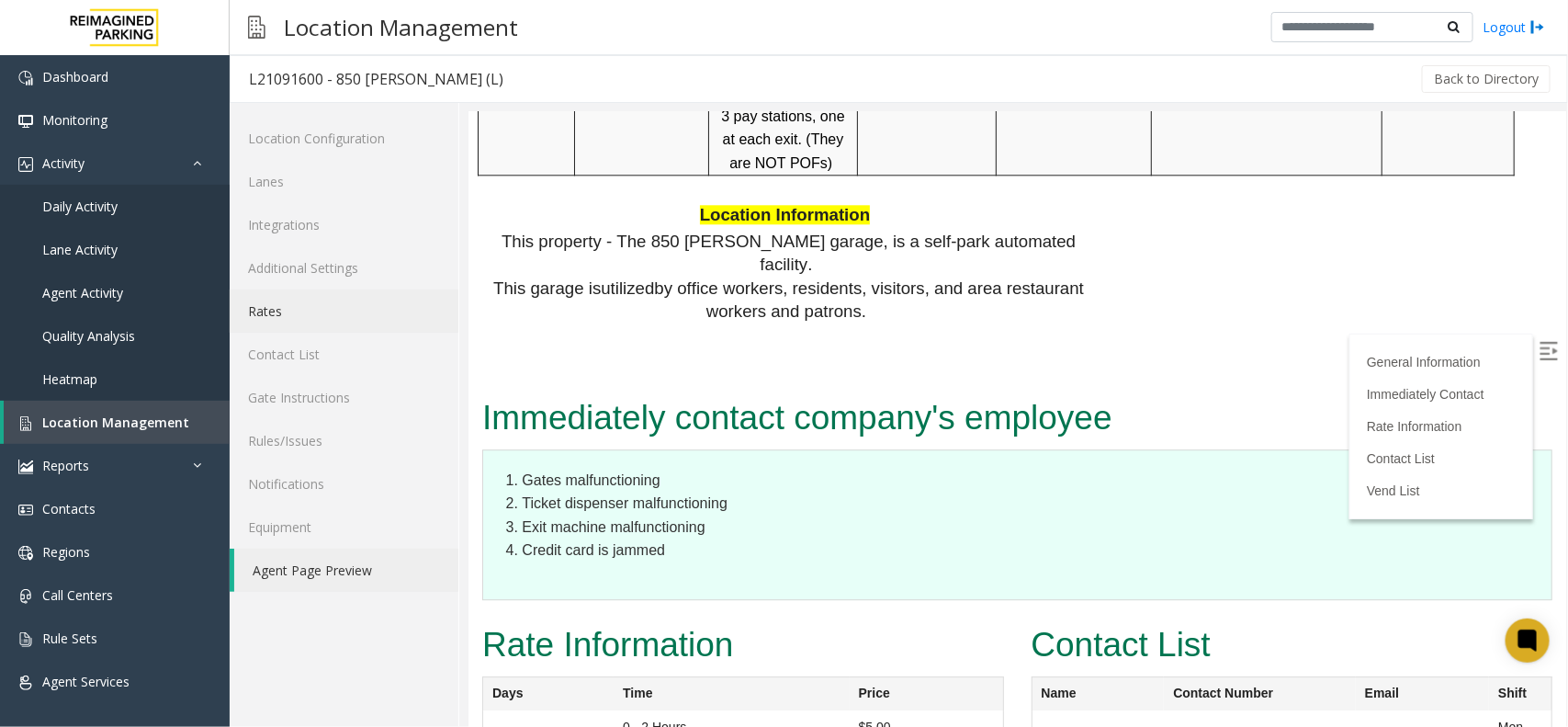
click at [276, 305] on link "Rates" at bounding box center [344, 311] width 229 height 43
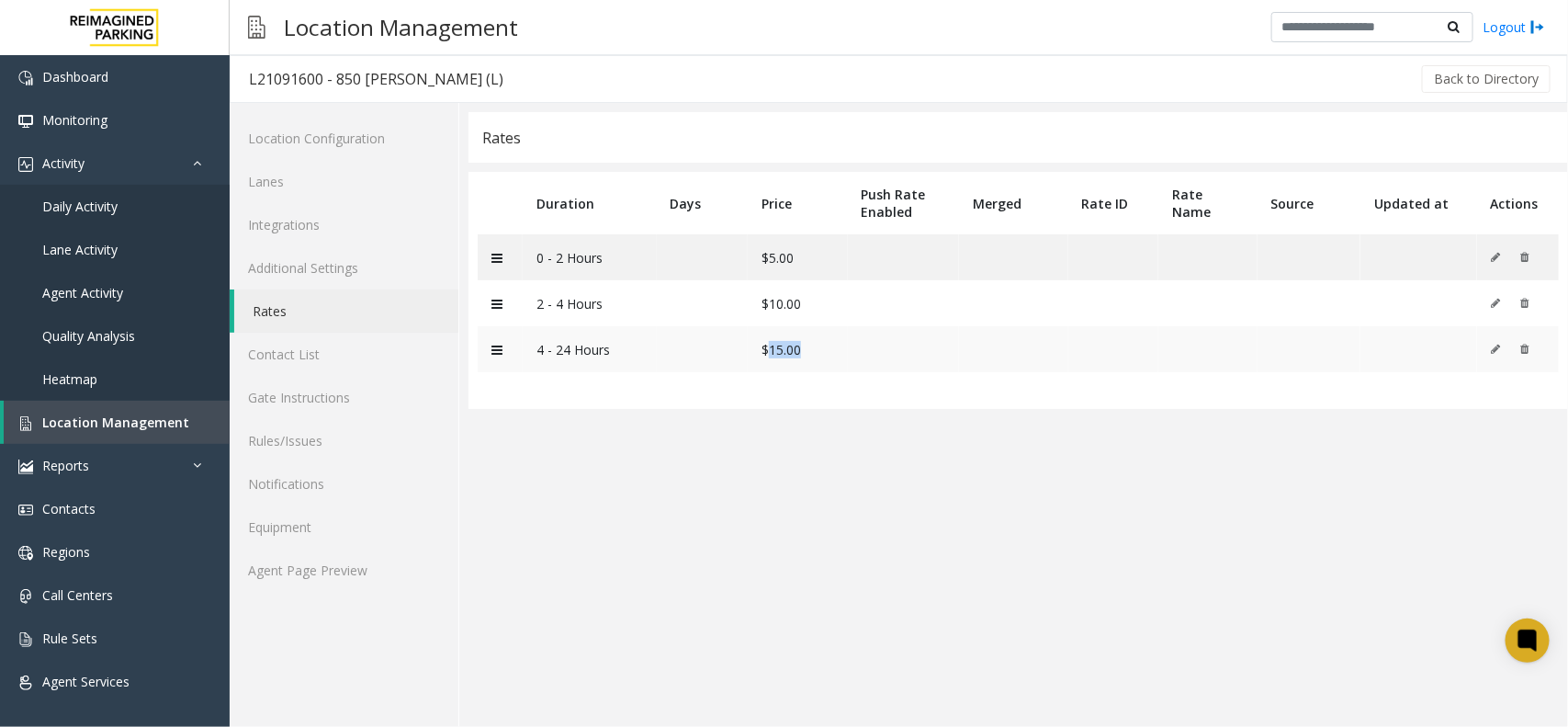
drag, startPoint x: 791, startPoint y: 365, endPoint x: 771, endPoint y: 364, distance: 20.0
click at [771, 364] on tr "4 - 24 Hours $15.00" at bounding box center [1018, 349] width 1081 height 46
click at [152, 203] on link "Daily Activity" at bounding box center [114, 206] width 230 height 43
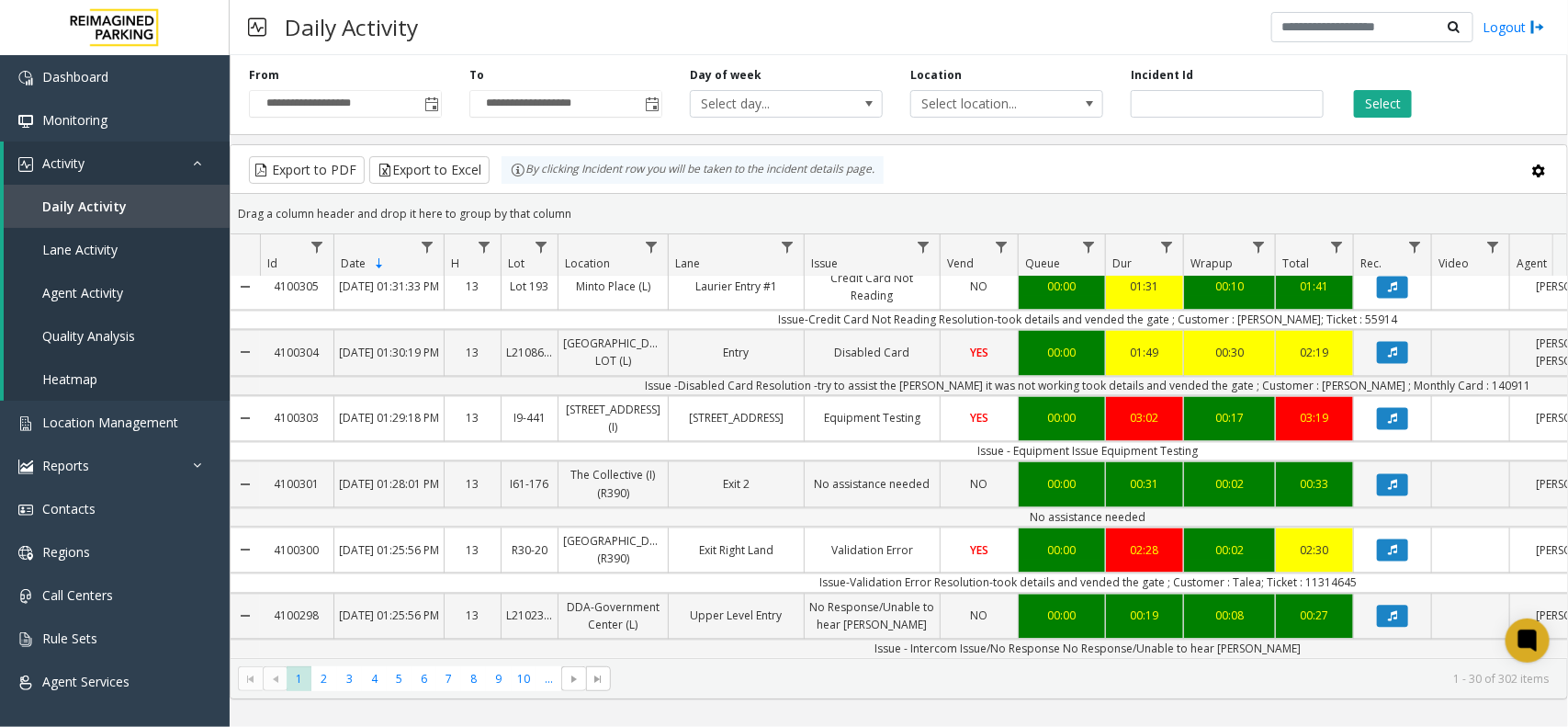
scroll to position [1756, 0]
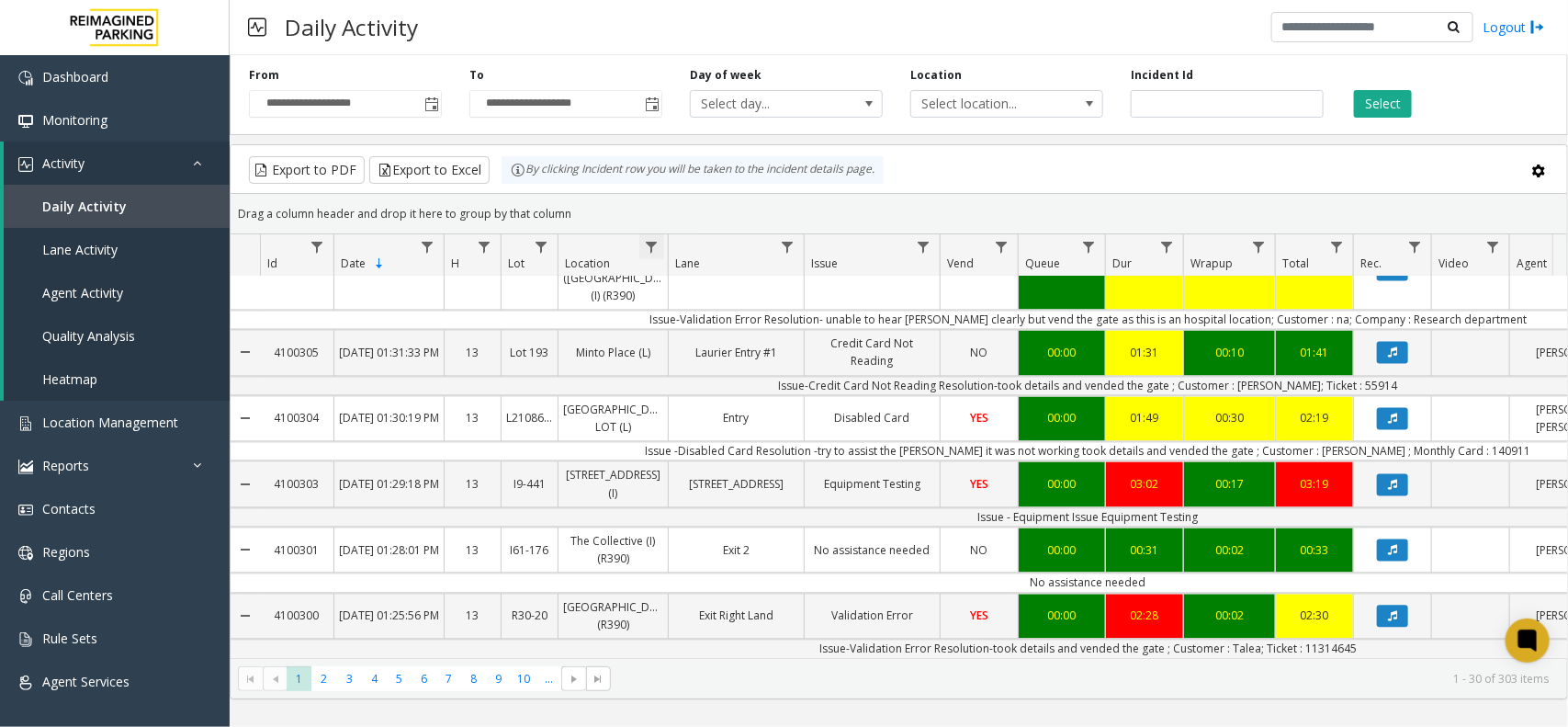
click at [652, 246] on span "Data table" at bounding box center [651, 247] width 15 height 15
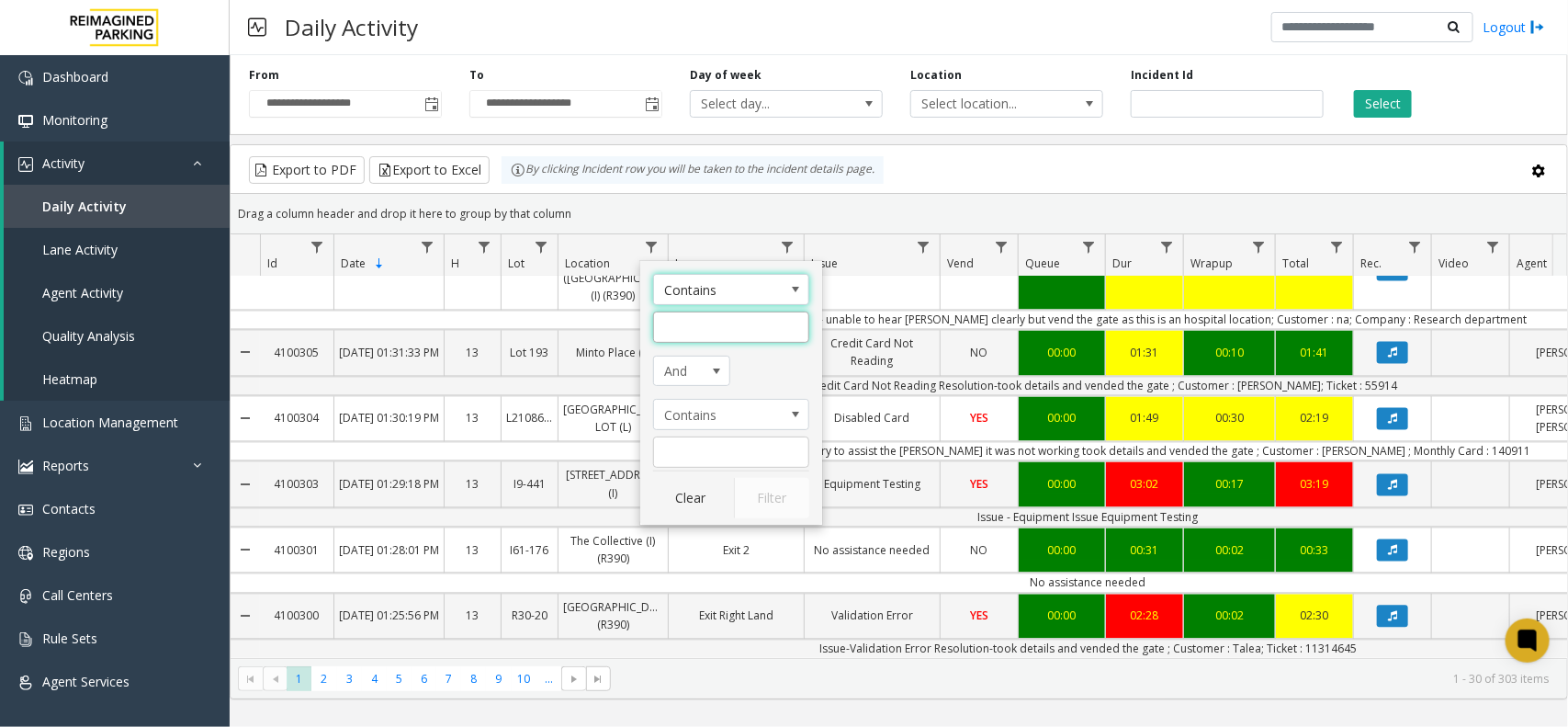
click at [690, 319] on input "Location Filter" at bounding box center [731, 328] width 156 height 31
type input "******"
click at [769, 485] on button "Filter" at bounding box center [772, 498] width 76 height 41
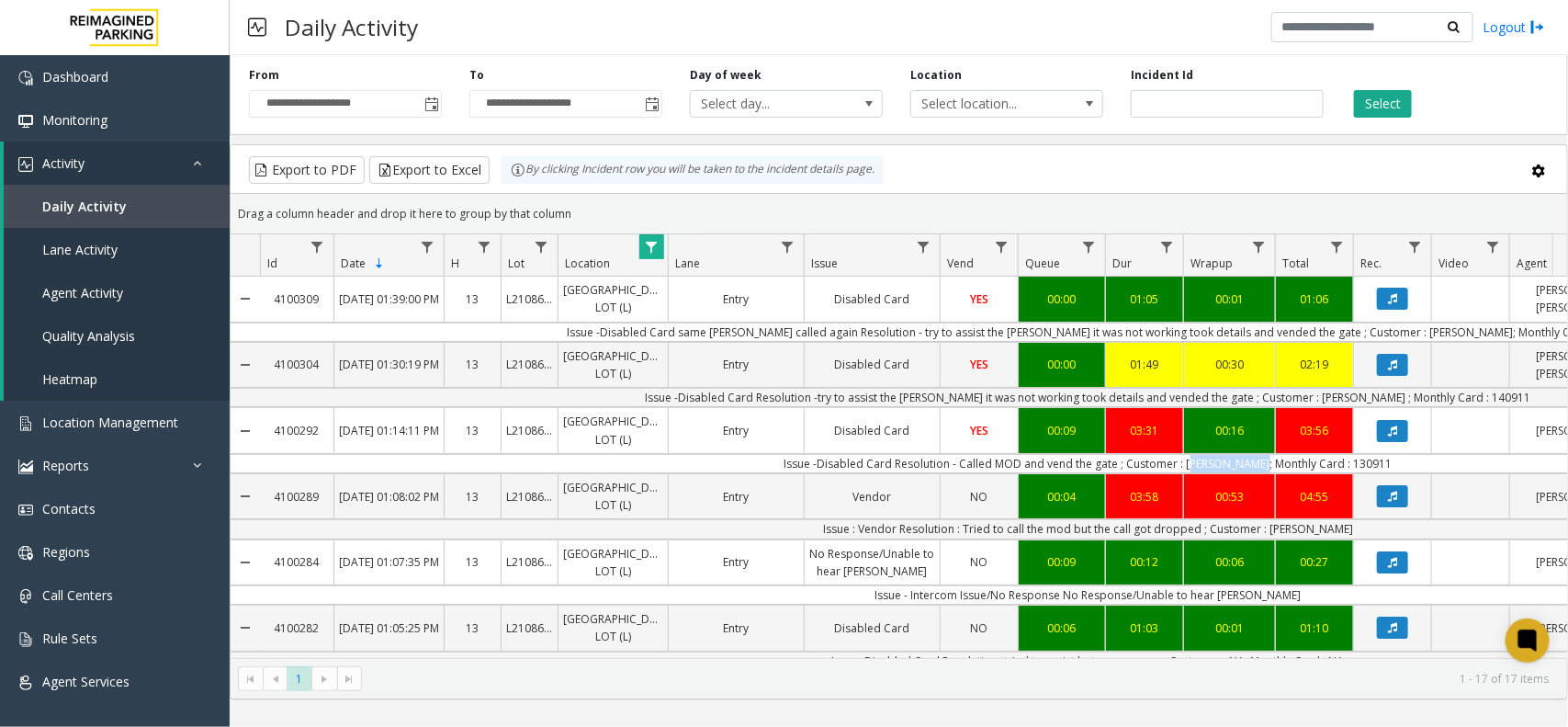
drag, startPoint x: 1190, startPoint y: 516, endPoint x: 1255, endPoint y: 518, distance: 65.0
click at [1255, 473] on td "Issue -Disabled Card Resolution - Called MOD and vend the gate ; Customer : [PE…" at bounding box center [1087, 463] width 1656 height 19
copy td "[PERSON_NAME]"
copy td "Monthly Card : 130911"
drag, startPoint x: 1388, startPoint y: 517, endPoint x: 1263, endPoint y: 516, distance: 125.0
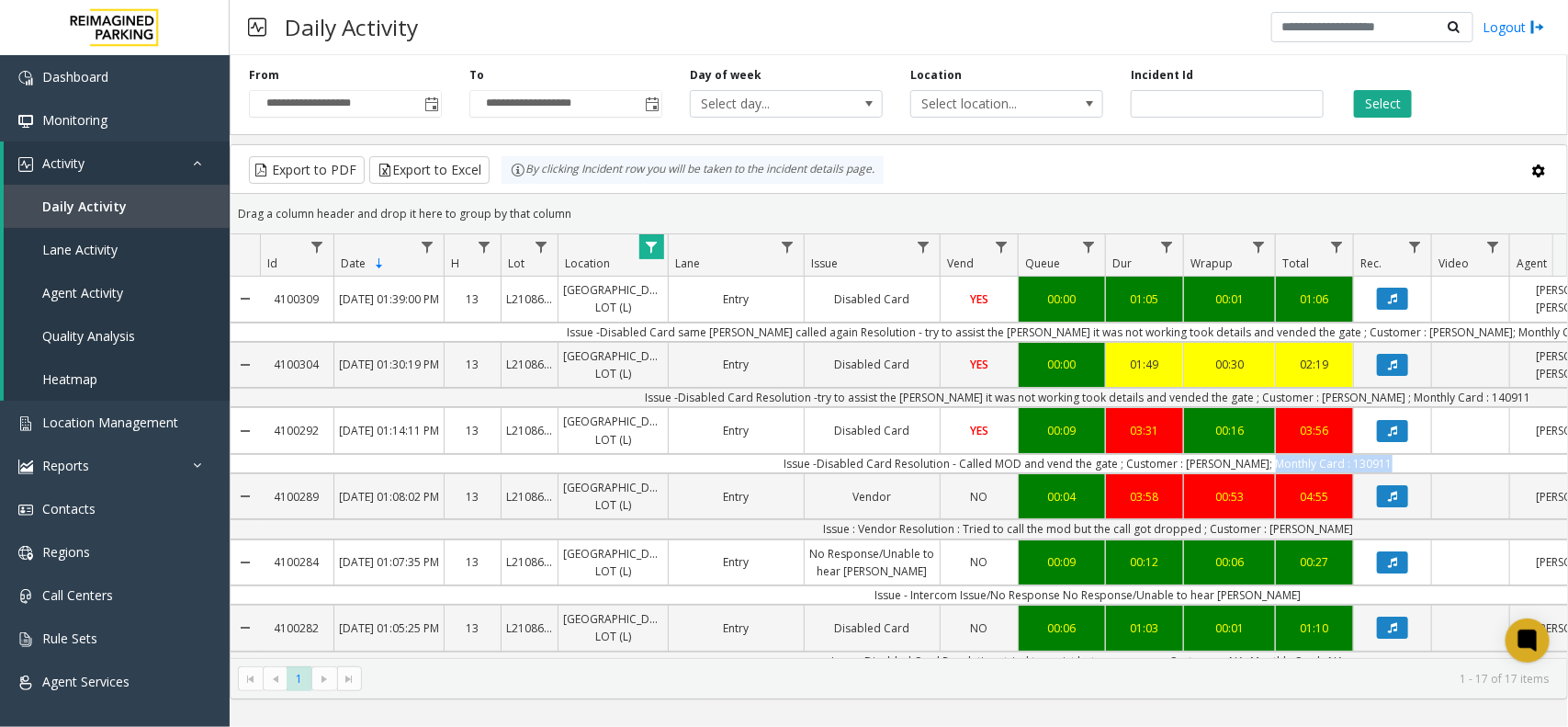
click at [1263, 473] on td "Issue -Disabled Card Resolution - Called MOD and vend the gate ; Customer : [PE…" at bounding box center [1087, 463] width 1656 height 19
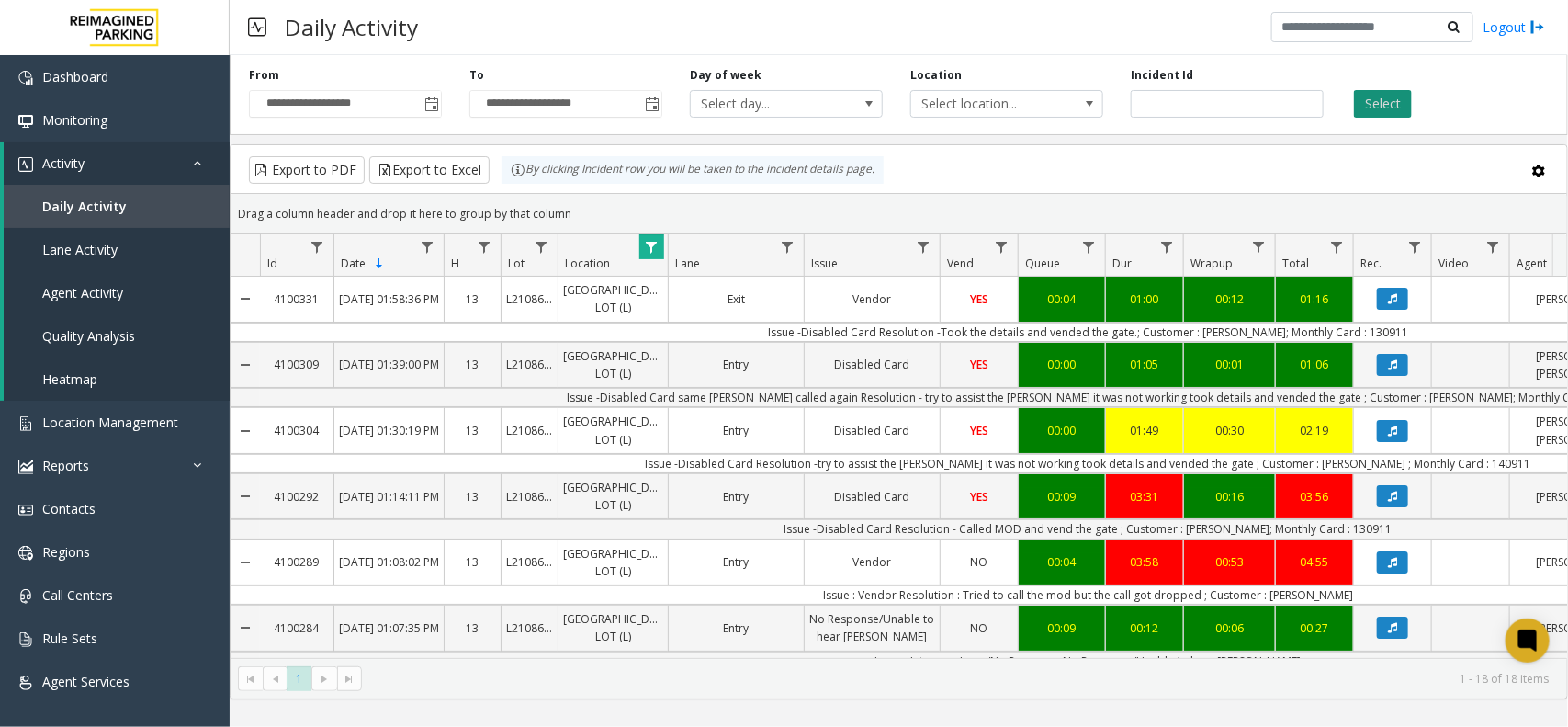
click at [1361, 106] on button "Select" at bounding box center [1383, 104] width 58 height 28
click at [653, 255] on span "Data table" at bounding box center [651, 247] width 15 height 15
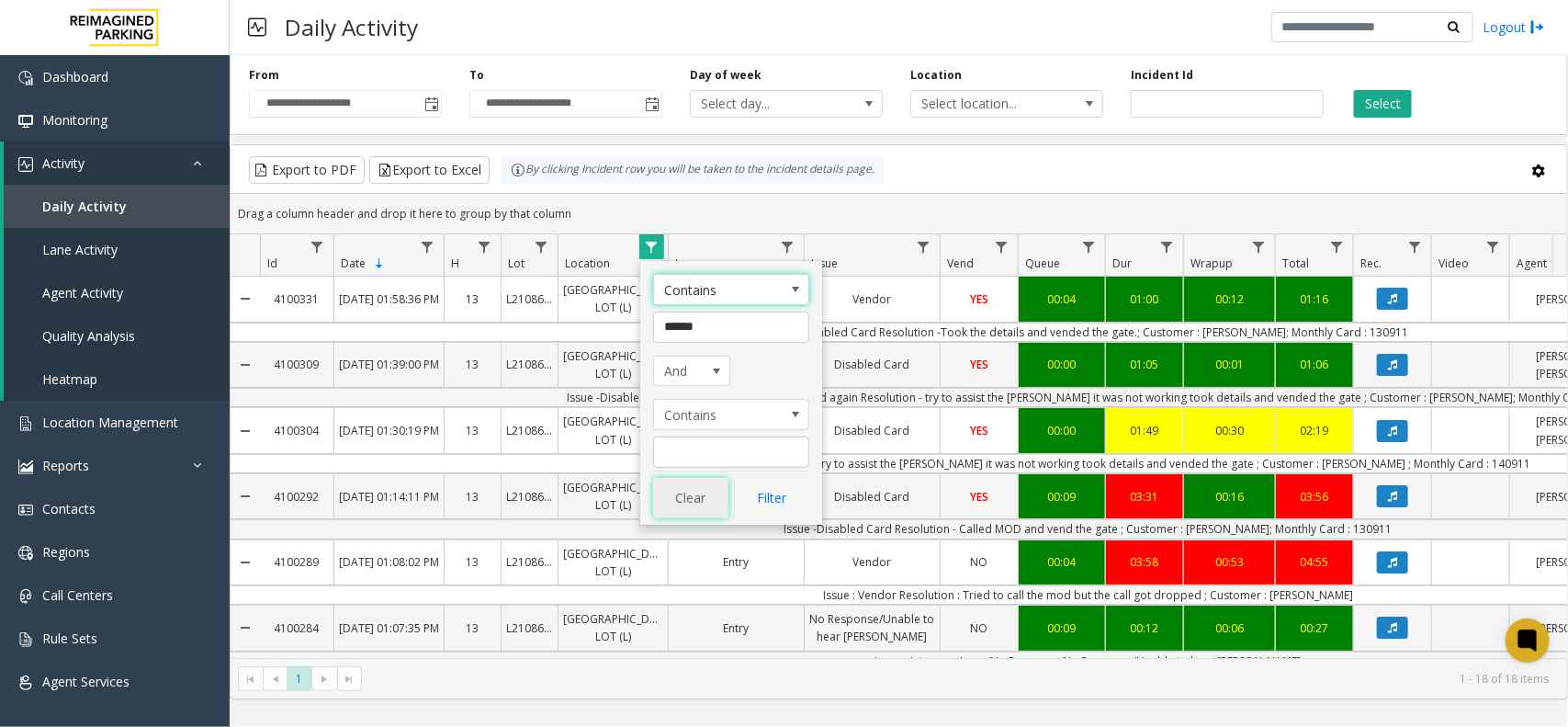
click at [662, 503] on button "Clear" at bounding box center [691, 498] width 76 height 41
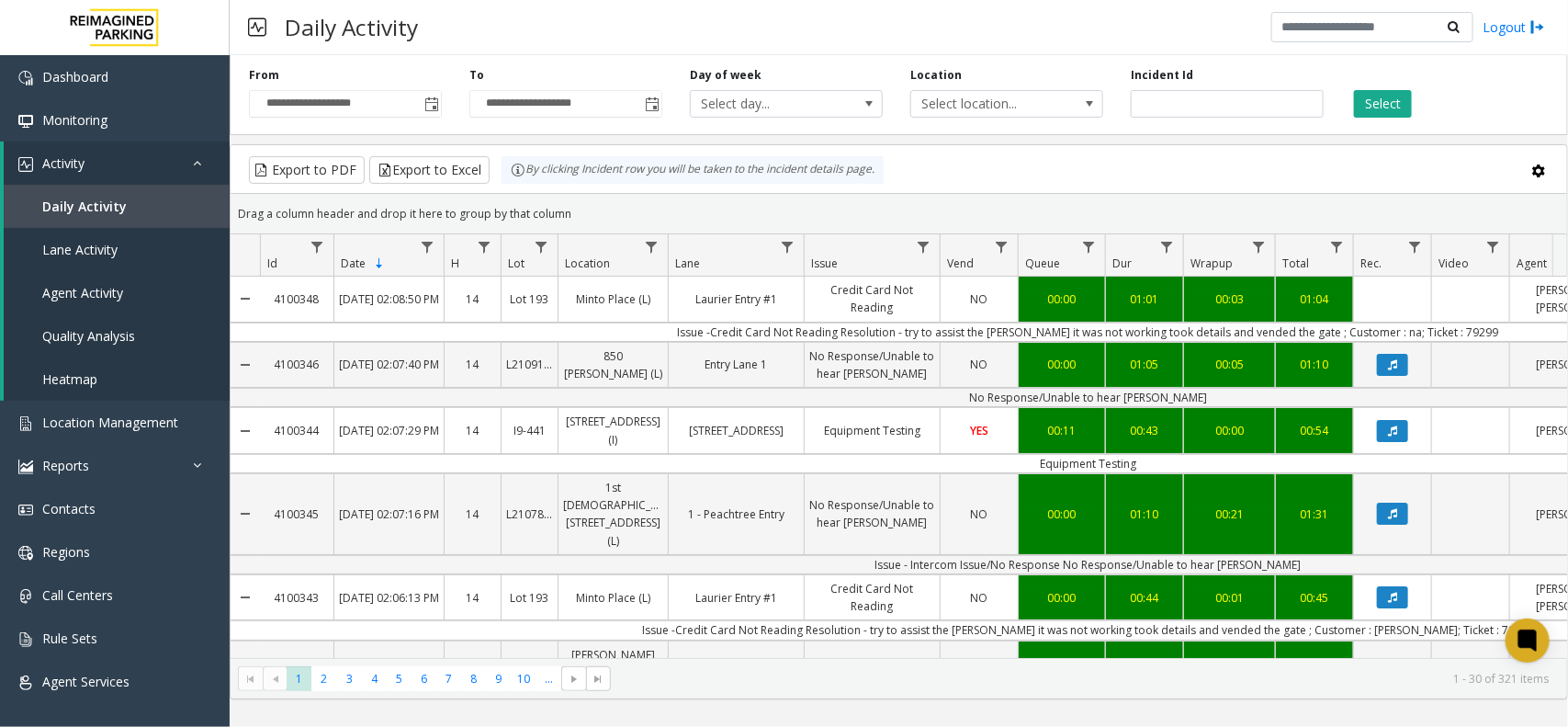
click at [1435, 67] on div "Select" at bounding box center [1447, 92] width 220 height 51
click at [108, 410] on link "Location Management" at bounding box center [114, 422] width 230 height 43
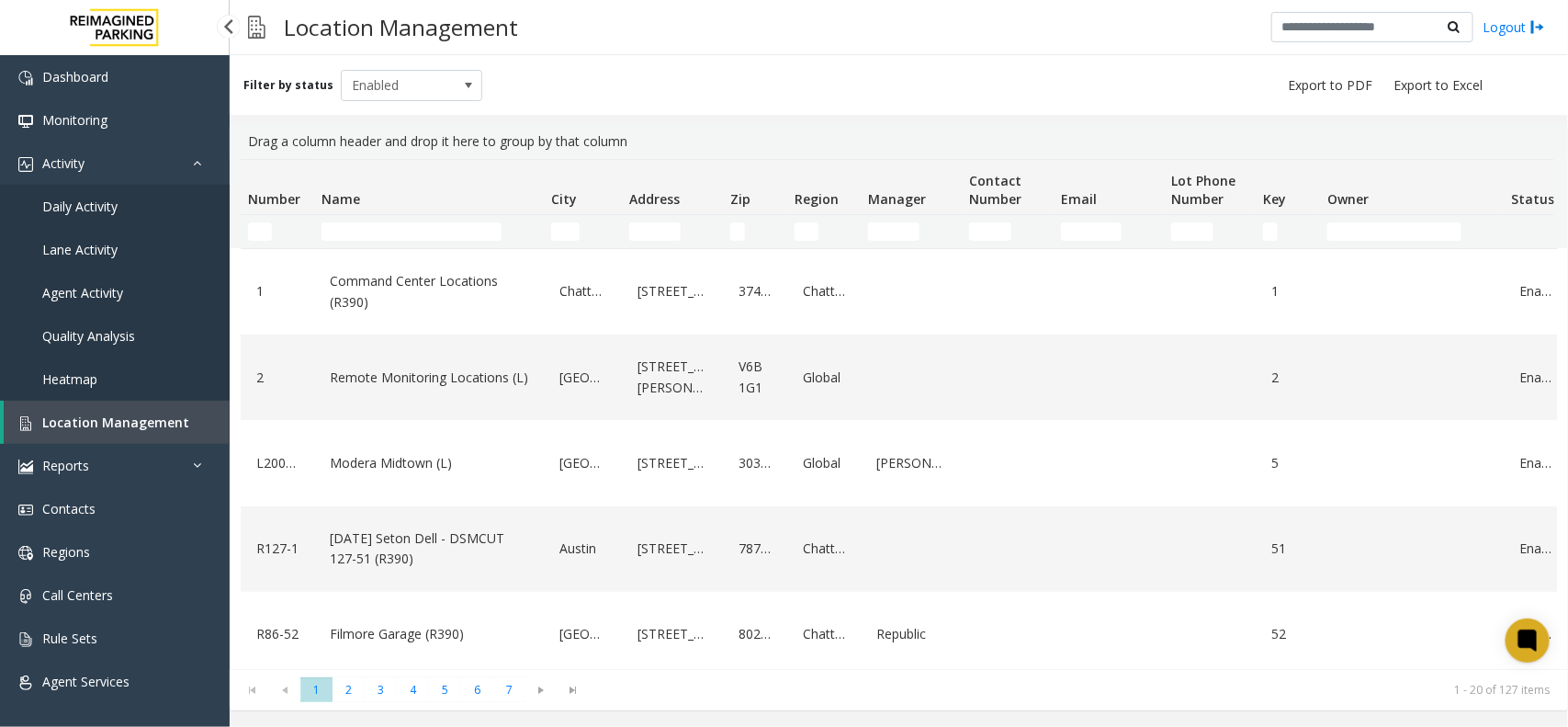
click at [79, 416] on span "Location Management" at bounding box center [115, 422] width 147 height 18
click at [383, 227] on input "Name Filter" at bounding box center [410, 232] width 180 height 18
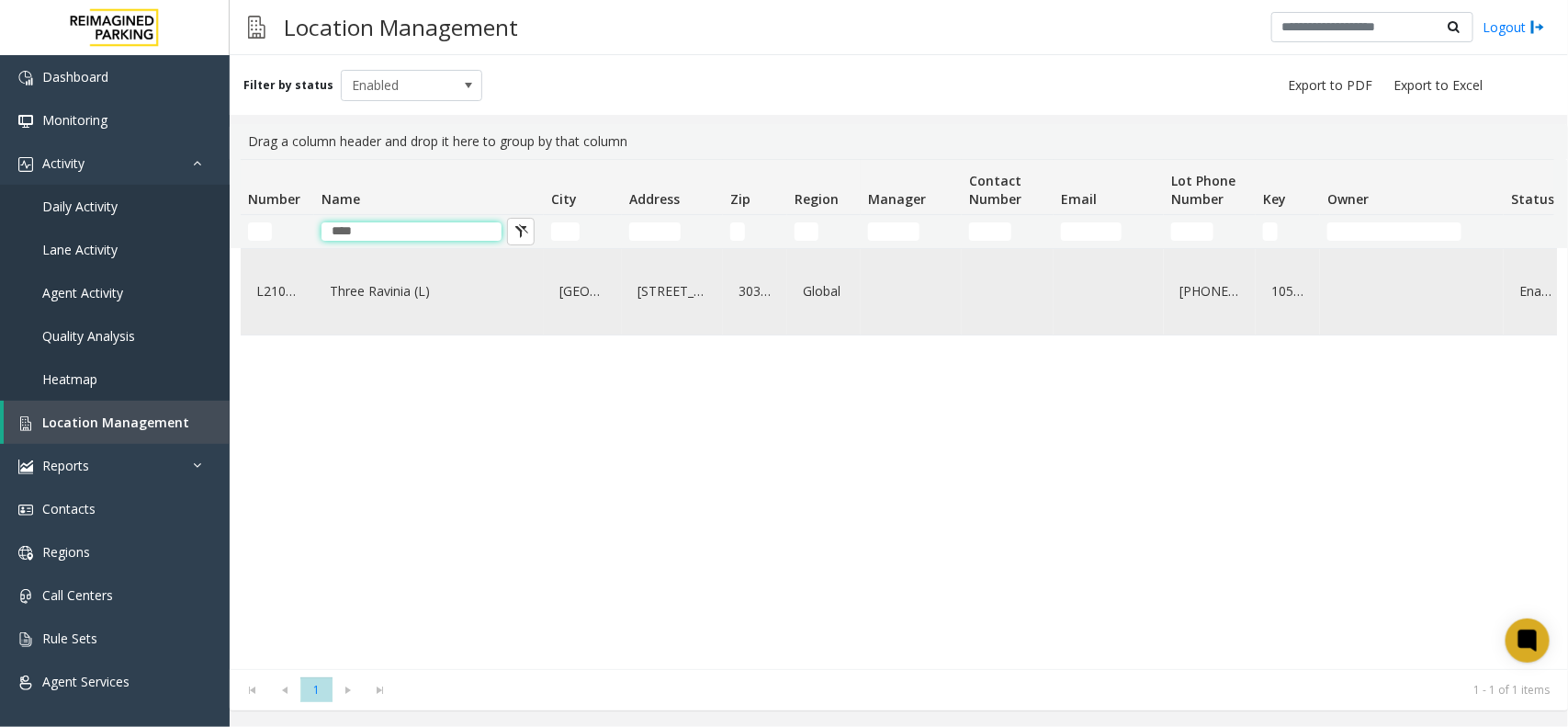
type input "****"
click at [437, 305] on link "Three Ravinia (L)" at bounding box center [428, 292] width 208 height 30
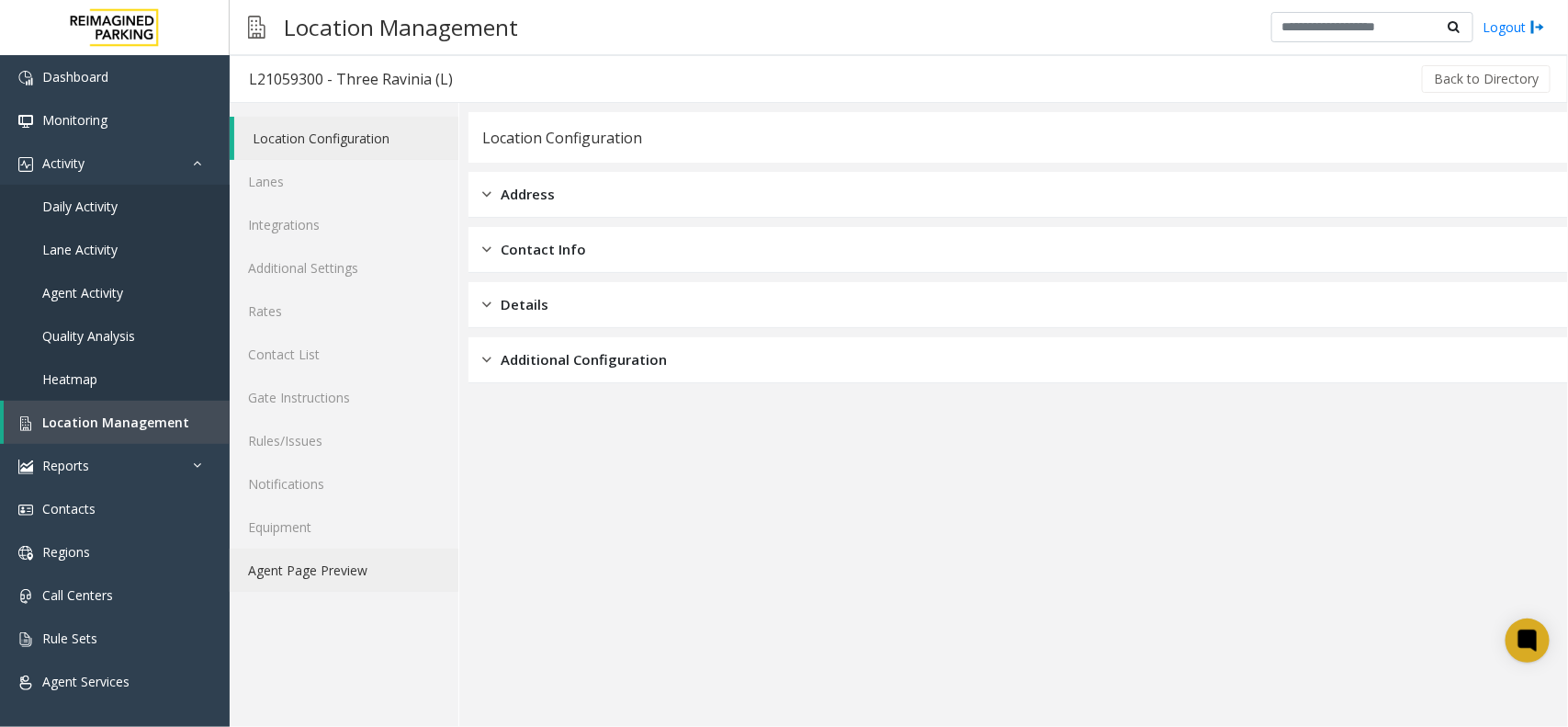
click at [353, 571] on link "Agent Page Preview" at bounding box center [344, 569] width 229 height 43
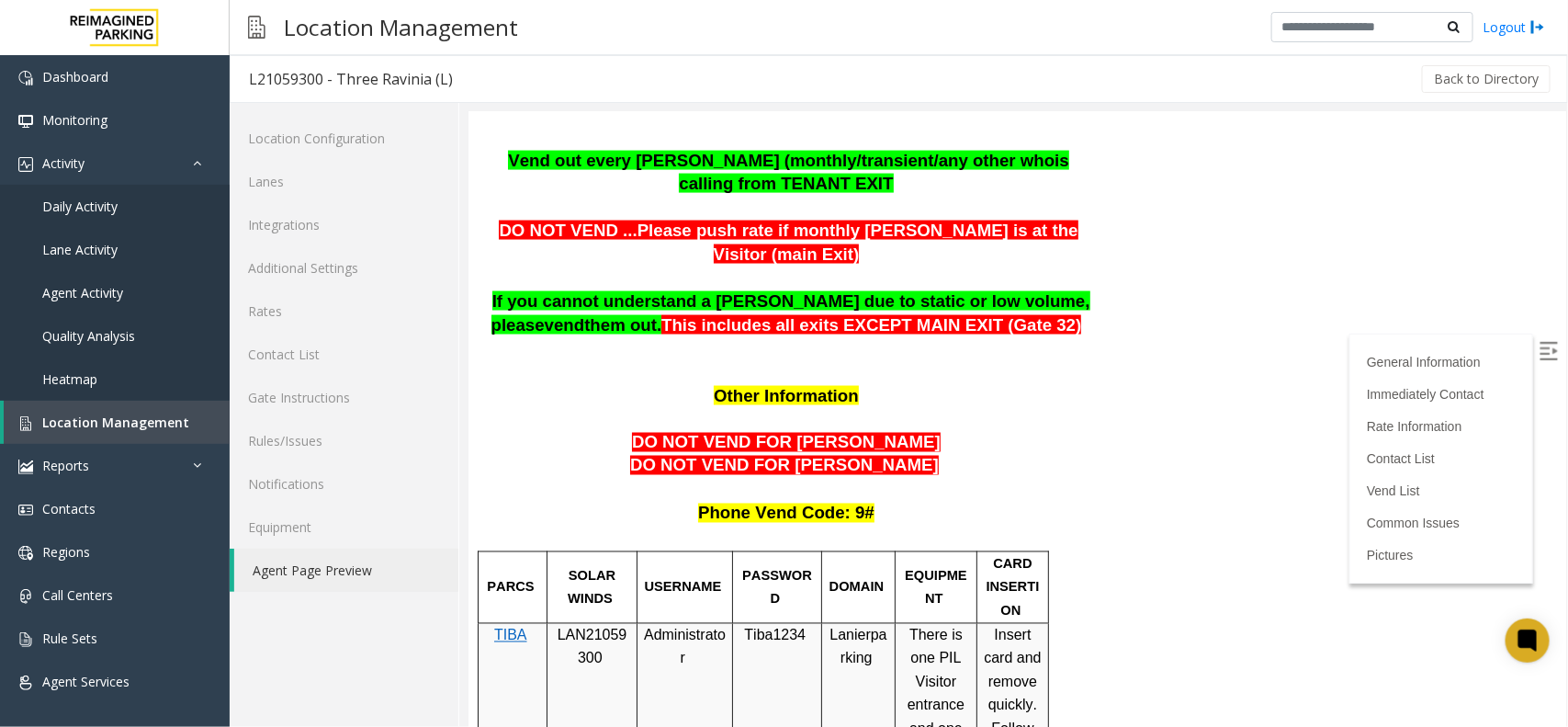
scroll to position [1378, 0]
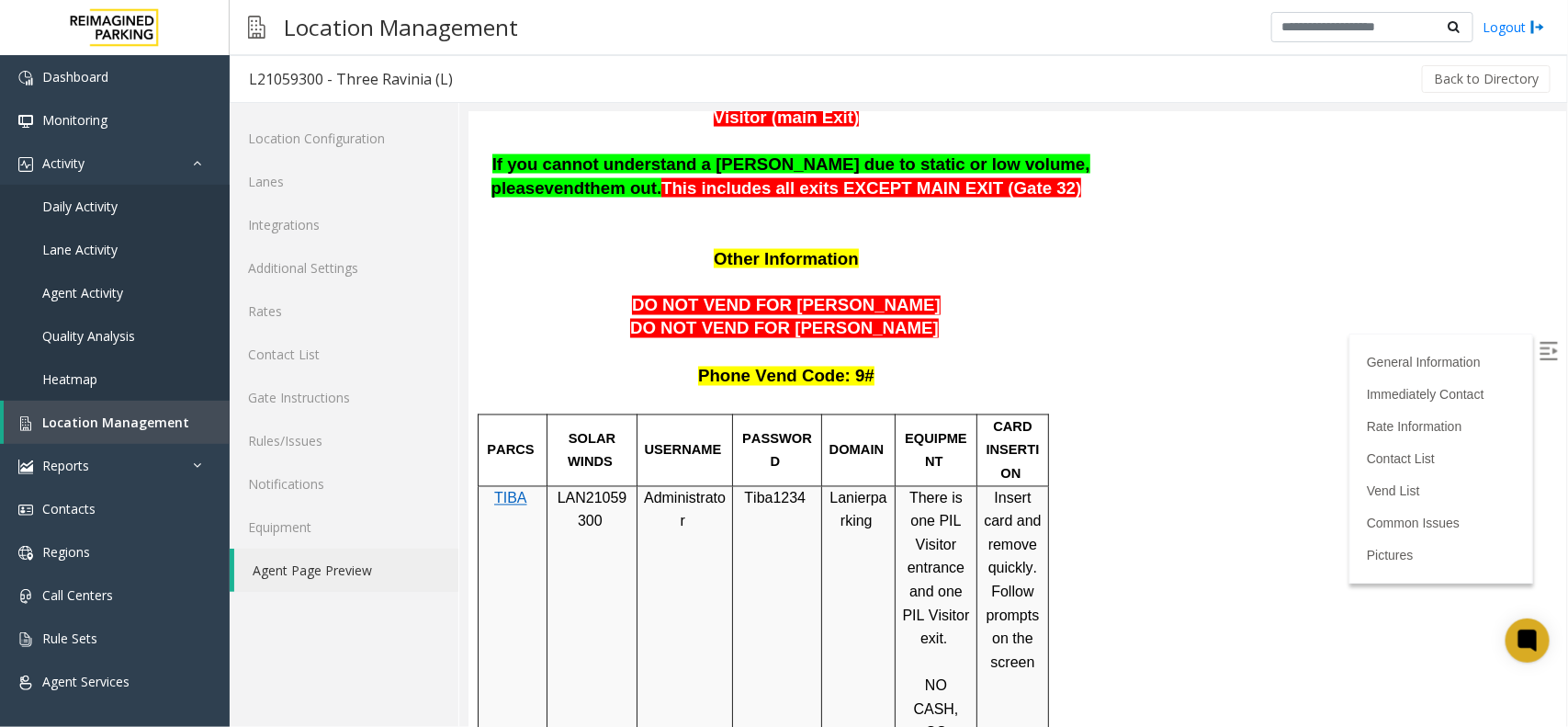
click at [584, 490] on span "LAN21059300" at bounding box center [591, 509] width 70 height 40
copy p "LAN21059300"
click at [131, 418] on span "Location Management" at bounding box center [115, 422] width 147 height 18
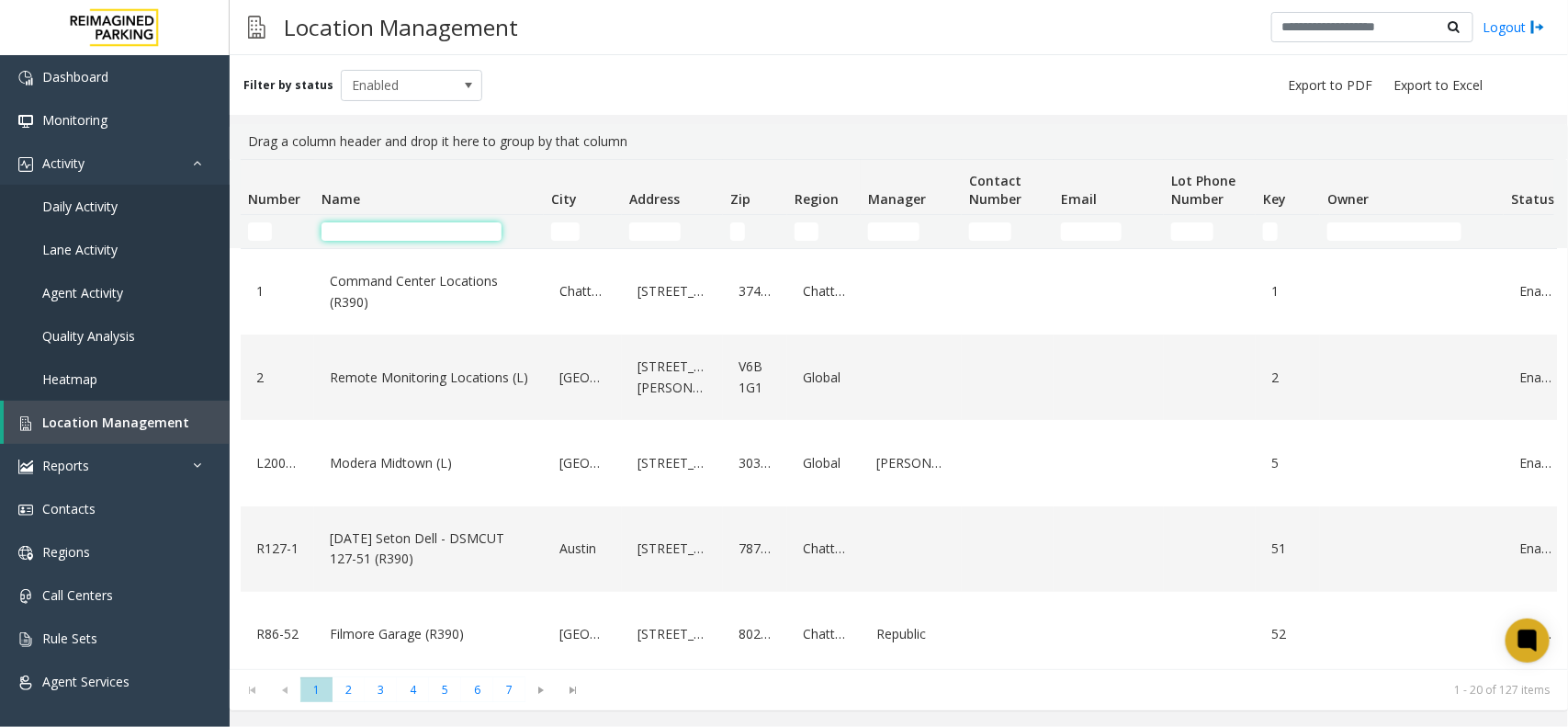
click at [419, 222] on input "Name Filter" at bounding box center [410, 232] width 180 height 18
type input "*"
click at [648, 235] on input "Address Filter" at bounding box center [655, 232] width 52 height 18
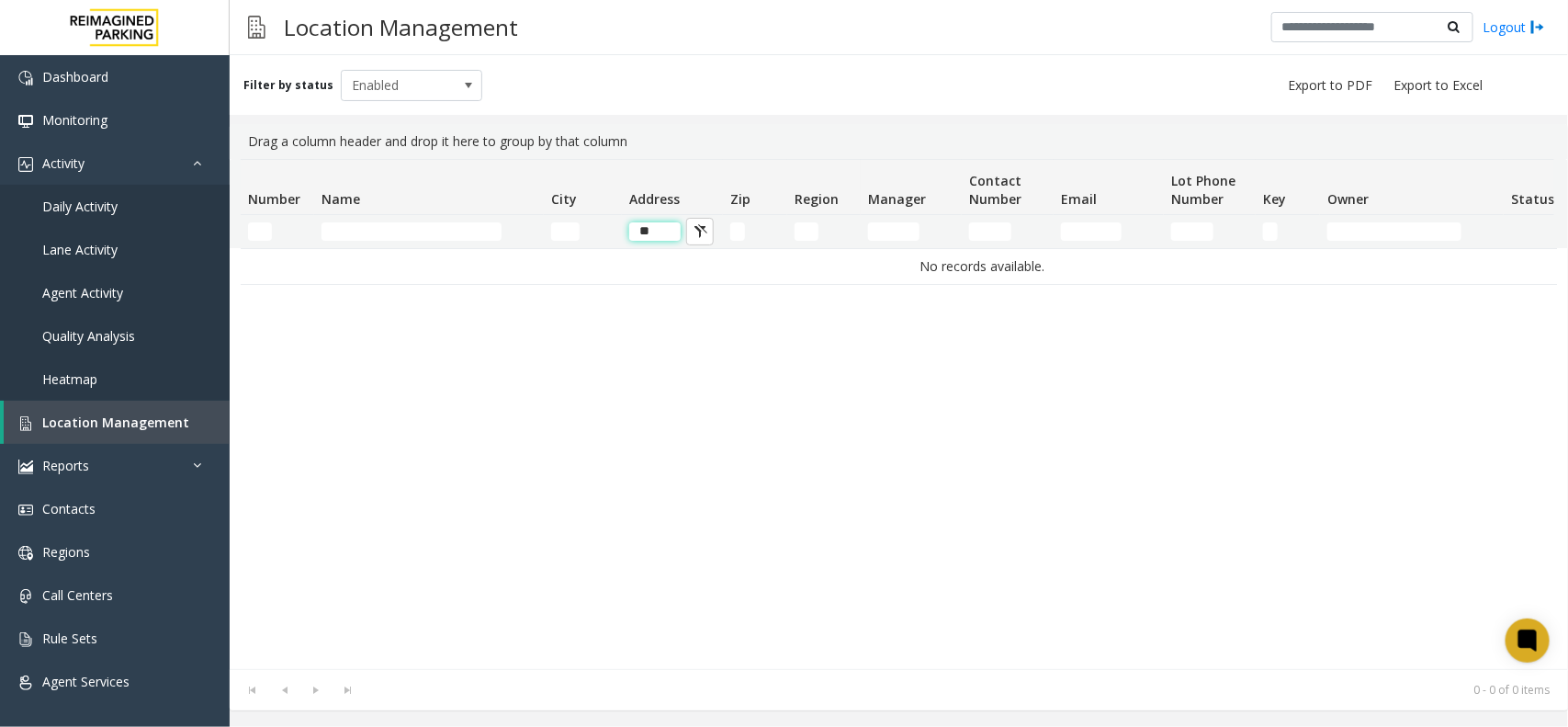
type input "*"
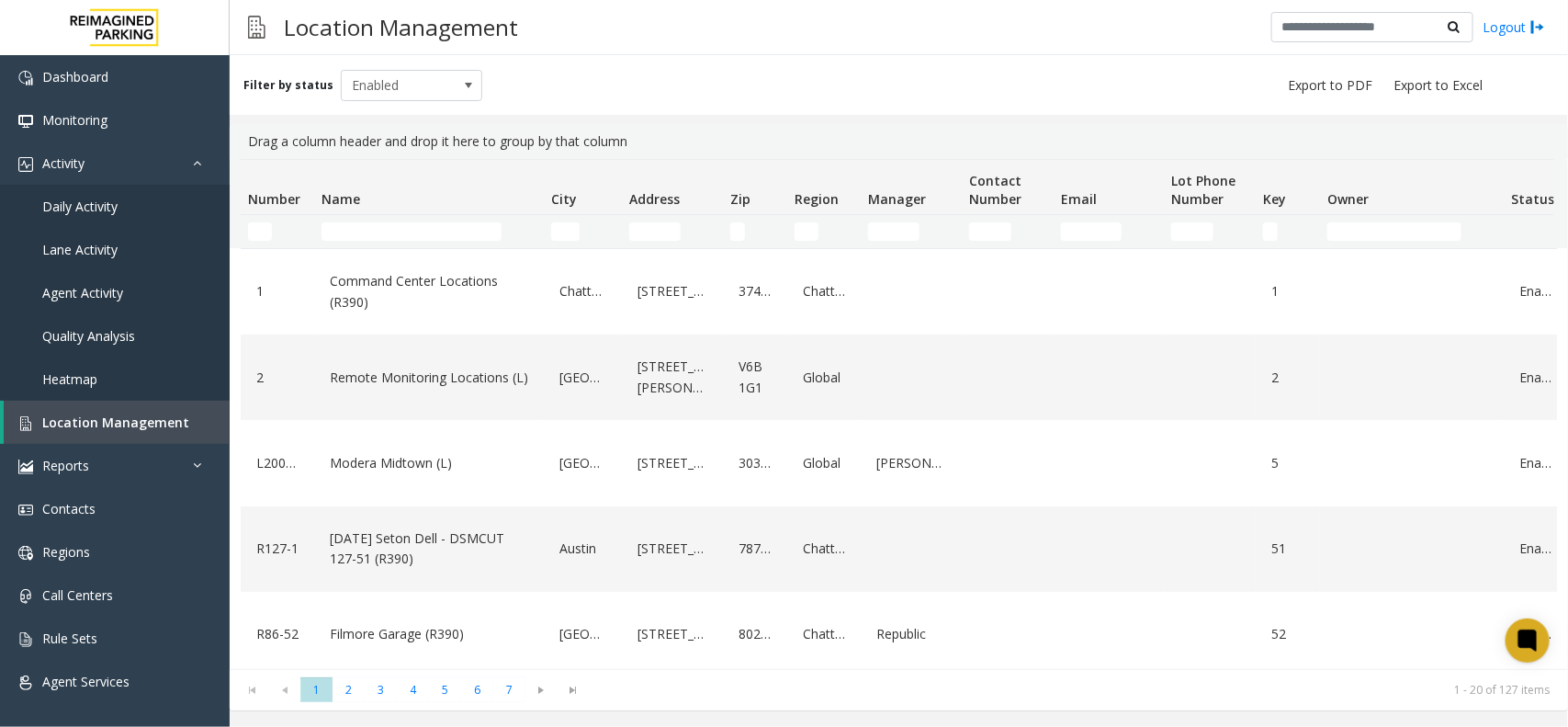
click at [424, 218] on td "Name Filter" at bounding box center [429, 232] width 230 height 33
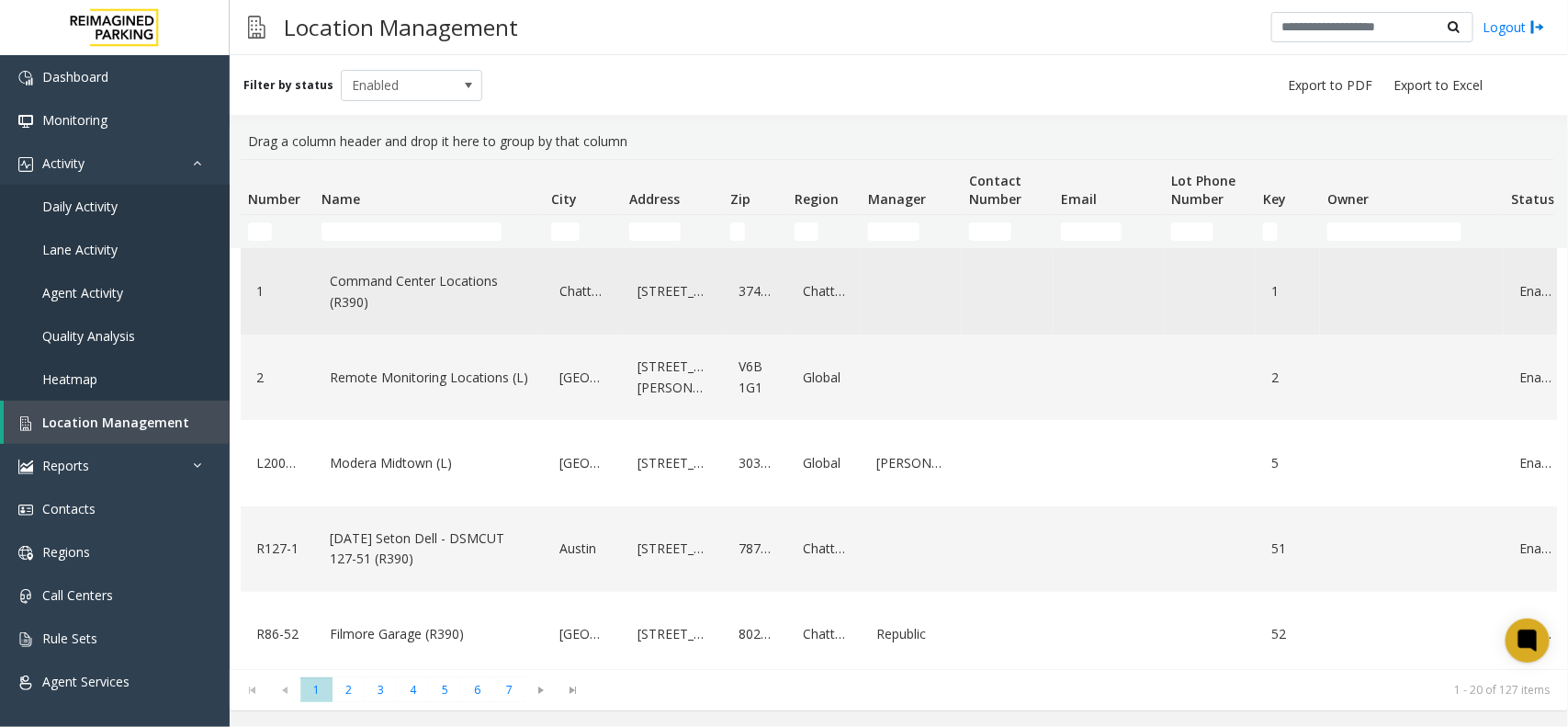
click at [386, 249] on td "Command Center Locations (R390)" at bounding box center [429, 292] width 230 height 86
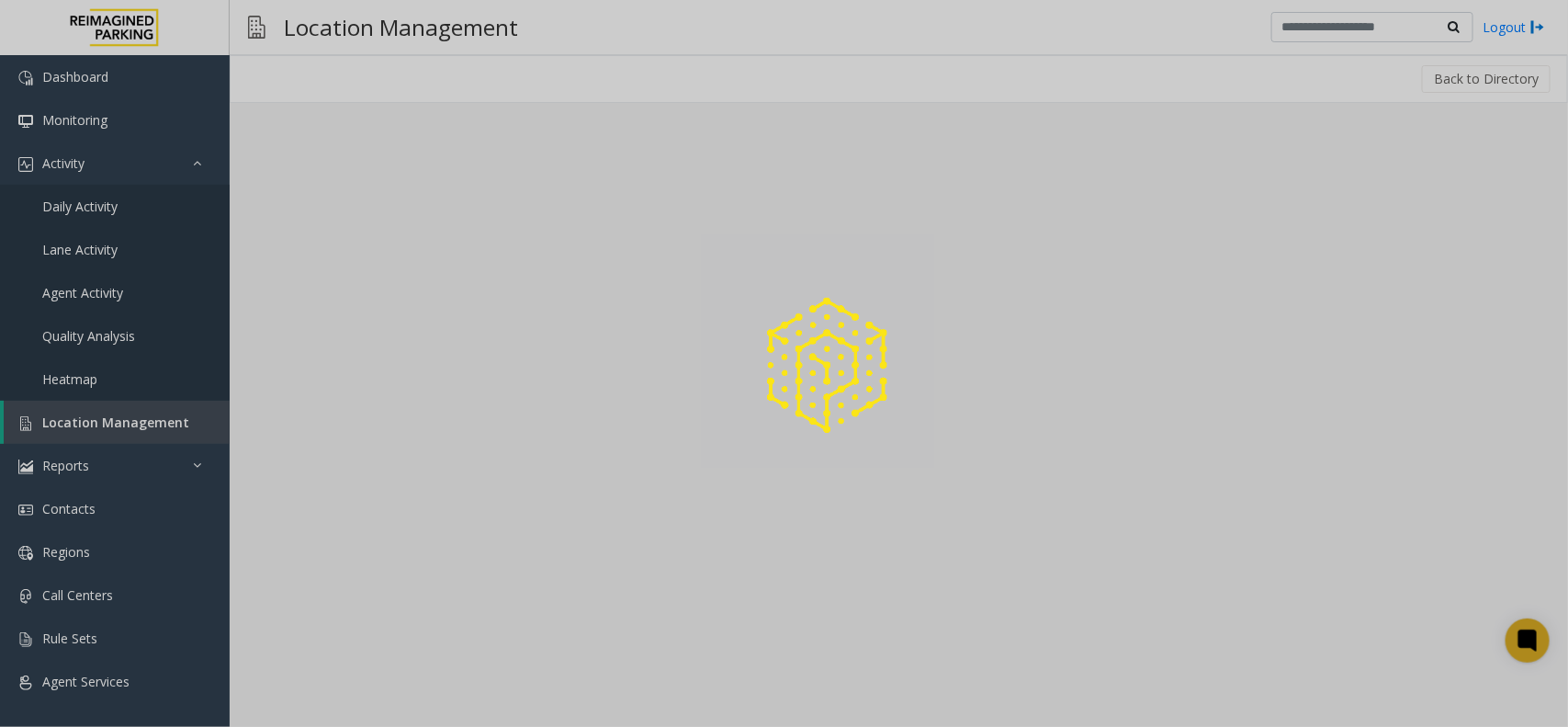
click at [379, 230] on div at bounding box center [784, 364] width 1568 height 727
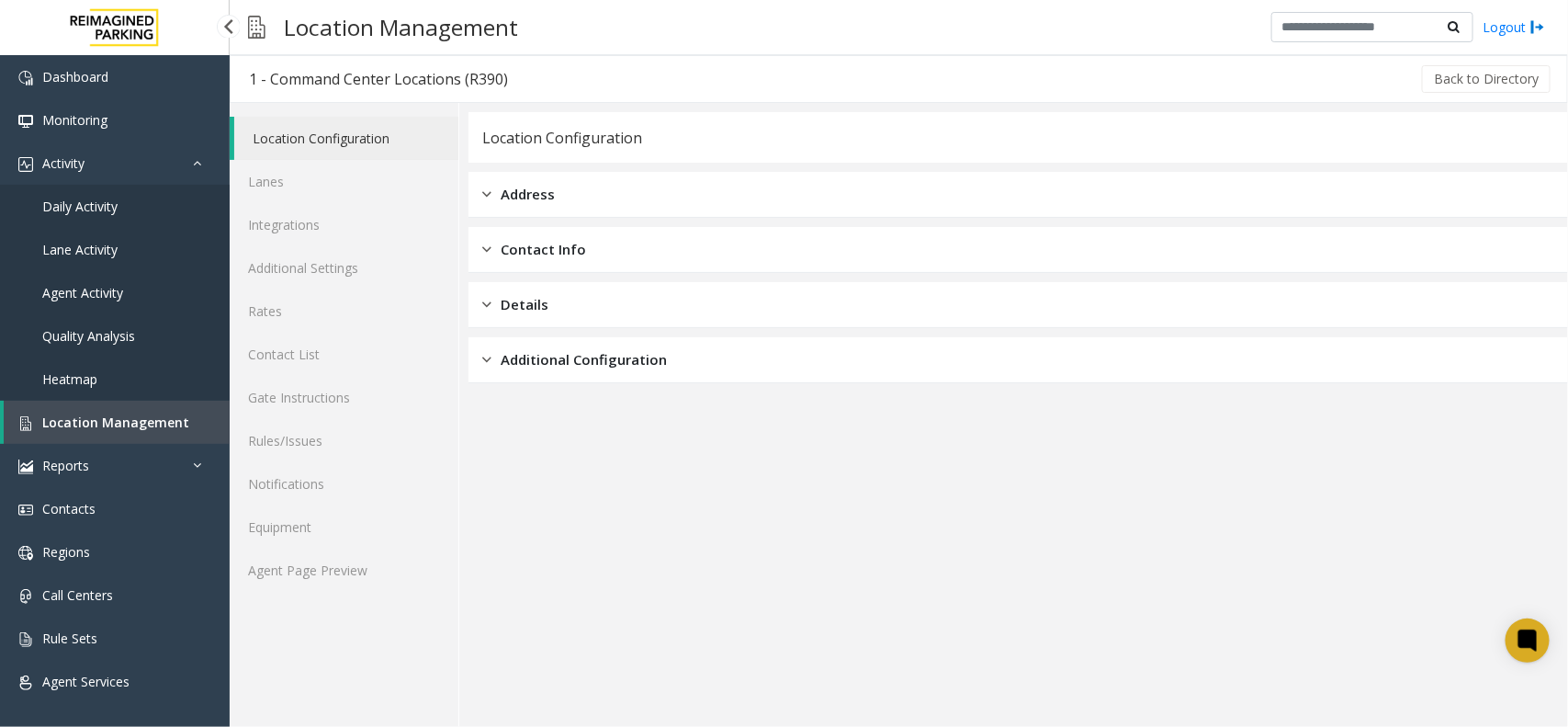
click at [113, 418] on span "Location Management" at bounding box center [115, 422] width 147 height 18
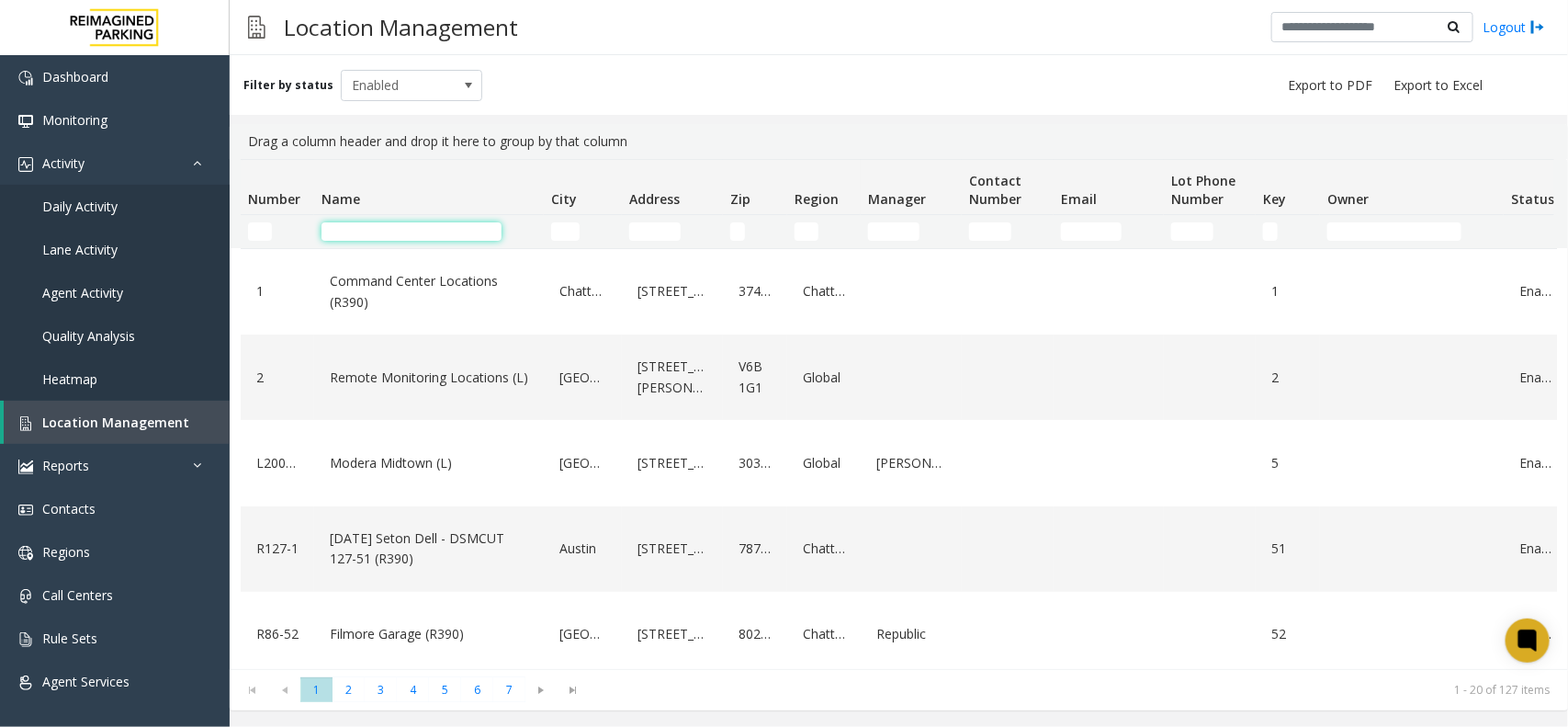
click at [354, 232] on input "Name Filter" at bounding box center [410, 232] width 180 height 18
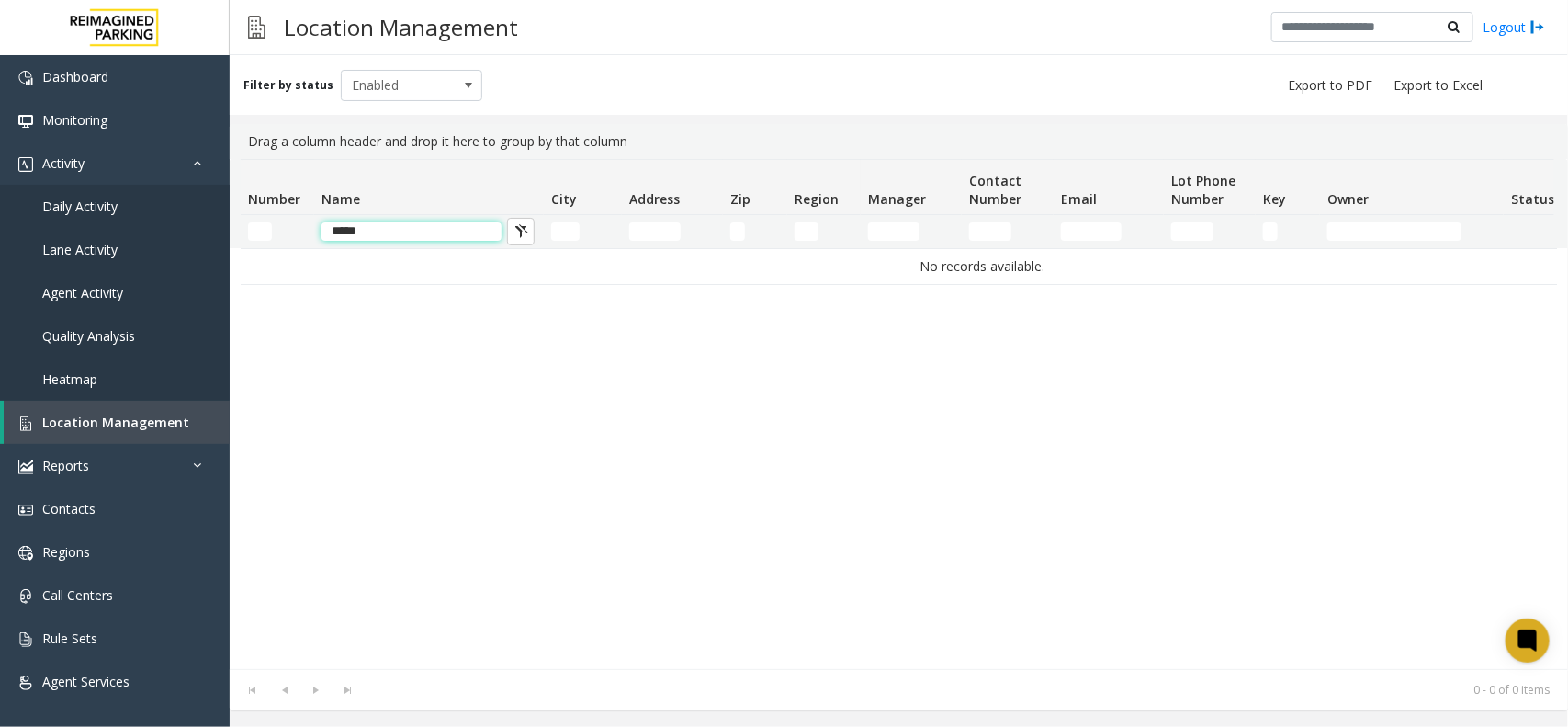
type input "***"
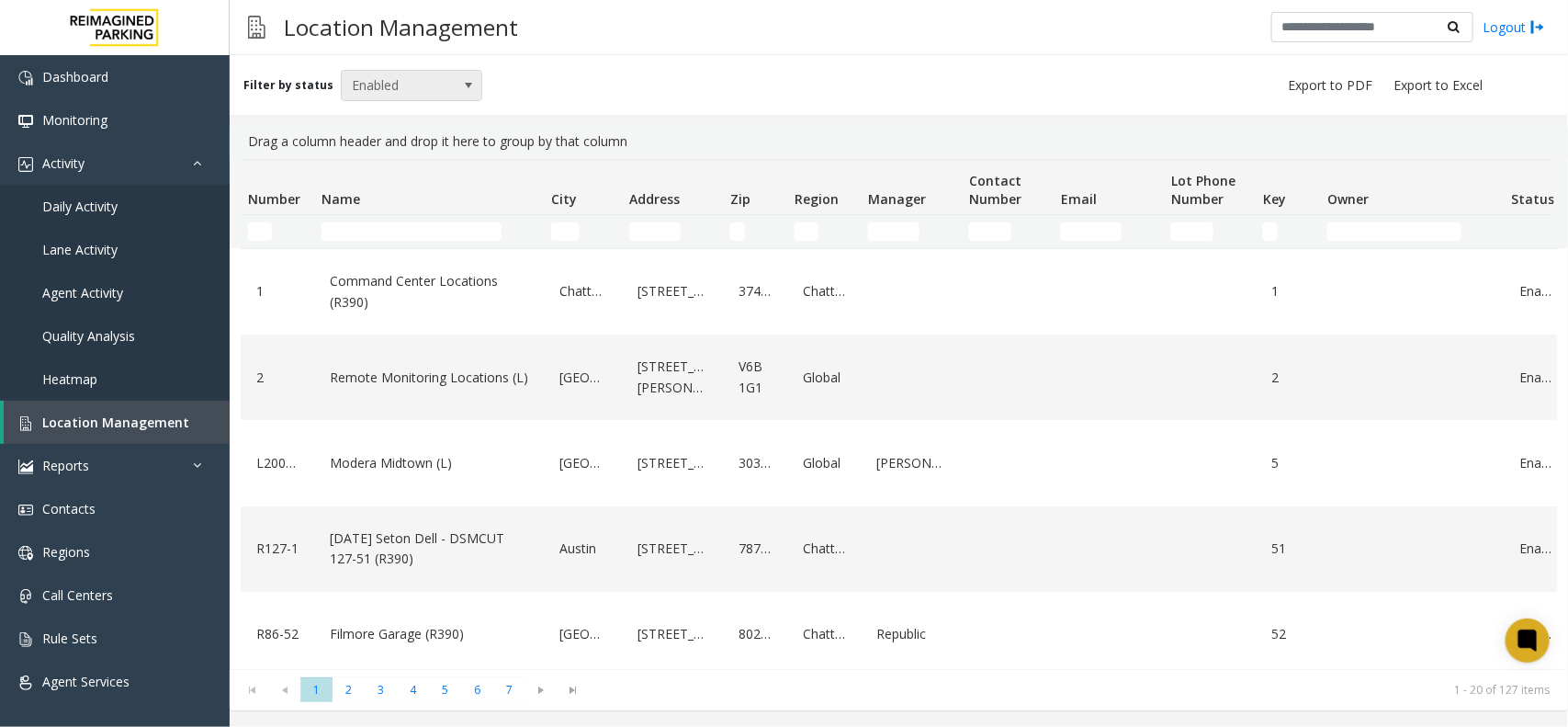
click at [360, 75] on span "Enabled" at bounding box center [397, 86] width 112 height 30
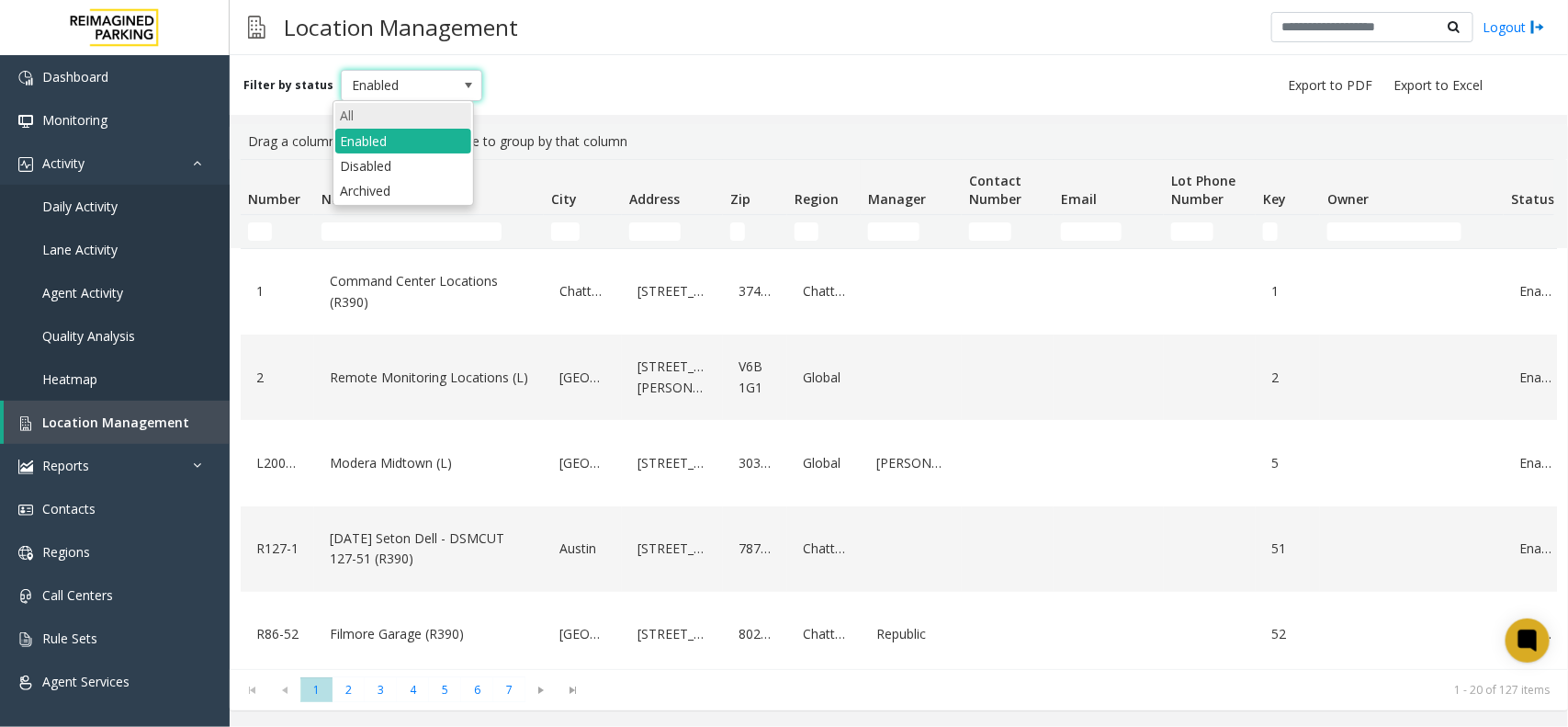
click at [386, 112] on li "All" at bounding box center [402, 115] width 136 height 25
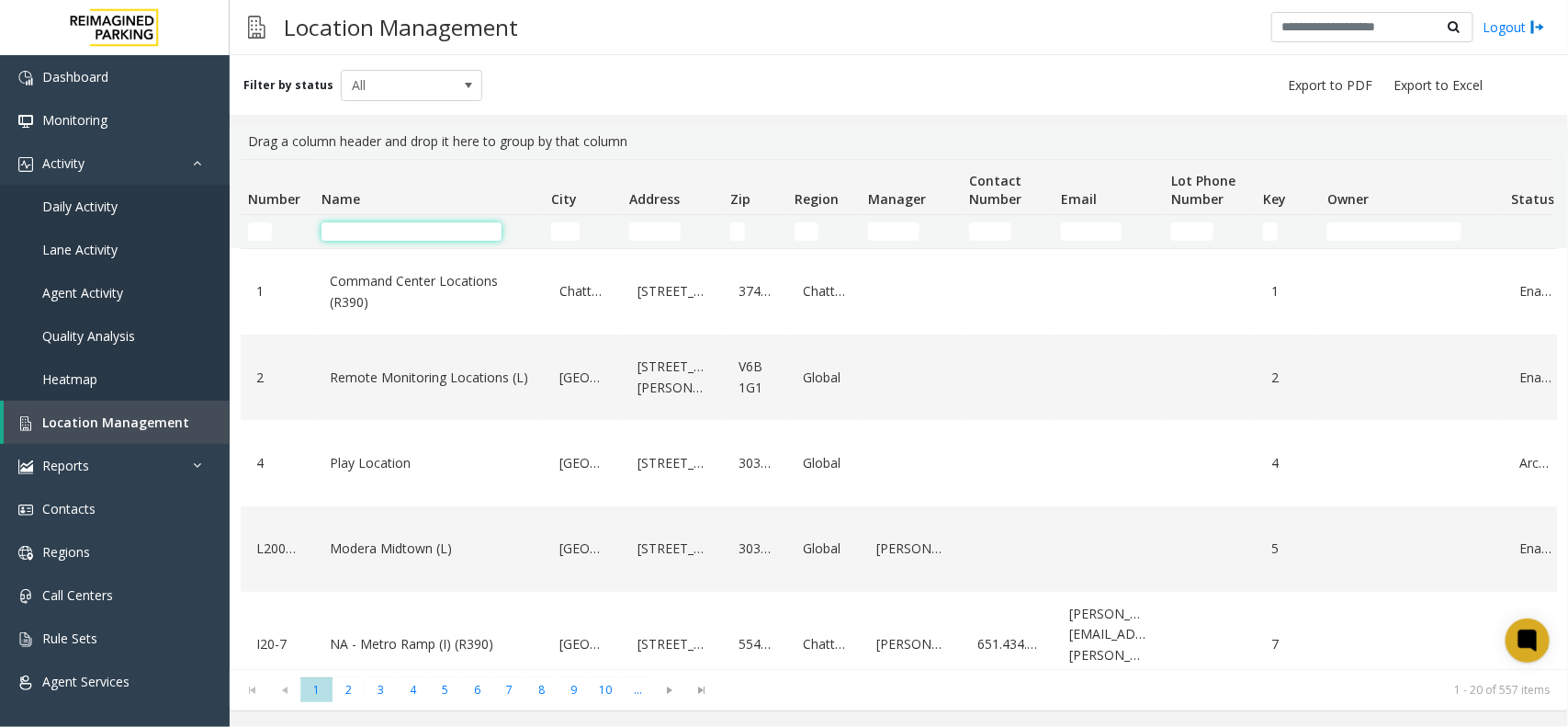
click at [377, 232] on input "Name Filter" at bounding box center [410, 232] width 180 height 18
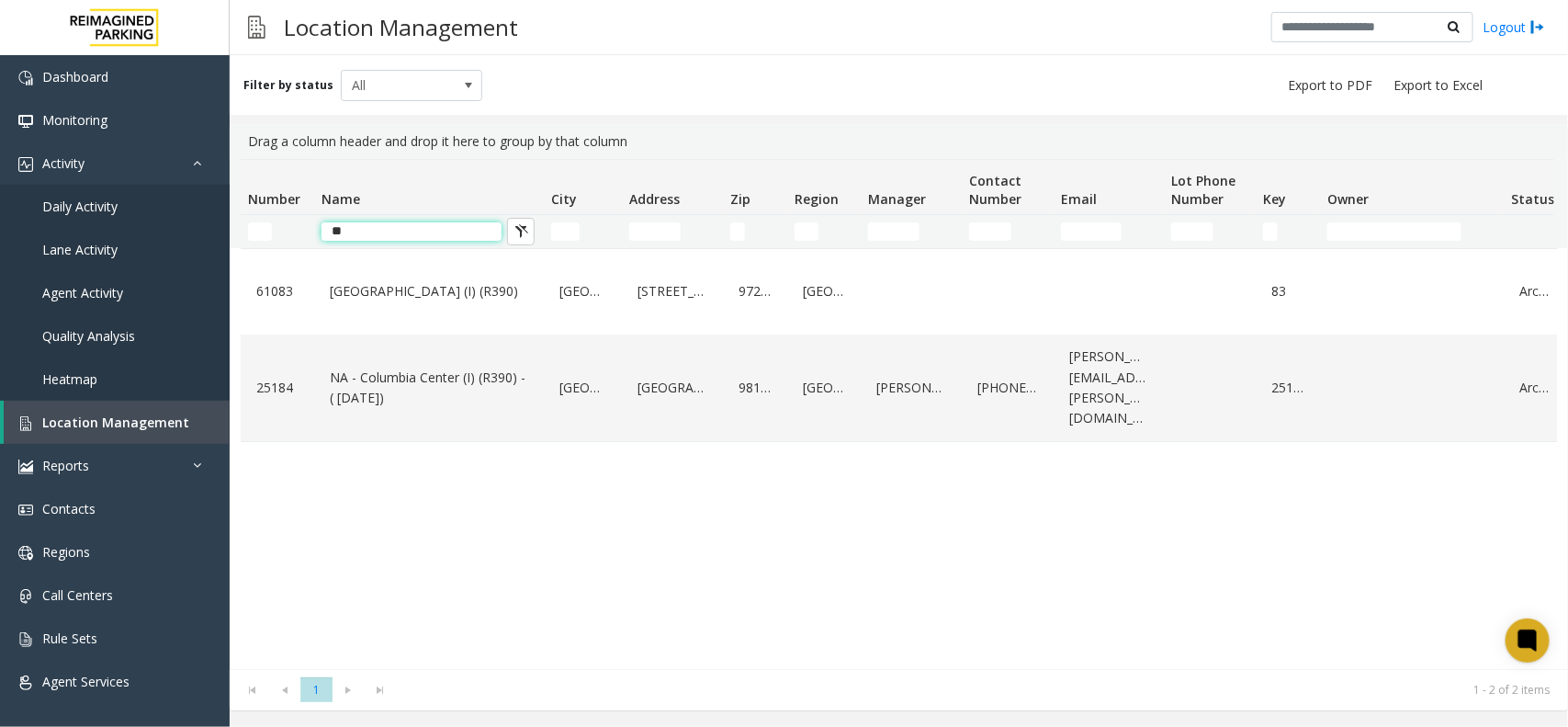
type input "*"
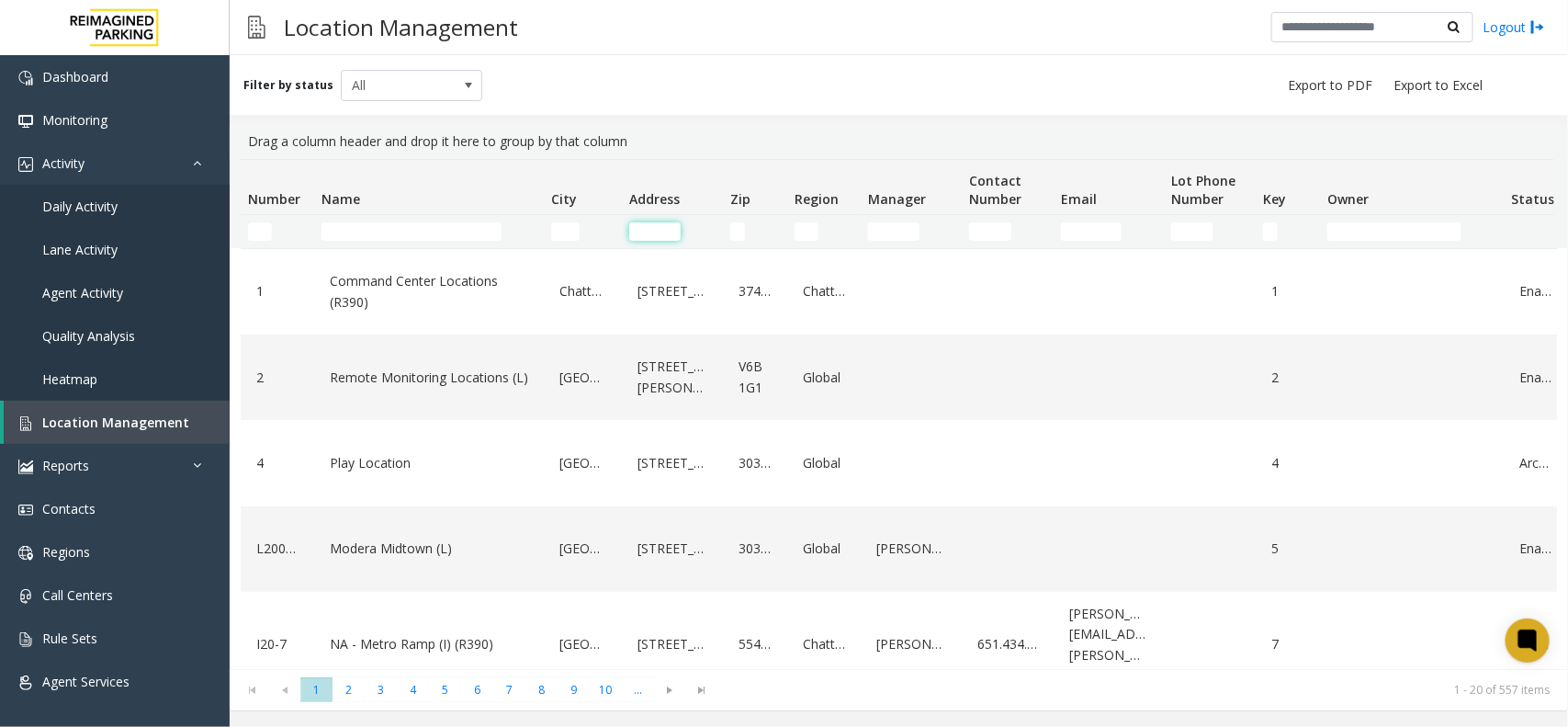
click at [662, 222] on input "Address Filter" at bounding box center [655, 232] width 52 height 18
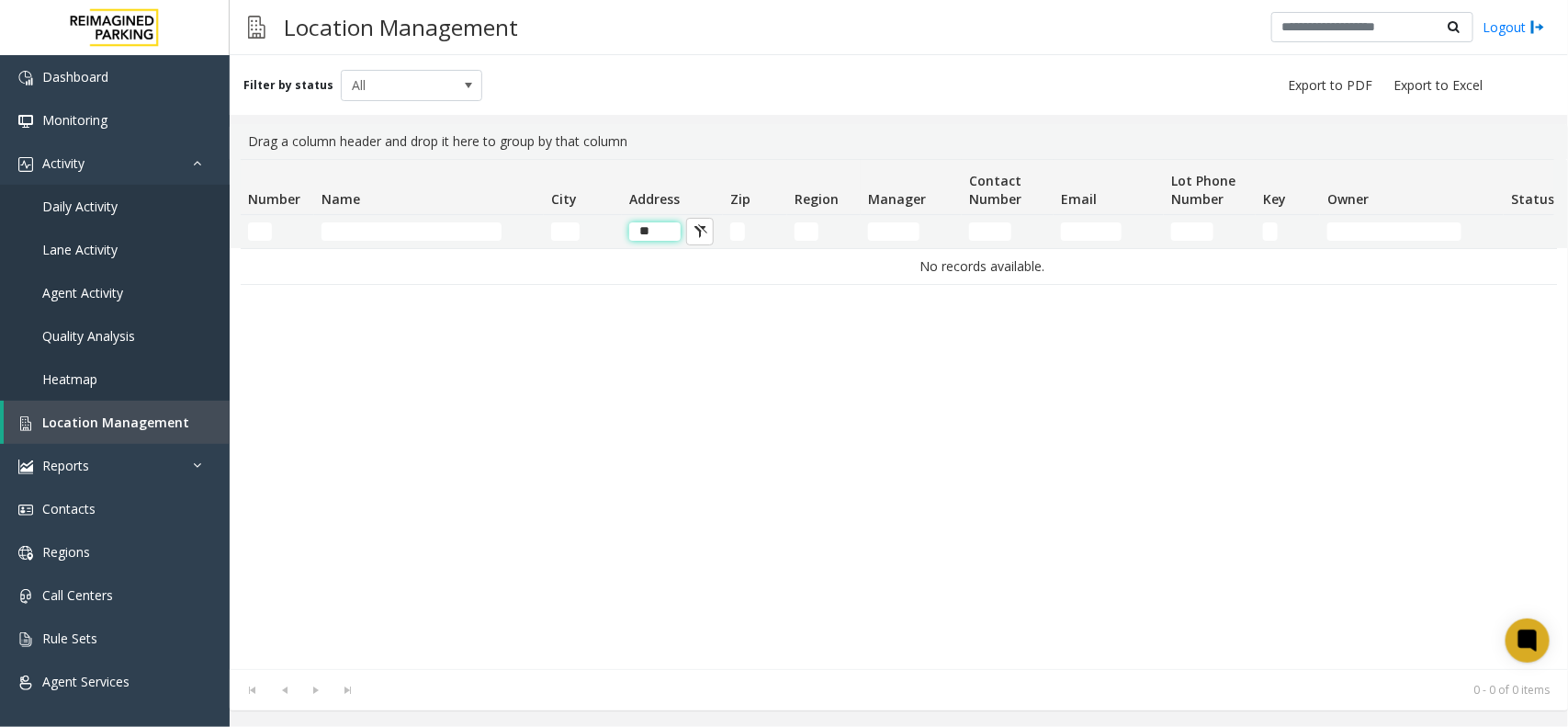
type input "*"
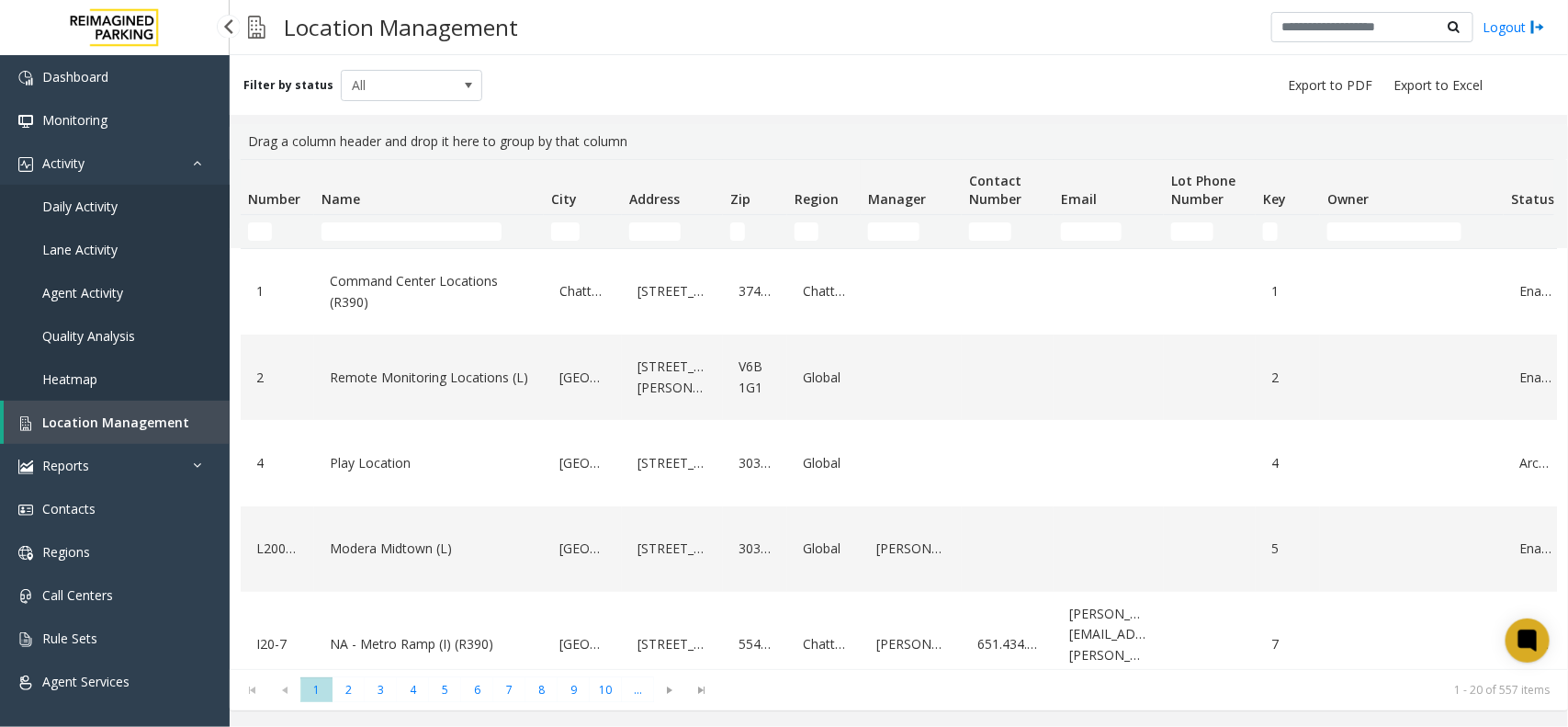
click at [115, 216] on link "Daily Activity" at bounding box center [114, 206] width 230 height 43
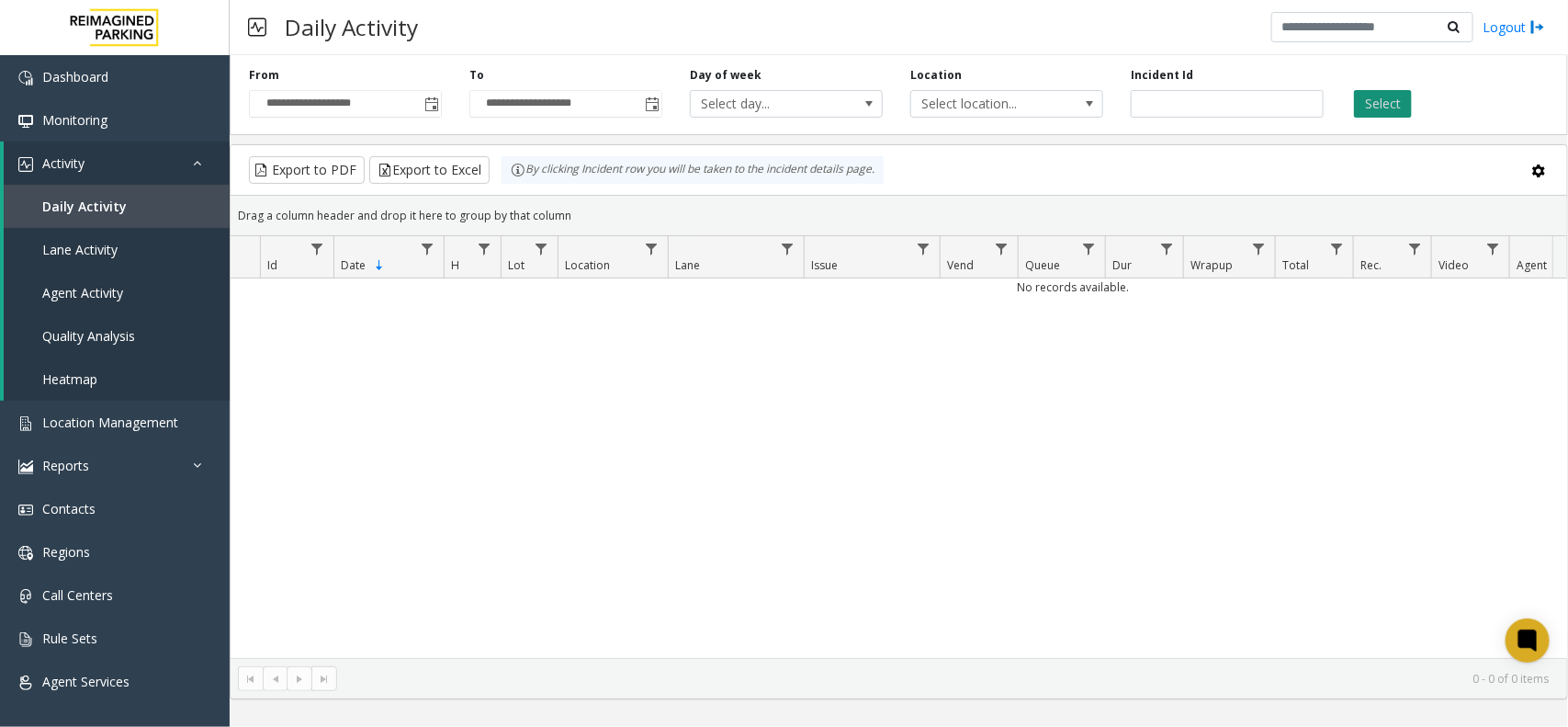
click at [1384, 90] on button "Select" at bounding box center [1383, 104] width 58 height 28
click at [427, 103] on span "Toggle popup" at bounding box center [432, 105] width 15 height 15
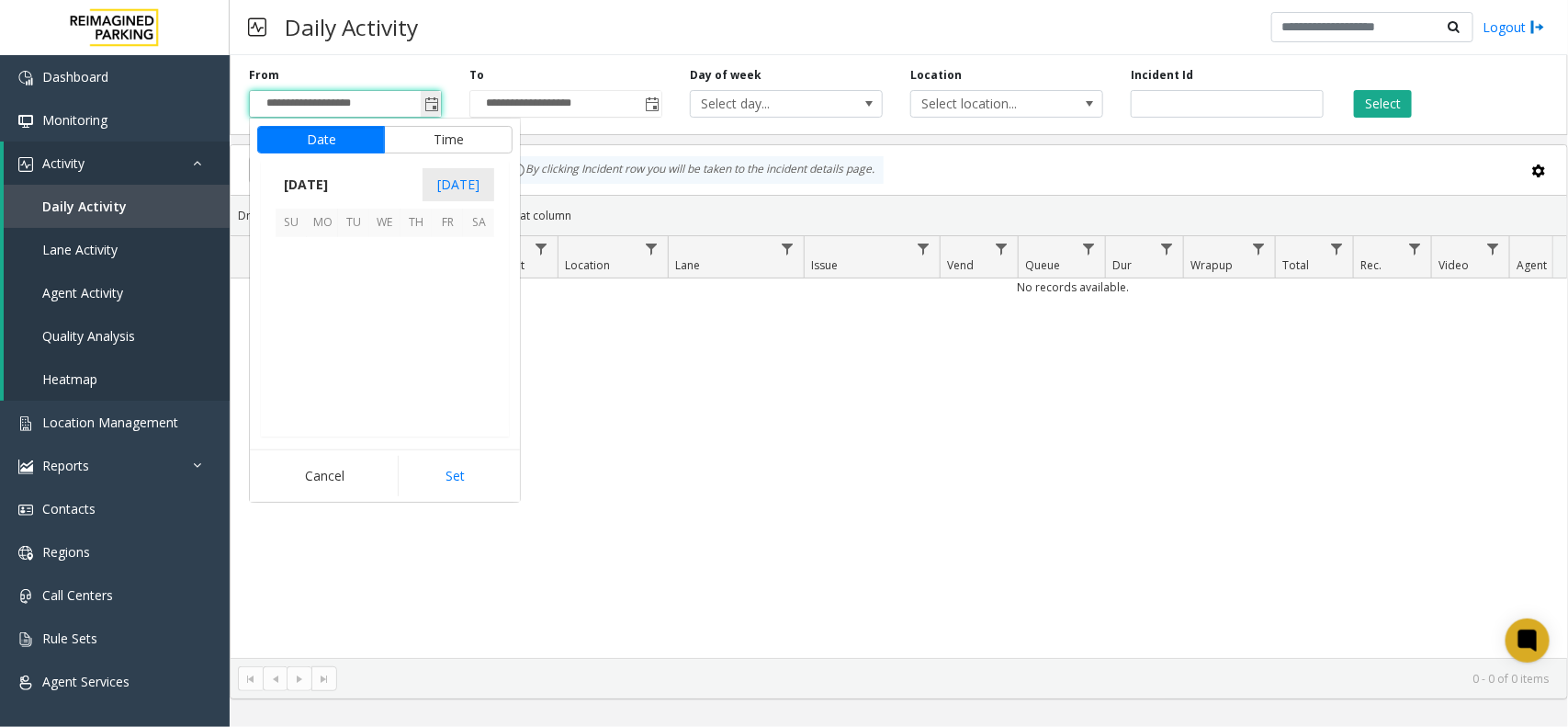
scroll to position [329760, 0]
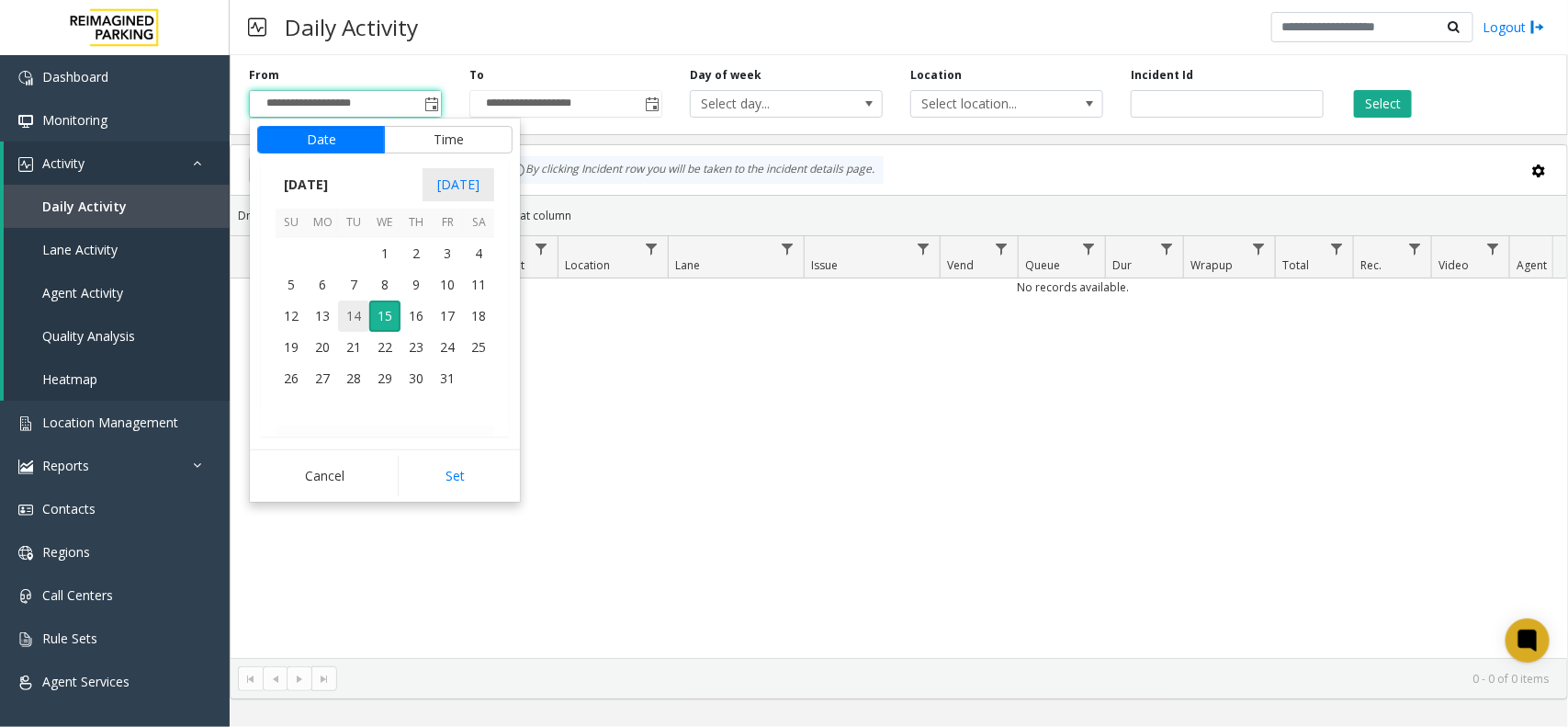
click at [359, 306] on span "14" at bounding box center [353, 316] width 31 height 31
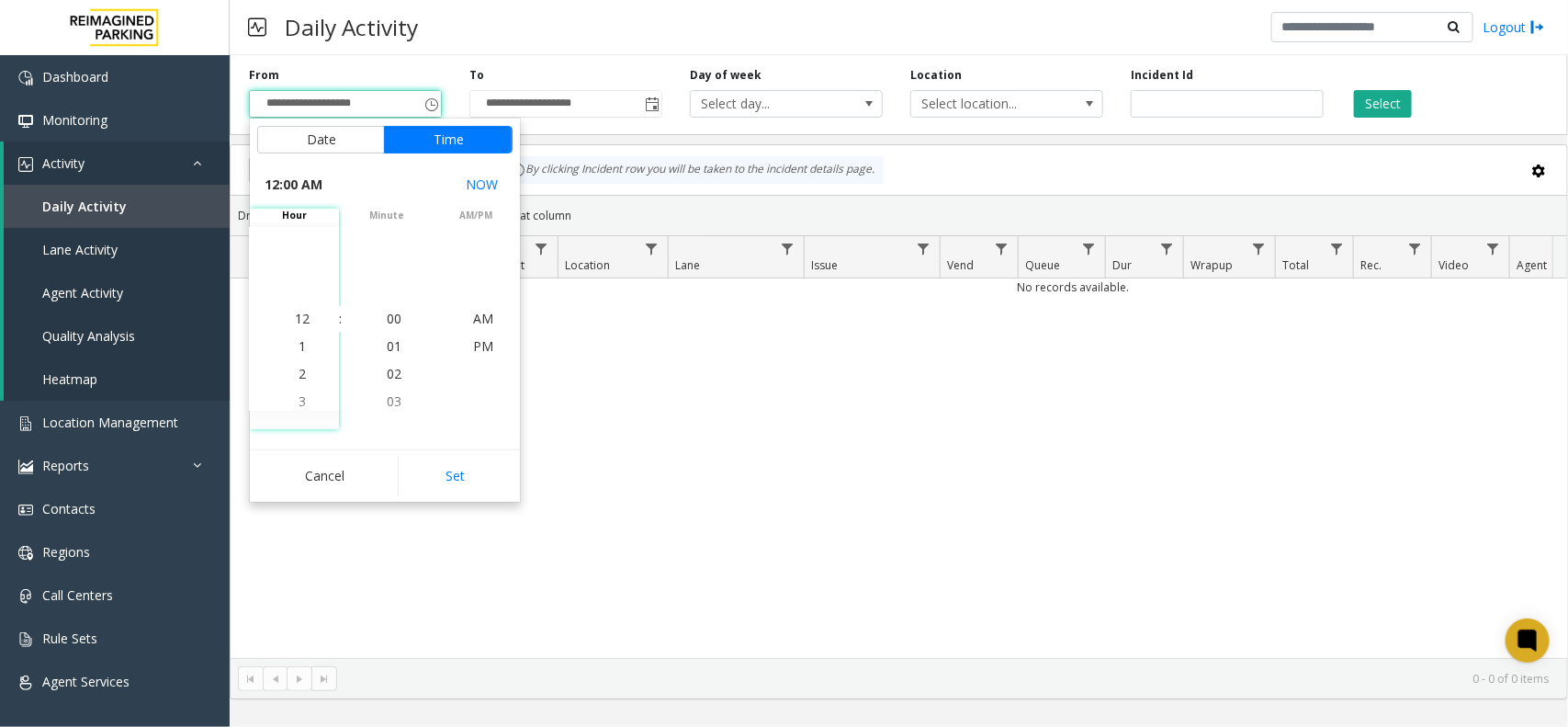
click at [445, 474] on button "Set" at bounding box center [455, 476] width 115 height 41
type input "**********"
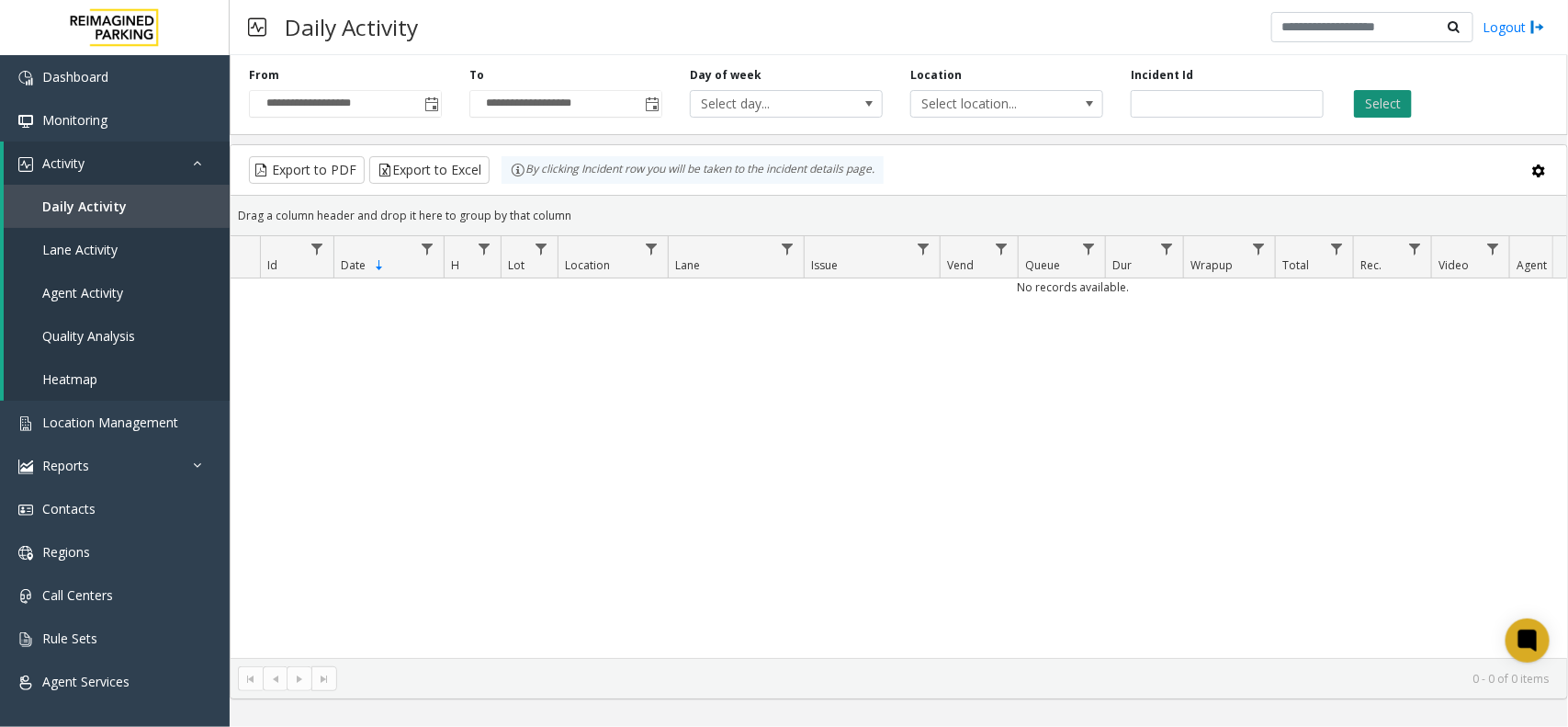
click at [1393, 98] on button "Select" at bounding box center [1383, 104] width 58 height 28
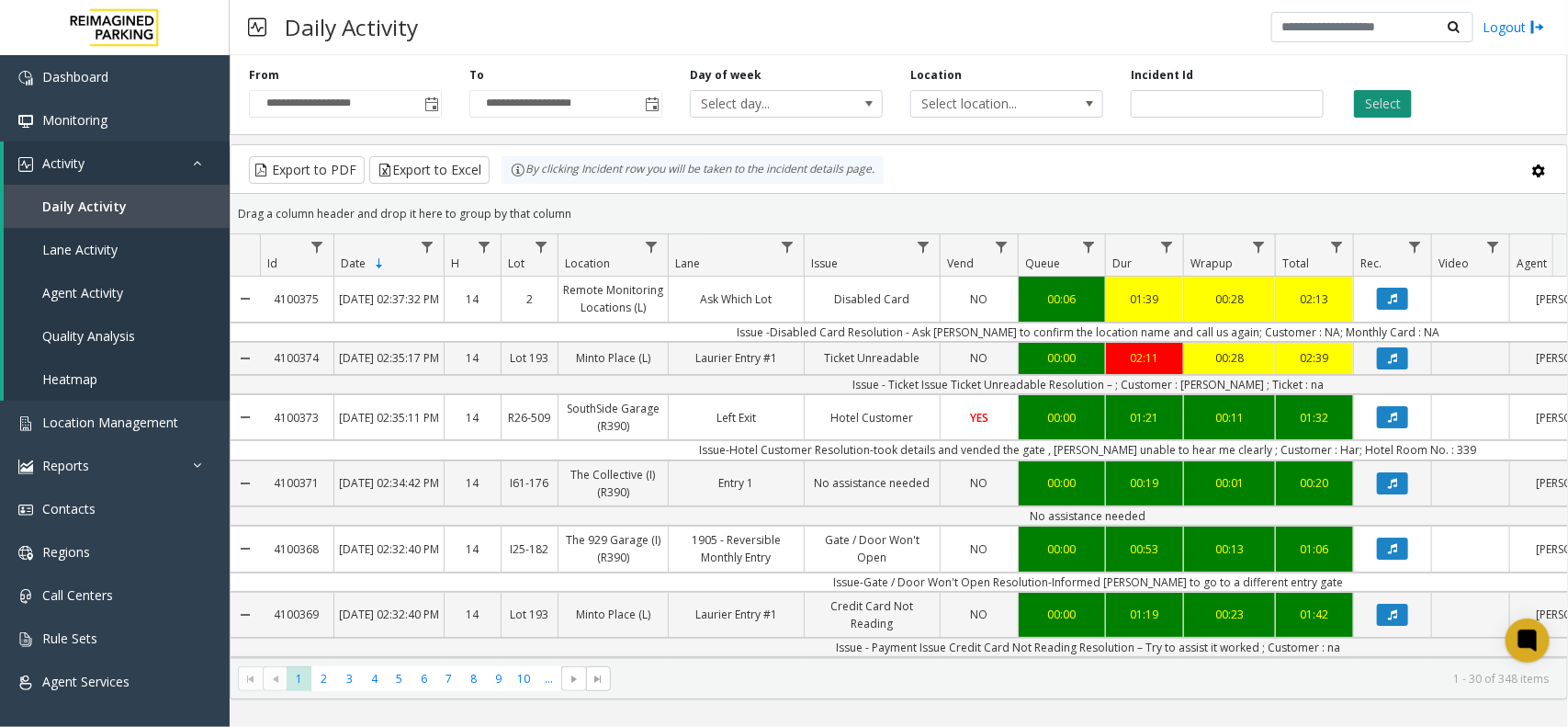
click at [1371, 98] on button "Select" at bounding box center [1383, 104] width 58 height 28
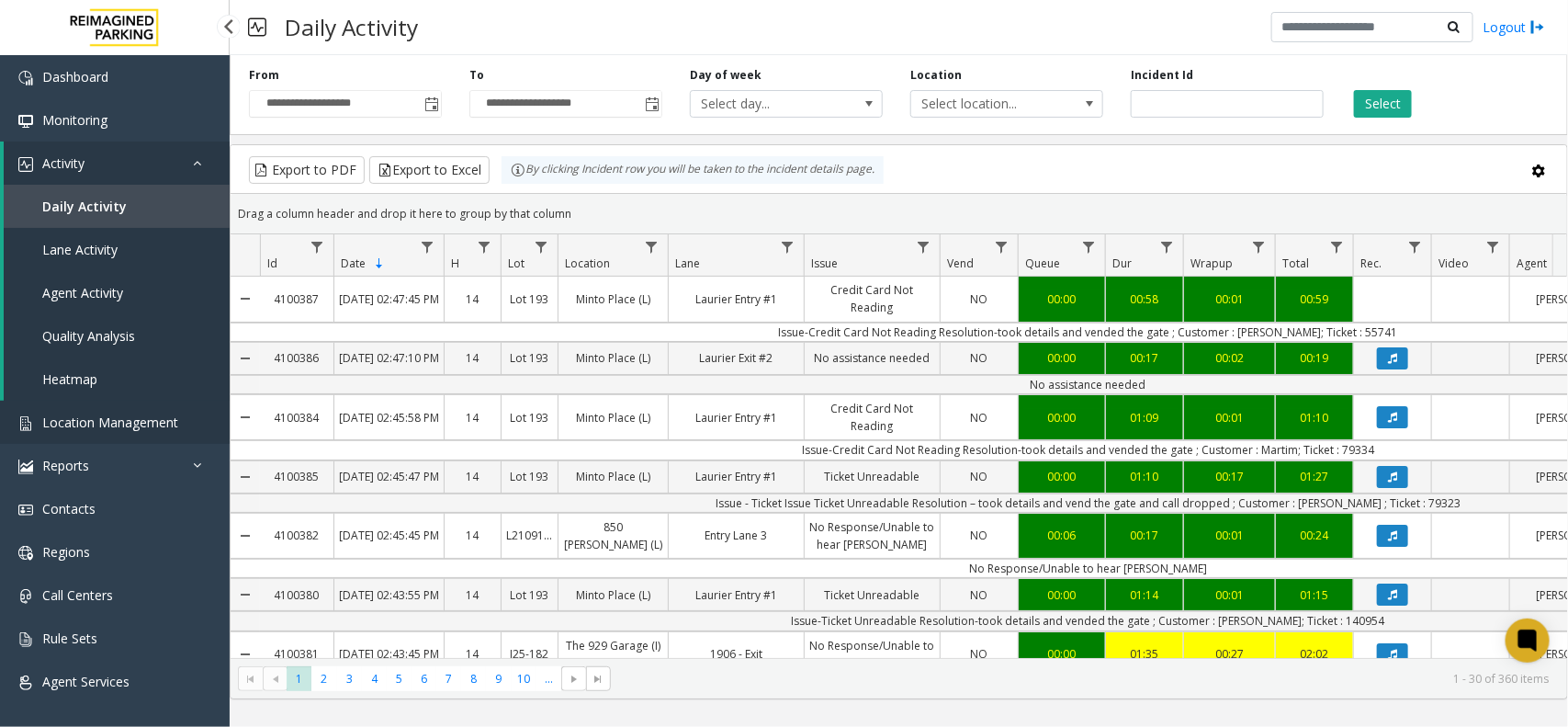
click at [110, 407] on link "Location Management" at bounding box center [114, 422] width 230 height 43
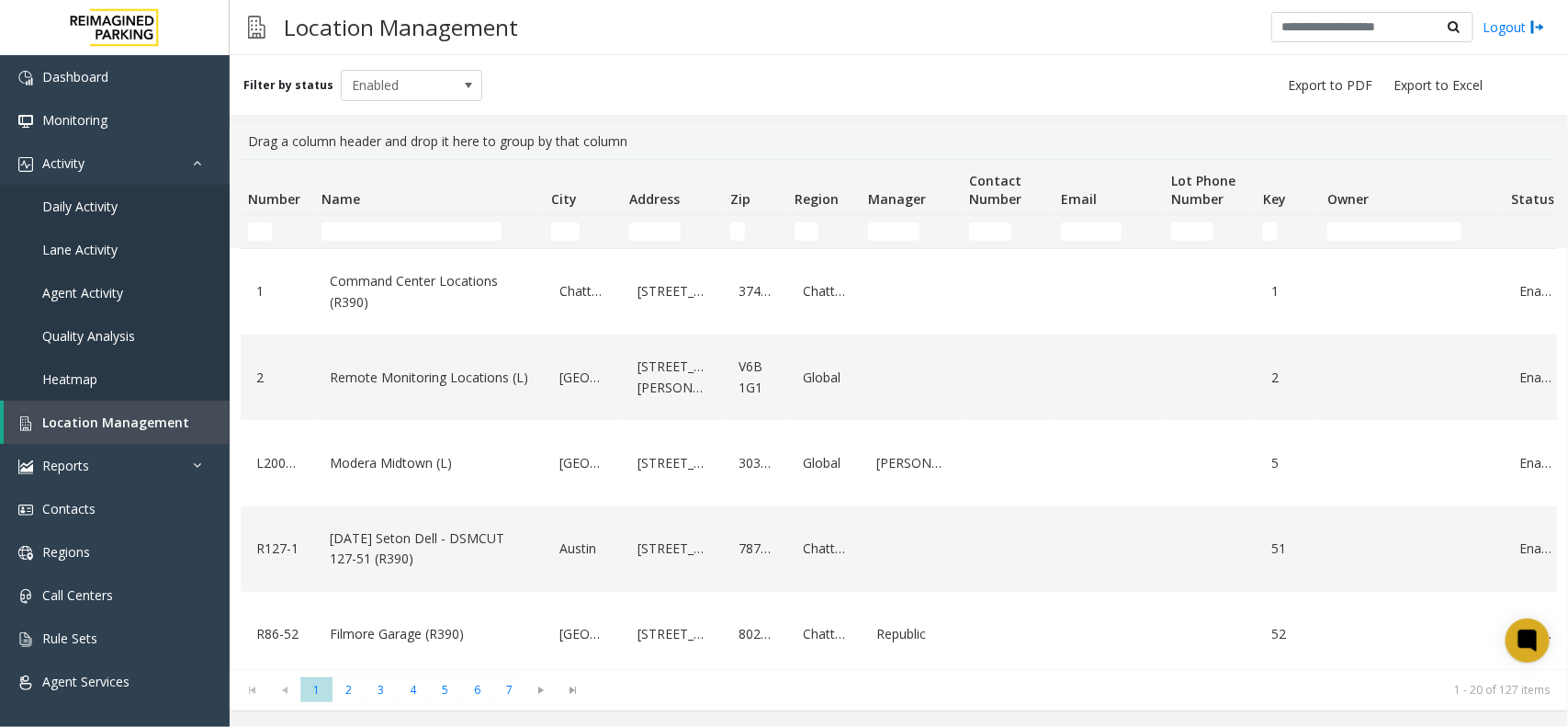
click at [383, 234] on td "Name Filter" at bounding box center [429, 232] width 230 height 33
click at [383, 235] on input "Name Filter" at bounding box center [410, 232] width 180 height 18
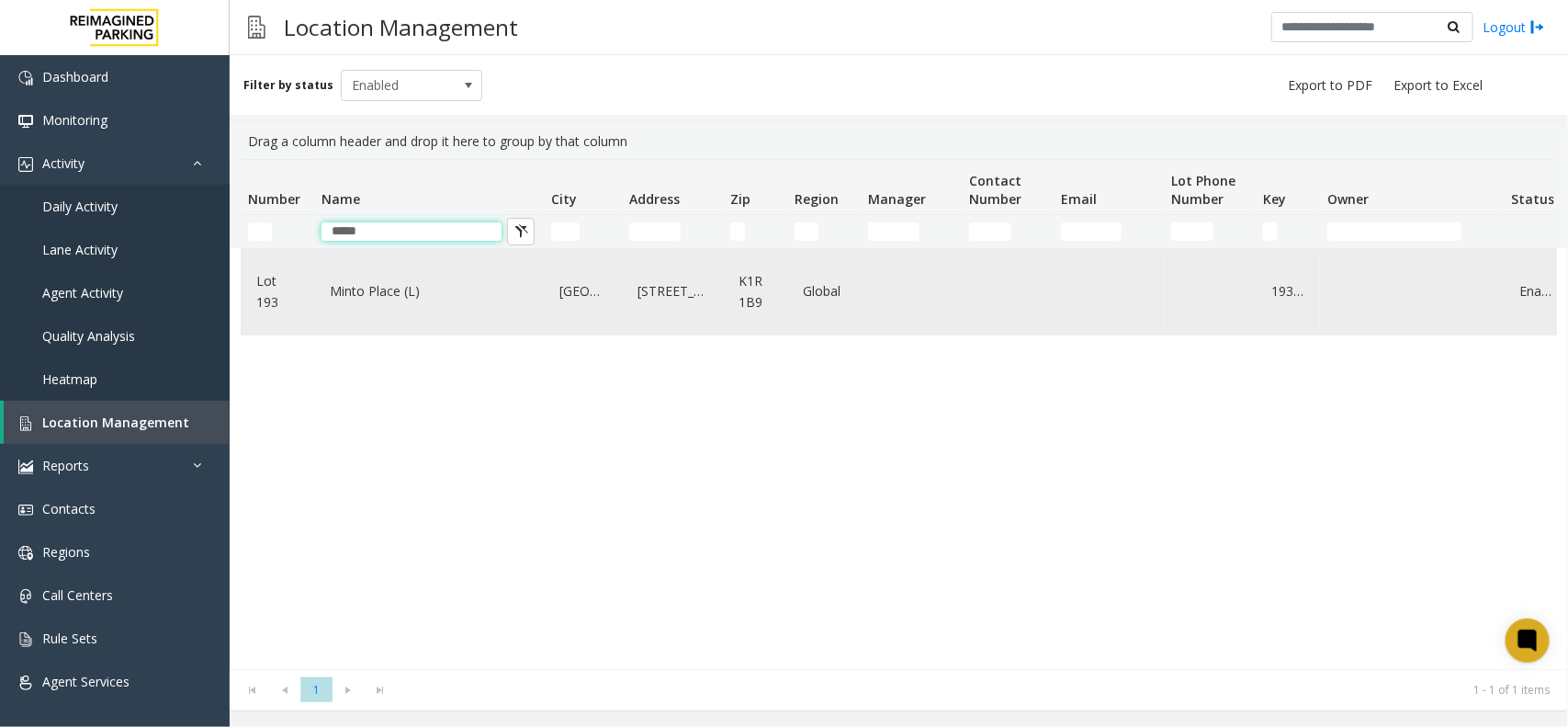
type input "*****"
click at [411, 295] on link "Minto Place (L)" at bounding box center [428, 292] width 208 height 30
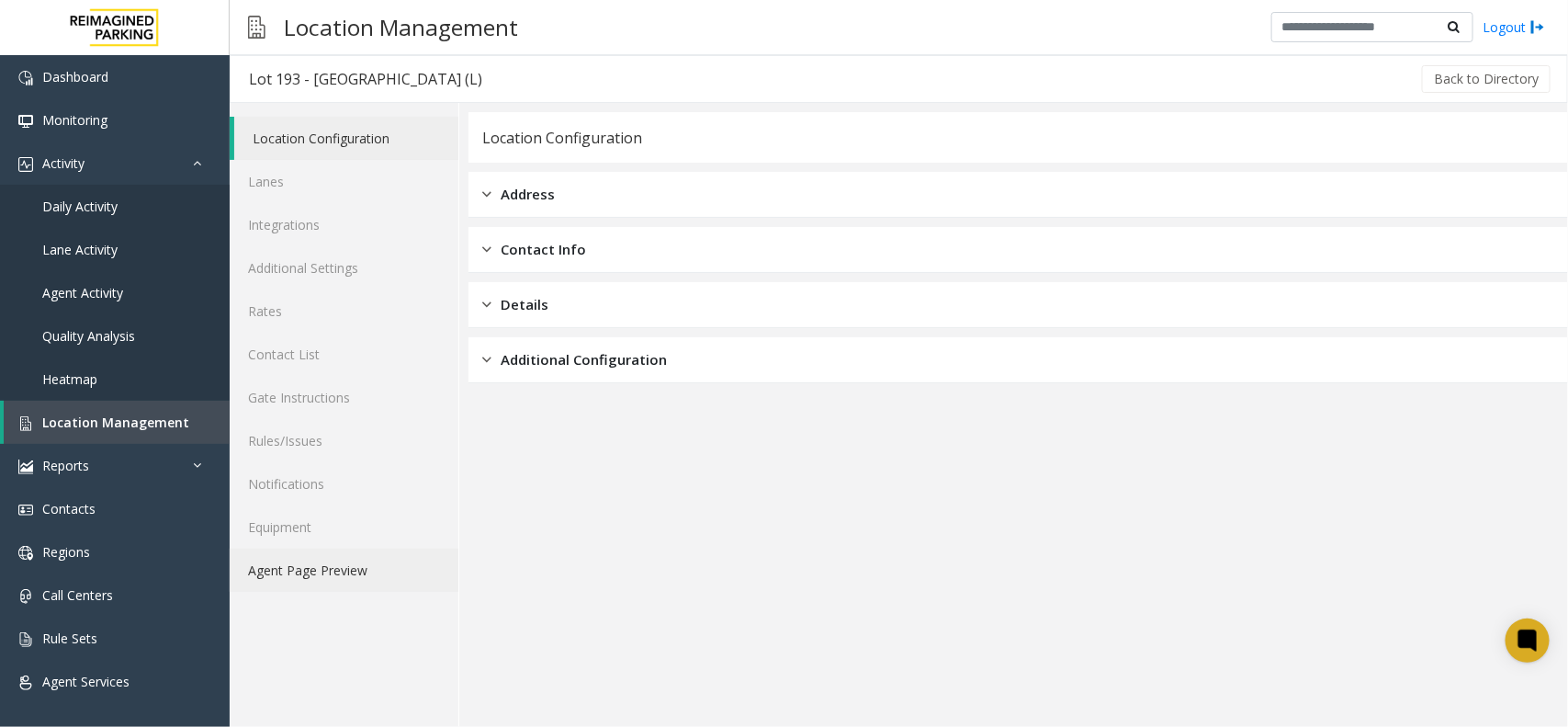
click at [369, 583] on link "Agent Page Preview" at bounding box center [344, 569] width 229 height 43
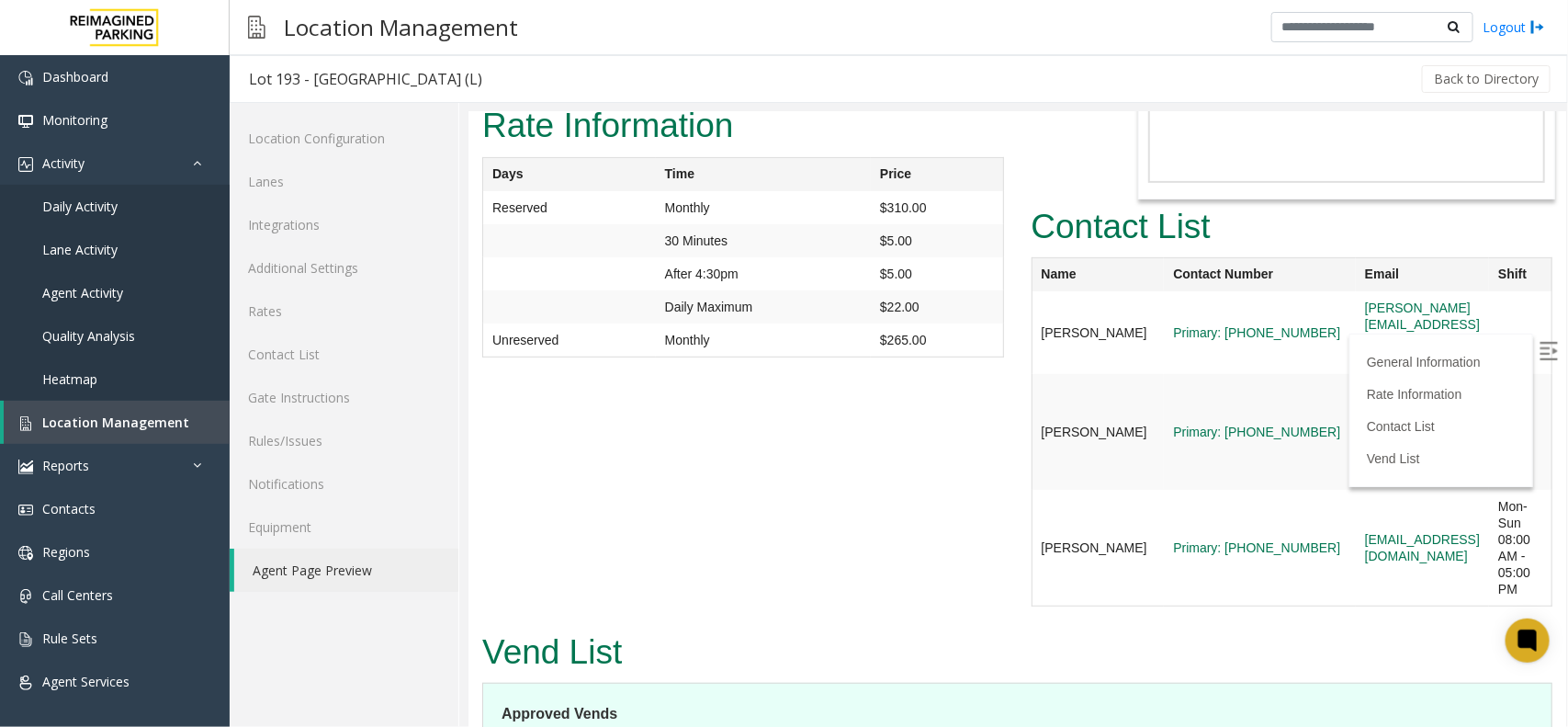
scroll to position [245, 0]
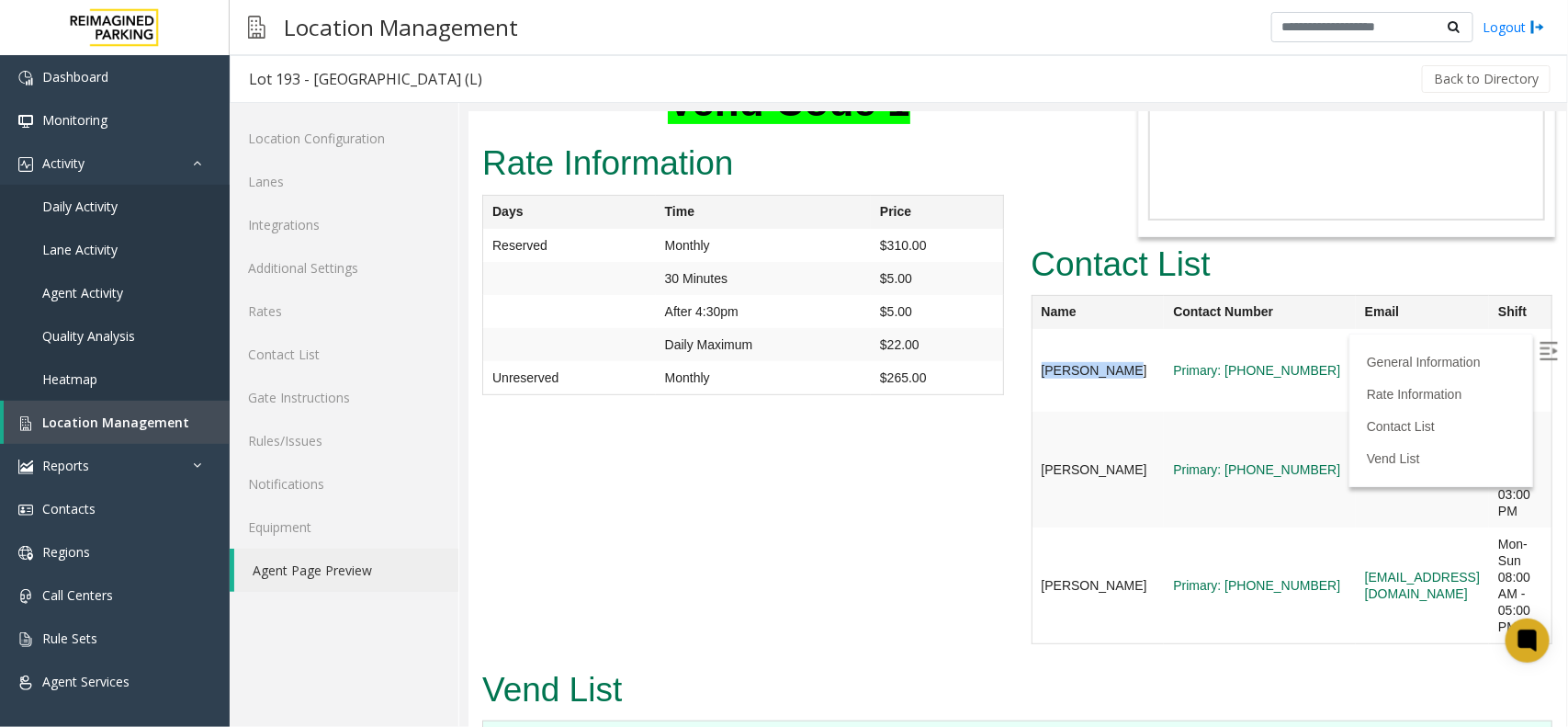
copy td "Emily Davies"
drag, startPoint x: 1076, startPoint y: 305, endPoint x: 1026, endPoint y: 283, distance: 54.6
click at [1030, 328] on td "Emily Davies" at bounding box center [1096, 369] width 132 height 83
drag, startPoint x: 1076, startPoint y: 402, endPoint x: 1020, endPoint y: 356, distance: 72.5
click at [1030, 356] on table "Name Contact Number Email Shift Emily Davies Primary: 613-218-5427 emily.davies…" at bounding box center [1291, 469] width 522 height 349
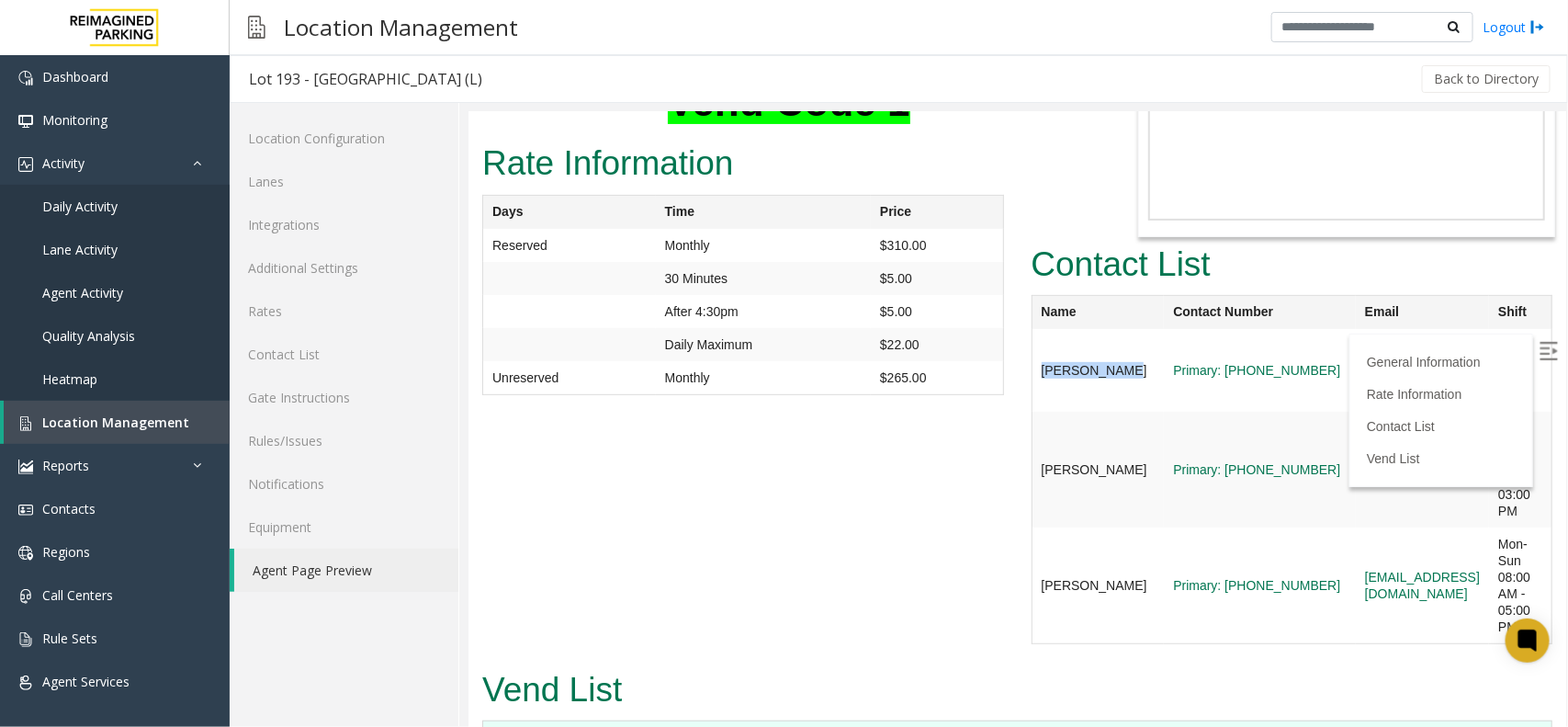
copy div "Name Contact Number Email Shift Emily Davies Primary: 613-218-5427 emily.davies…"
click at [1041, 411] on td "Gerhard van der Plas" at bounding box center [1096, 468] width 132 height 115
copy td "Gerhard van der Plas"
drag, startPoint x: 1061, startPoint y: 400, endPoint x: 1033, endPoint y: 362, distance: 47.2
click at [1033, 411] on td "Gerhard van der Plas" at bounding box center [1096, 468] width 132 height 115
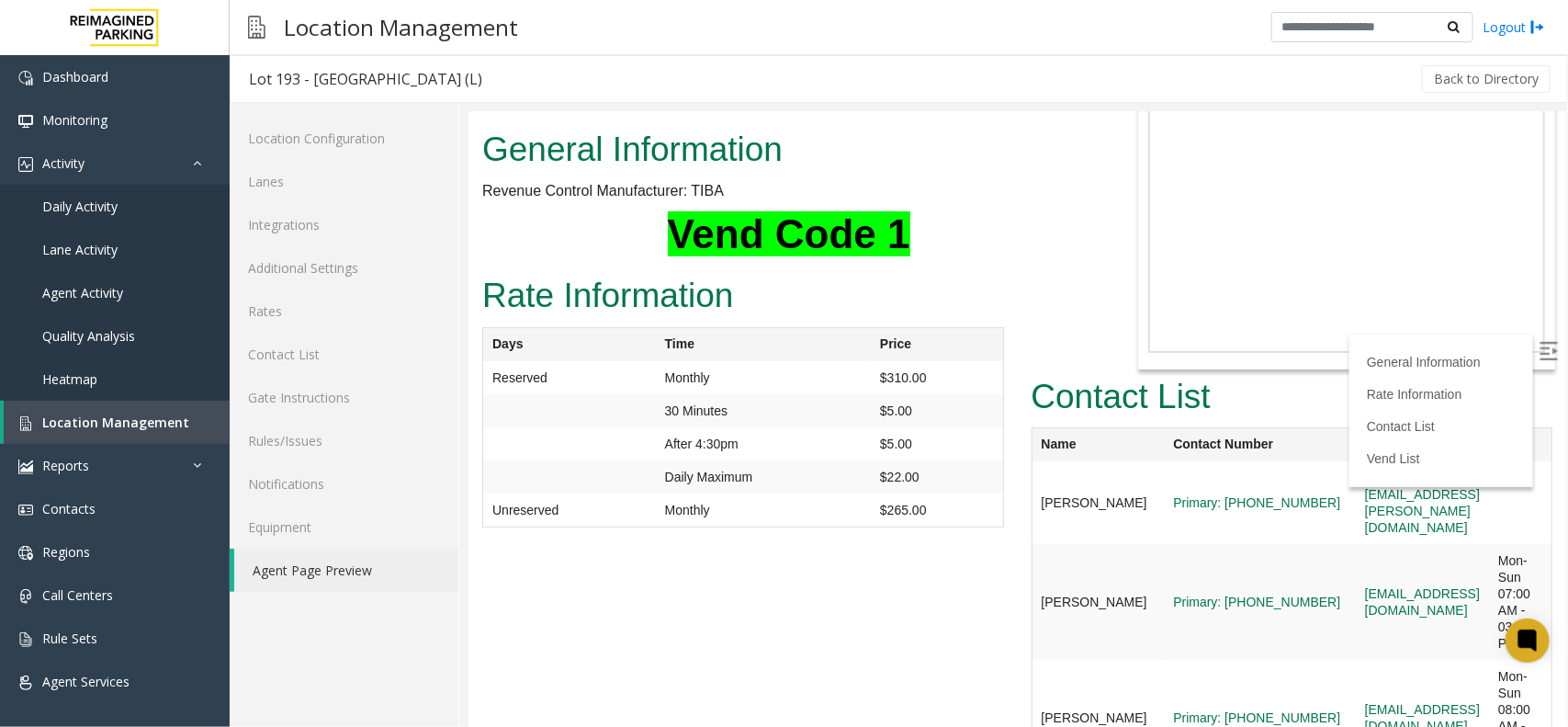
scroll to position [0, 0]
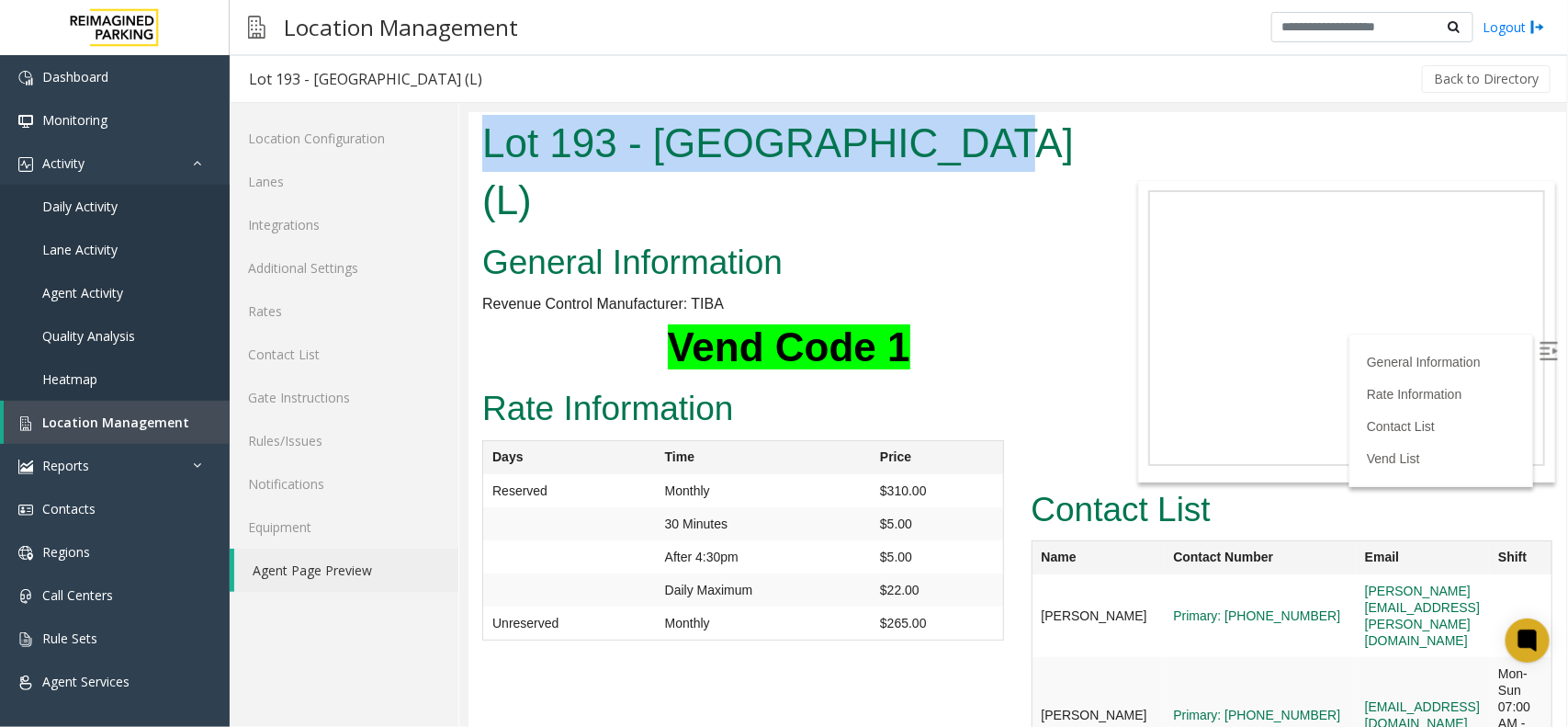
copy h1 "Lot 193 - Minto Place (L)"
drag, startPoint x: 486, startPoint y: 136, endPoint x: 1065, endPoint y: 136, distance: 579.0
click at [1065, 136] on h1 "Lot 193 - Minto Place (L)" at bounding box center [788, 170] width 612 height 113
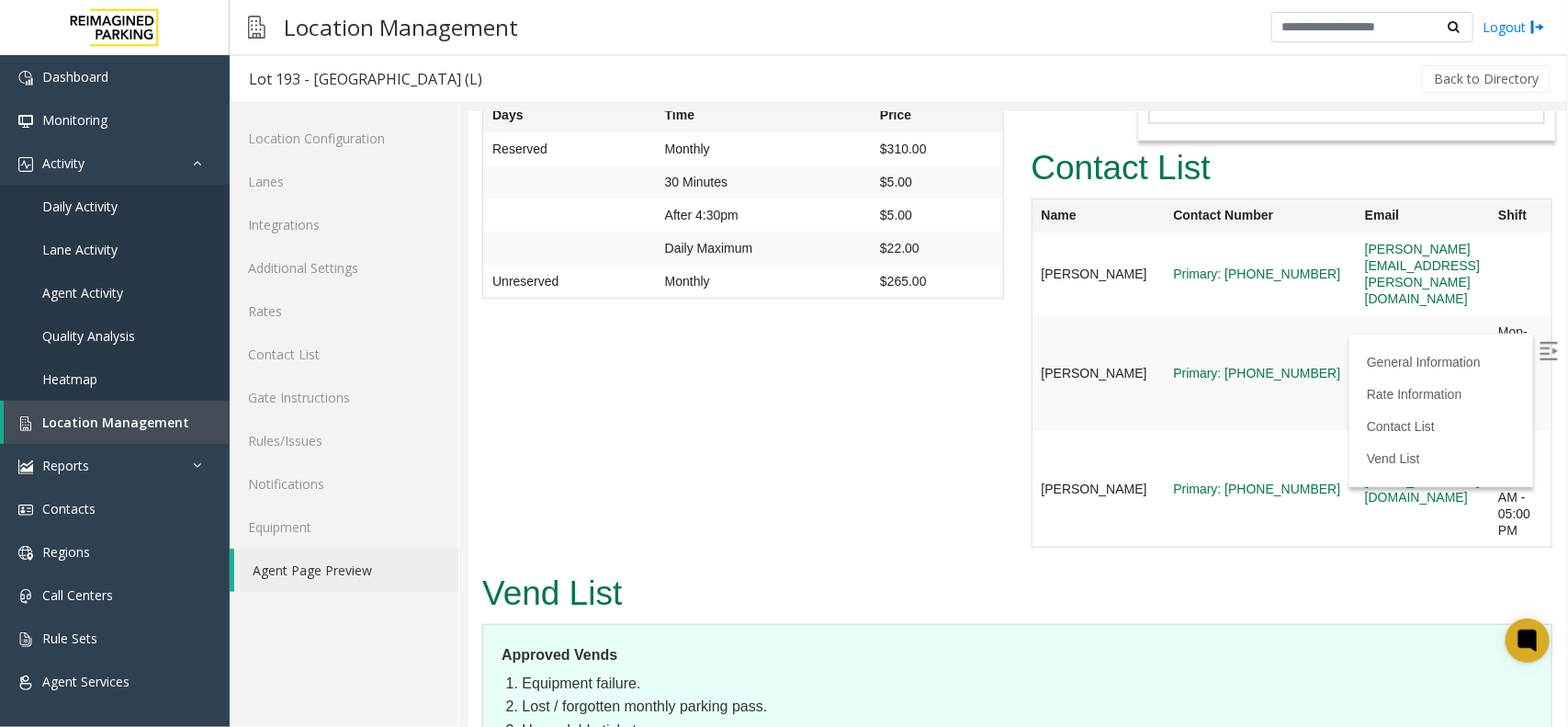
scroll to position [344, 0]
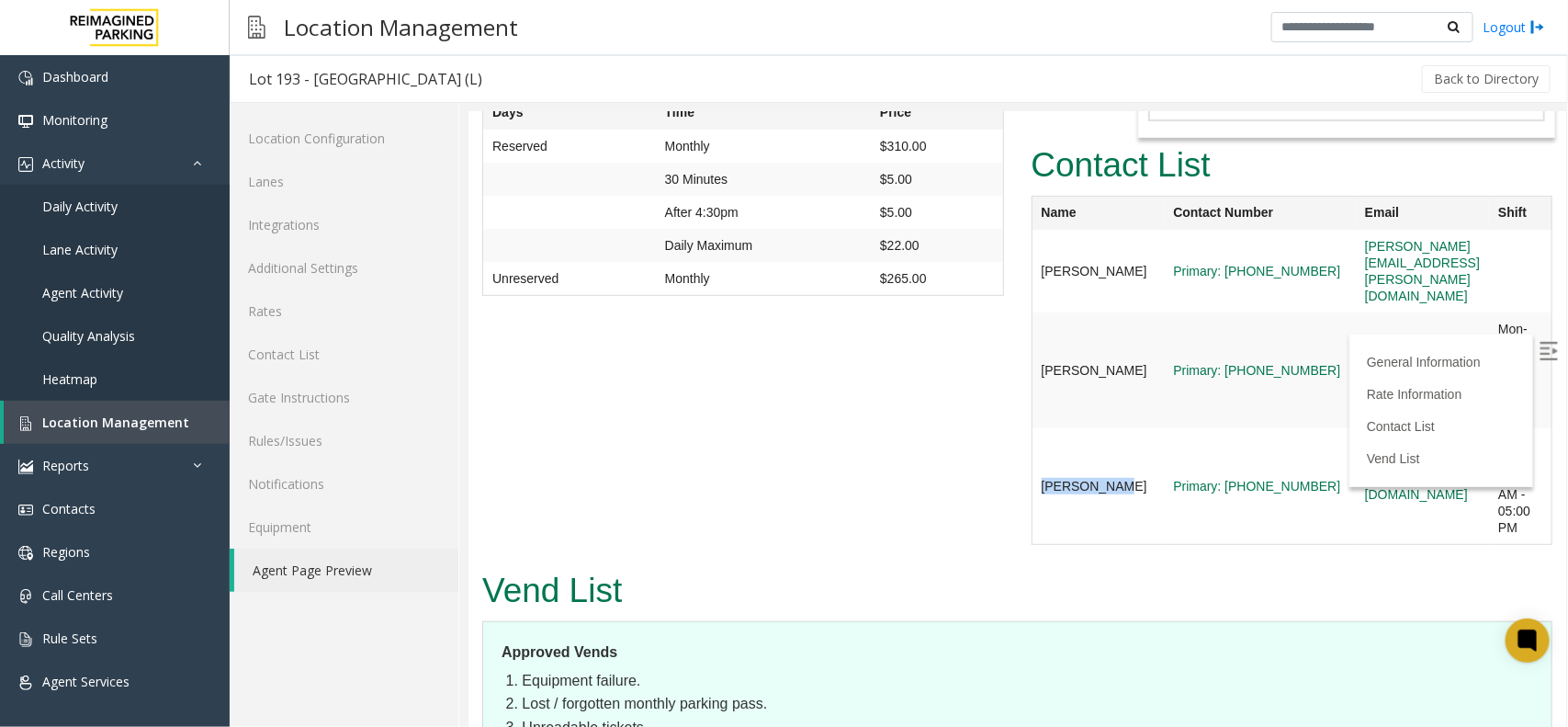
copy td "Grant Throp"
drag, startPoint x: 1075, startPoint y: 405, endPoint x: 1029, endPoint y: 391, distance: 48.1
click at [1030, 427] on td "Grant Throp" at bounding box center [1096, 485] width 132 height 116
drag, startPoint x: 1078, startPoint y: 212, endPoint x: 1016, endPoint y: 183, distance: 68.4
click at [1016, 183] on div "Contact List Name Contact Number Email Shift Emily Davies Primary: 613-218-5427…" at bounding box center [1290, 349] width 549 height 425
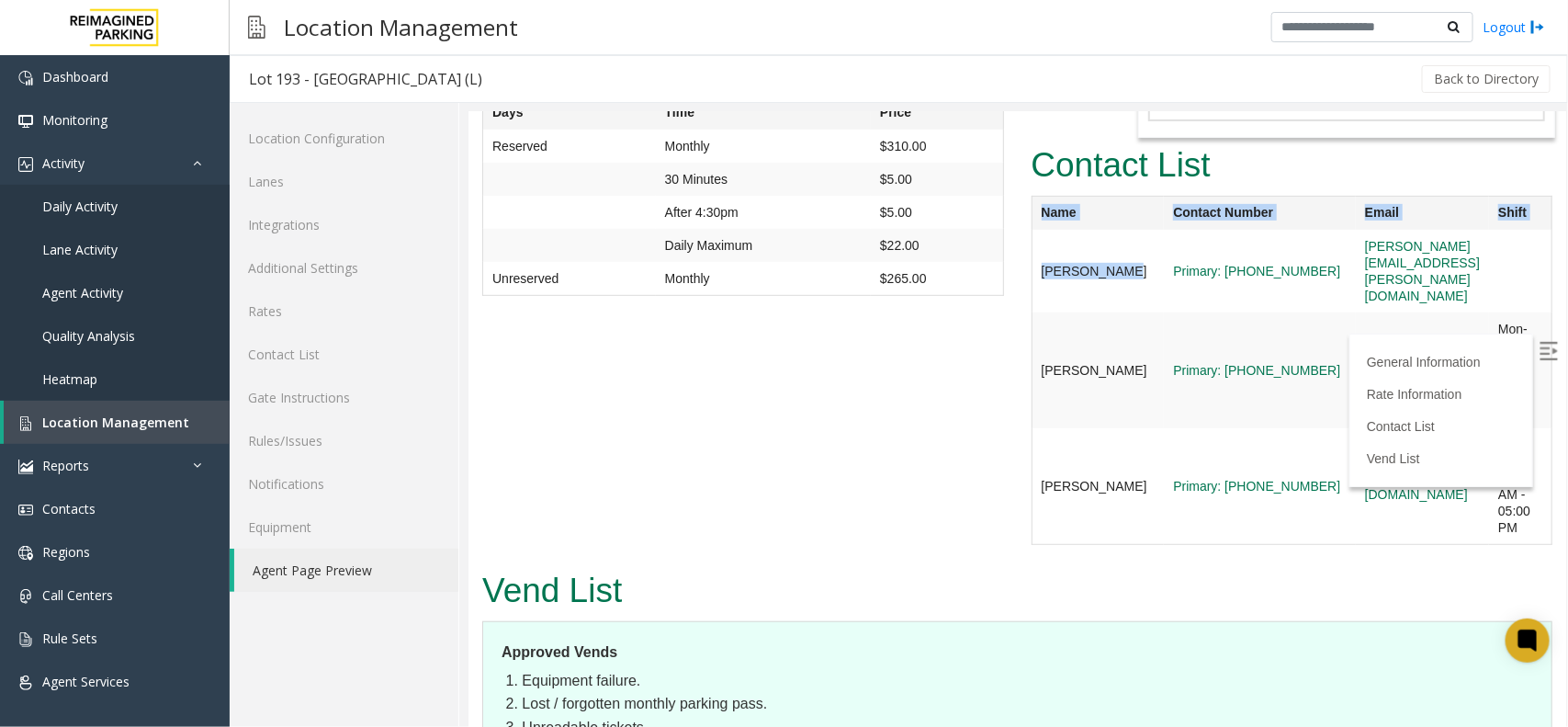
copy div "Name Contact Number Email Shift Emily Davies"
click at [1083, 312] on td "Gerhard van der Plas" at bounding box center [1096, 369] width 132 height 115
copy td "Emily Davies"
drag, startPoint x: 1046, startPoint y: 201, endPoint x: 1028, endPoint y: 186, distance: 23.4
click at [1030, 229] on td "Emily Davies" at bounding box center [1096, 270] width 132 height 83
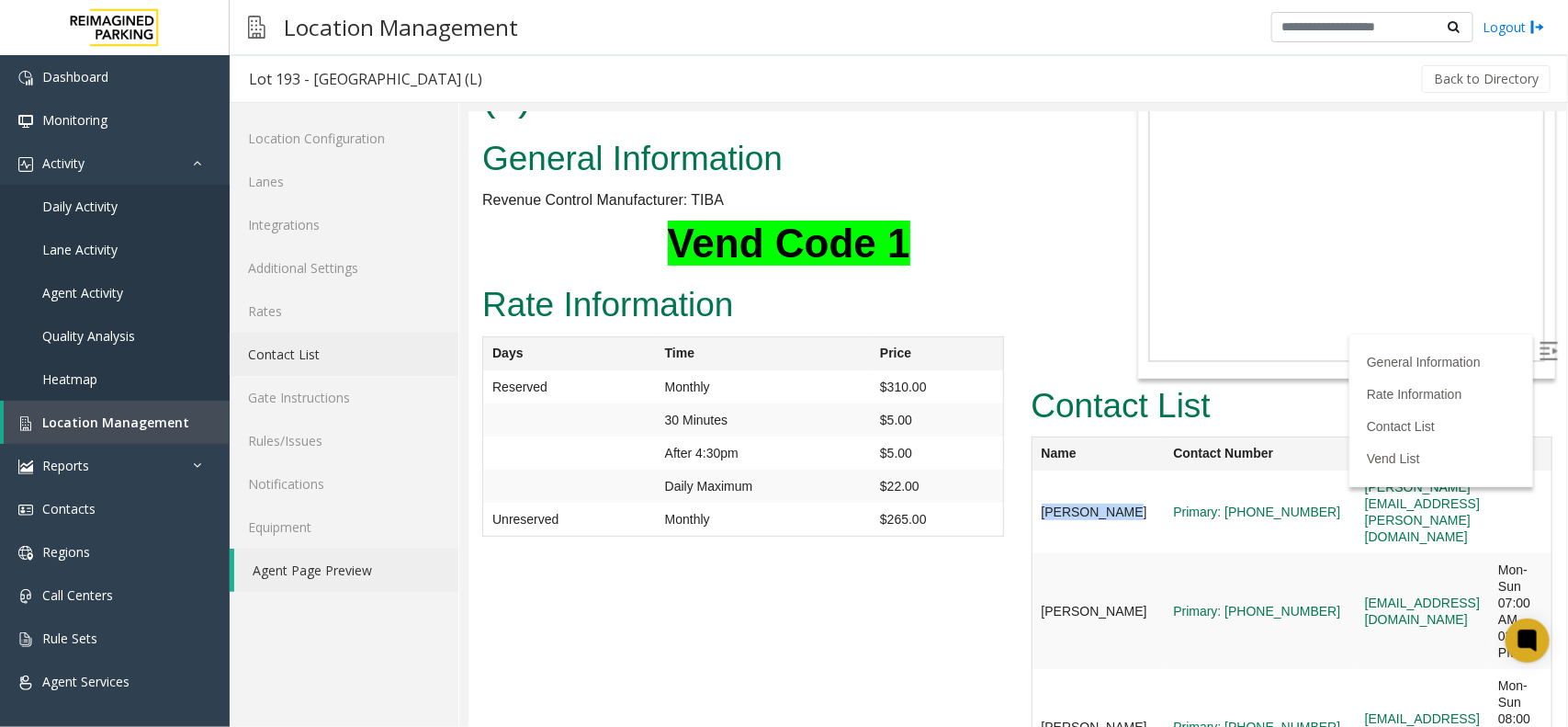
scroll to position [0, 0]
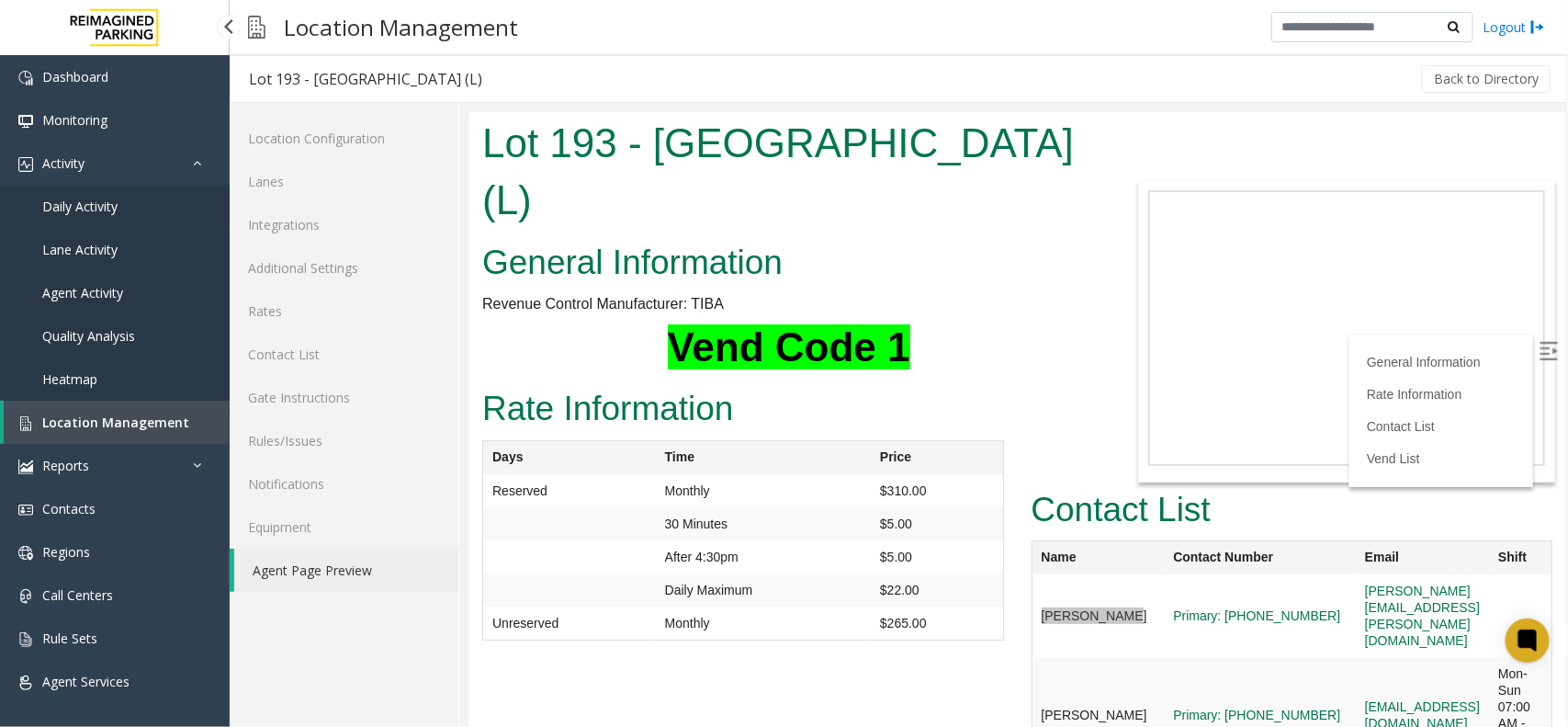
click at [39, 197] on link "Daily Activity" at bounding box center [114, 206] width 230 height 43
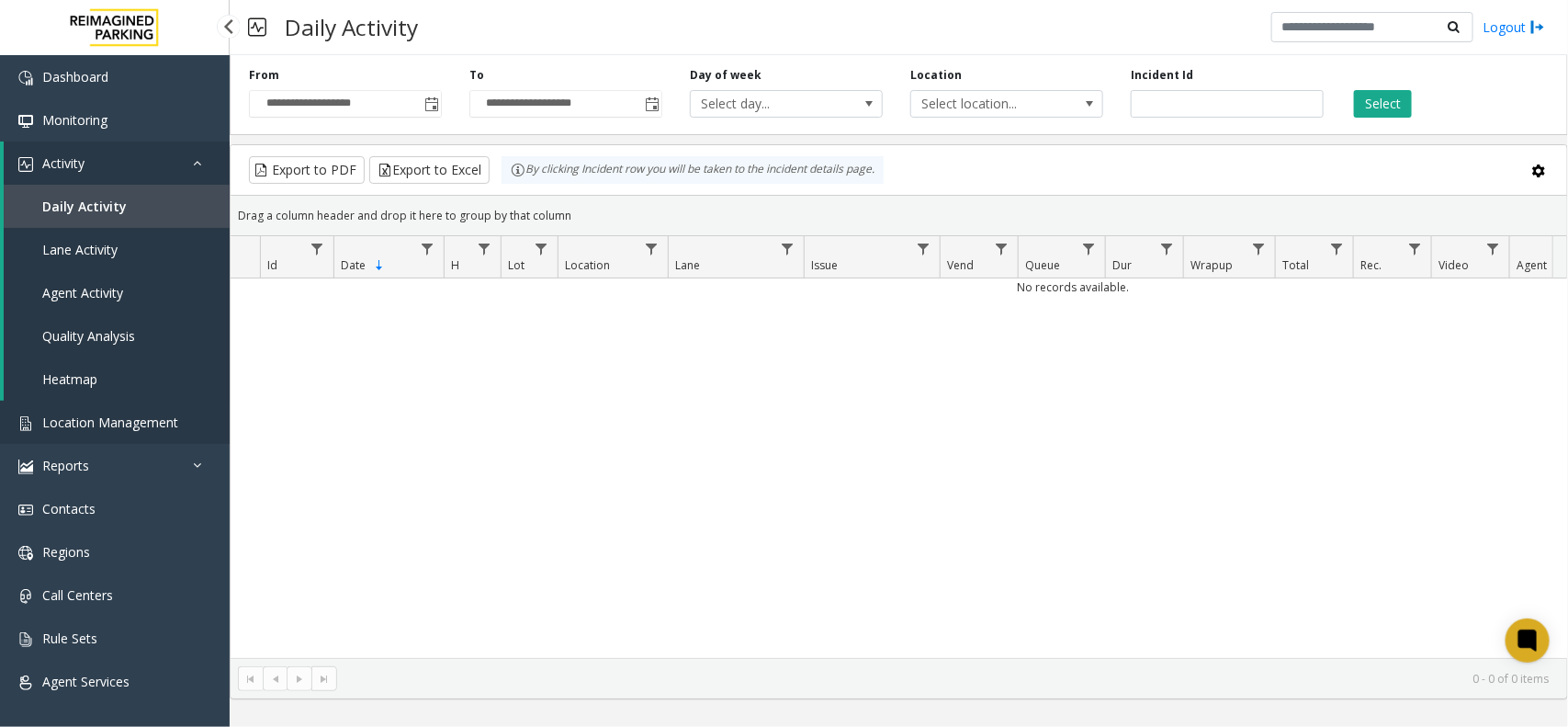
click at [145, 414] on span "Location Management" at bounding box center [110, 422] width 136 height 18
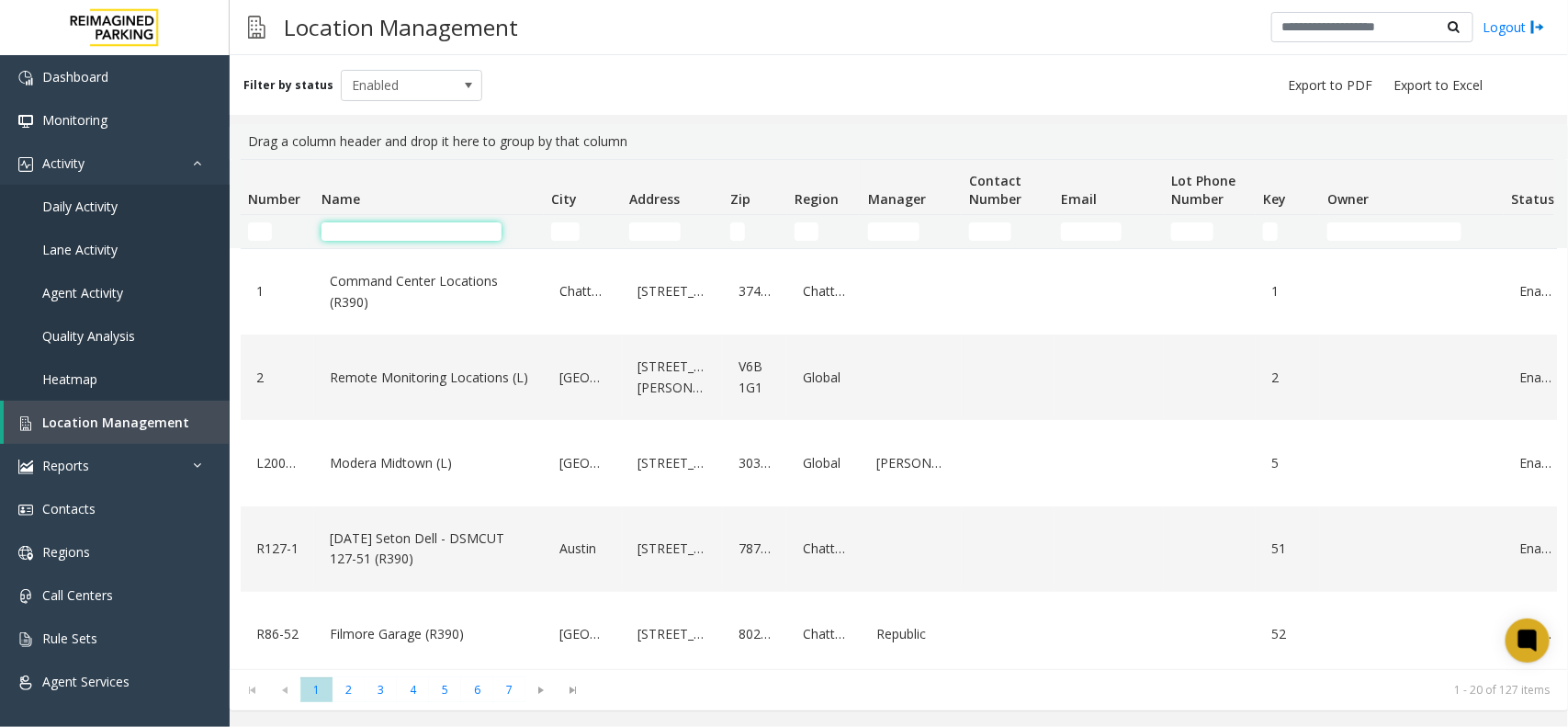
click at [404, 232] on input "Name Filter" at bounding box center [410, 232] width 180 height 18
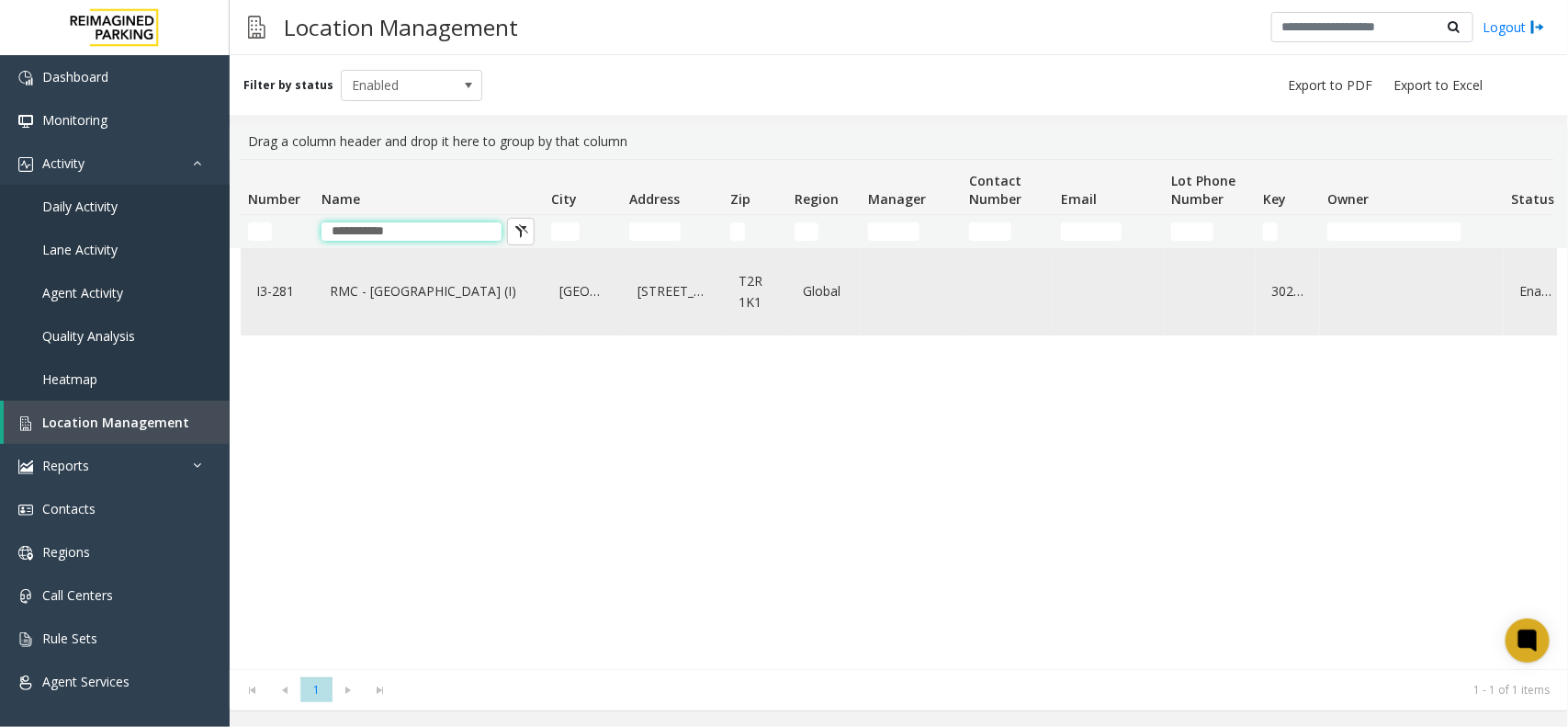
type input "**********"
click at [437, 287] on link "RMC - [GEOGRAPHIC_DATA] (I)" at bounding box center [428, 292] width 208 height 30
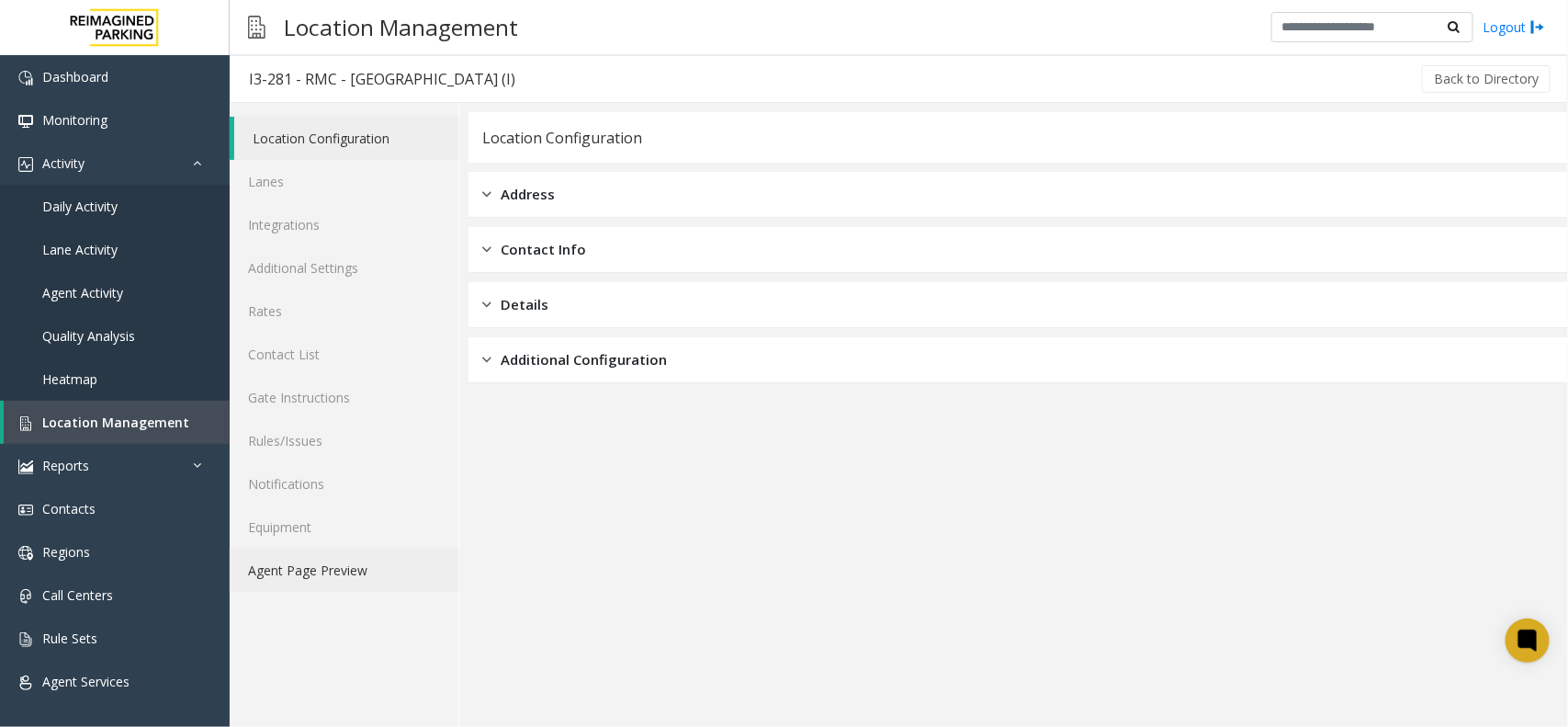
click at [331, 566] on link "Agent Page Preview" at bounding box center [344, 569] width 229 height 43
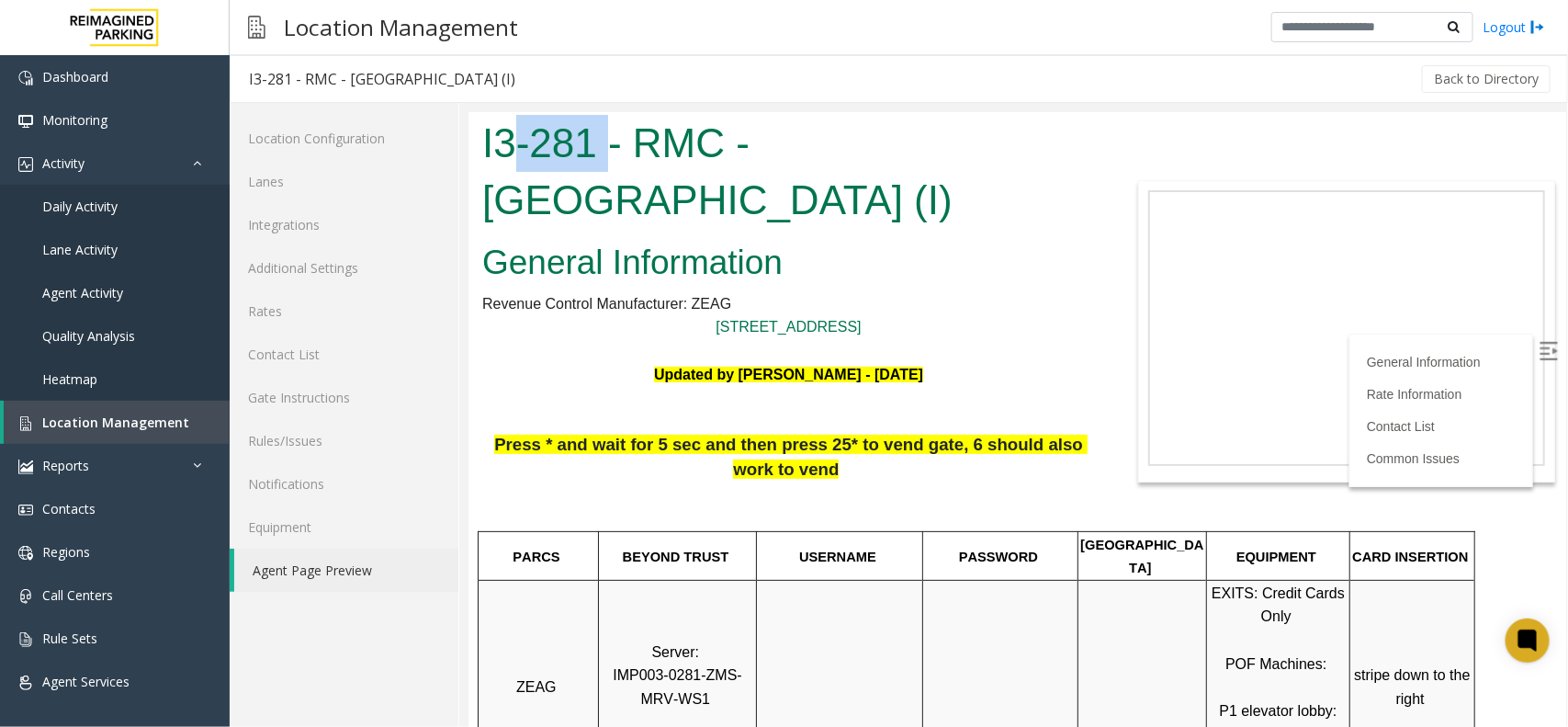
drag, startPoint x: 578, startPoint y: 130, endPoint x: 621, endPoint y: 131, distance: 43.0
click at [621, 130] on h1 "I3-281 - RMC - [GEOGRAPHIC_DATA] (I)" at bounding box center [788, 170] width 612 height 113
click at [103, 185] on link "Daily Activity" at bounding box center [114, 206] width 230 height 43
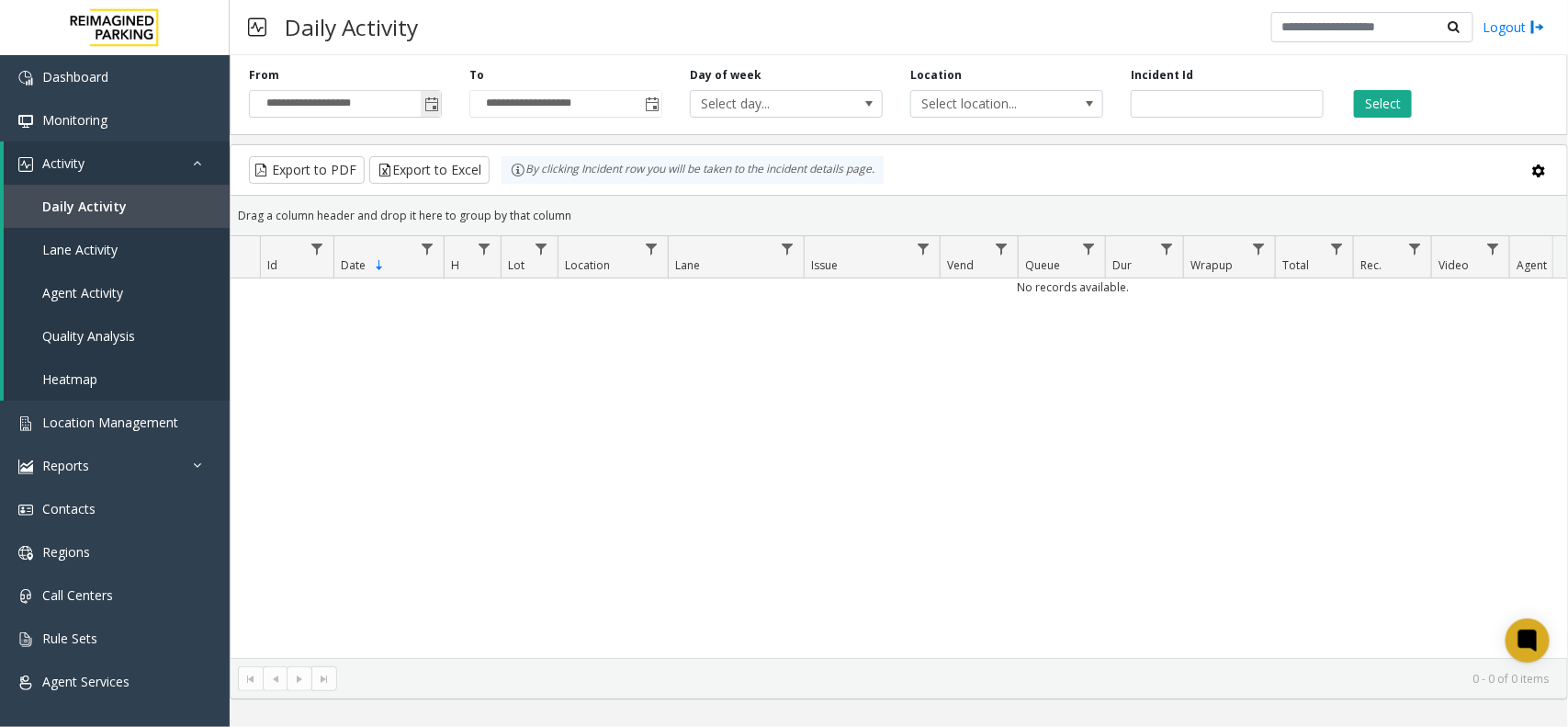
click at [424, 102] on span "Toggle popup" at bounding box center [432, 105] width 15 height 15
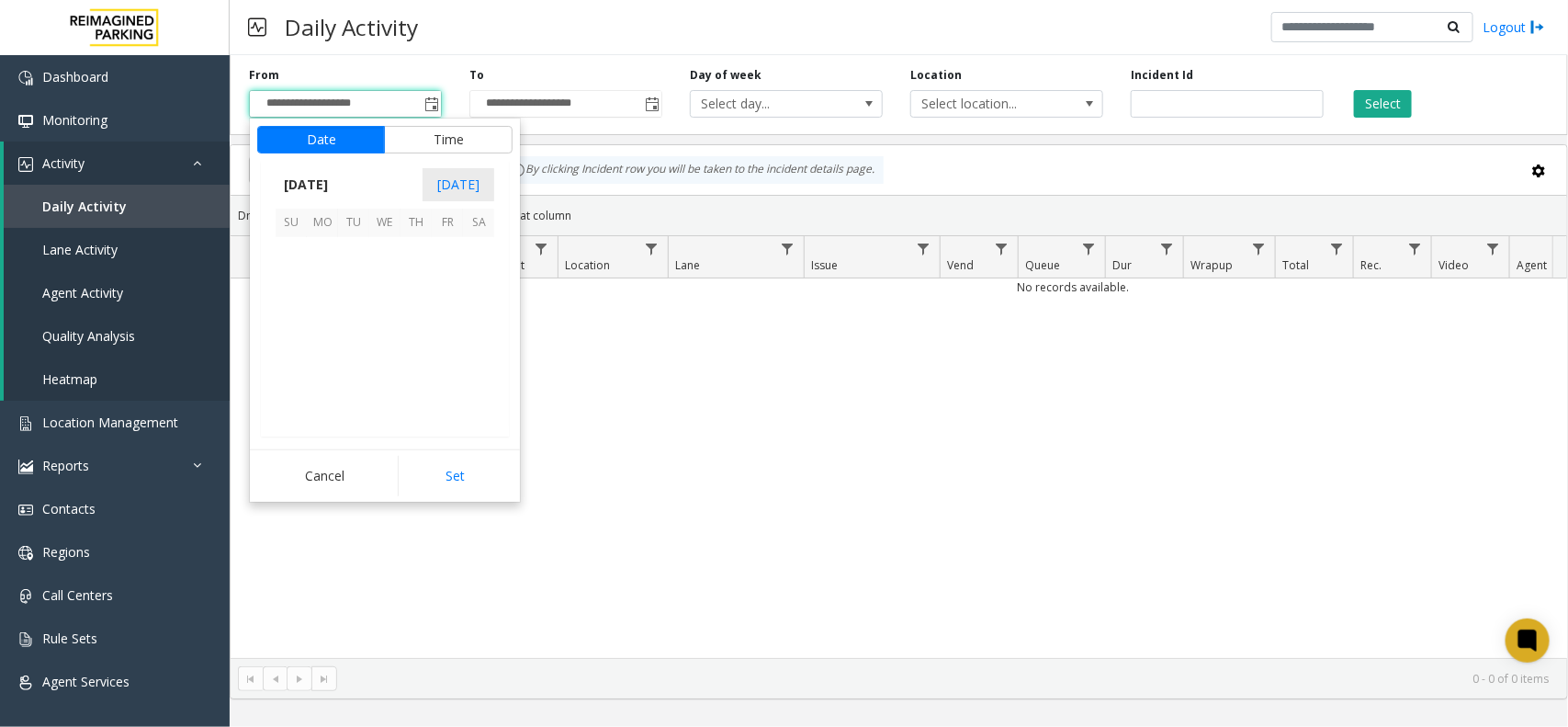
scroll to position [329760, 0]
click at [353, 319] on span "14" at bounding box center [353, 316] width 31 height 31
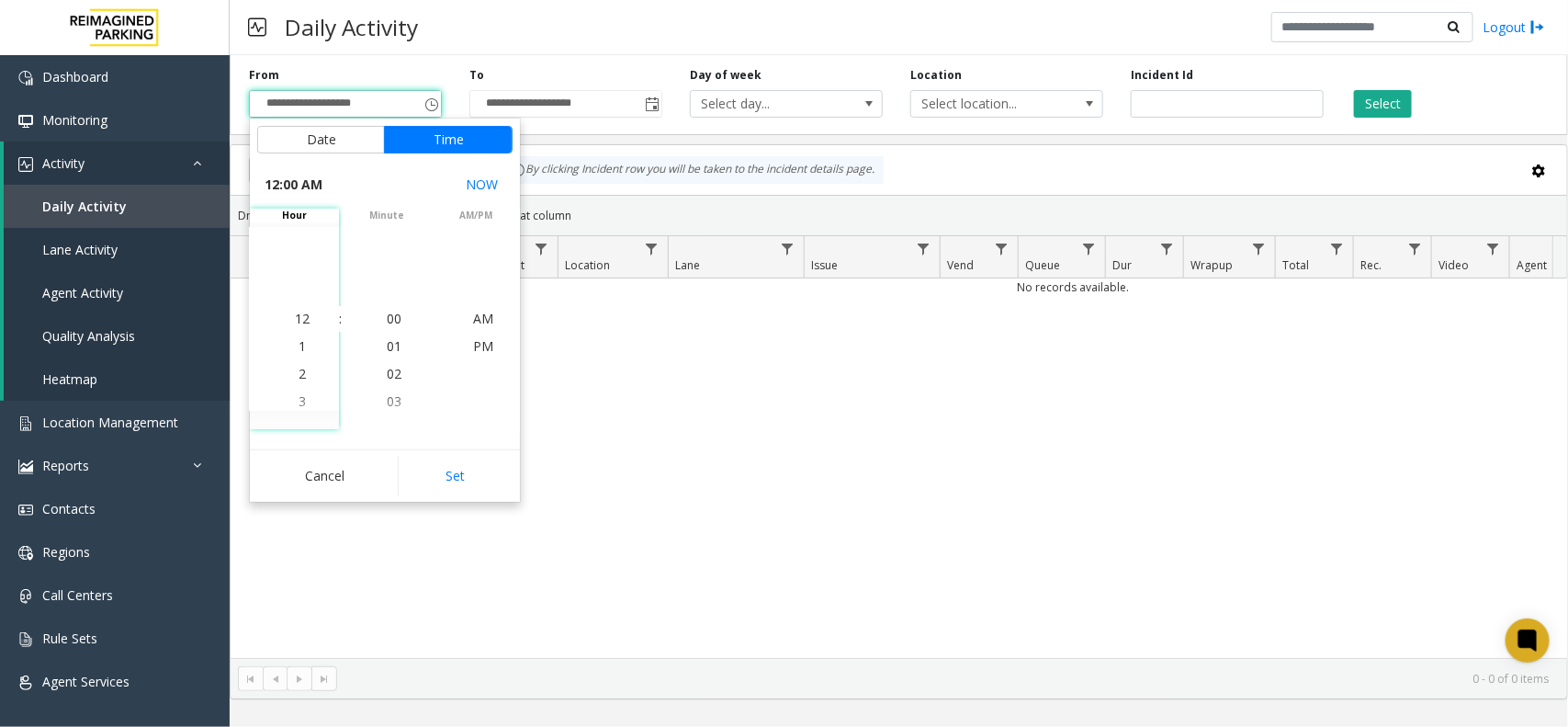
click at [464, 473] on button "Set" at bounding box center [455, 476] width 115 height 41
type input "**********"
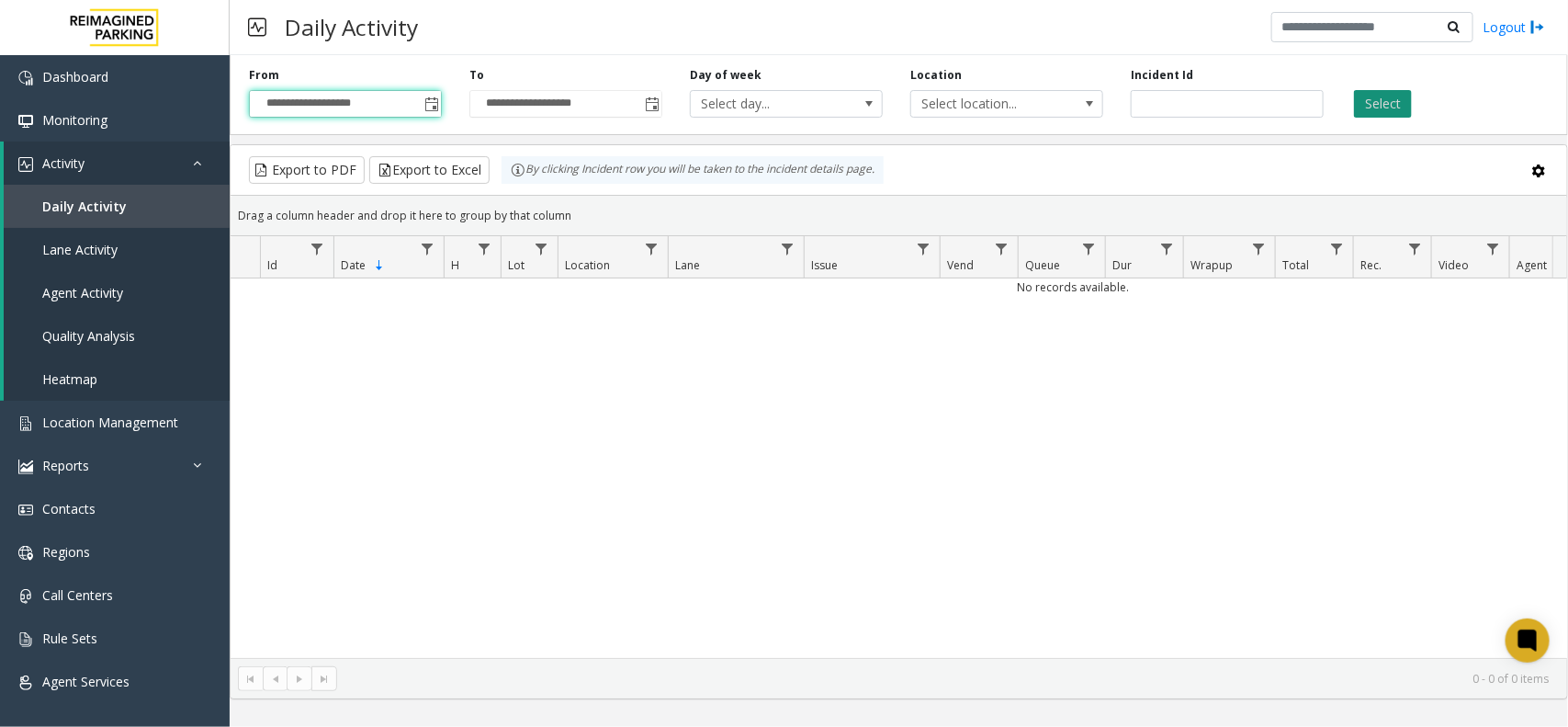
click at [1409, 97] on button "Select" at bounding box center [1383, 104] width 58 height 28
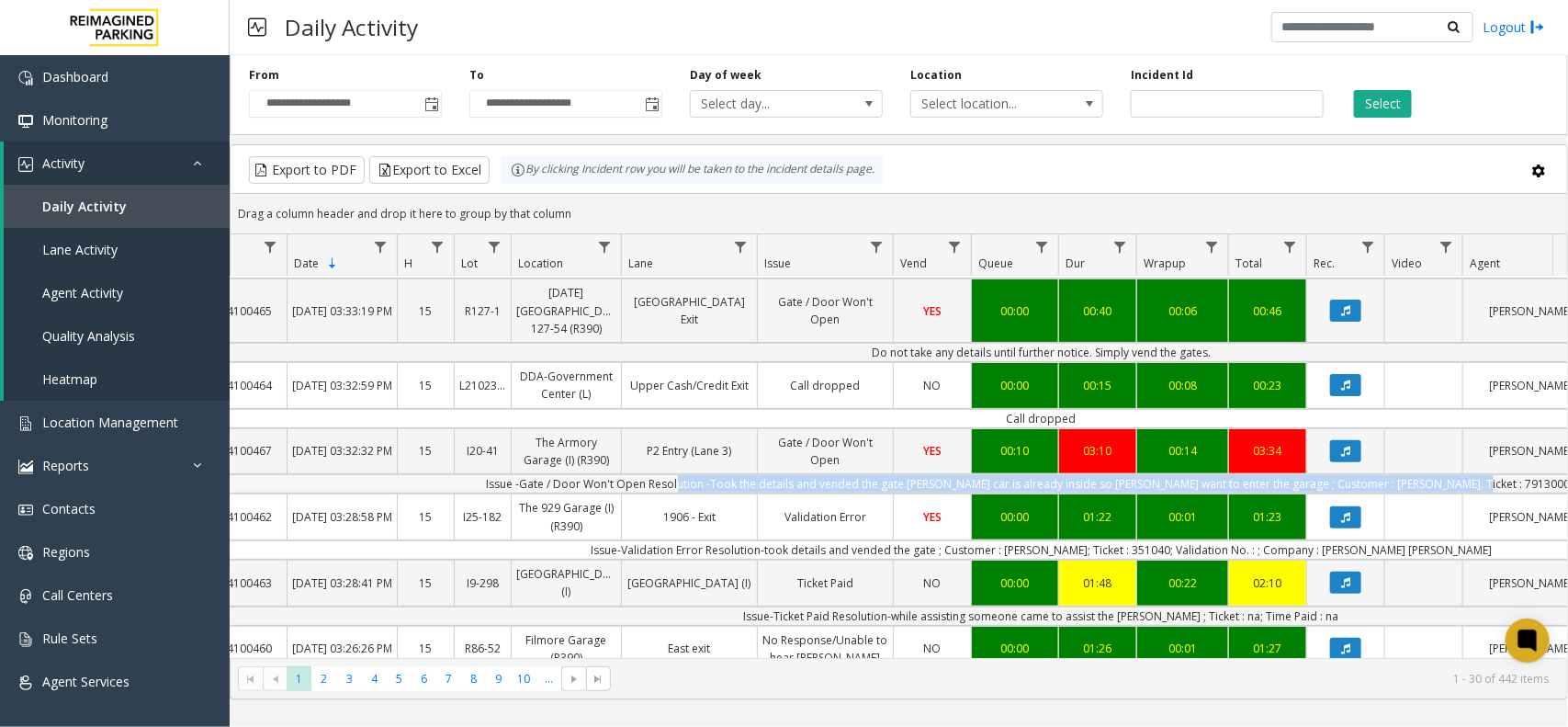
scroll to position [0, 257]
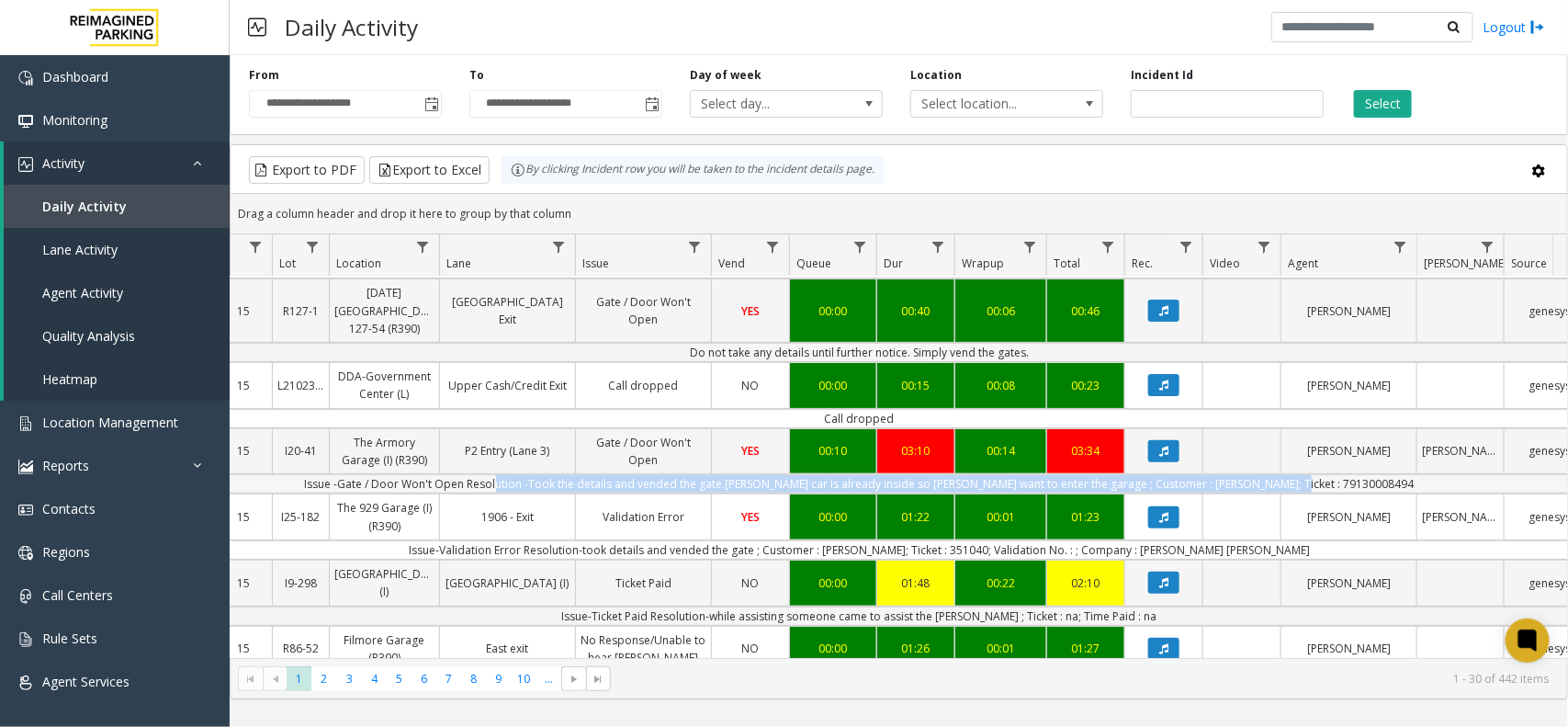
drag, startPoint x: 932, startPoint y: 520, endPoint x: 1502, endPoint y: 497, distance: 570.5
click at [1543, 494] on td "Issue -Gate / Door Won't Open Resolution -Took the details and vended the gate.…" at bounding box center [859, 483] width 1656 height 19
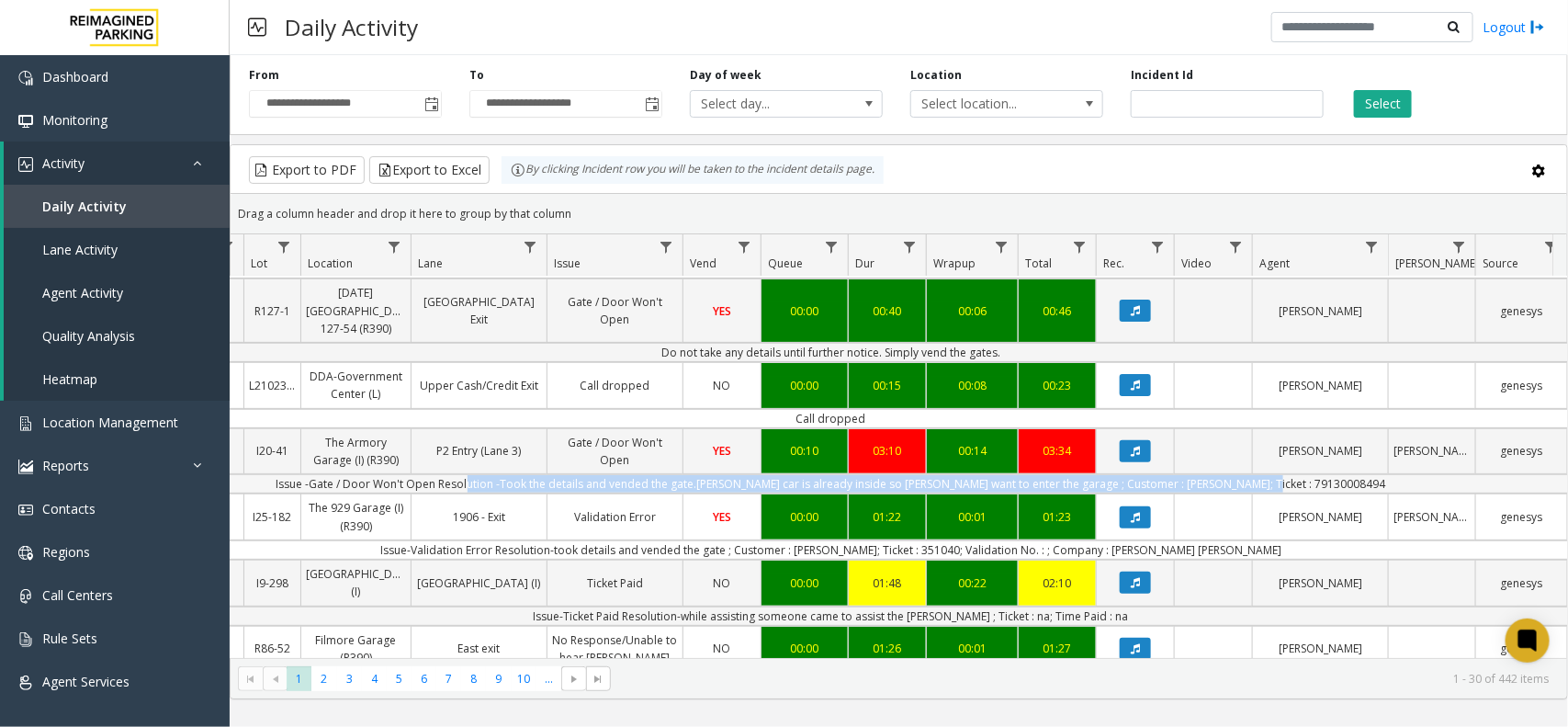
click at [1163, 494] on td "Issue -Gate / Door Won't Open Resolution -Took the details and vended the gate.…" at bounding box center [830, 483] width 1656 height 19
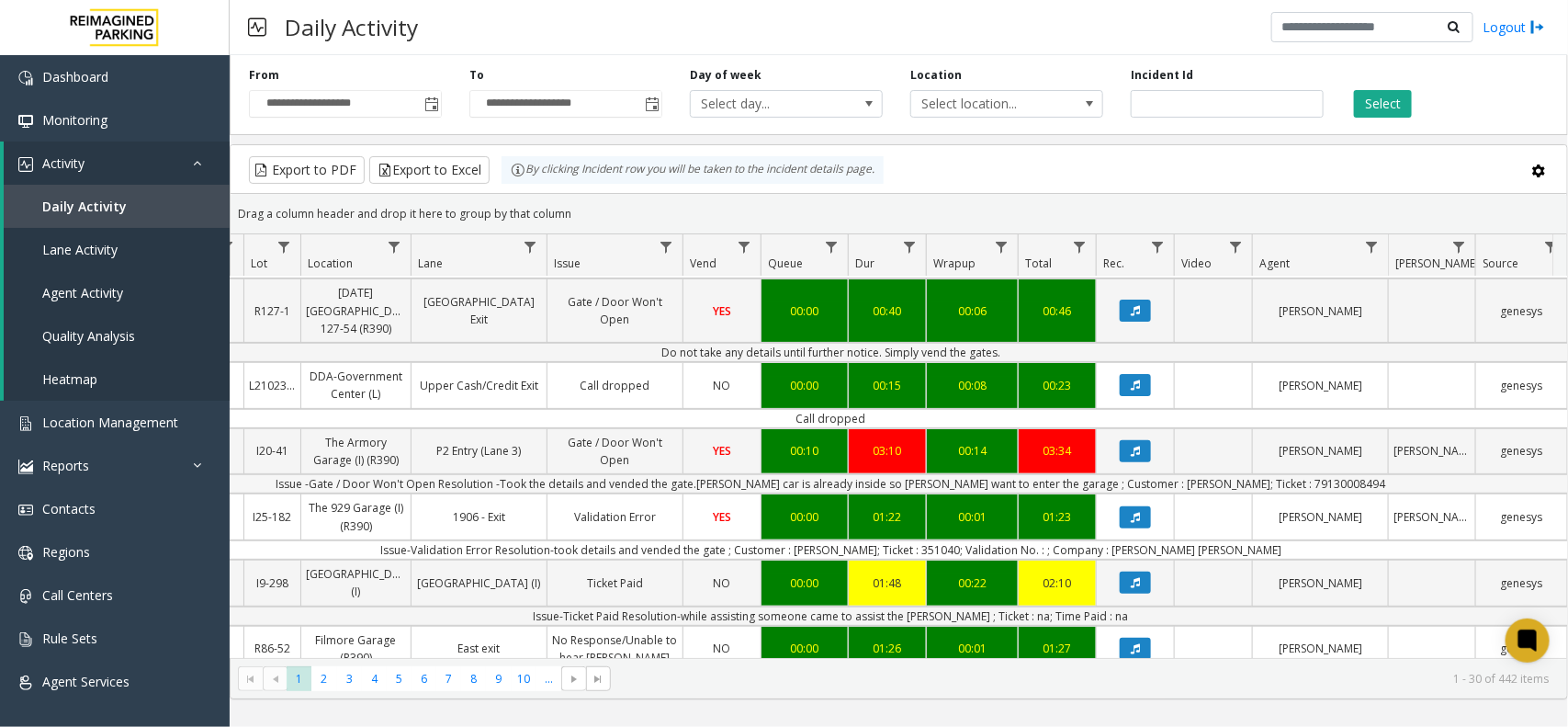
click at [1173, 494] on td "Issue -Gate / Door Won't Open Resolution -Took the details and vended the gate.…" at bounding box center [830, 483] width 1656 height 19
click at [1175, 494] on td "Issue -Gate / Door Won't Open Resolution -Took the details and vended the gate.…" at bounding box center [830, 483] width 1656 height 19
copy td "Colleen"
click at [1261, 494] on td "Issue -Gate / Door Won't Open Resolution -Took the details and vended the gate.…" at bounding box center [830, 483] width 1656 height 19
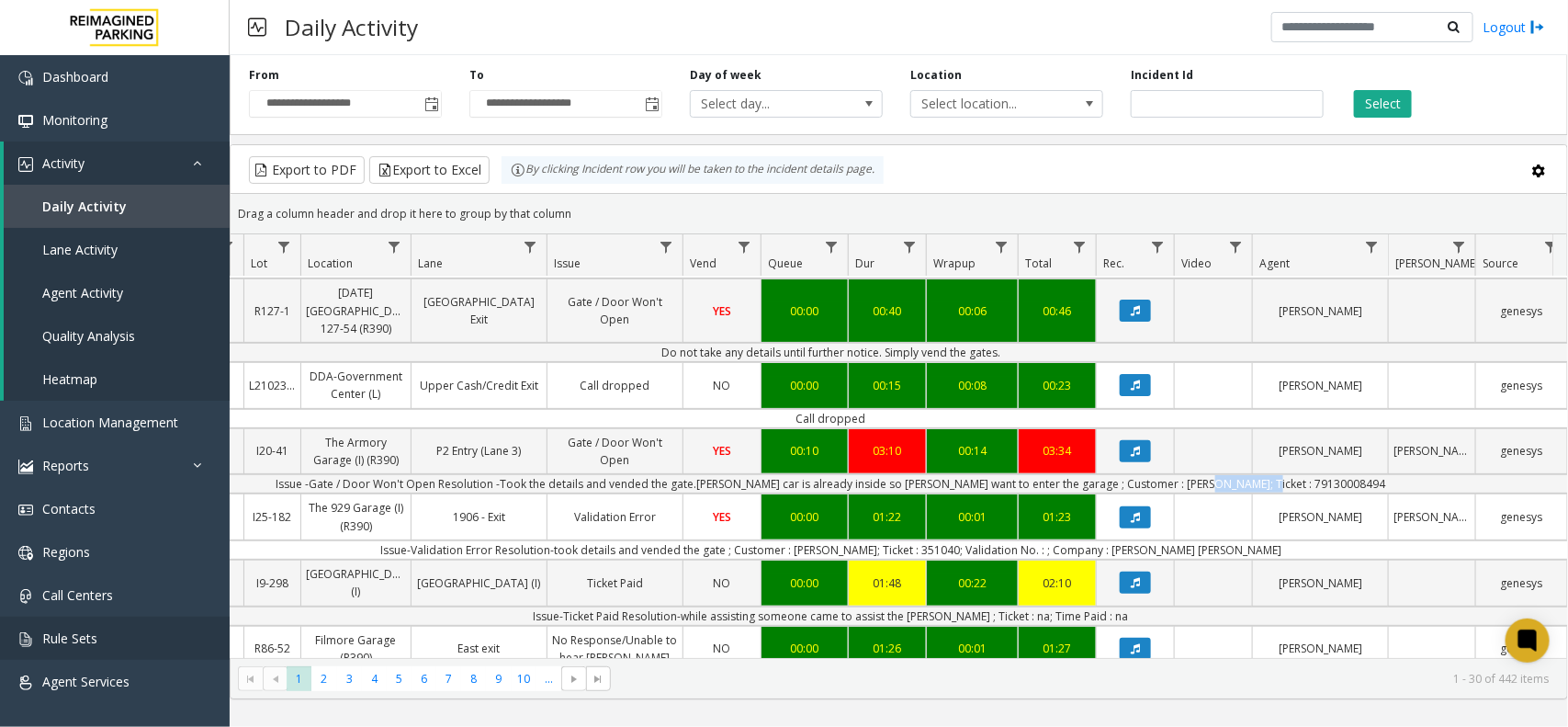
copy td "79130008494"
click at [1184, 494] on td "Issue -Gate / Door Won't Open Resolution -Took the details and vended the gate.…" at bounding box center [830, 483] width 1656 height 19
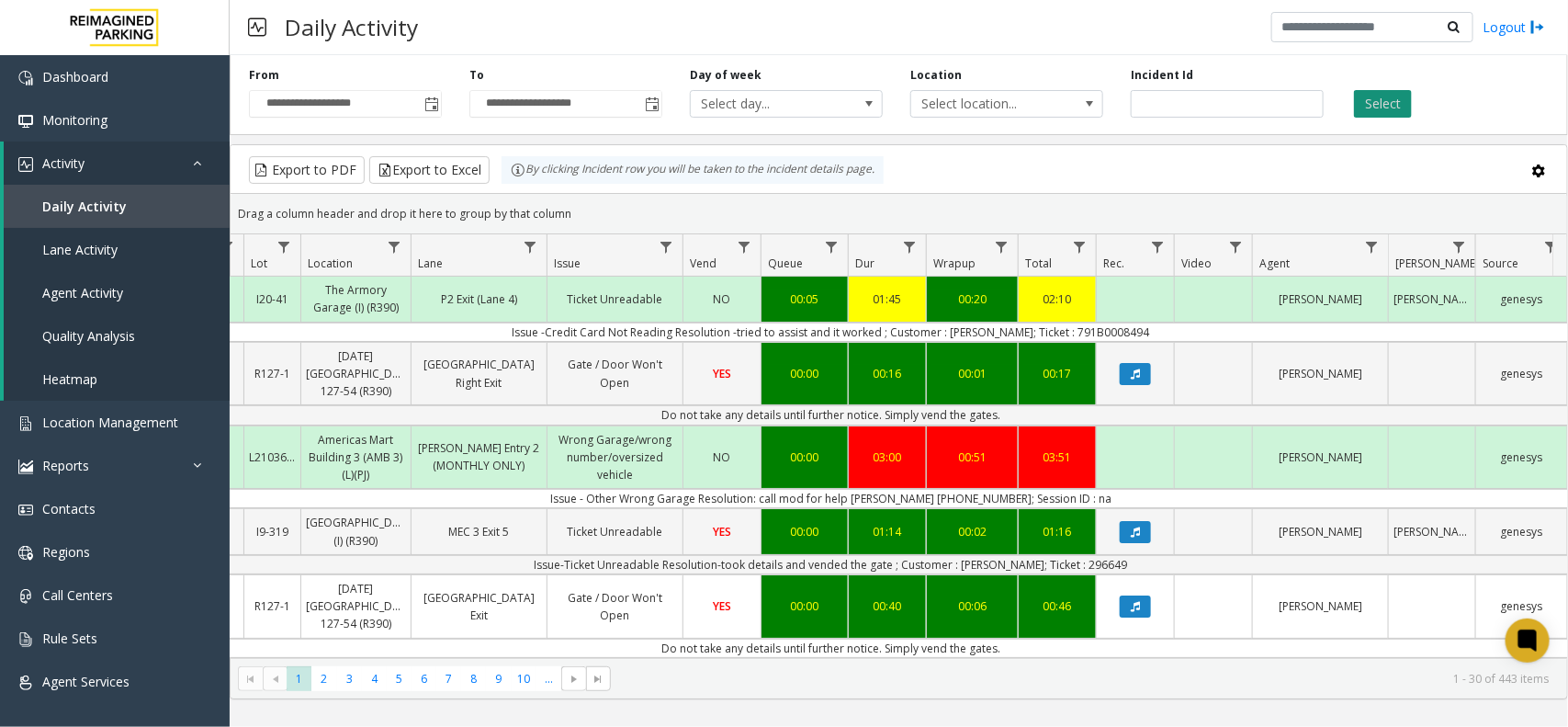
click at [1379, 108] on button "Select" at bounding box center [1383, 104] width 58 height 28
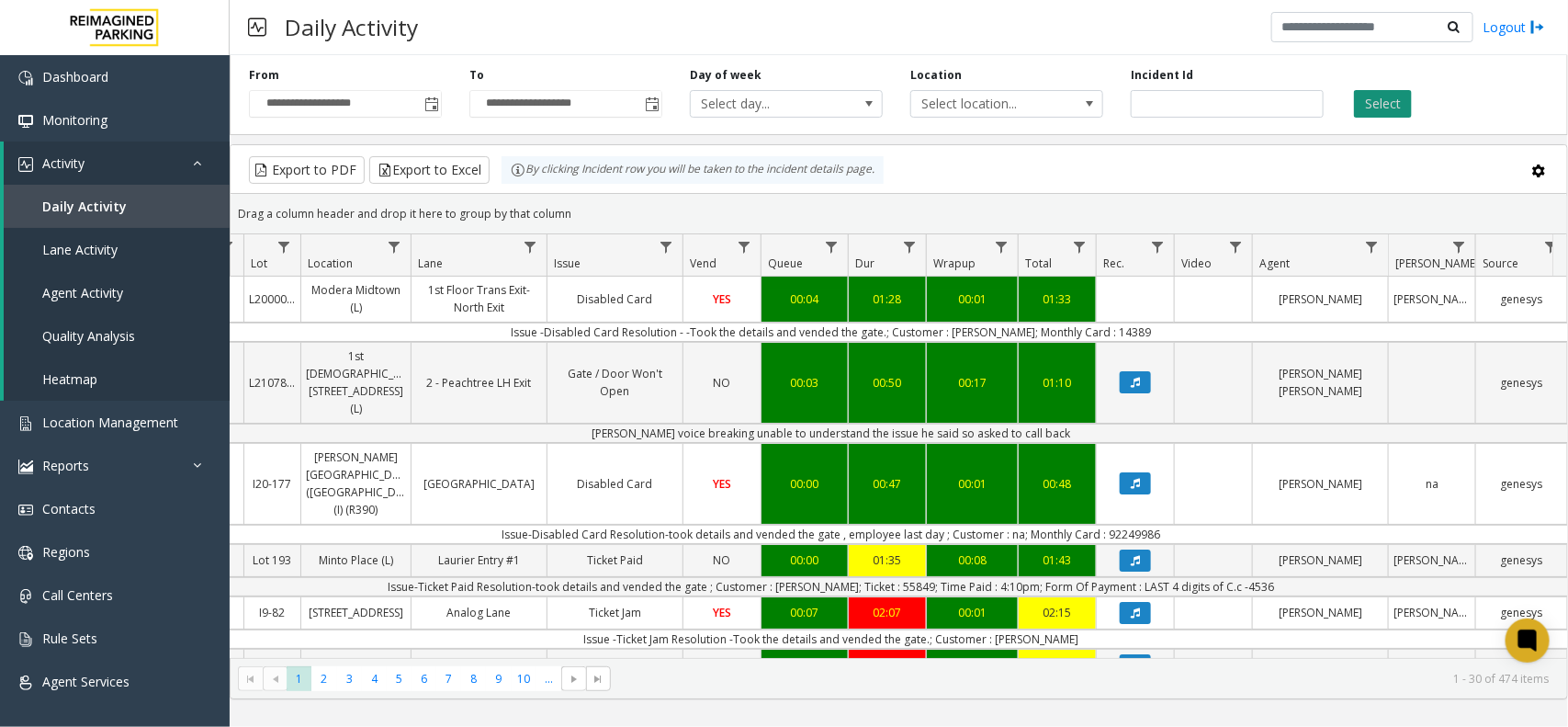
click at [1401, 94] on button "Select" at bounding box center [1383, 104] width 58 height 28
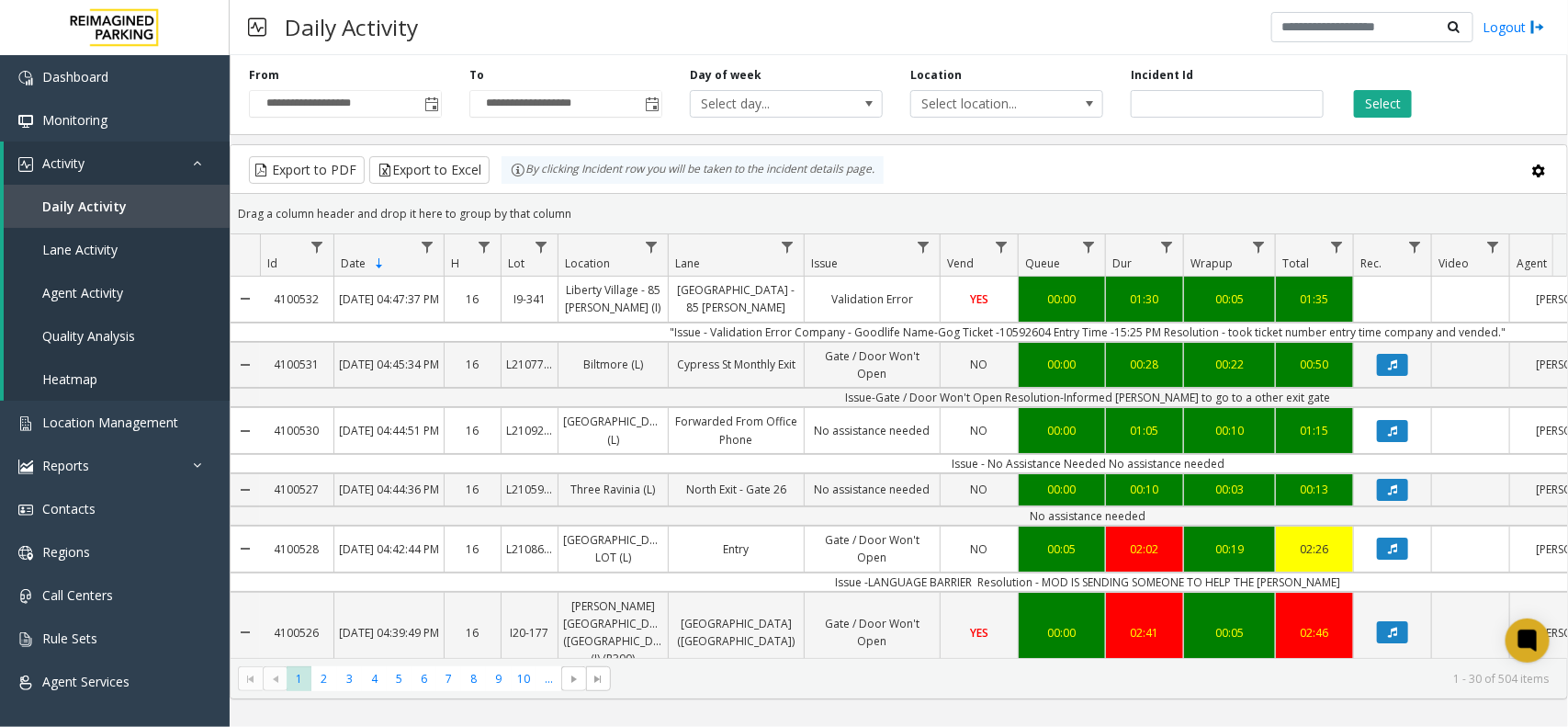
scroll to position [0, 257]
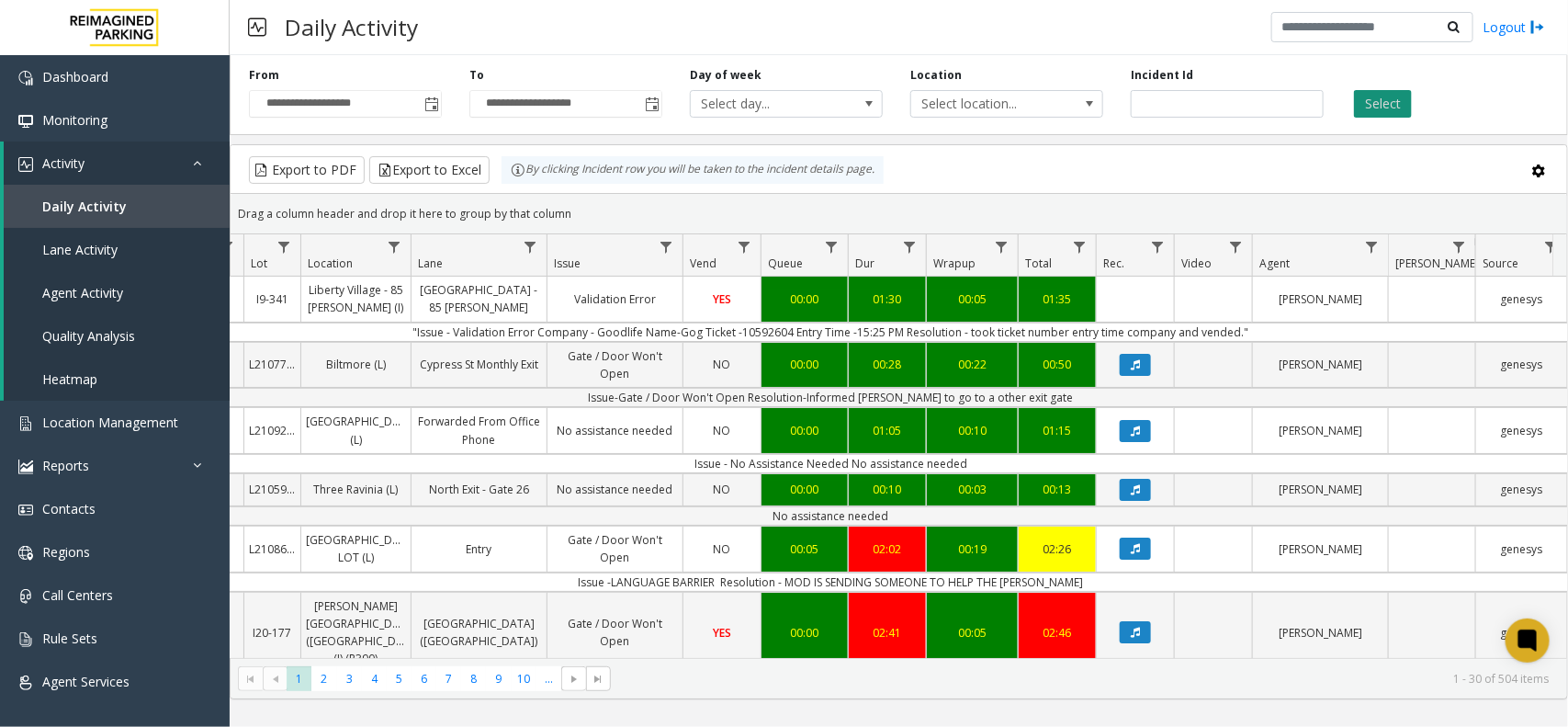
click at [1400, 106] on button "Select" at bounding box center [1383, 104] width 58 height 28
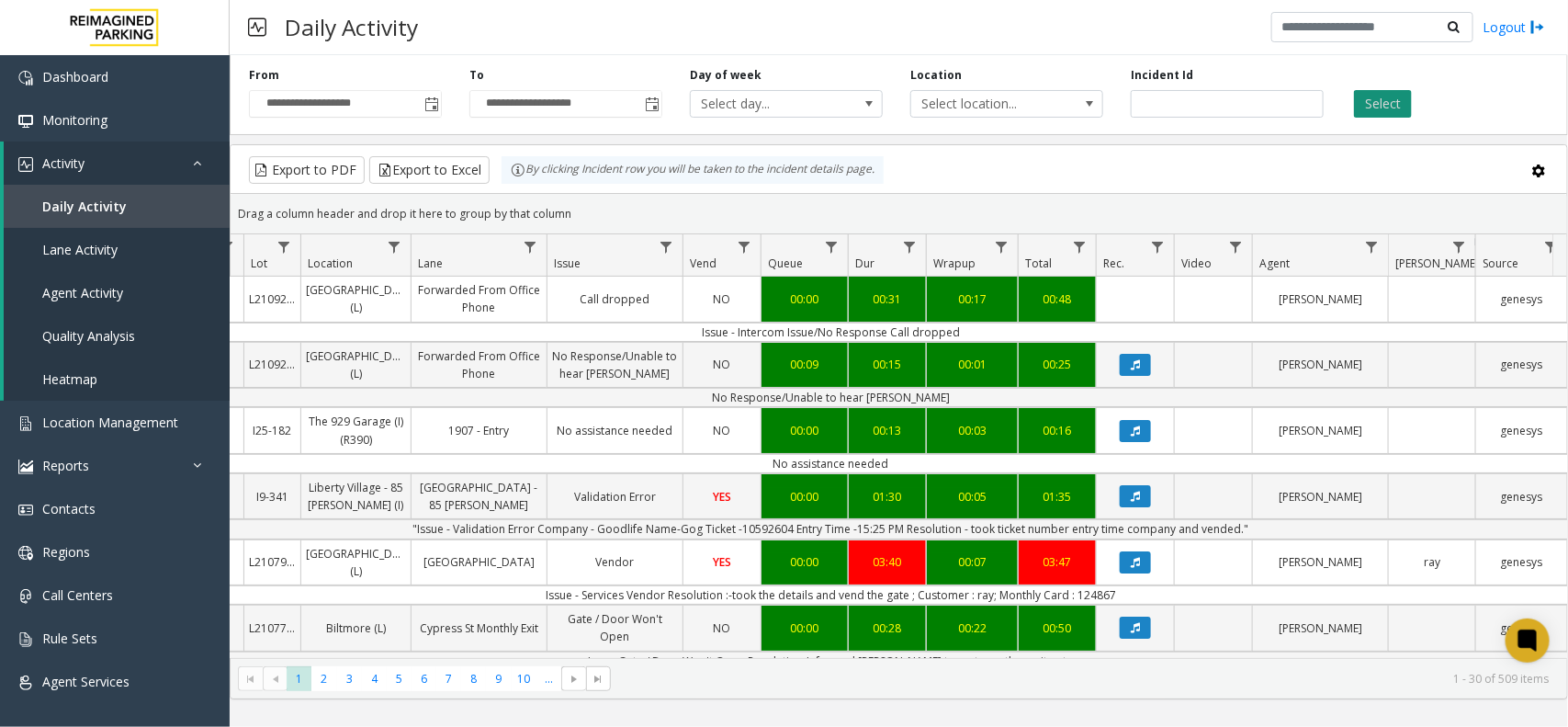
click at [1376, 106] on button "Select" at bounding box center [1383, 104] width 58 height 28
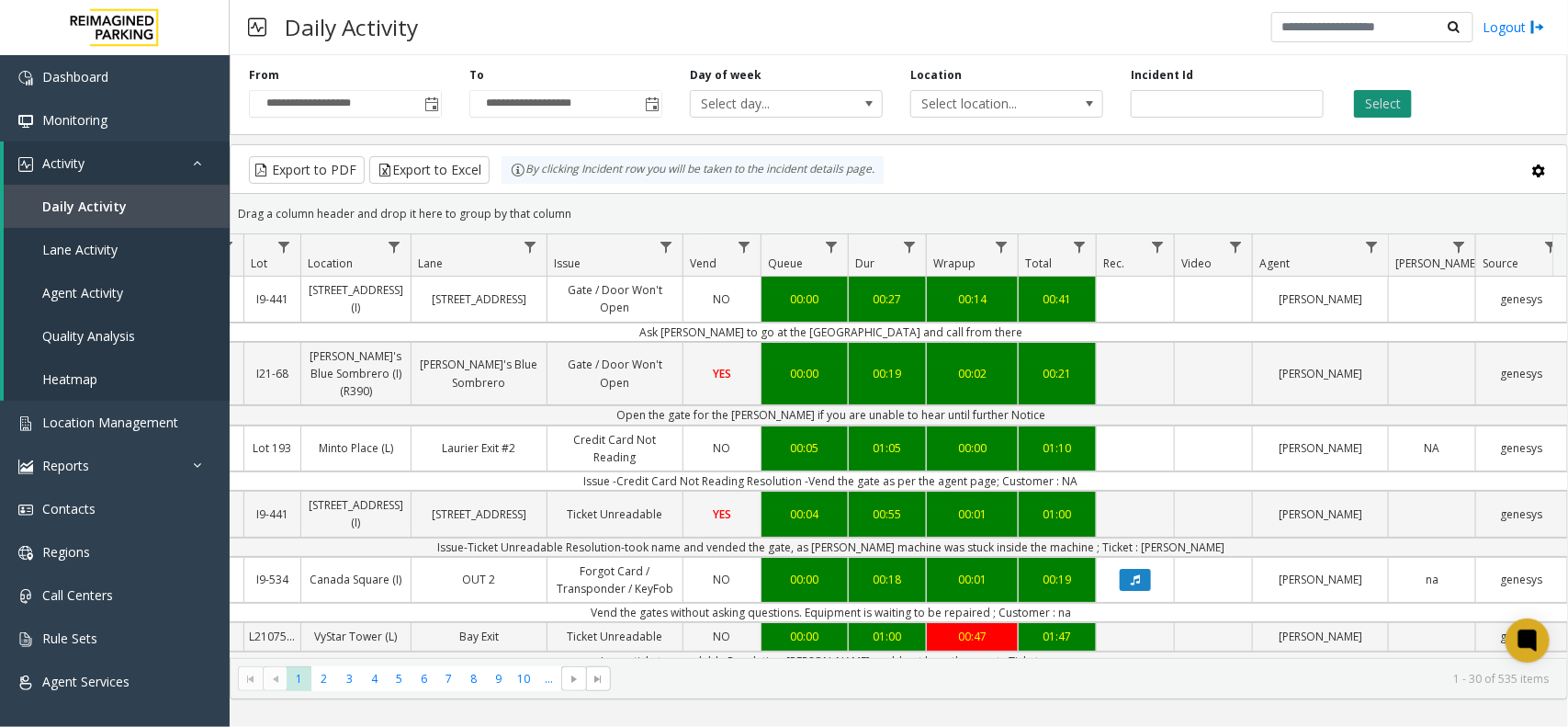
click at [1387, 93] on button "Select" at bounding box center [1383, 104] width 58 height 28
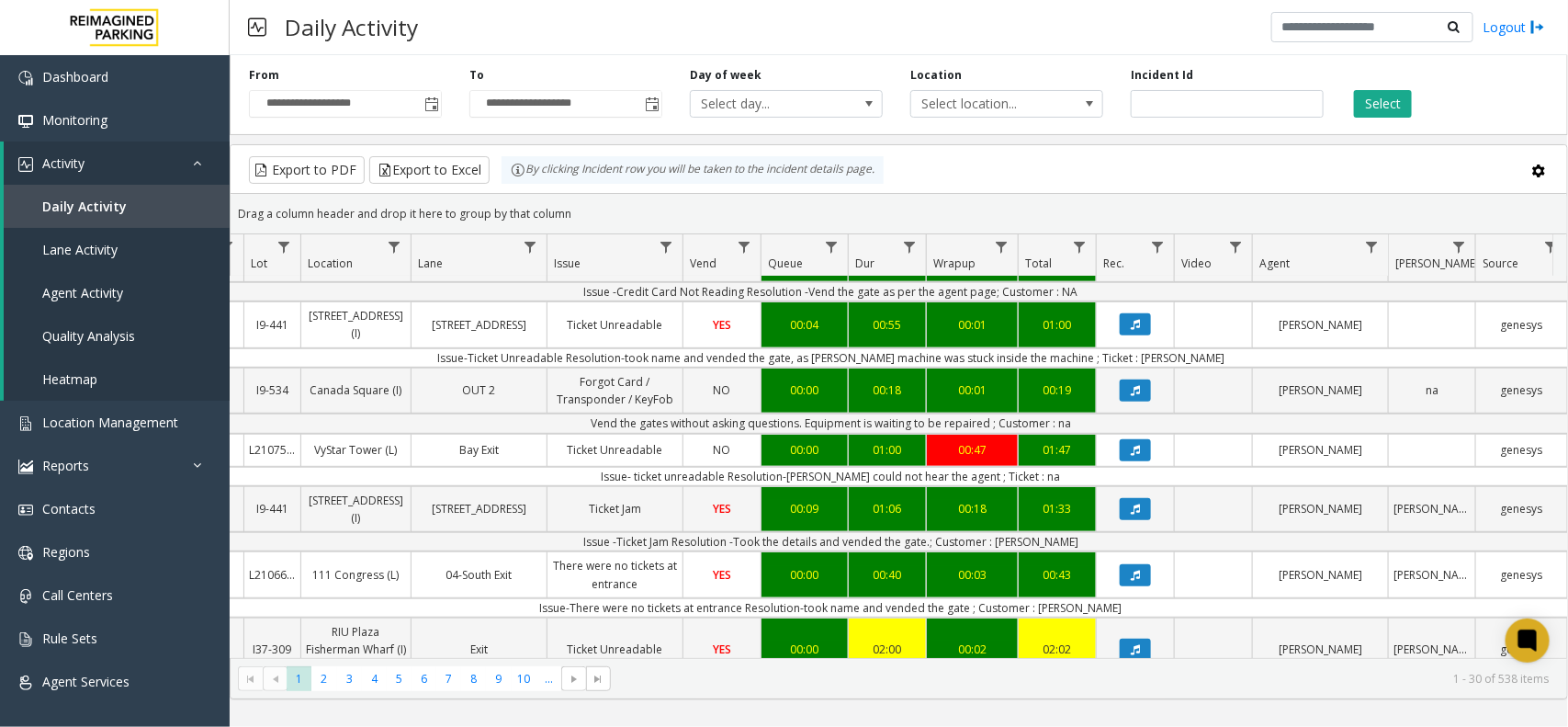
scroll to position [459, 257]
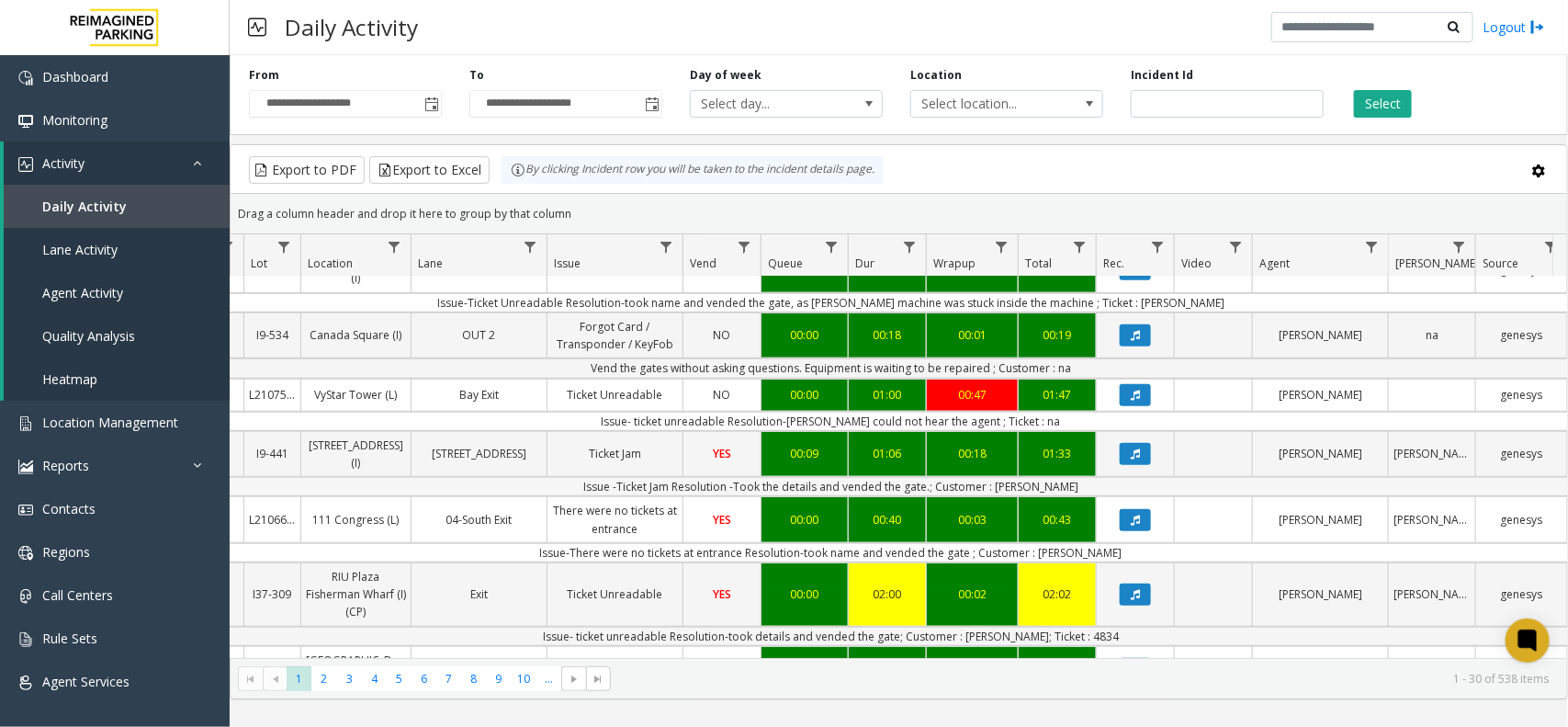
click at [1042, 488] on td "Issue -Ticket Jam Resolution -Took the details and vended the gate.; Customer :…" at bounding box center [830, 486] width 1656 height 19
copy td "ROBERT"
drag, startPoint x: 944, startPoint y: 489, endPoint x: 600, endPoint y: 495, distance: 344.1
click at [600, 495] on td "Issue -Ticket Jam Resolution -Took the details and vended the gate.; Customer :…" at bounding box center [830, 486] width 1656 height 19
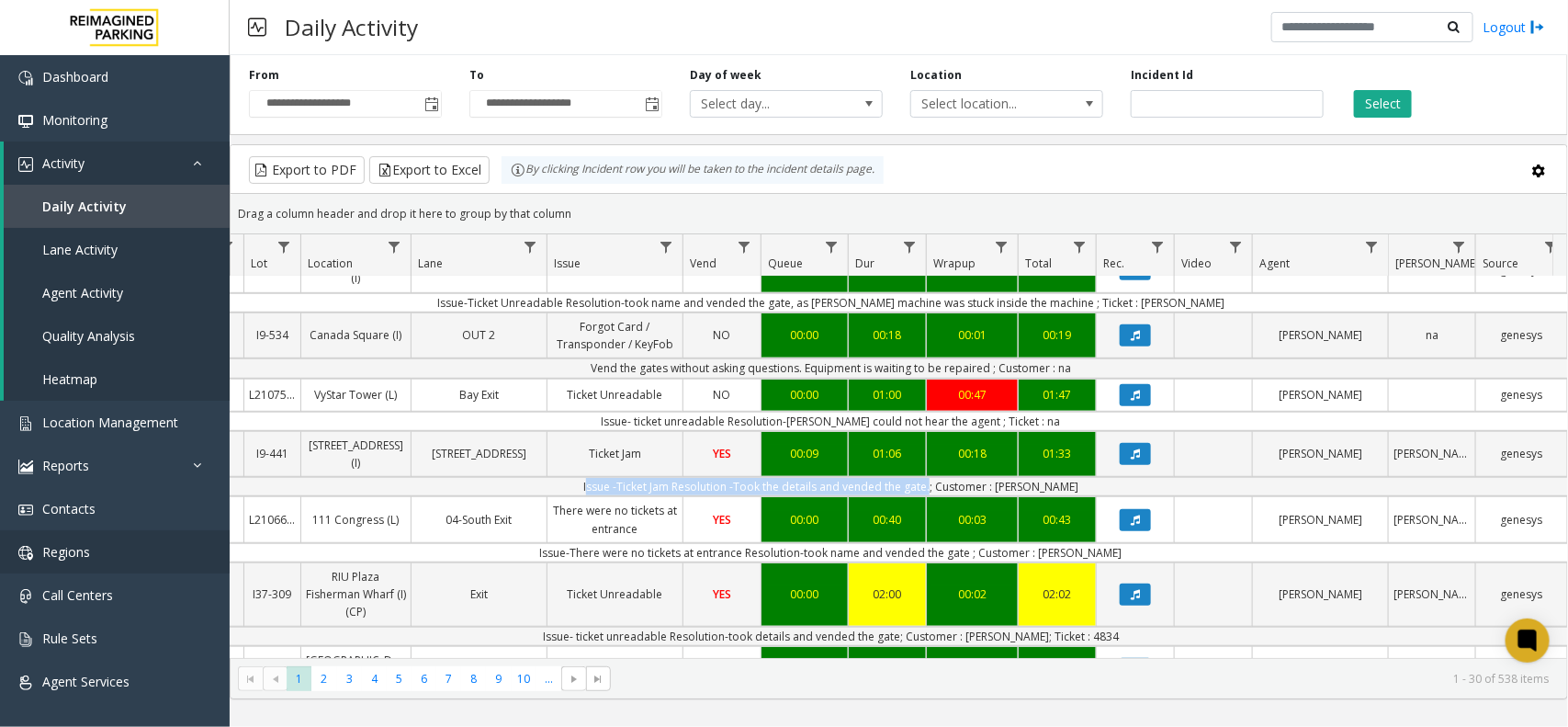
copy td "Issue -Ticket Jam Resolution -Took the details and vended the gate"
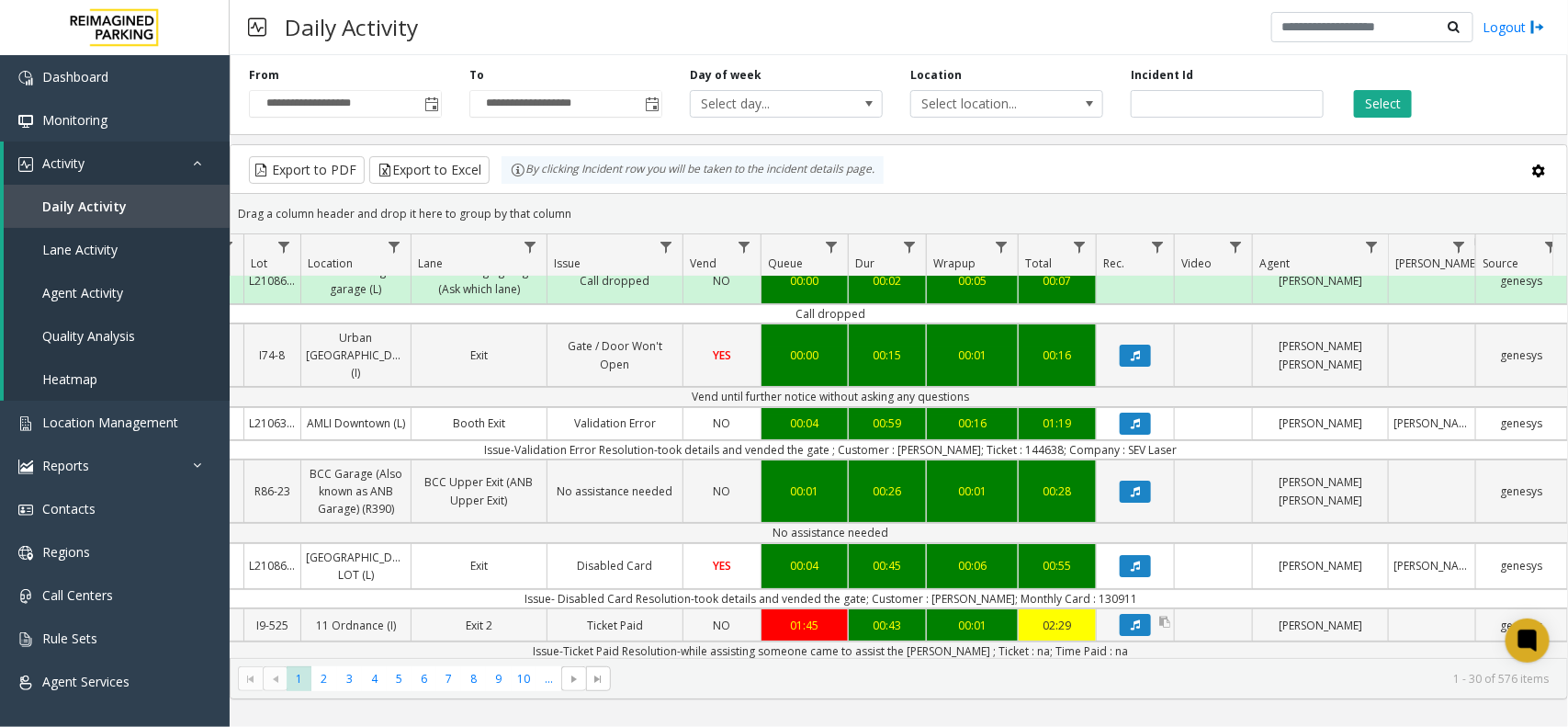
scroll to position [0, 257]
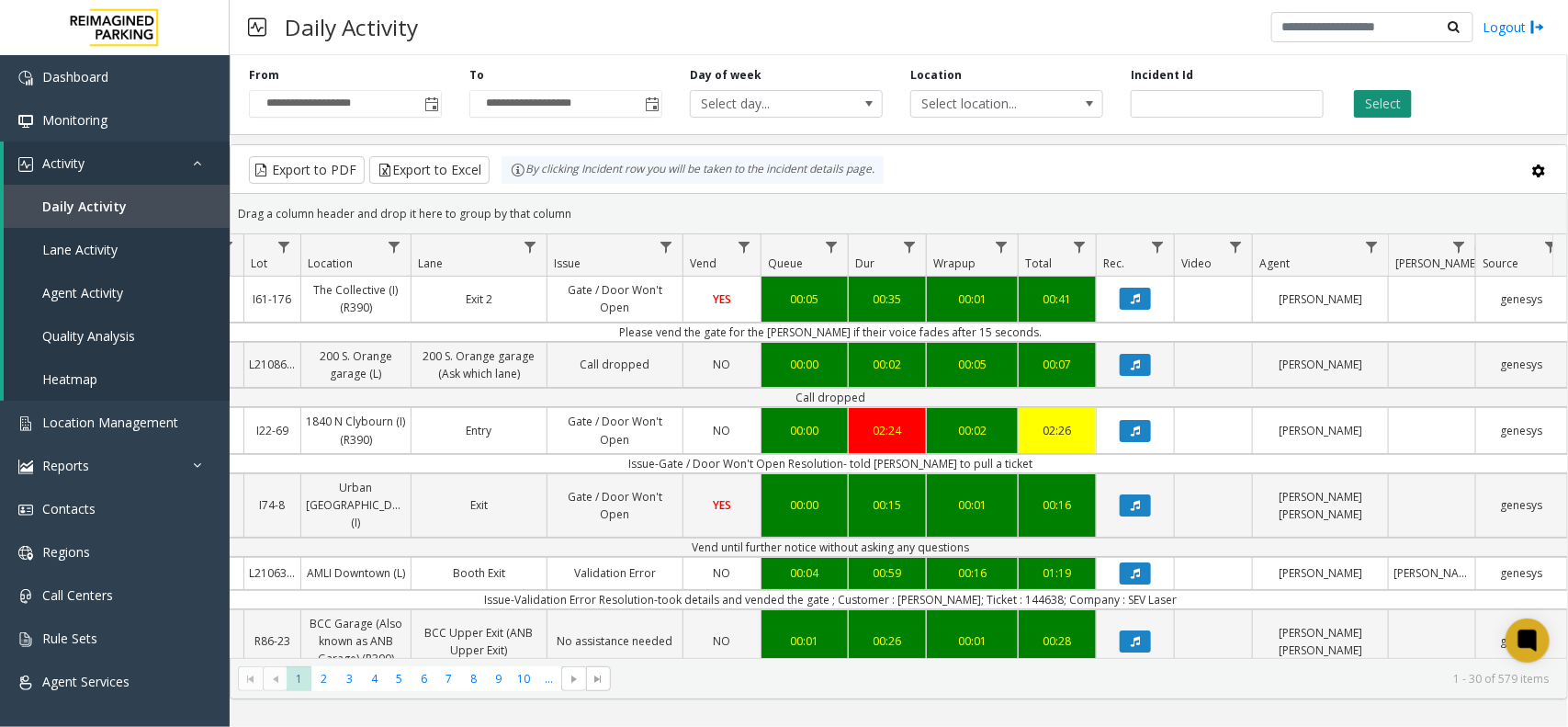
click at [1370, 116] on button "Select" at bounding box center [1383, 104] width 58 height 28
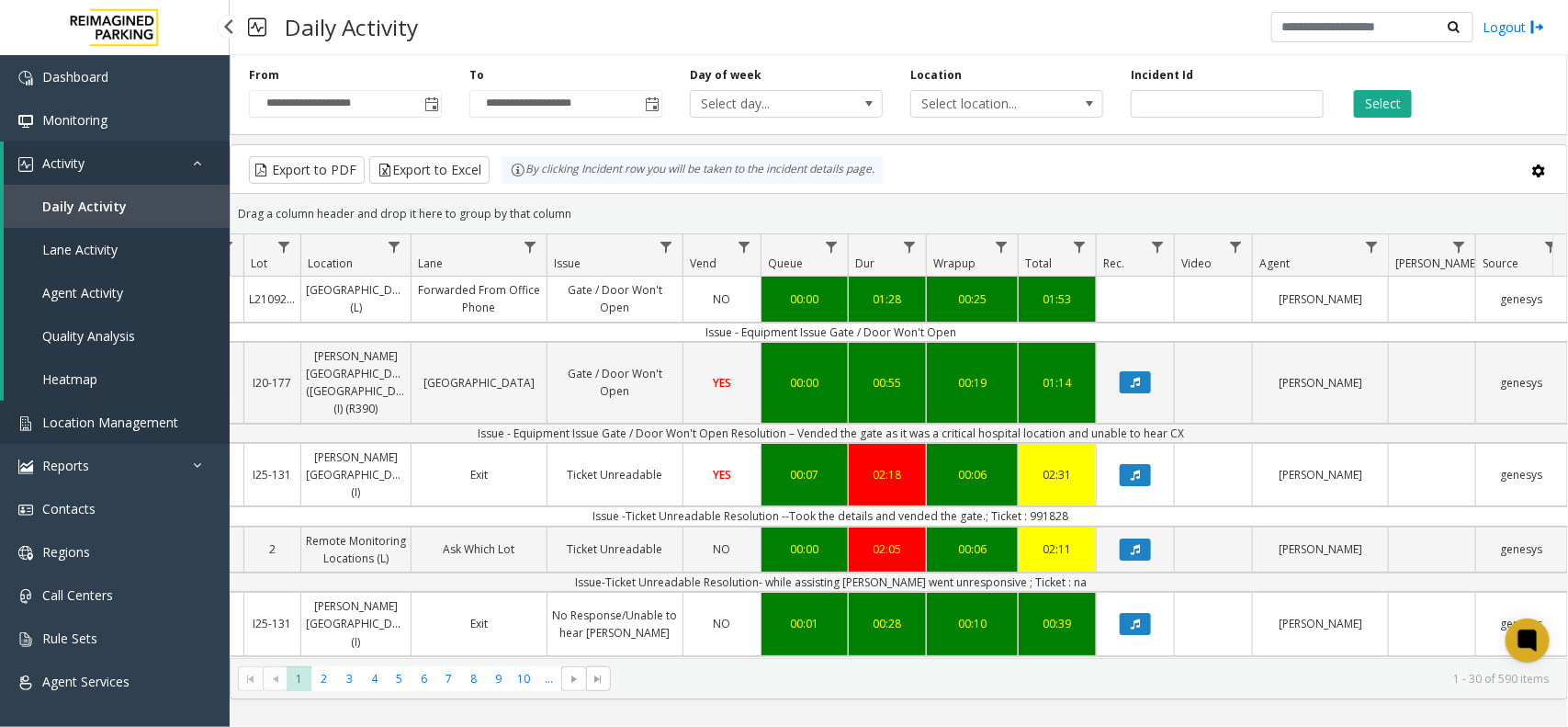
click at [152, 420] on span "Location Management" at bounding box center [110, 422] width 136 height 18
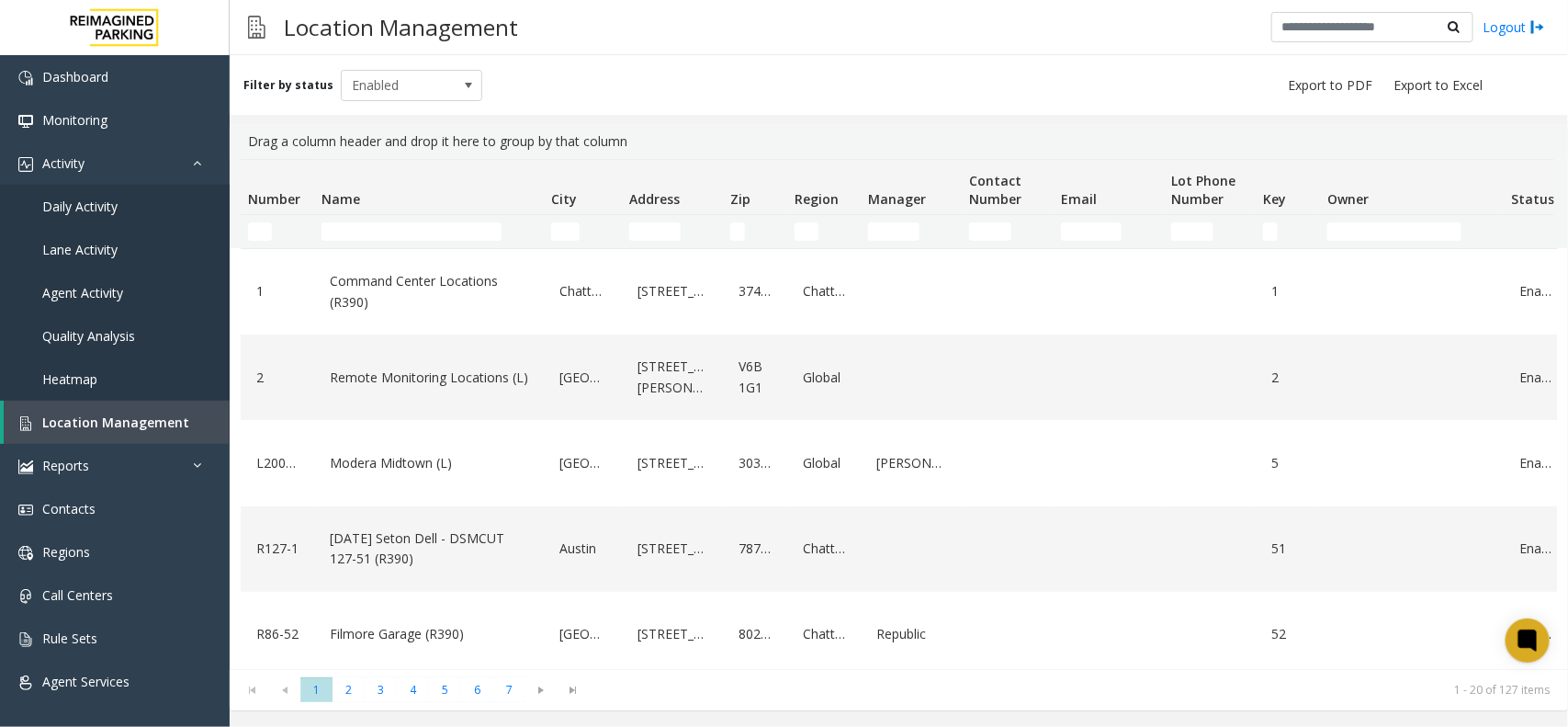
click at [390, 241] on td "Name Filter" at bounding box center [429, 232] width 230 height 33
click at [393, 234] on input "Name Filter" at bounding box center [410, 232] width 180 height 18
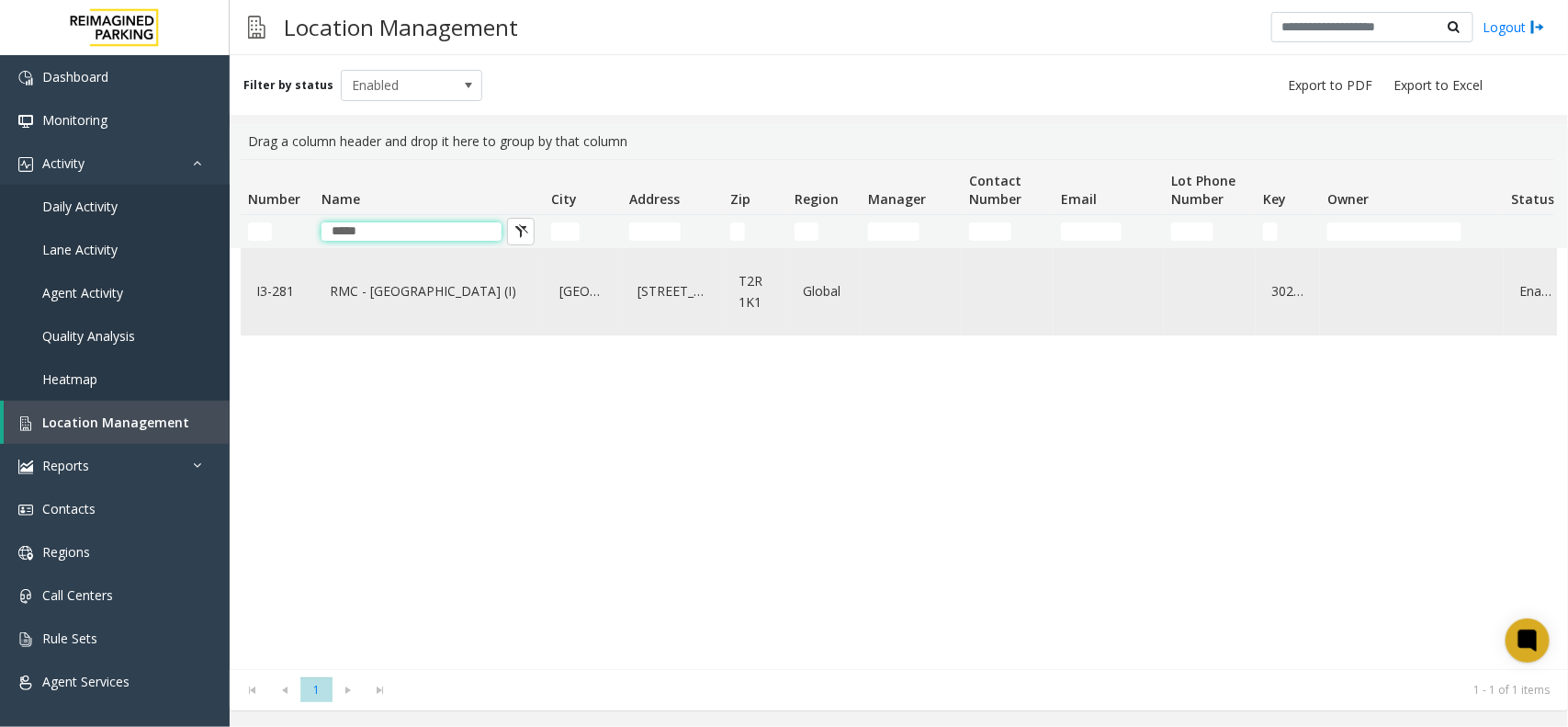
type input "*****"
click at [404, 308] on div "RMC - [GEOGRAPHIC_DATA] (I)" at bounding box center [428, 292] width 208 height 71
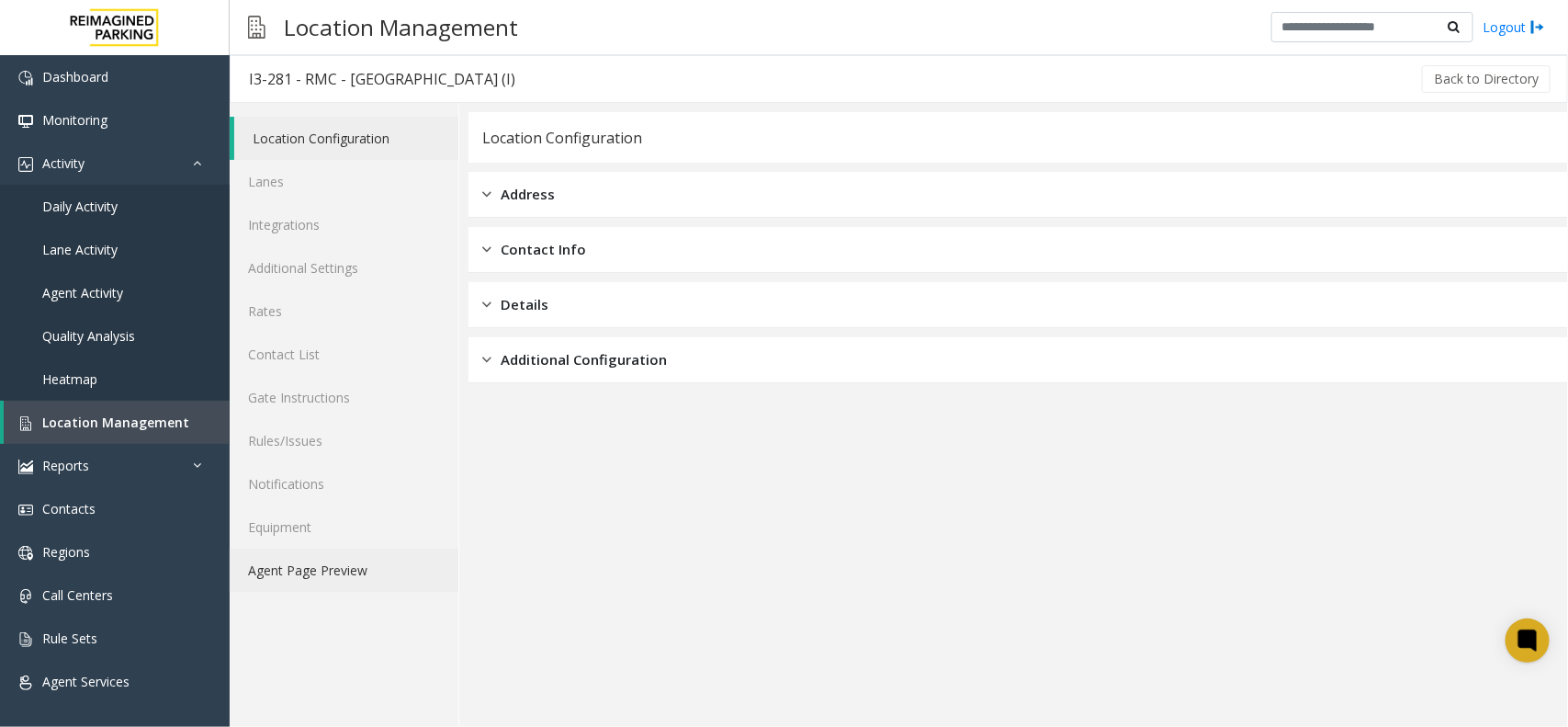
click at [356, 561] on link "Agent Page Preview" at bounding box center [344, 569] width 229 height 43
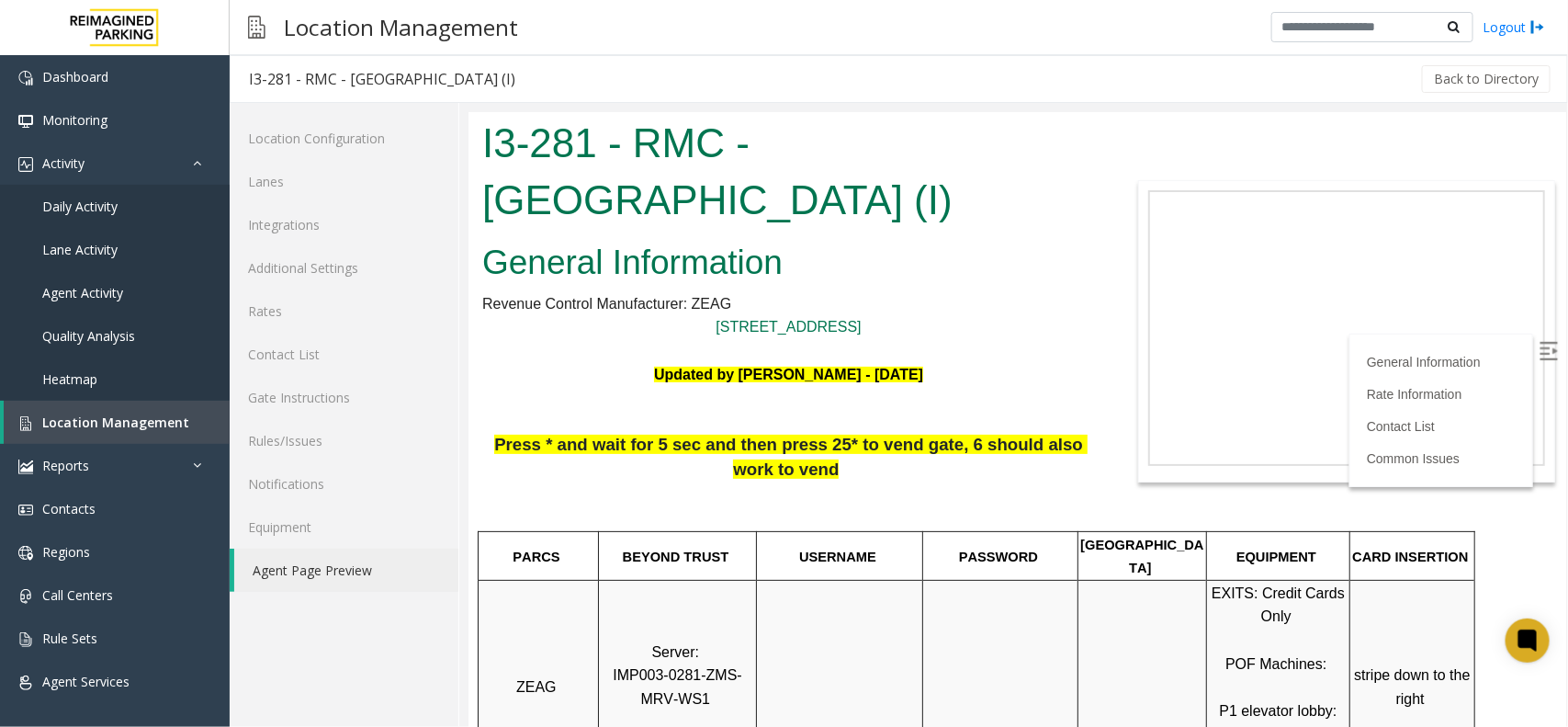
click at [930, 443] on span "Press * and wait for 5 sec and then press 25* to vend gate, 6 should also work …" at bounding box center [790, 456] width 593 height 44
click at [930, 445] on span "Press * and wait for 5 sec and then press 25* to vend gate, 6 should also work …" at bounding box center [790, 456] width 593 height 44
click at [125, 421] on span "Location Management" at bounding box center [115, 422] width 147 height 18
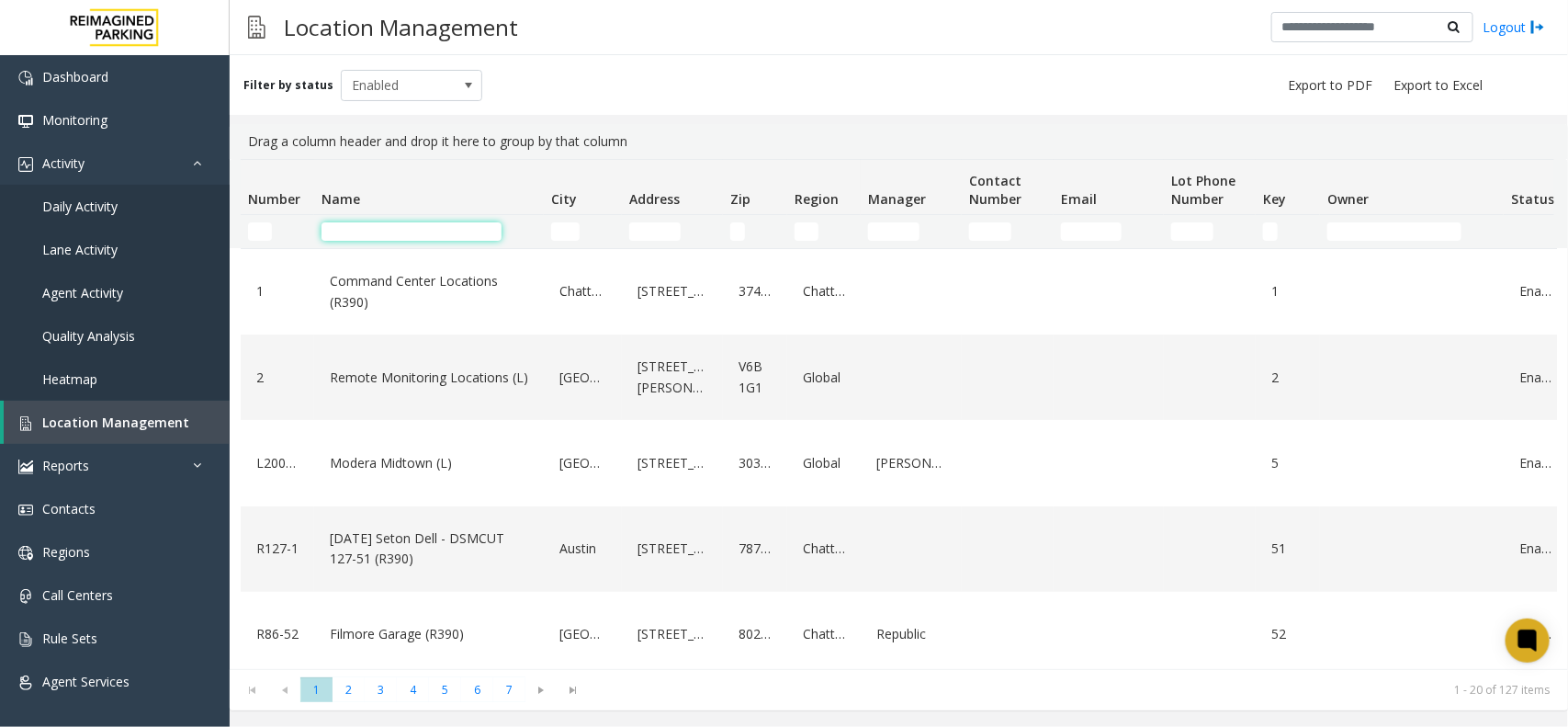
click at [351, 230] on input "Name Filter" at bounding box center [410, 232] width 180 height 18
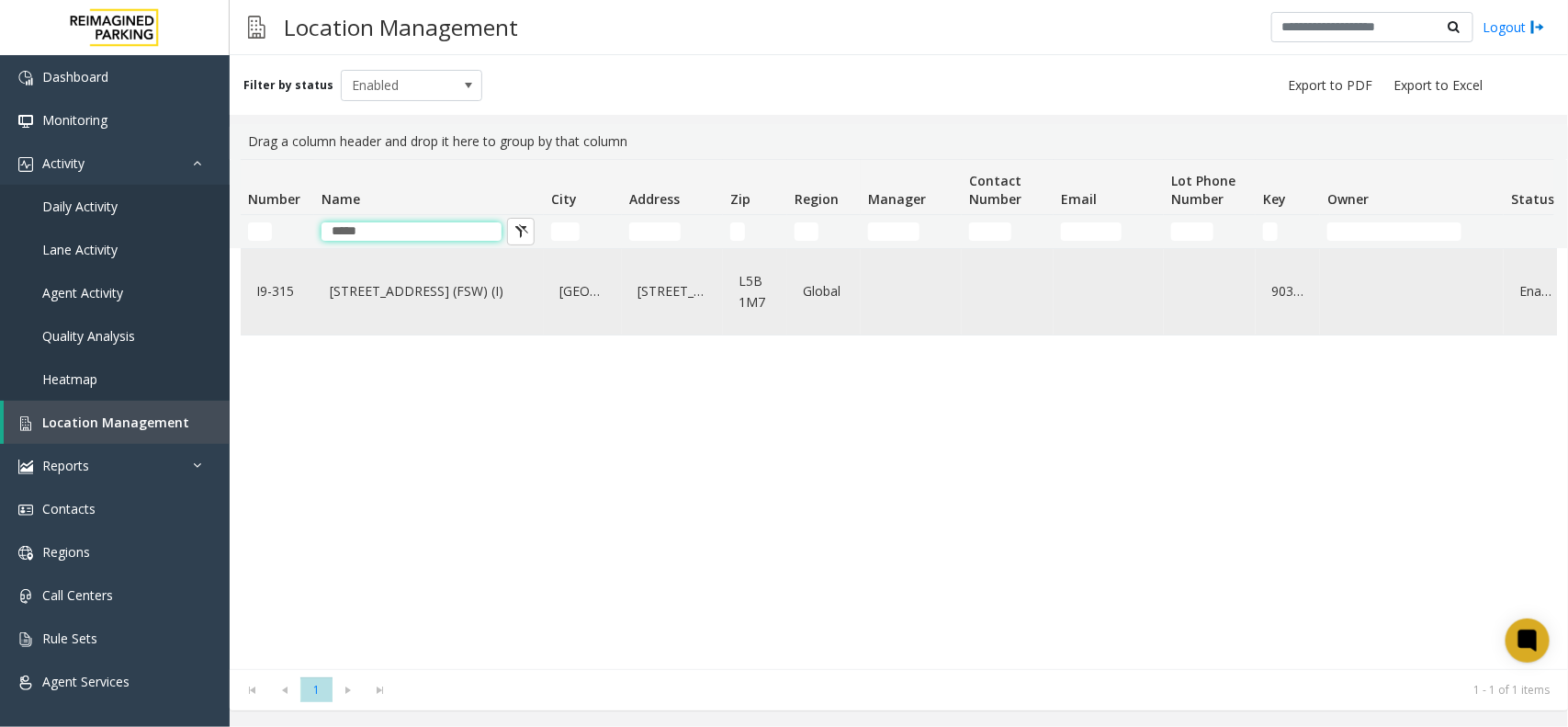
type input "*****"
click at [492, 323] on div "[STREET_ADDRESS] (FSW) (I)" at bounding box center [428, 292] width 208 height 71
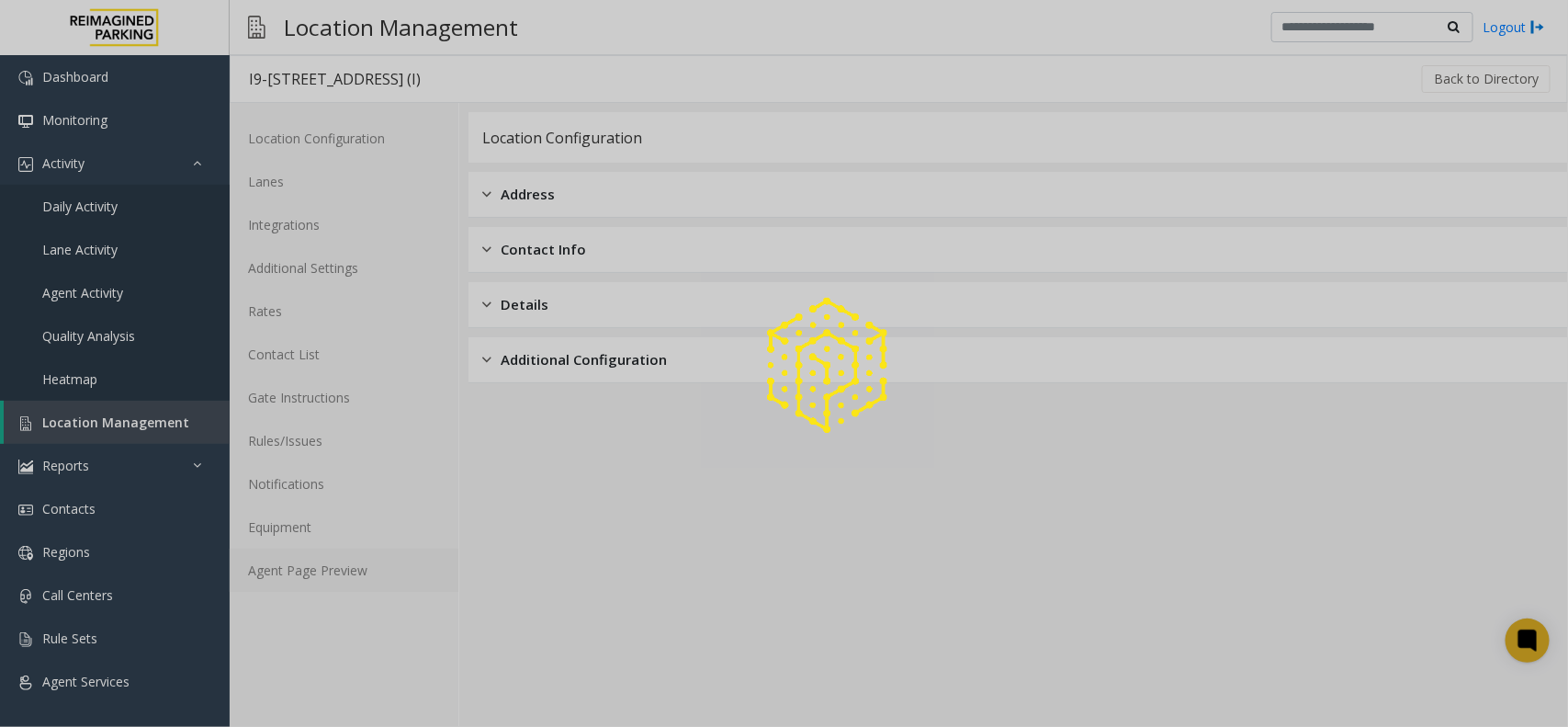
click at [365, 577] on link "Agent Page Preview" at bounding box center [344, 569] width 229 height 43
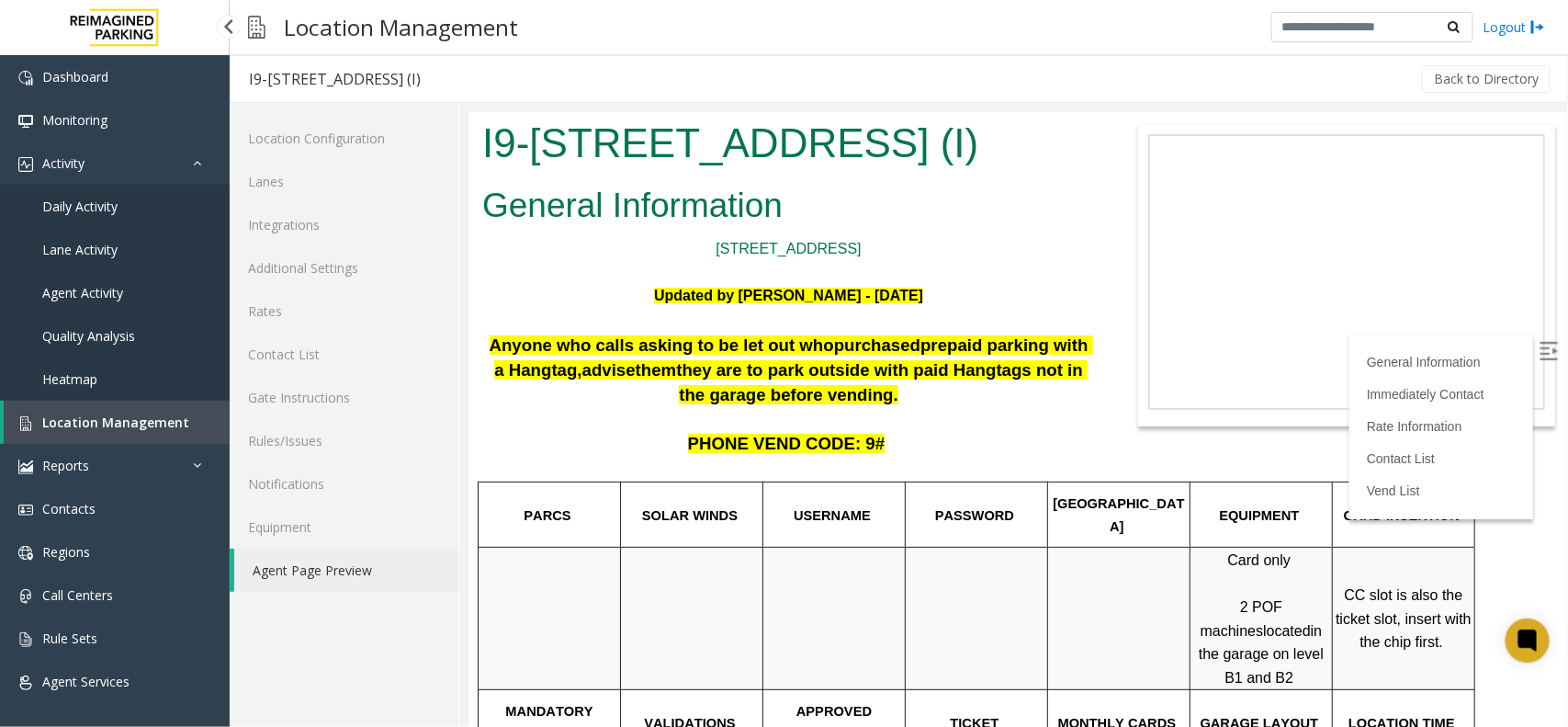
click at [86, 432] on link "Location Management" at bounding box center [116, 422] width 226 height 43
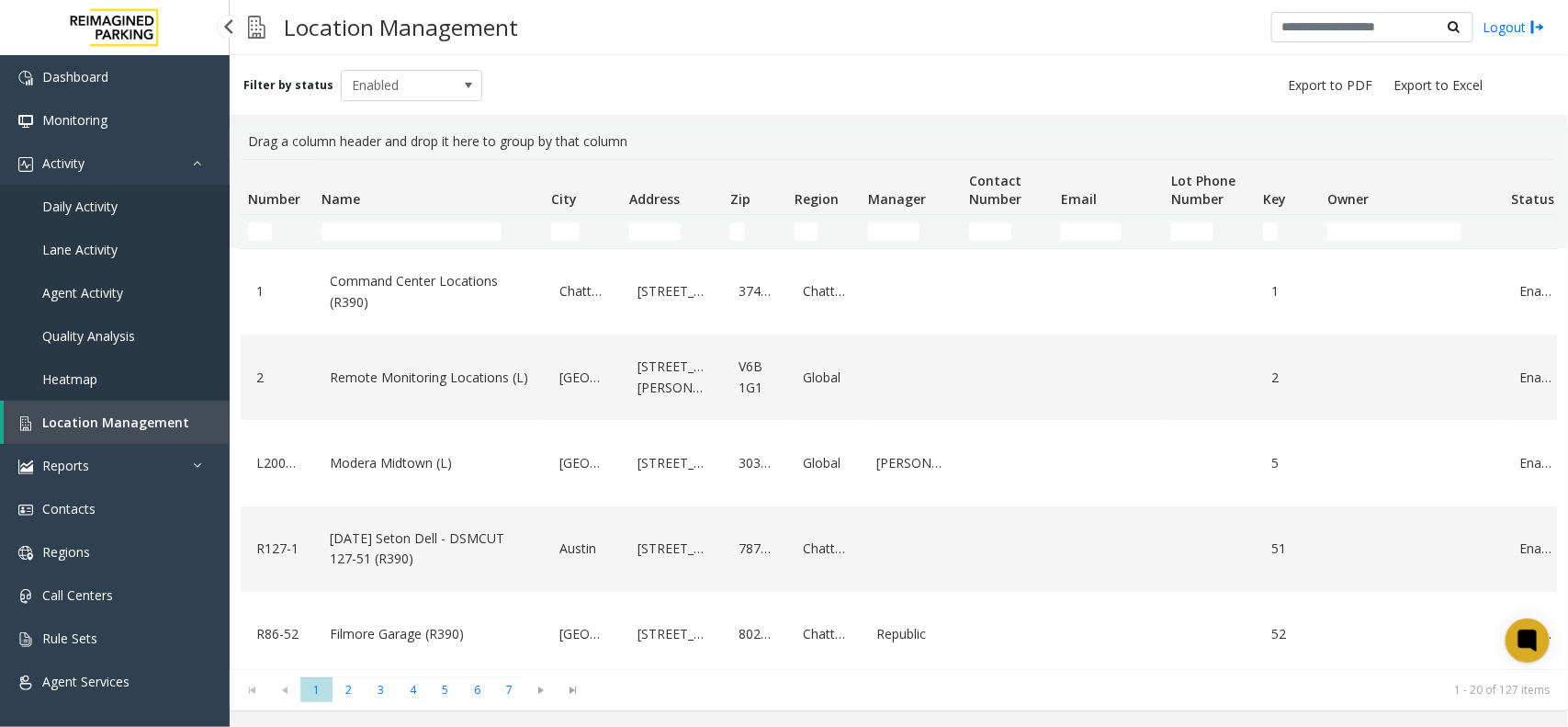
click at [148, 209] on link "Daily Activity" at bounding box center [114, 206] width 230 height 43
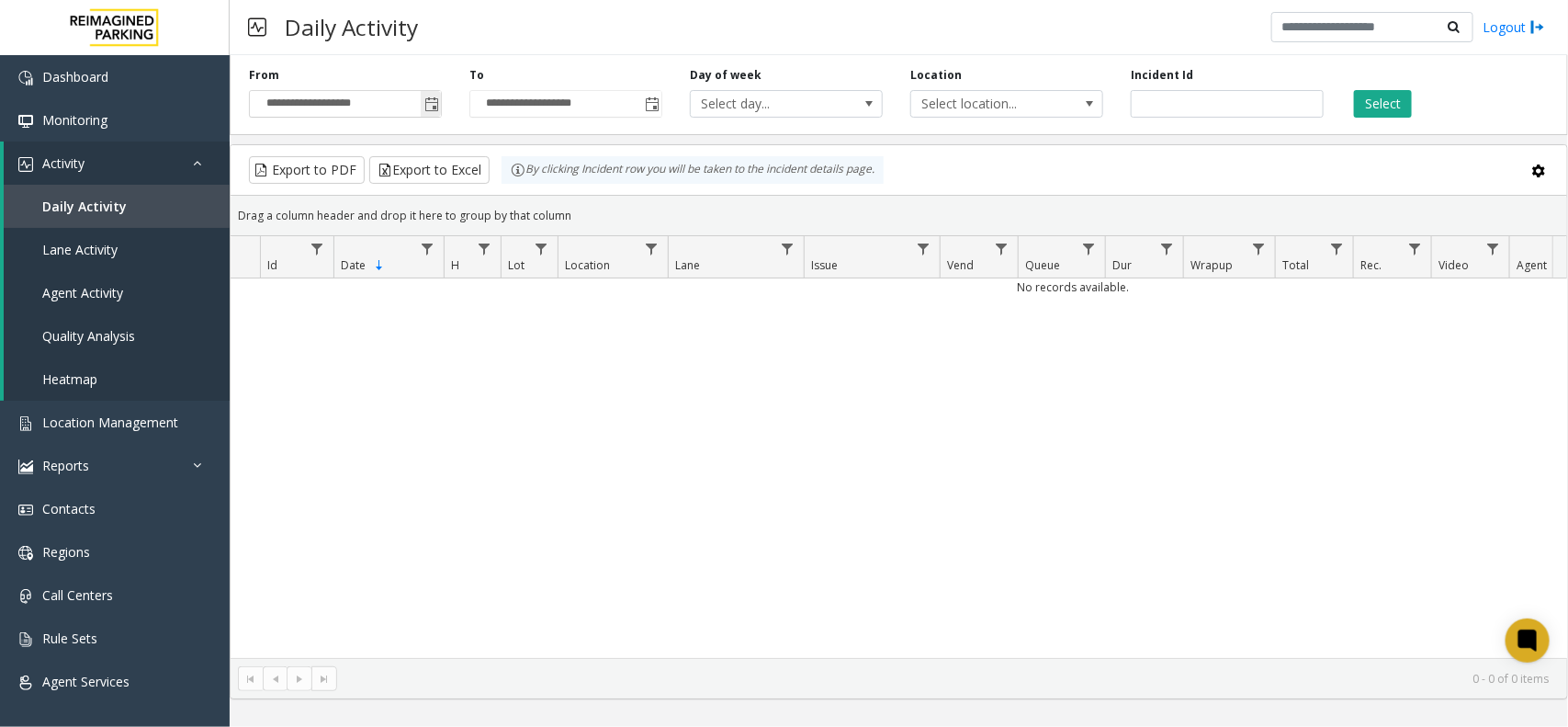
click at [429, 108] on span "Toggle popup" at bounding box center [432, 105] width 15 height 15
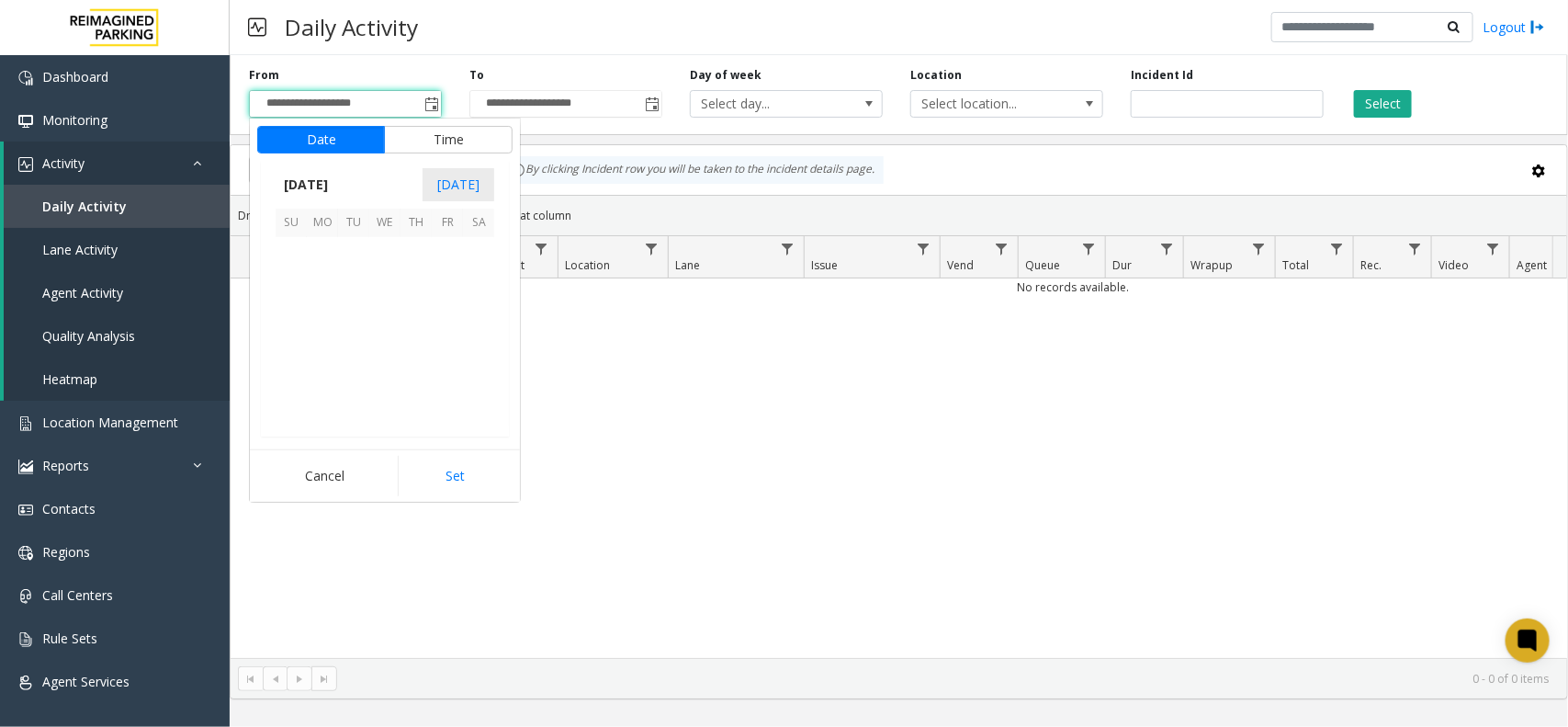
scroll to position [329760, 0]
click at [359, 316] on span "14" at bounding box center [353, 316] width 31 height 31
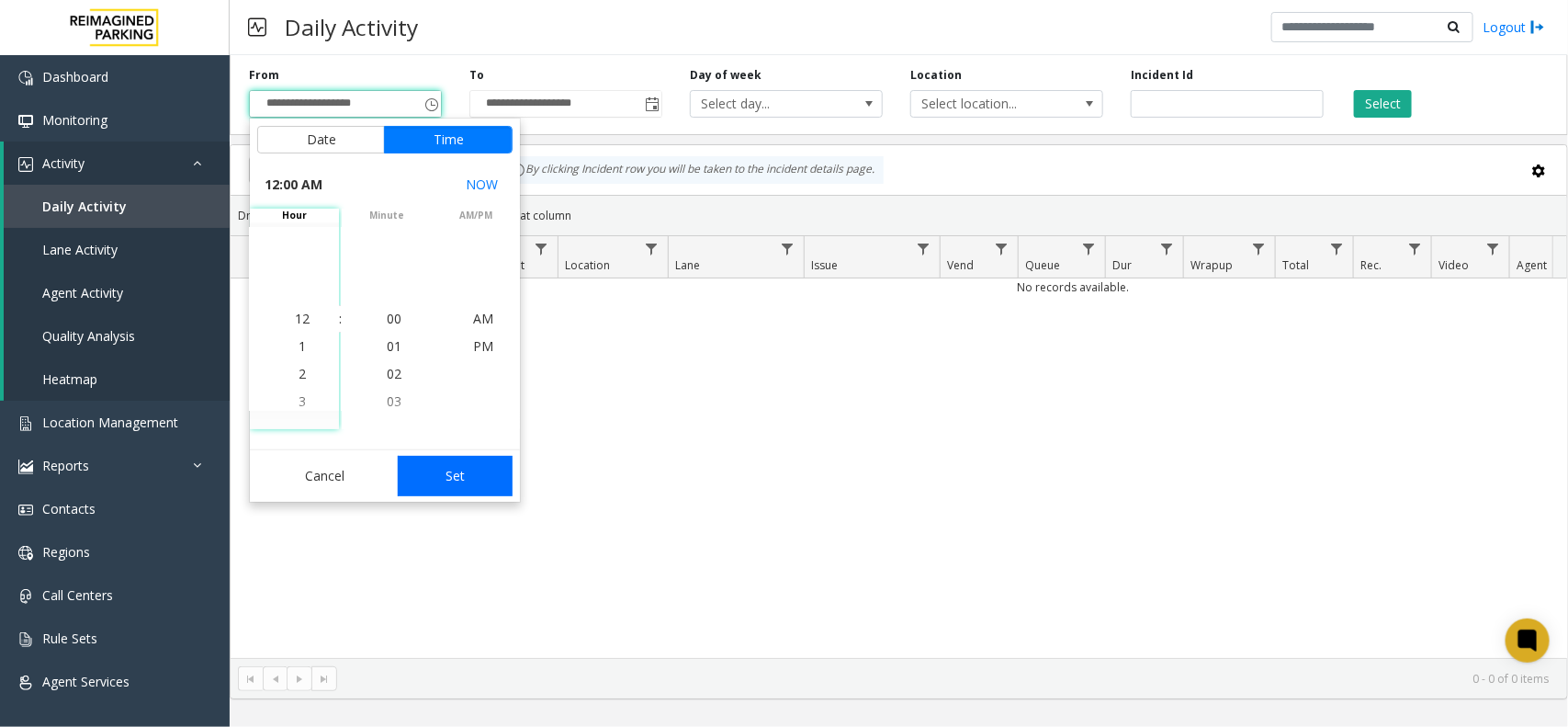
click at [443, 478] on button "Set" at bounding box center [455, 476] width 115 height 41
type input "**********"
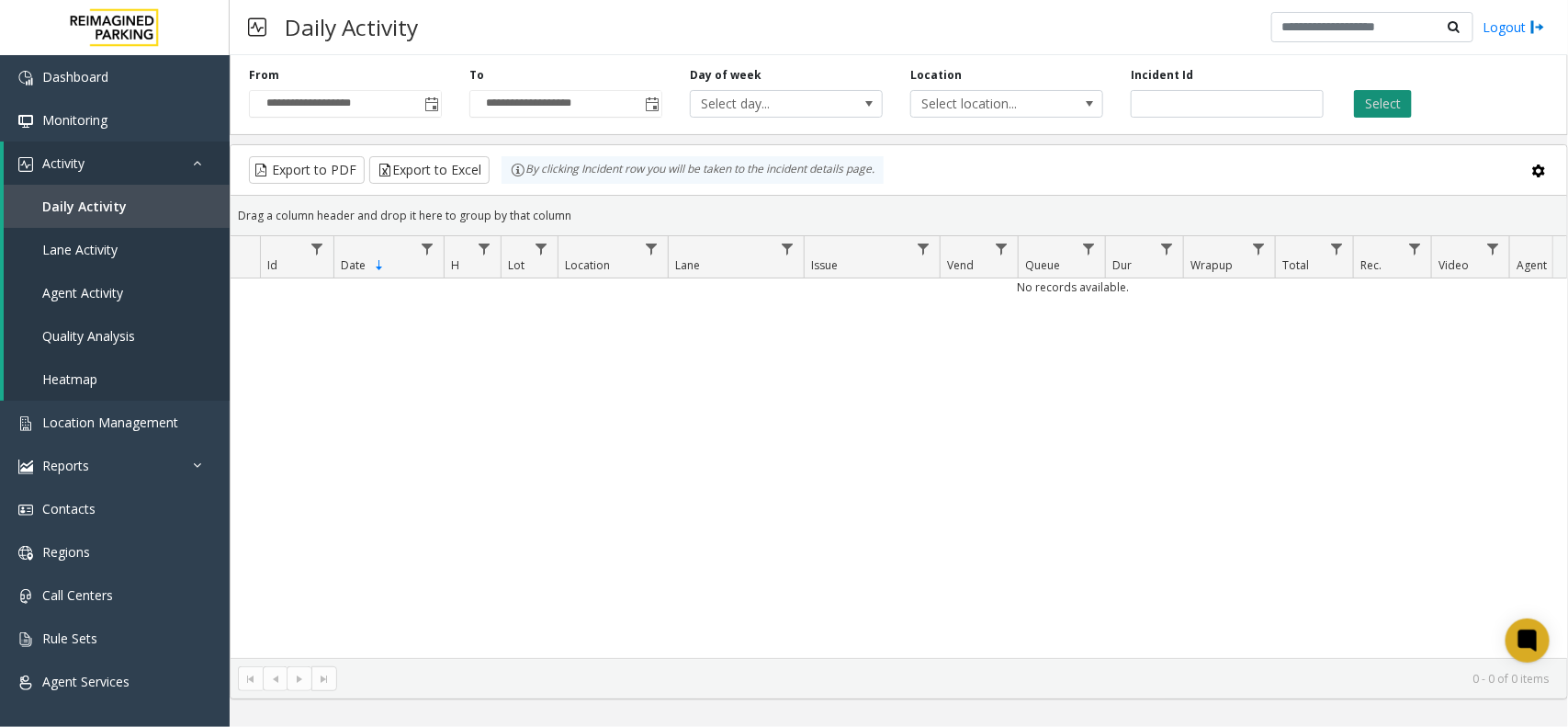
drag, startPoint x: 1366, startPoint y: 101, endPoint x: 1376, endPoint y: 101, distance: 10.0
click at [1376, 101] on button "Select" at bounding box center [1383, 104] width 58 height 28
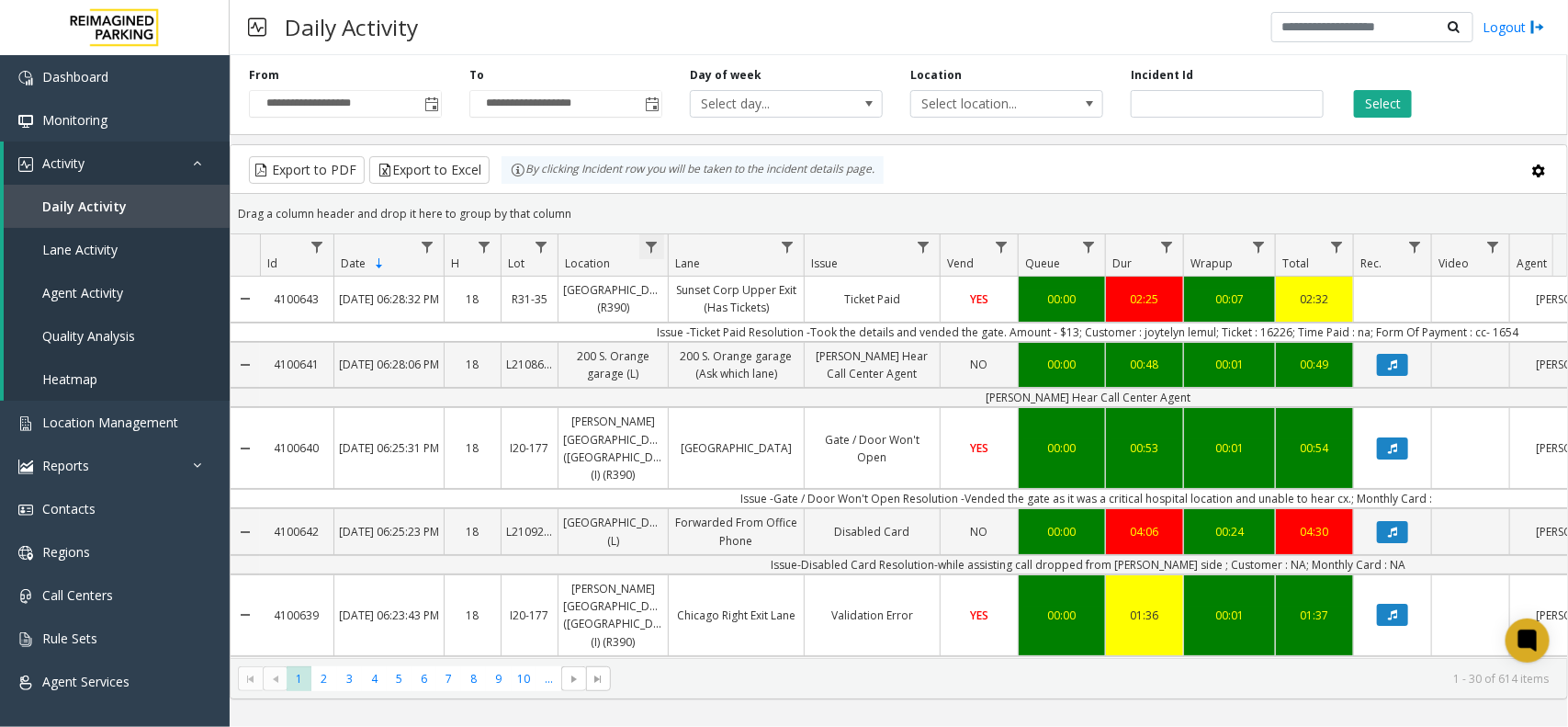
click at [653, 241] on span "Data table" at bounding box center [651, 247] width 15 height 15
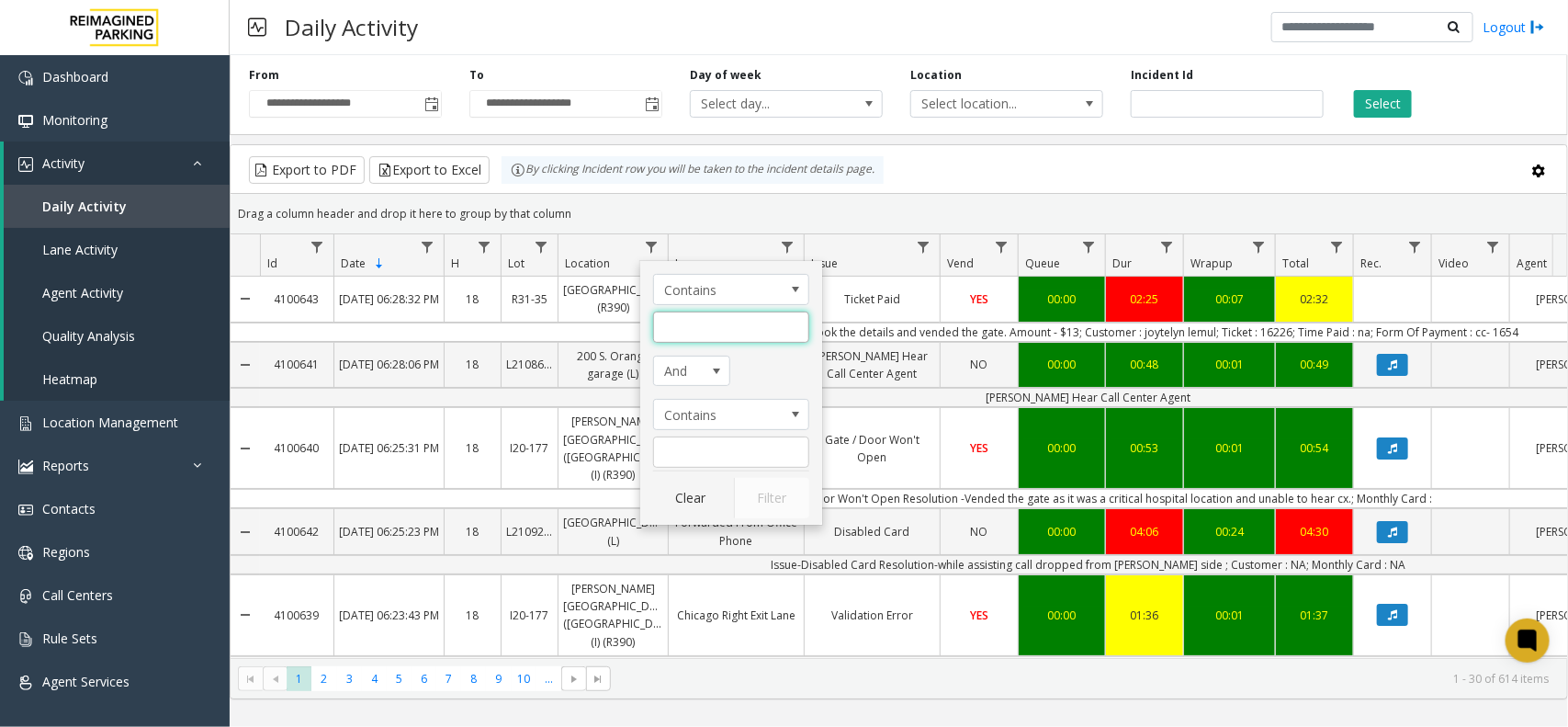
click at [696, 335] on input "Location Filter" at bounding box center [731, 328] width 156 height 31
type input "******"
click at [796, 495] on button "Filter" at bounding box center [772, 498] width 76 height 41
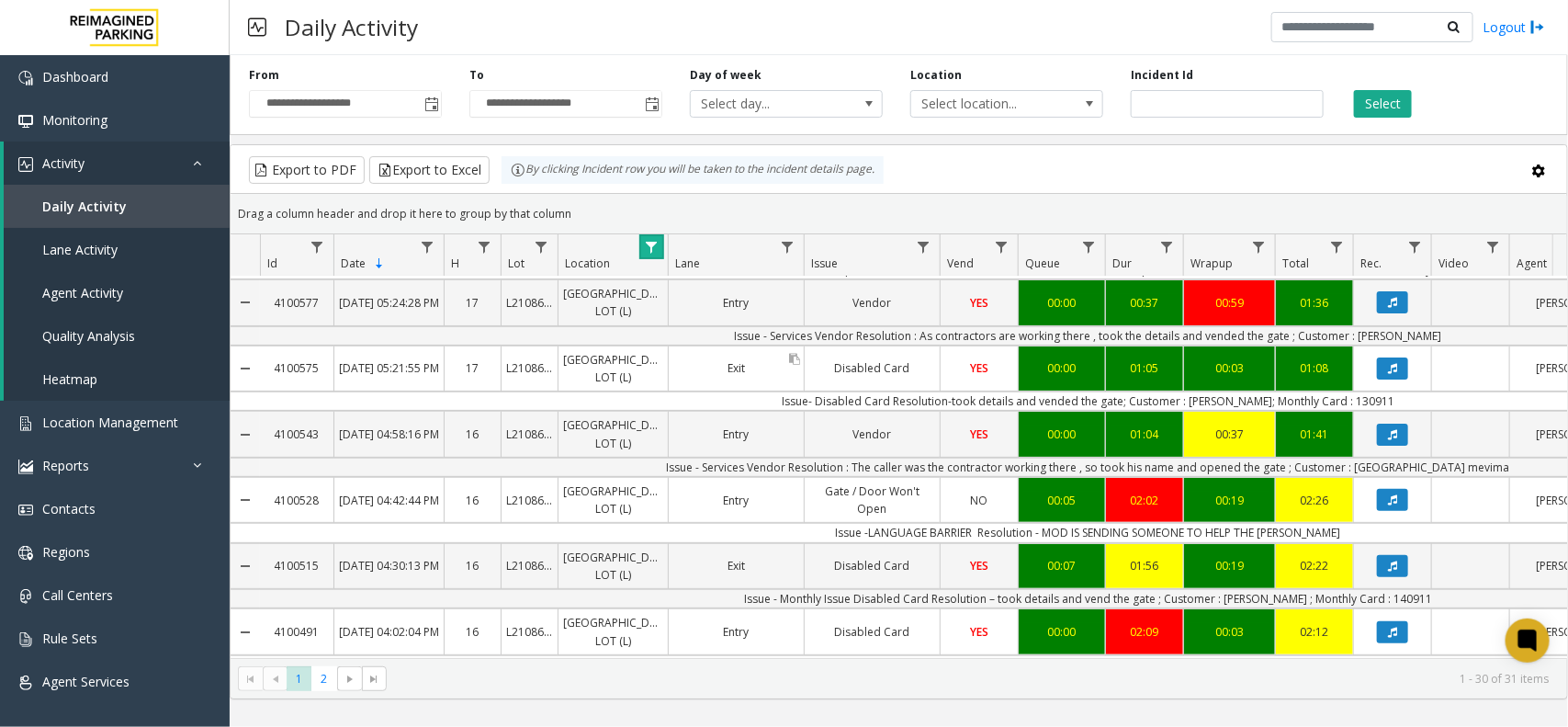
scroll to position [230, 0]
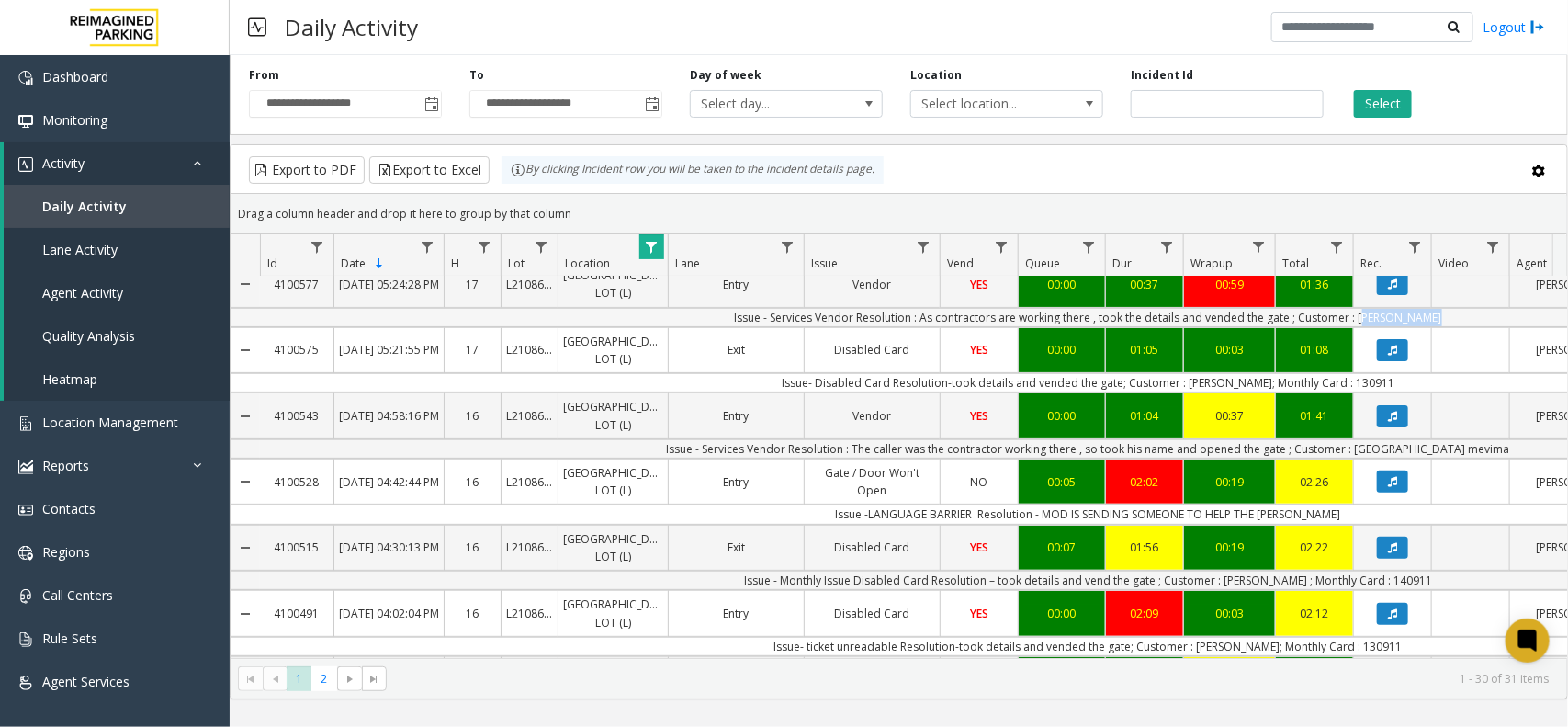
drag, startPoint x: 1364, startPoint y: 374, endPoint x: 1433, endPoint y: 377, distance: 69.1
click at [1433, 327] on td "Issue - Services Vendor Resolution : As contractors are working there , took th…" at bounding box center [1087, 317] width 1656 height 19
copy td "[PERSON_NAME]"
drag, startPoint x: 1255, startPoint y: 456, endPoint x: 1194, endPoint y: 459, distance: 61.1
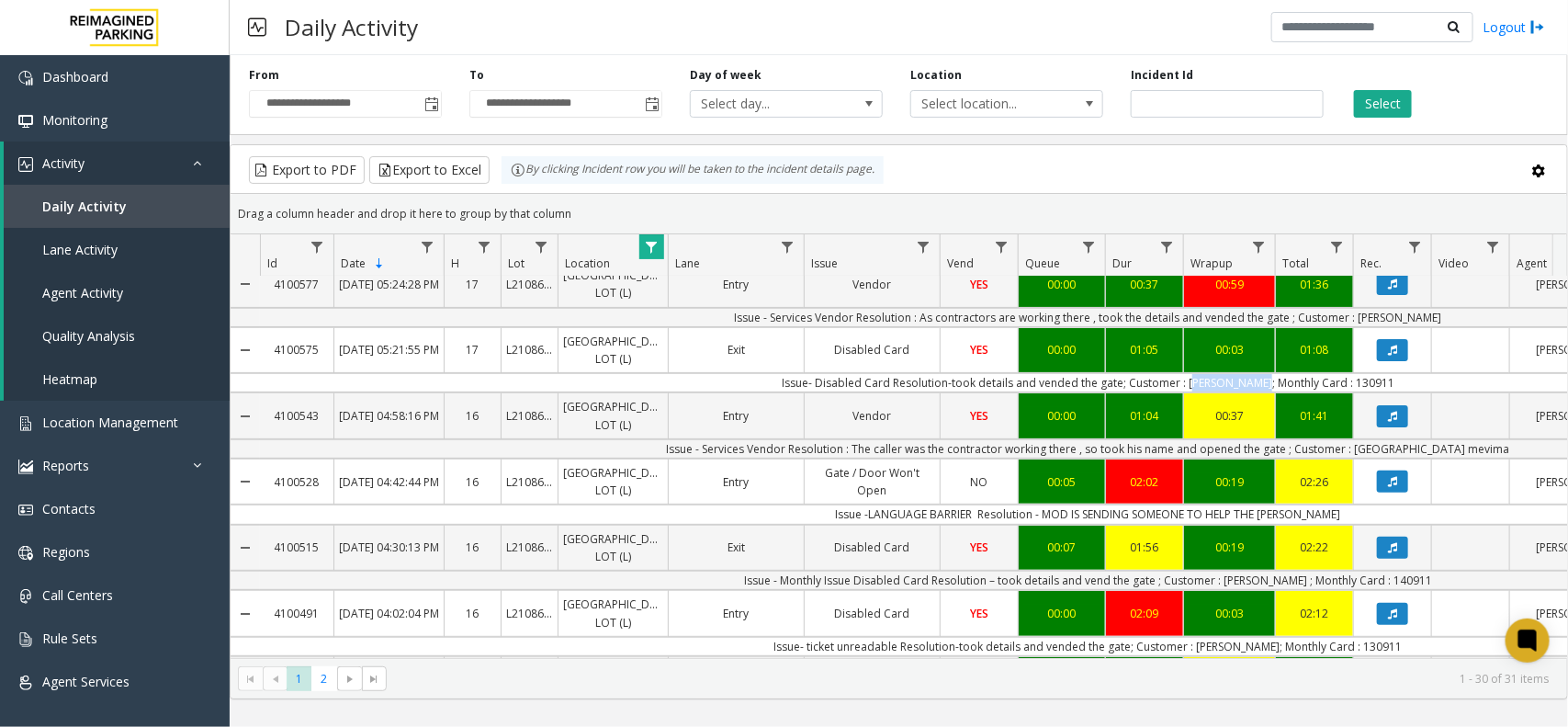
click at [1194, 392] on td "Issue- Disabled Card Resolution-took details and vended the gate; Customer : [P…" at bounding box center [1087, 382] width 1656 height 19
click at [1351, 392] on td "Issue- Disabled Card Resolution-took details and vended the gate; Customer : [P…" at bounding box center [1087, 382] width 1656 height 19
copy td "130911"
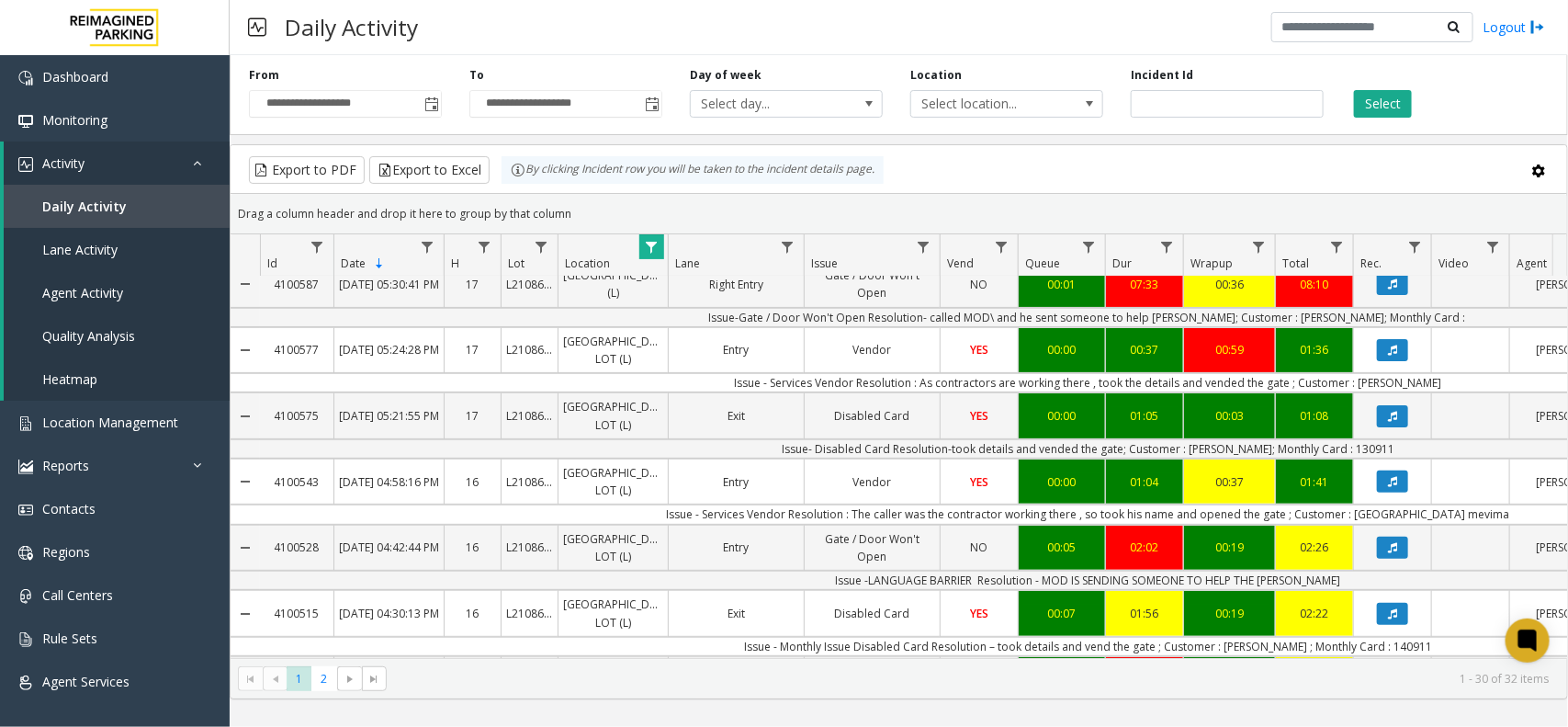
click at [645, 244] on span "Data table" at bounding box center [651, 247] width 15 height 15
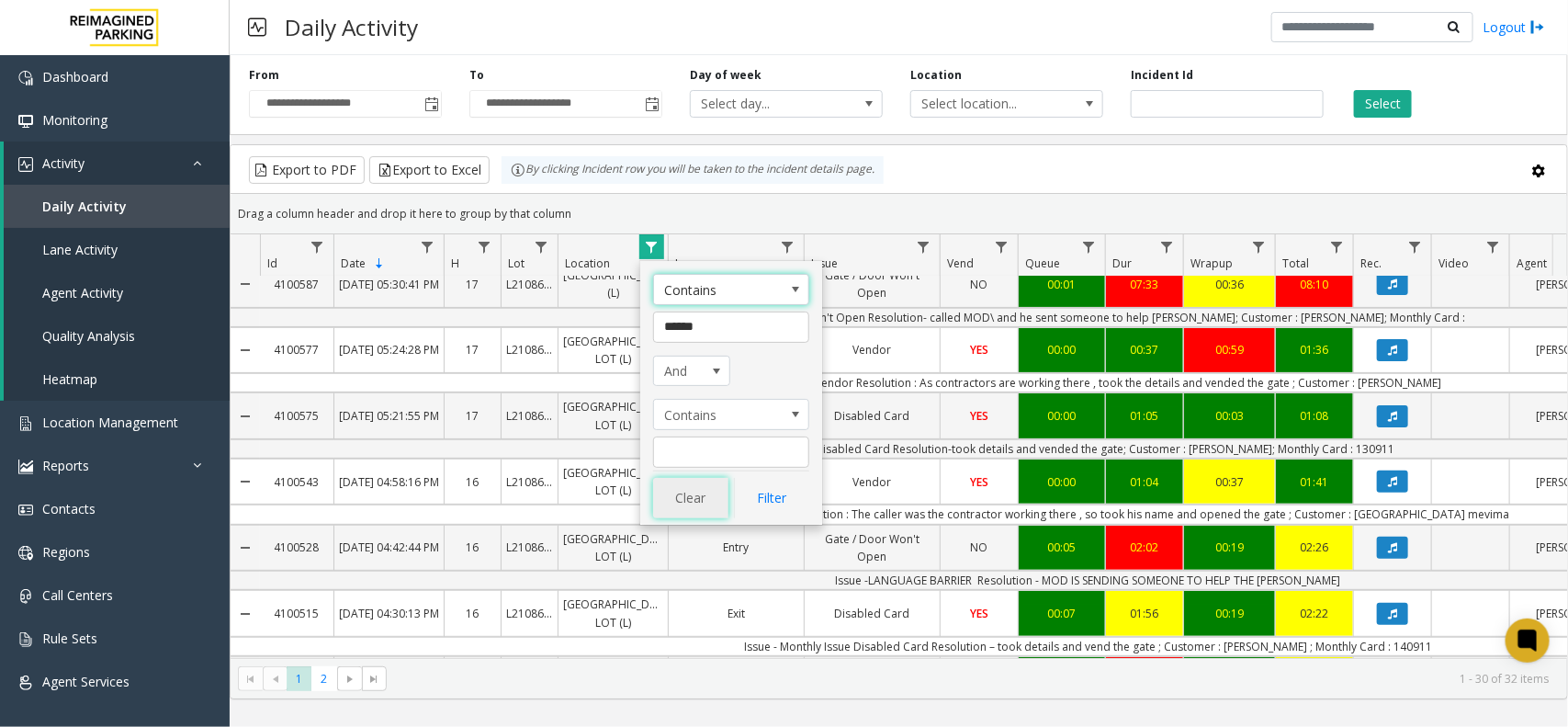
click at [659, 507] on button "Clear" at bounding box center [691, 498] width 76 height 41
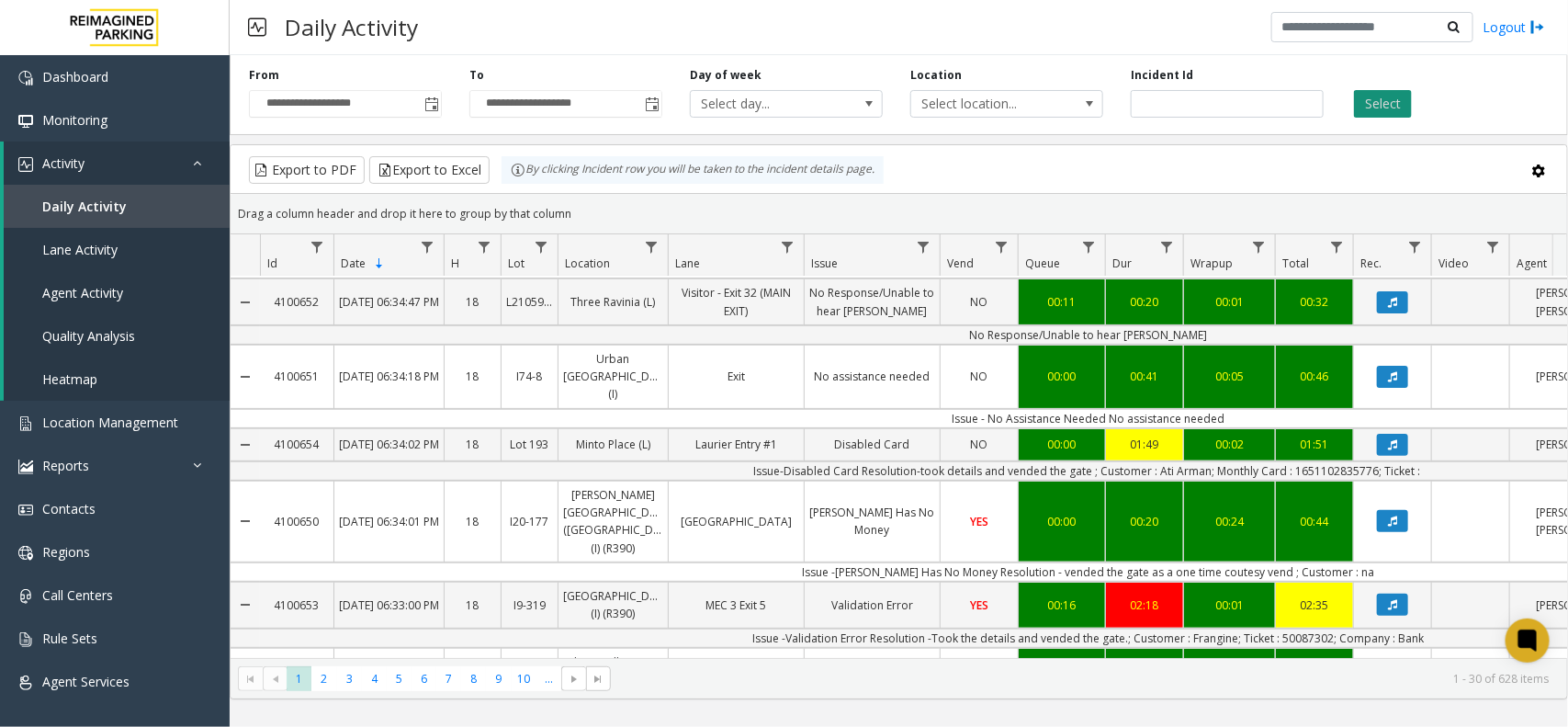
click at [1387, 104] on button "Select" at bounding box center [1383, 104] width 58 height 28
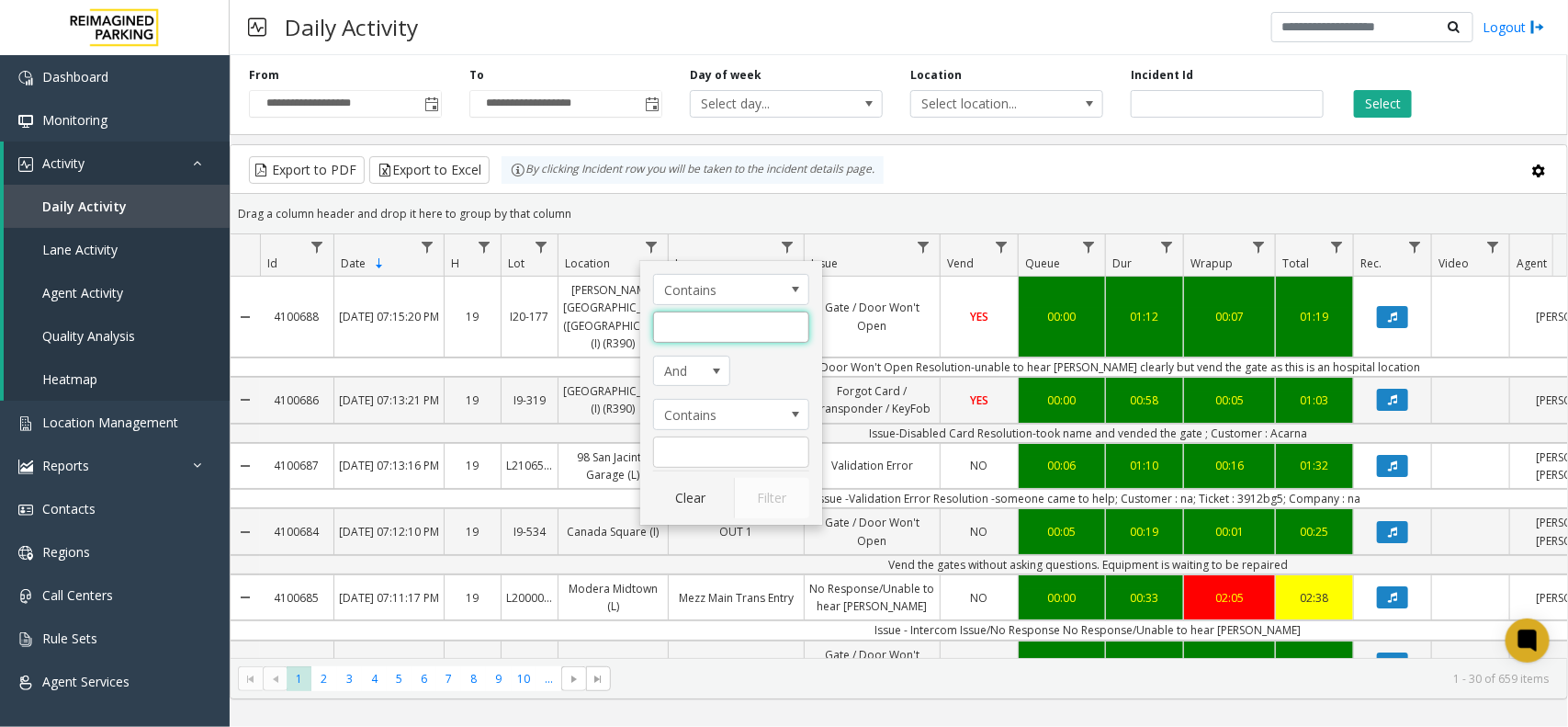
click at [684, 328] on input "Location Filter" at bounding box center [731, 328] width 156 height 31
click at [736, 330] on input "*****" at bounding box center [731, 328] width 156 height 31
type input "******"
click button "Filter" at bounding box center [772, 498] width 76 height 41
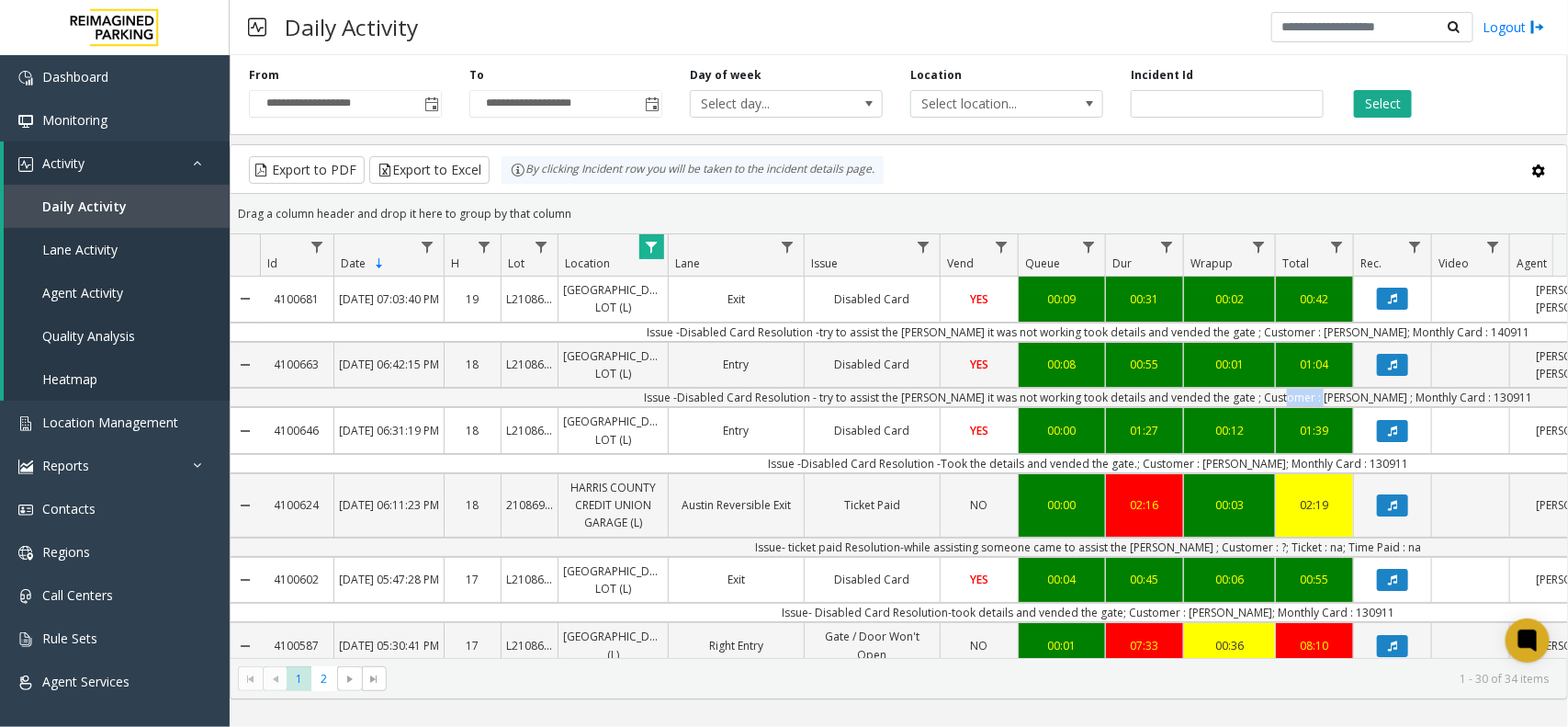
drag, startPoint x: 1323, startPoint y: 438, endPoint x: 1348, endPoint y: 438, distance: 25.0
click at [1348, 407] on td "Issue -Disabled Card Resolution - try to assist the [PERSON_NAME] it was not wo…" at bounding box center [1087, 397] width 1656 height 19
click at [1465, 407] on td "Issue -Disabled Card Resolution - try to assist the [PERSON_NAME] it was not wo…" at bounding box center [1087, 397] width 1656 height 19
copy td "130911"
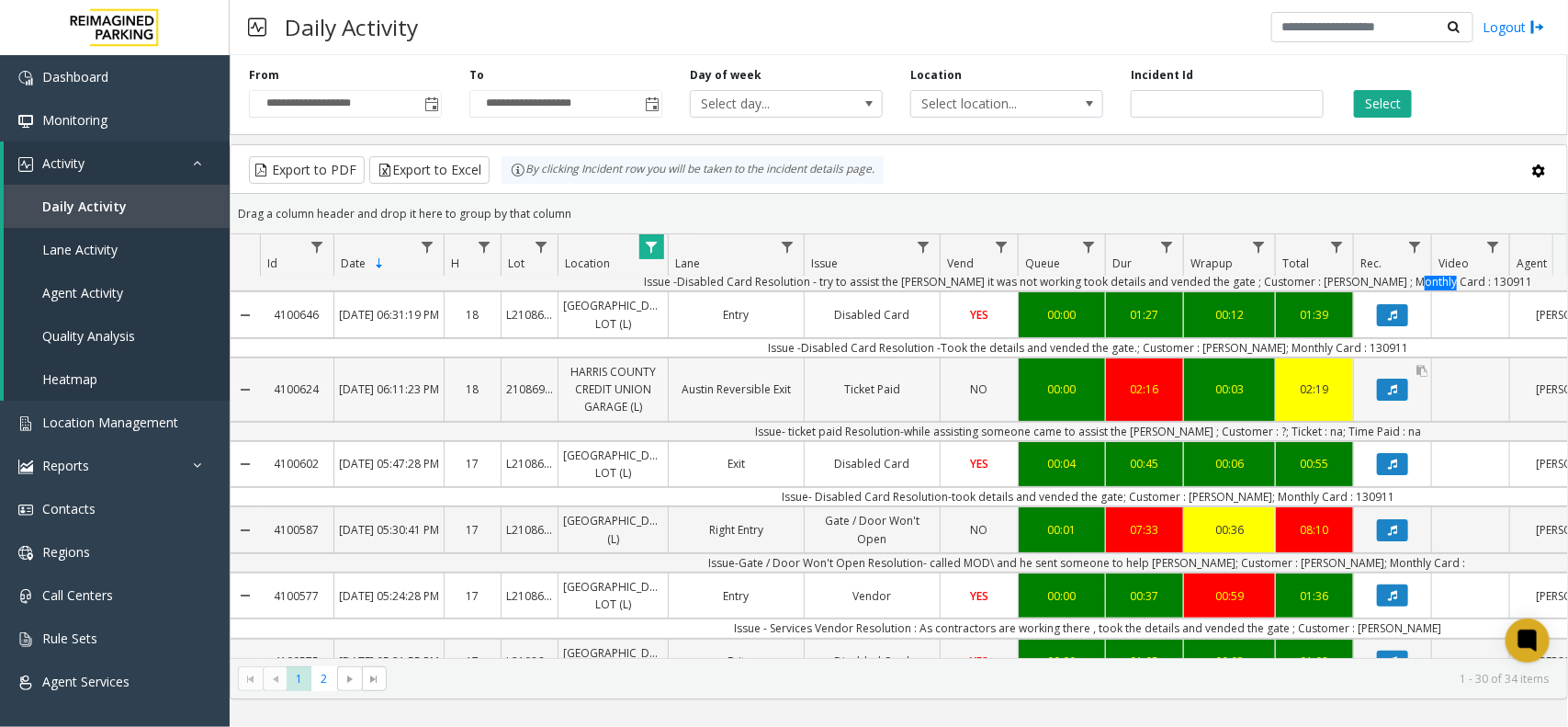
scroll to position [114, 0]
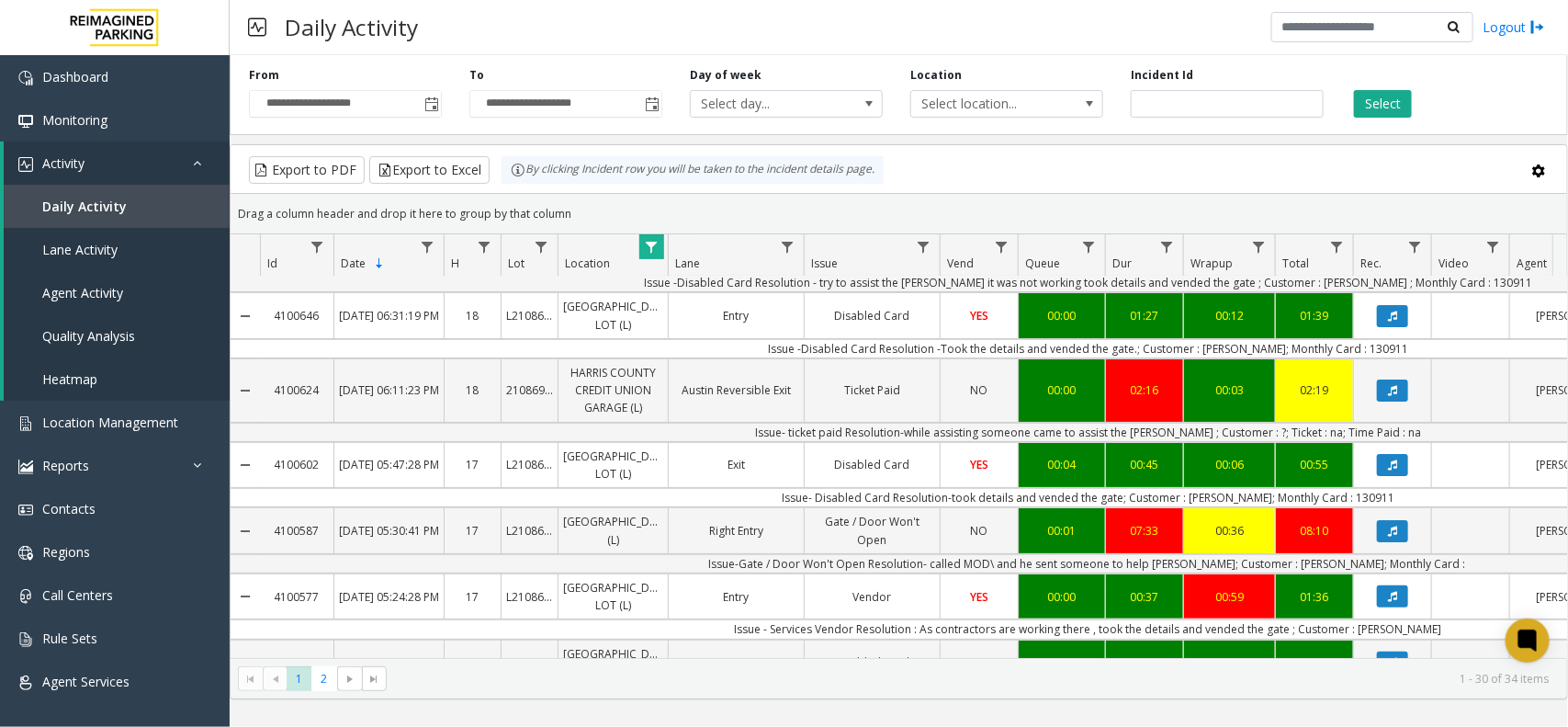
click at [1240, 507] on td "Issue- Disabled Card Resolution-took details and vended the gate; Customer : [P…" at bounding box center [1087, 497] width 1656 height 19
copy td "[PERSON_NAME]"
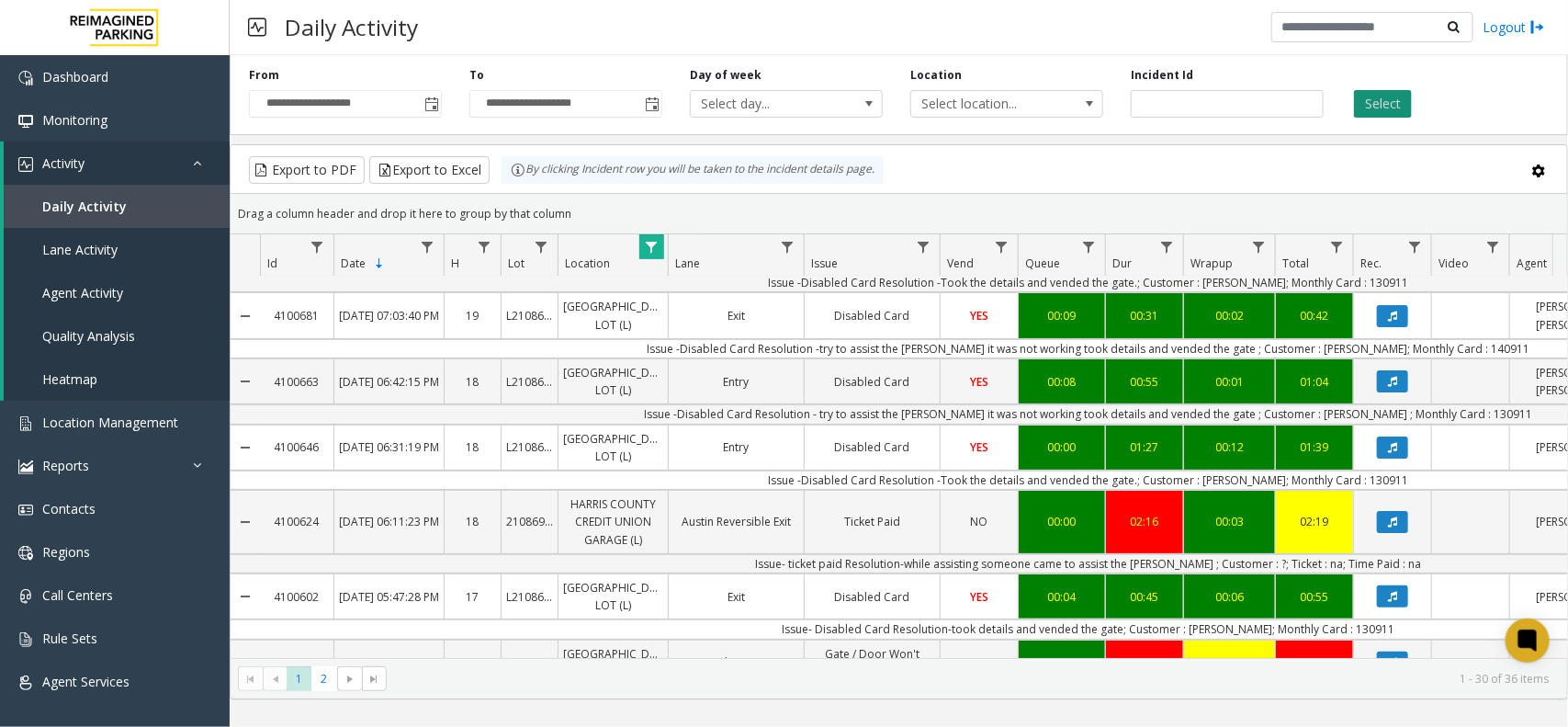
click at [1388, 112] on button "Select" at bounding box center [1383, 104] width 58 height 28
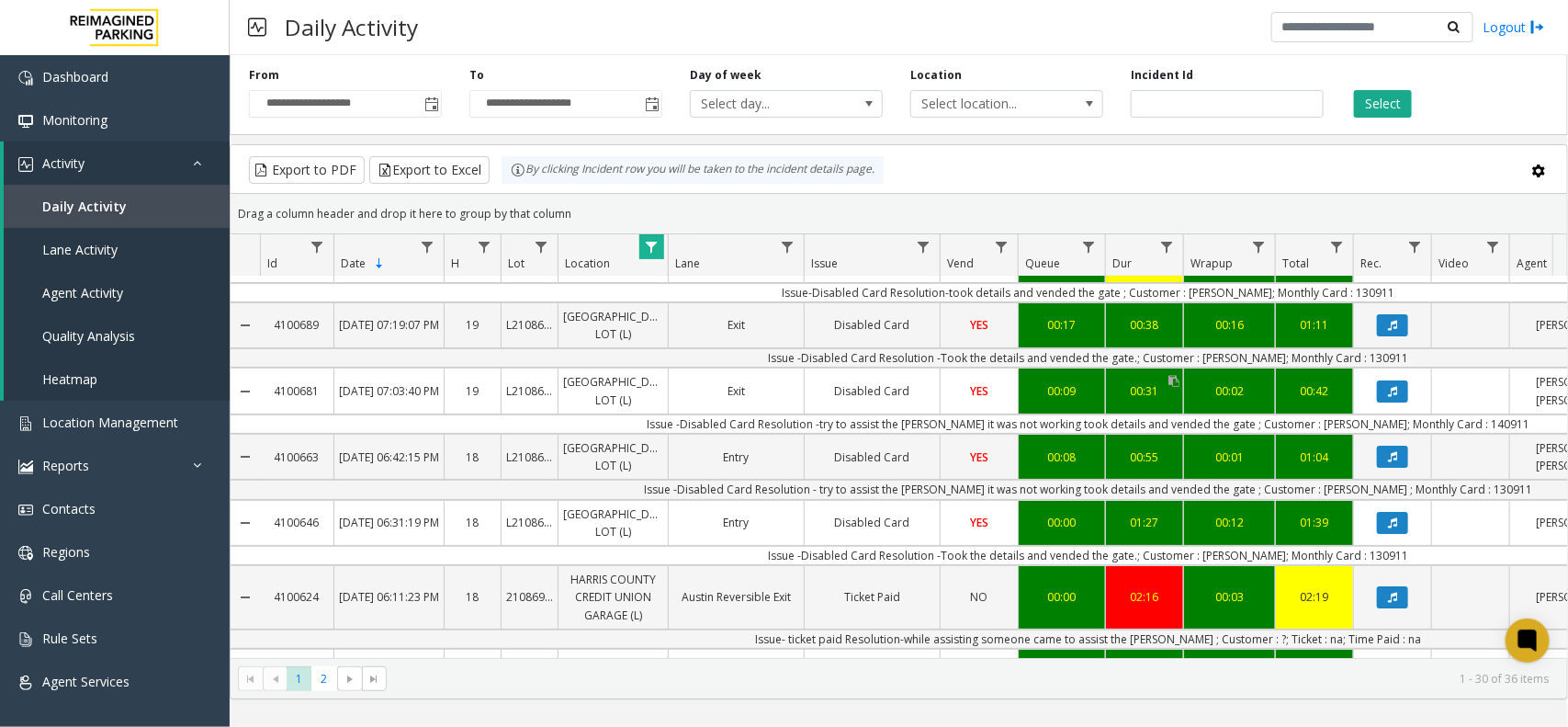
scroll to position [0, 0]
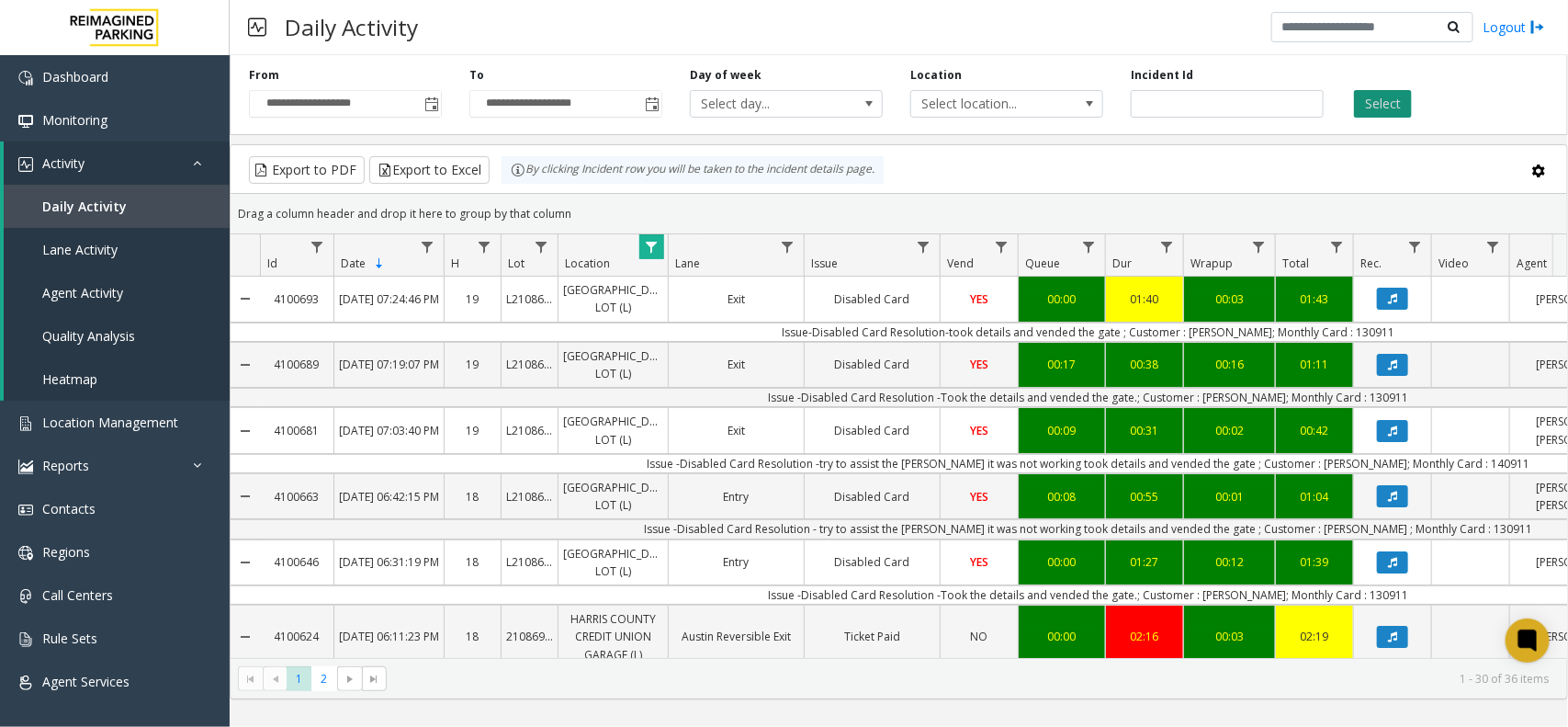
click at [1375, 106] on button "Select" at bounding box center [1383, 104] width 58 height 28
click at [649, 239] on link "Data table" at bounding box center [651, 246] width 25 height 25
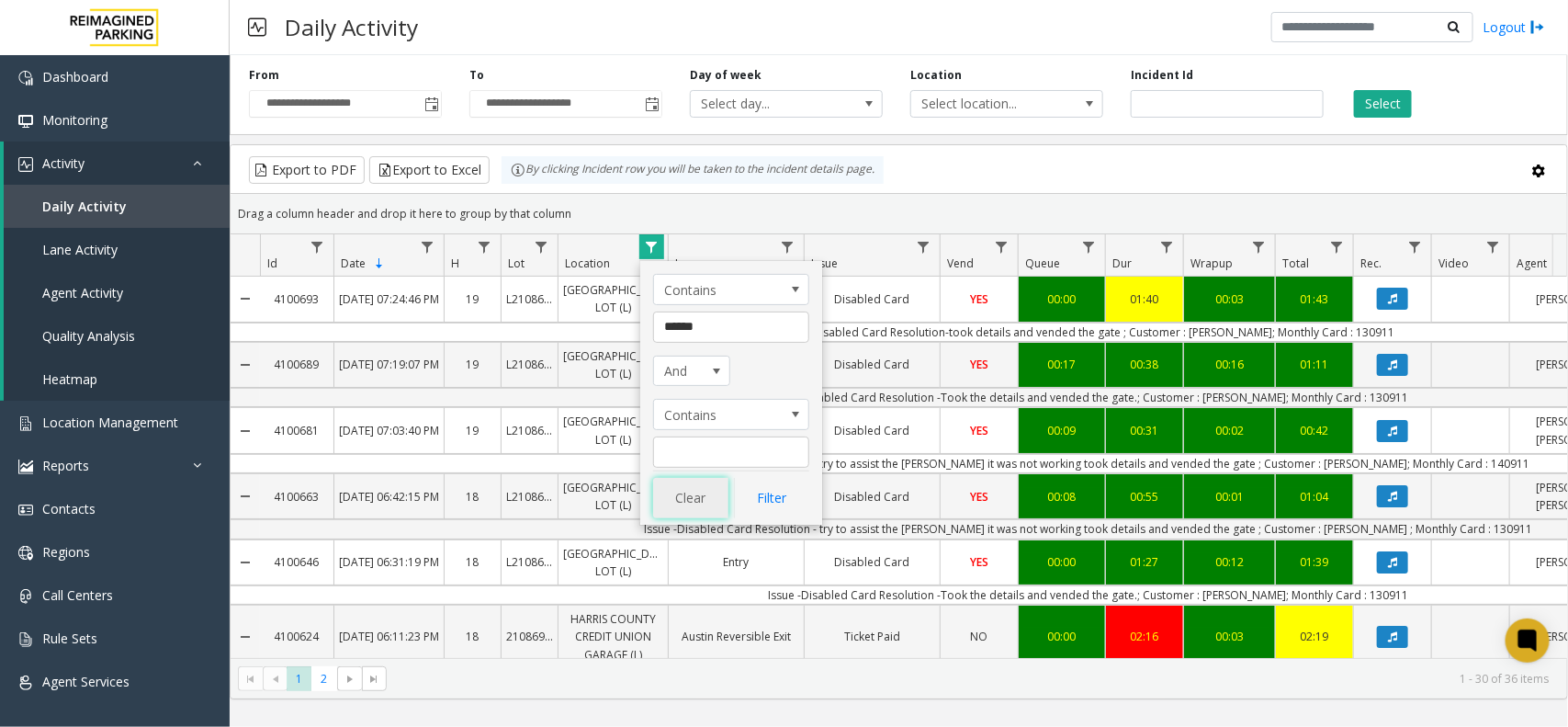
click at [683, 501] on button "Clear" at bounding box center [691, 498] width 76 height 41
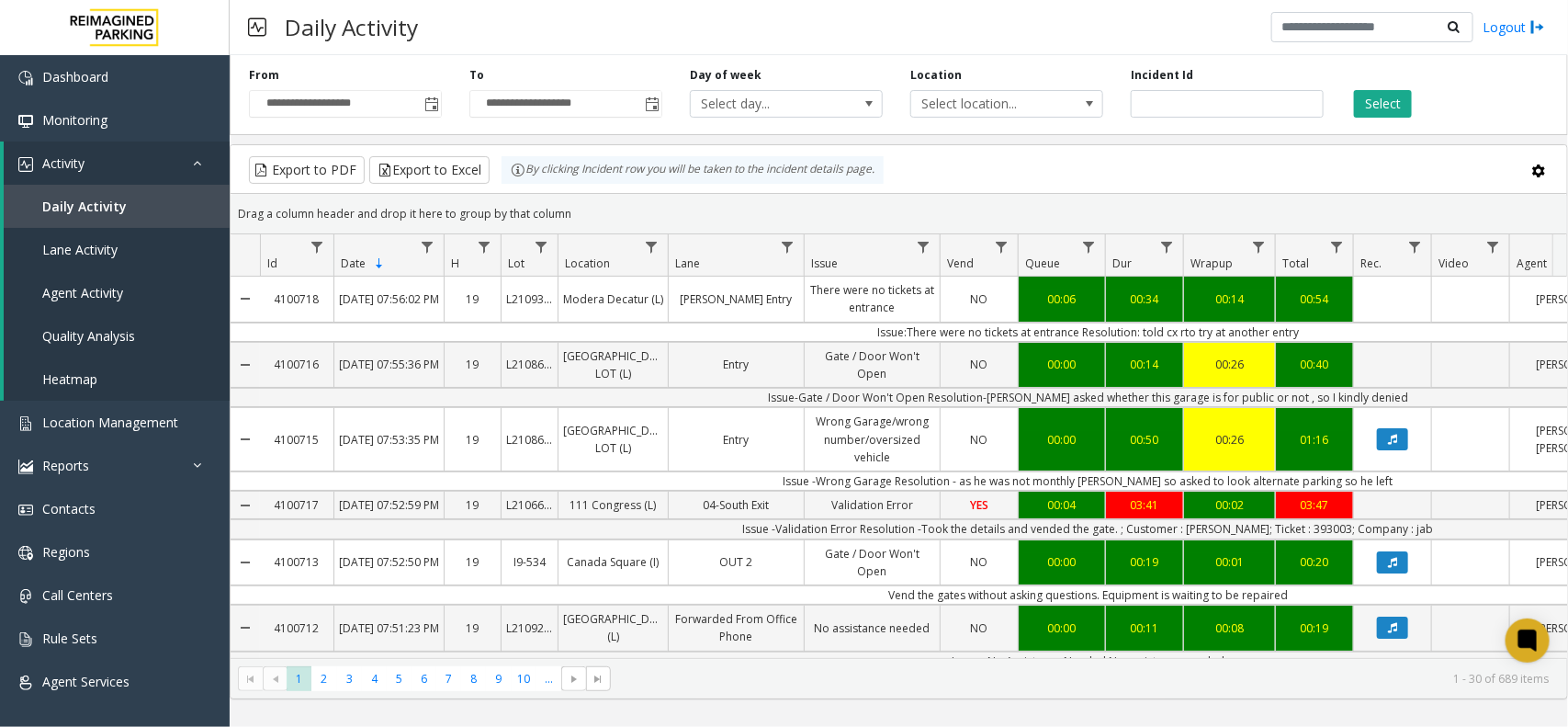
click at [1409, 86] on div "Select" at bounding box center [1447, 92] width 220 height 51
click at [1402, 93] on button "Select" at bounding box center [1383, 104] width 58 height 28
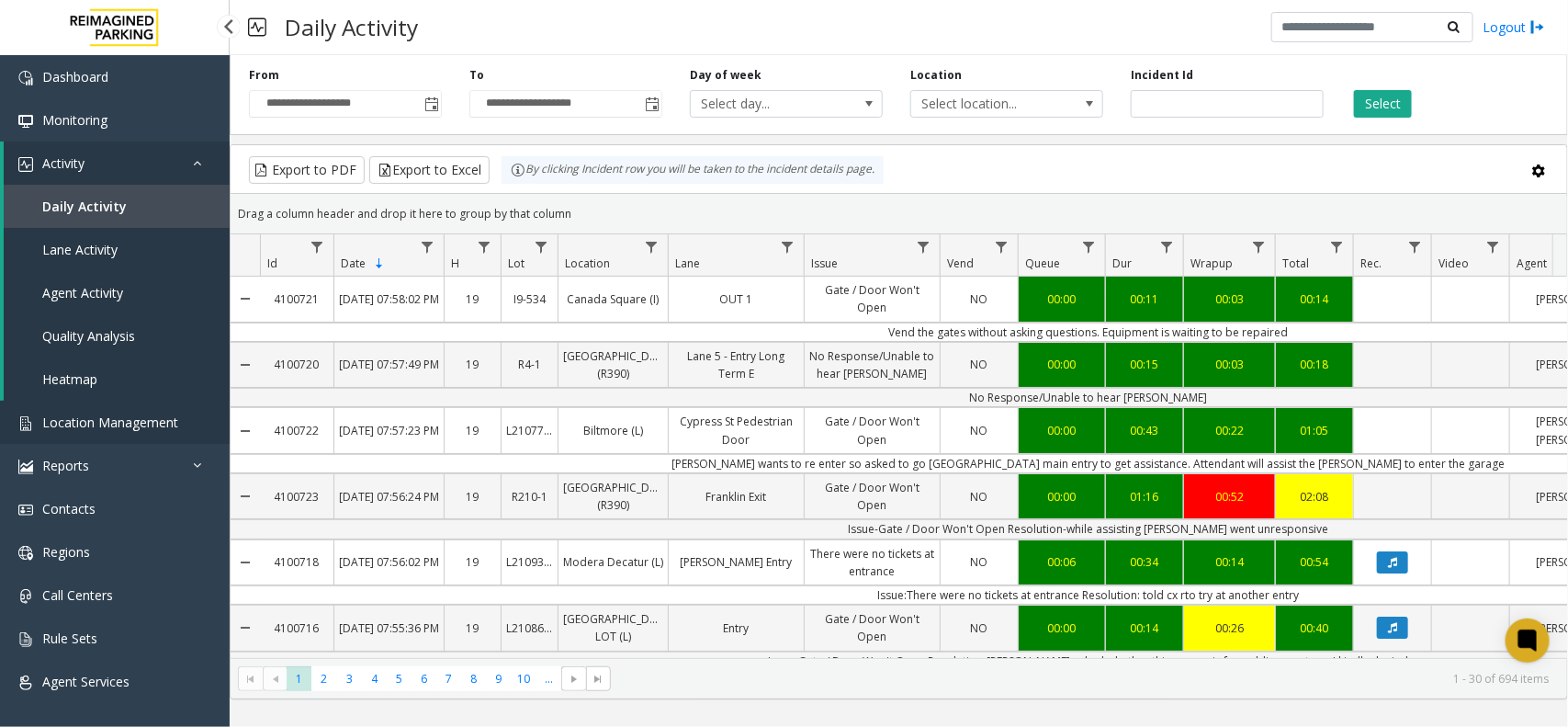
click at [147, 413] on span "Location Management" at bounding box center [110, 422] width 136 height 18
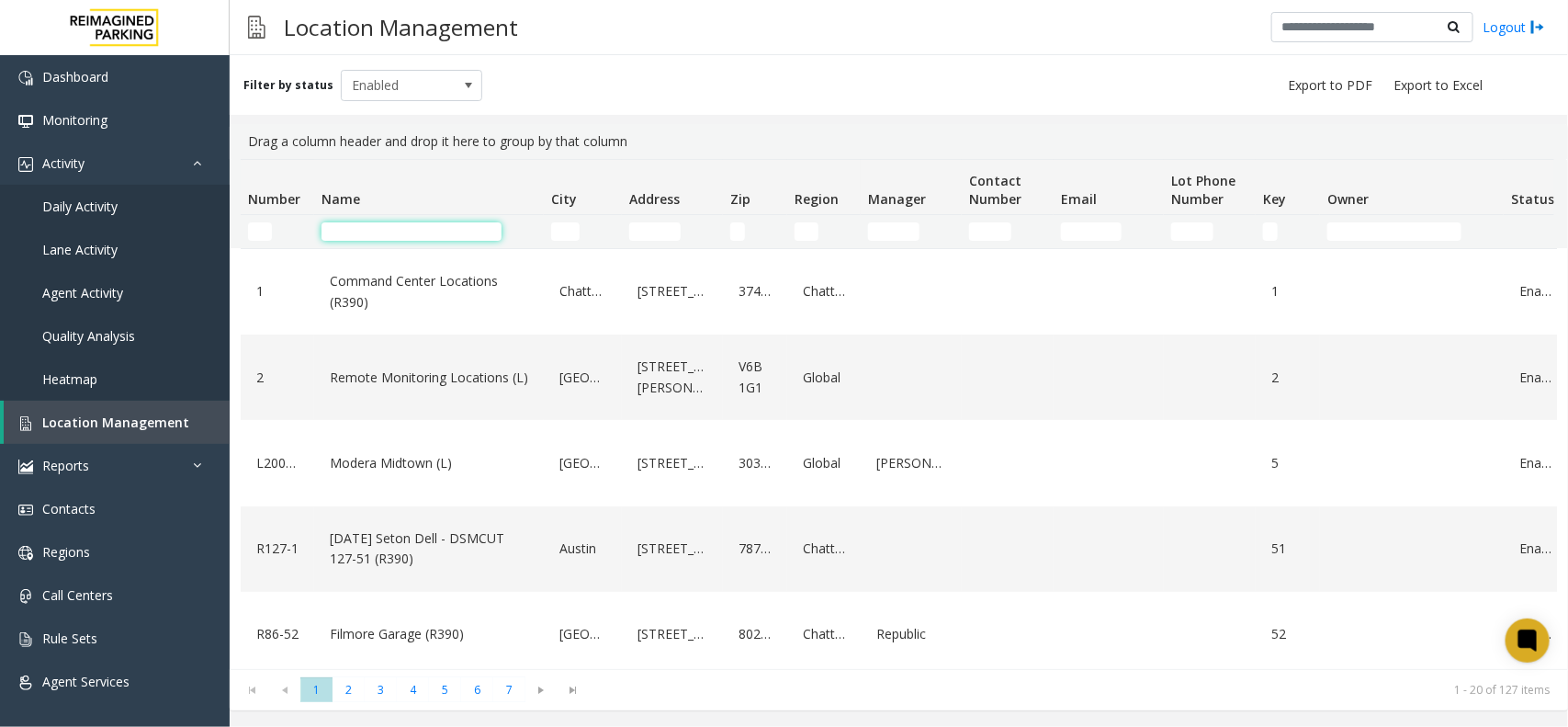
click at [400, 235] on input "Name Filter" at bounding box center [410, 232] width 180 height 18
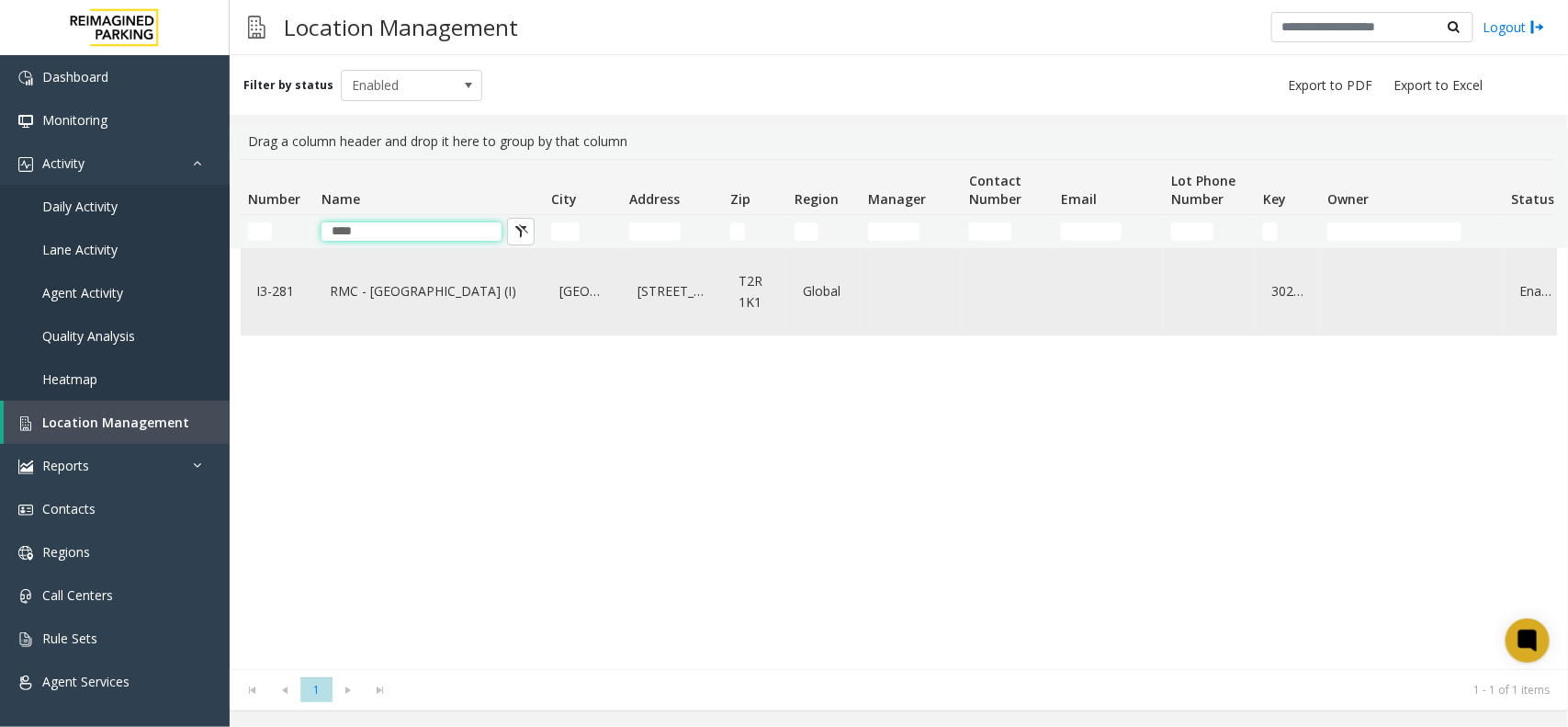
type input "****"
click at [451, 310] on div "RMC - [GEOGRAPHIC_DATA] (I)" at bounding box center [428, 292] width 208 height 71
